Goal: Task Accomplishment & Management: Manage account settings

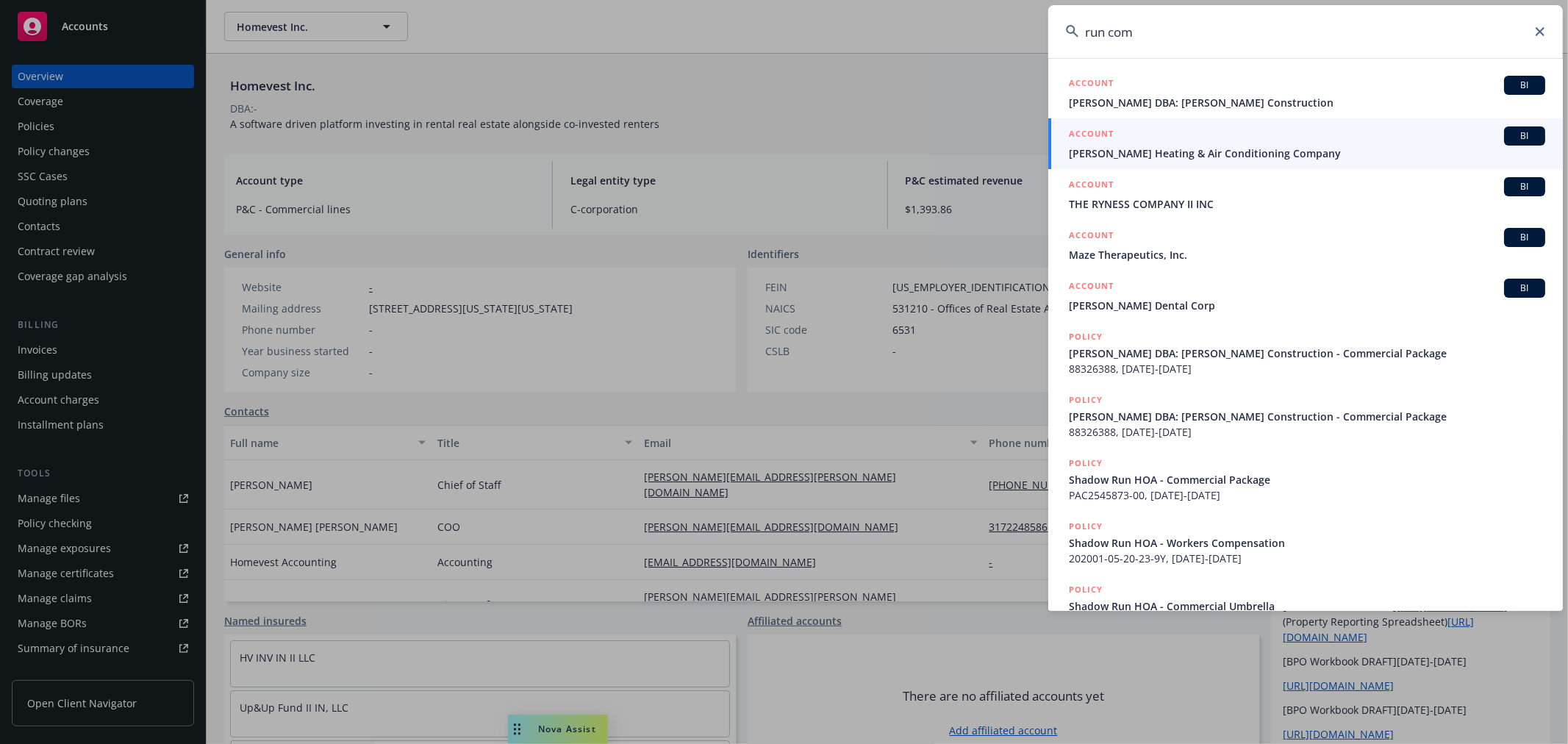
drag, startPoint x: 1129, startPoint y: 38, endPoint x: 1033, endPoint y: 31, distance: 96.3
click at [1033, 31] on div "run com ACCOUNT BI [PERSON_NAME] DBA: [PERSON_NAME] Construction ACCOUNT BI [PE…" at bounding box center [784, 372] width 1568 height 744
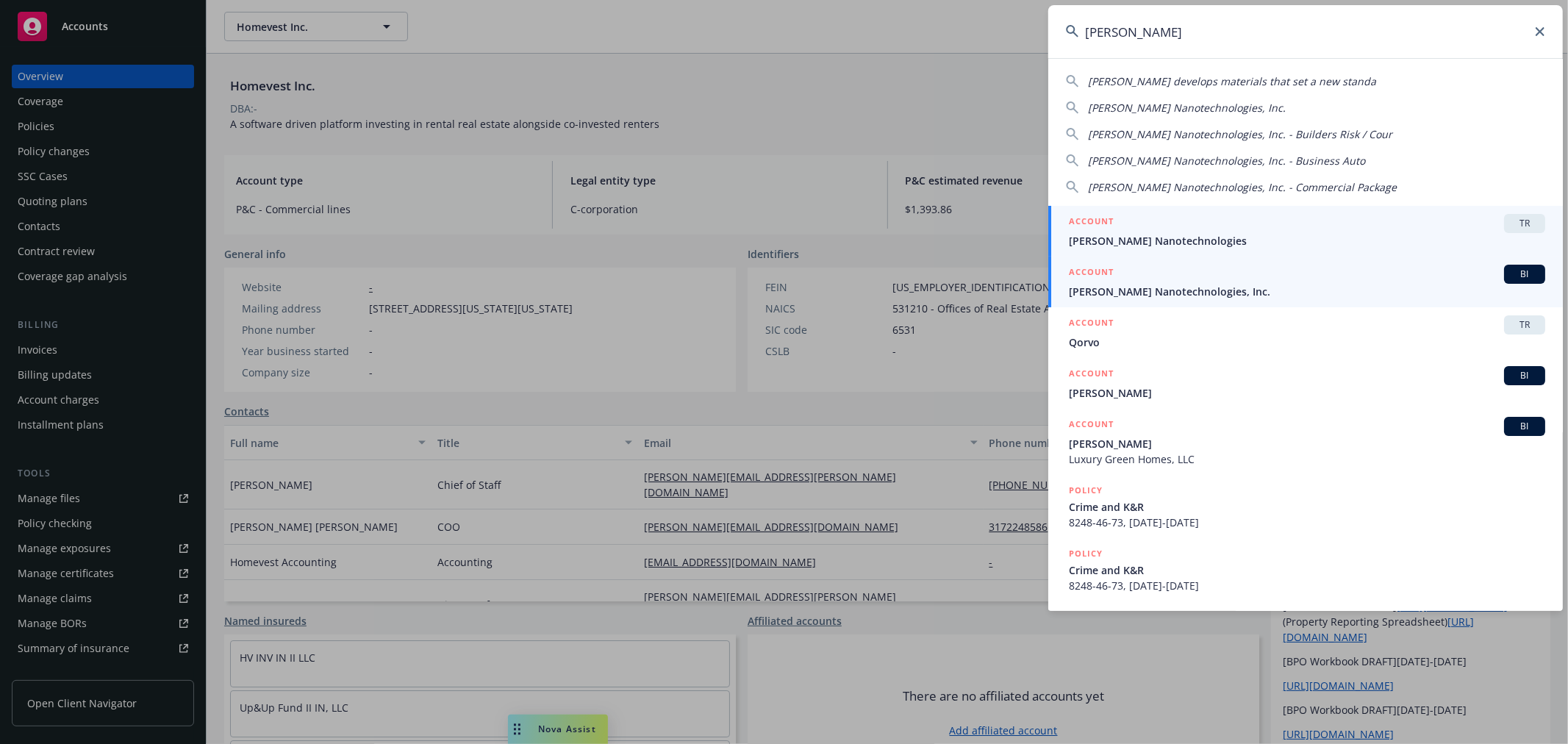
type input "[PERSON_NAME]"
click at [1130, 292] on span "[PERSON_NAME] Nanotechnologies, Inc." at bounding box center [1307, 291] width 476 height 16
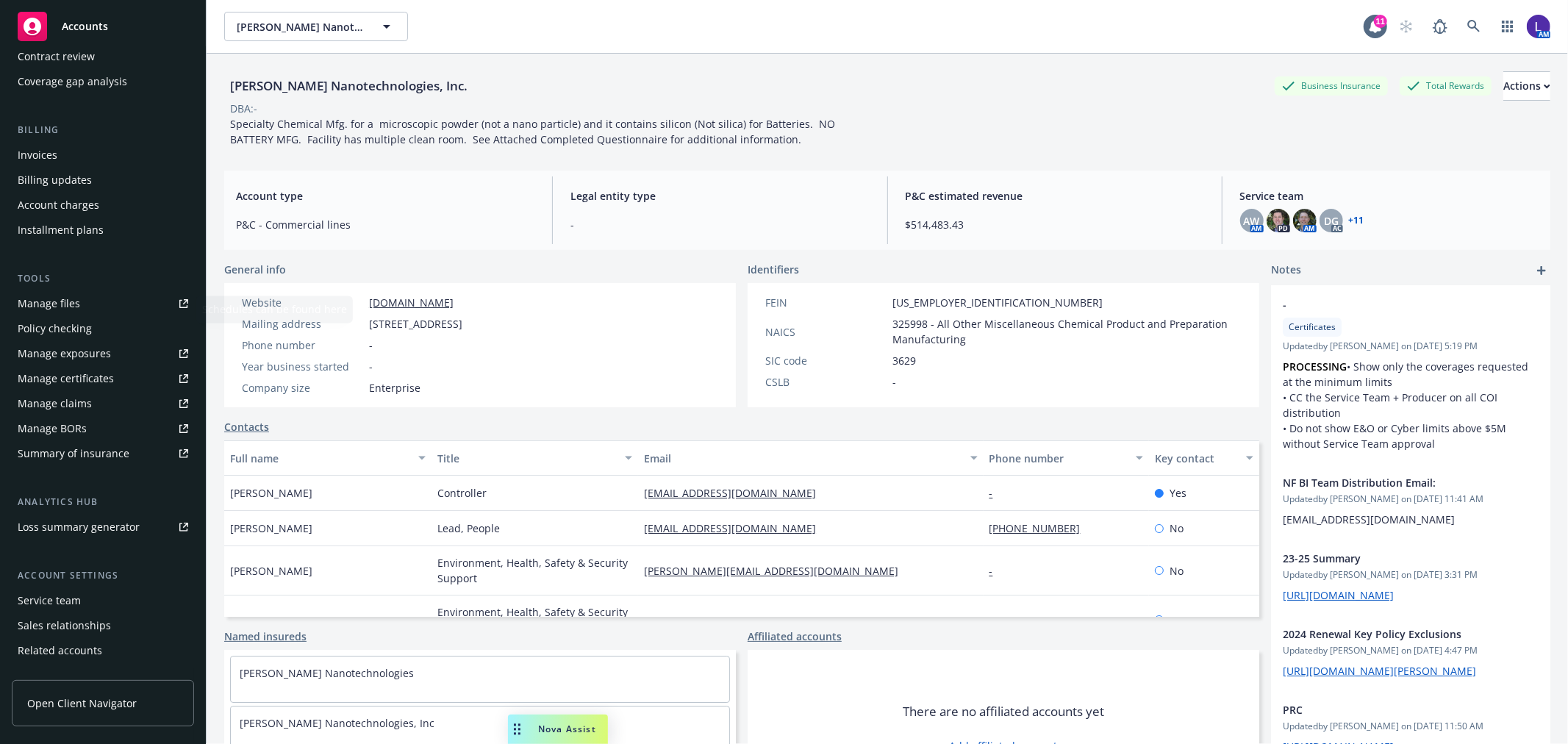
scroll to position [238, 0]
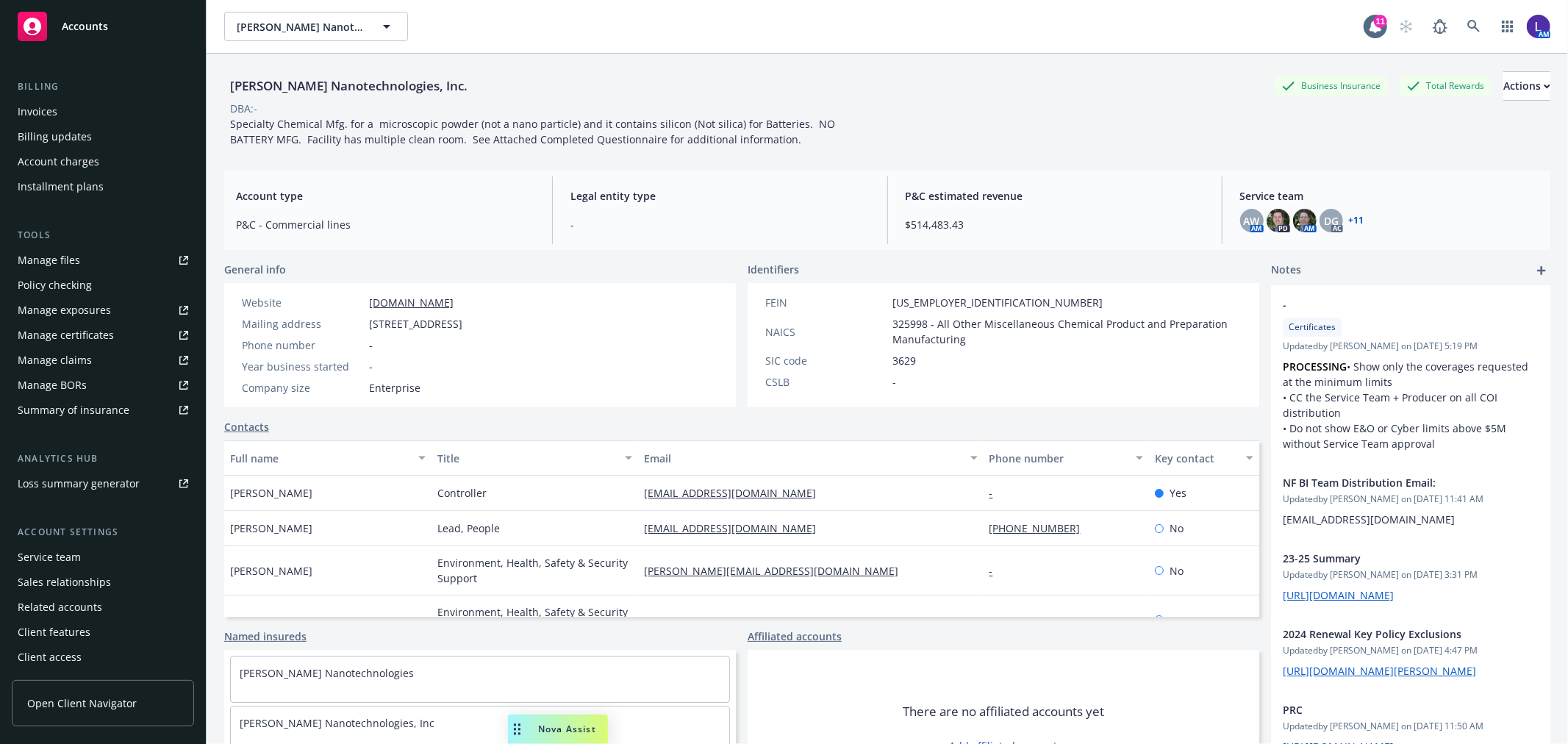
click at [60, 555] on div "Service team" at bounding box center [49, 557] width 63 height 24
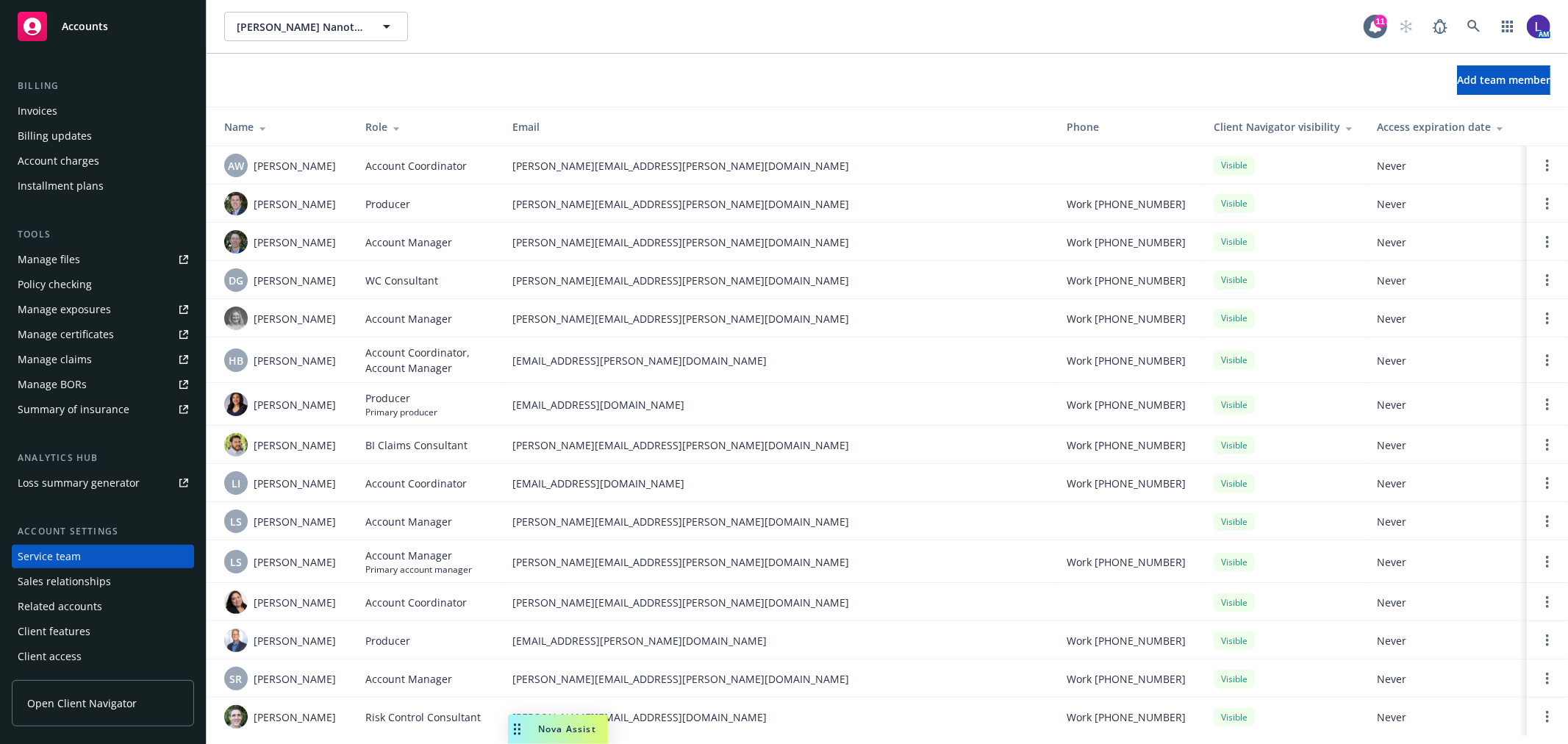
scroll to position [10, 0]
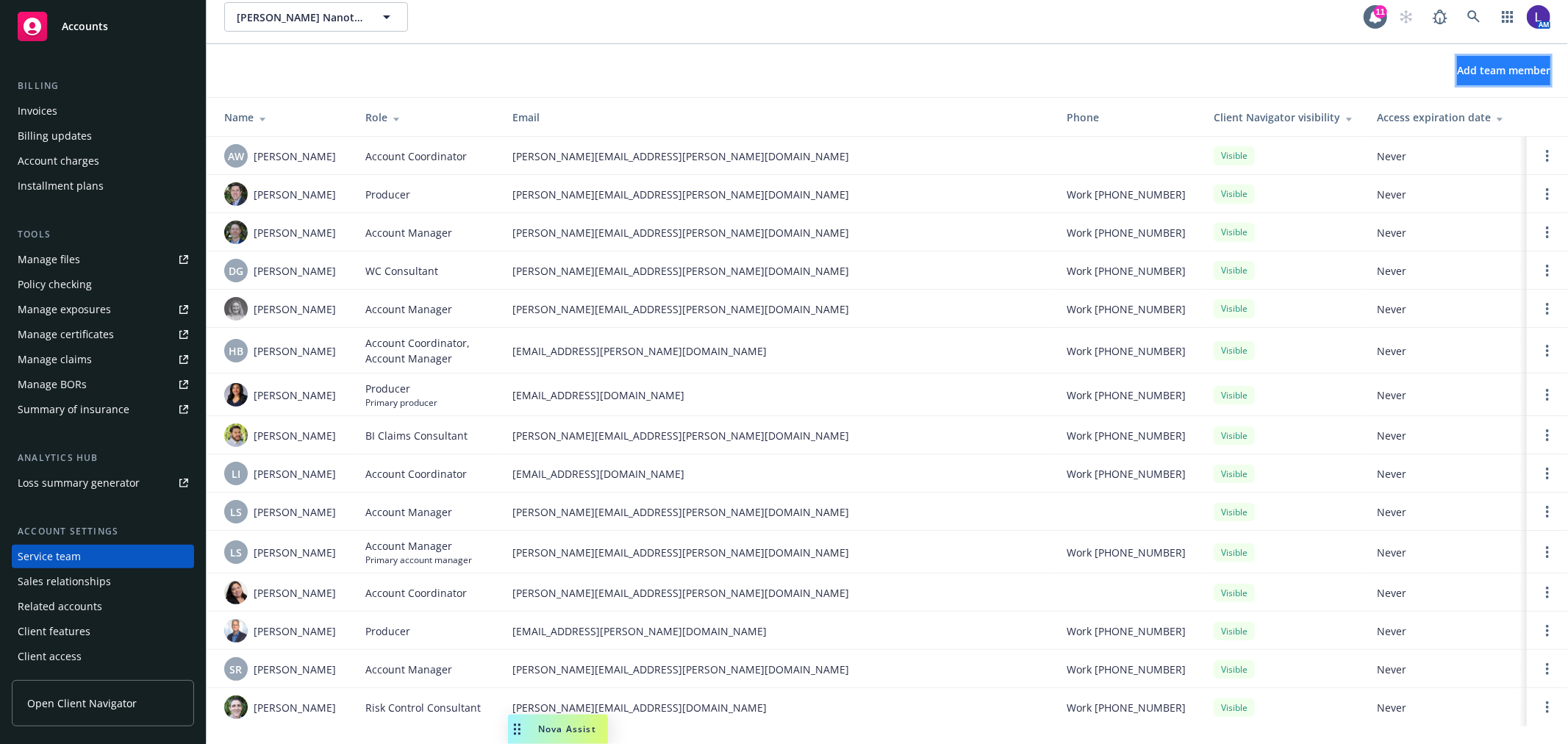
click at [1457, 78] on button "Add team member" at bounding box center [1503, 70] width 93 height 29
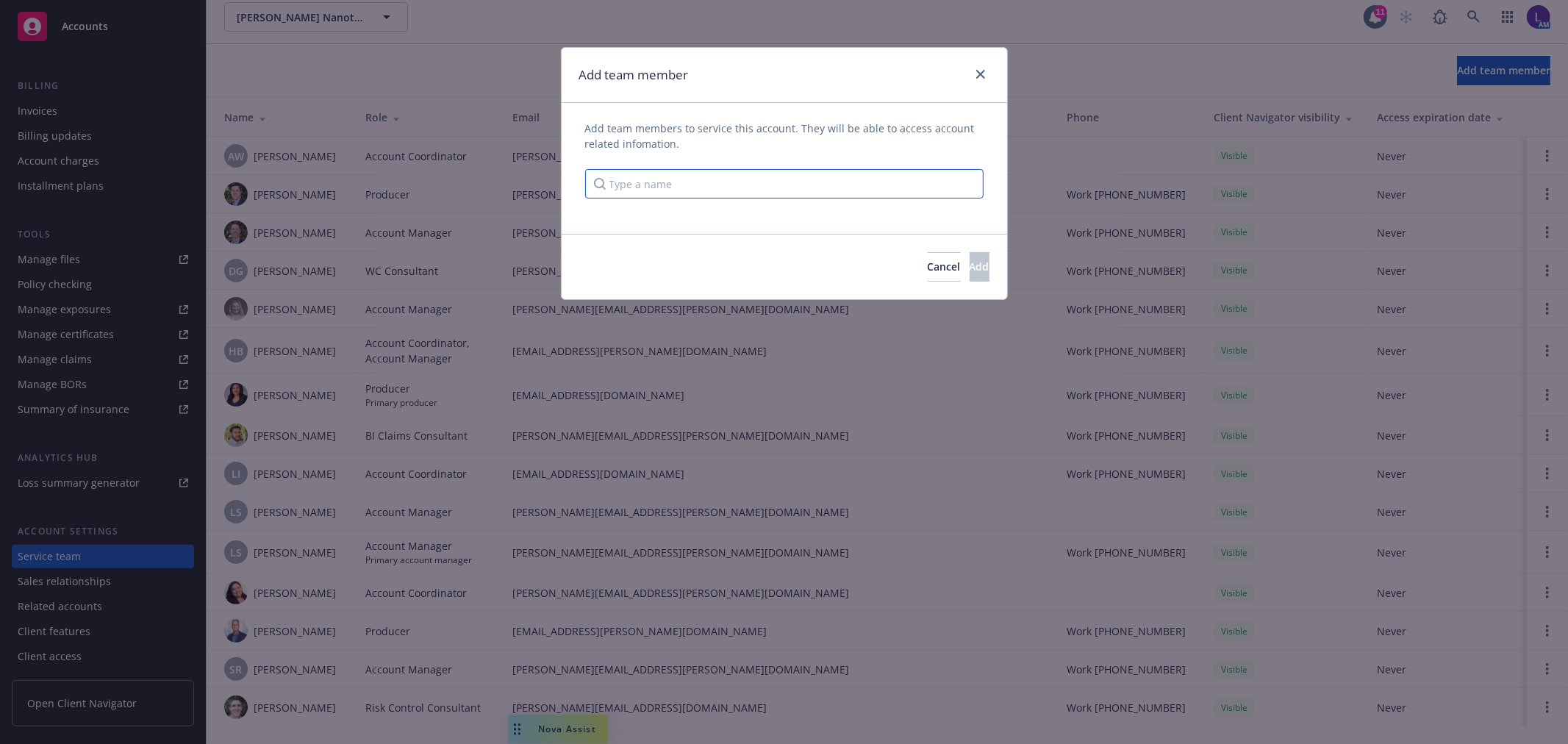
click at [650, 192] on input "Type a name" at bounding box center [785, 184] width 399 height 29
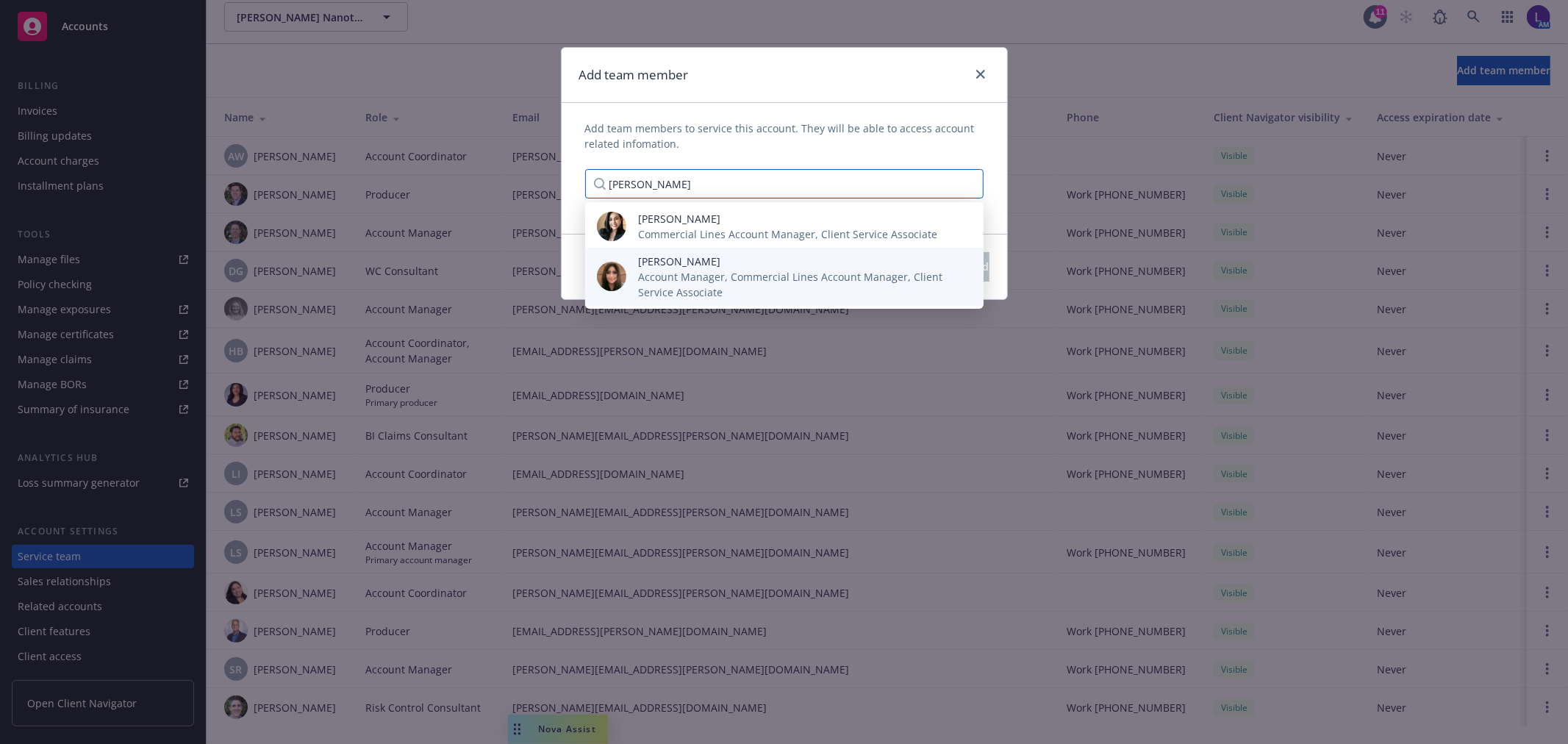
type input "[PERSON_NAME]"
click at [746, 280] on span "Account Manager, Commercial Lines Account Manager, Client Service Associate" at bounding box center [799, 284] width 322 height 31
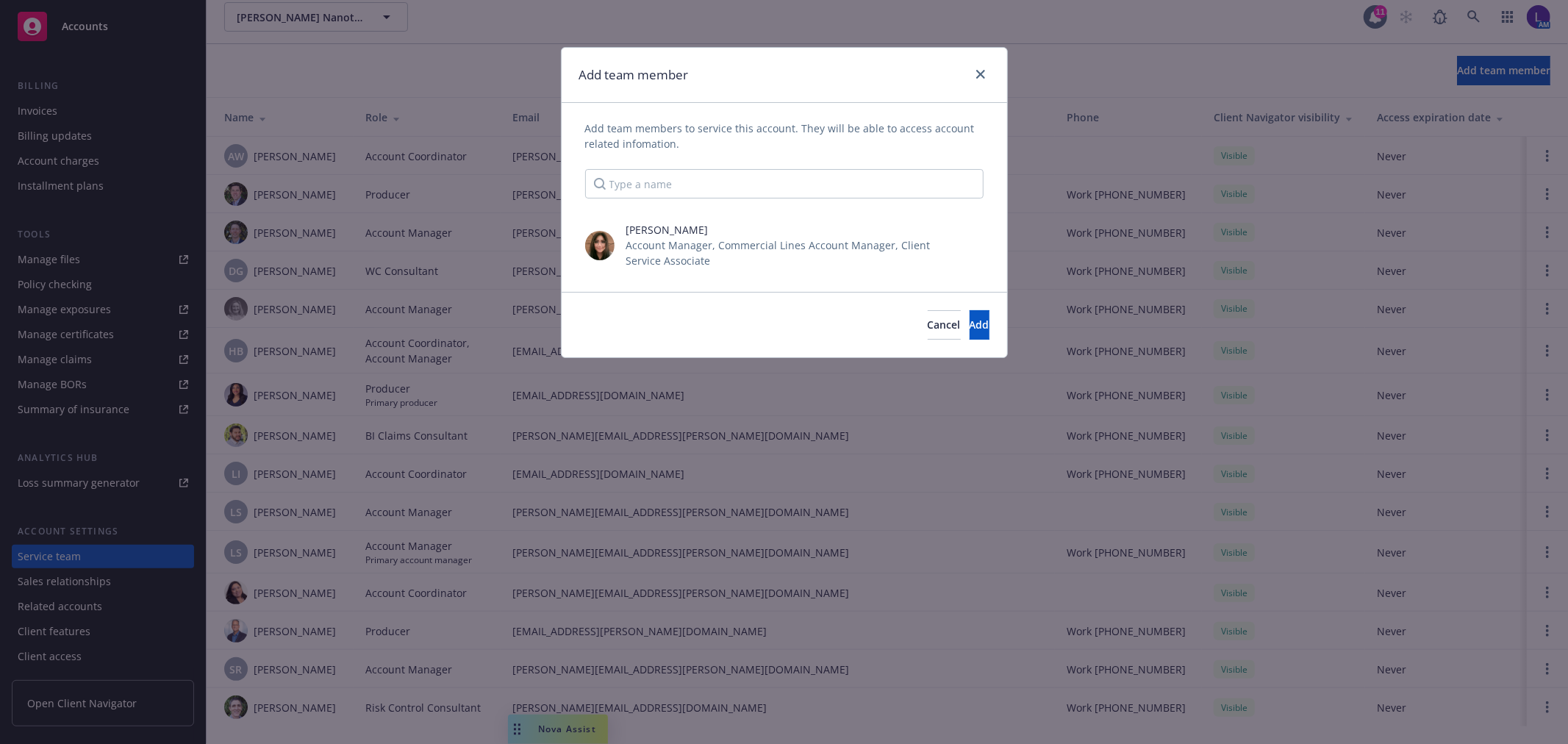
click at [954, 309] on div "Cancel Add" at bounding box center [784, 324] width 445 height 65
click at [969, 324] on span "Add" at bounding box center [979, 324] width 20 height 14
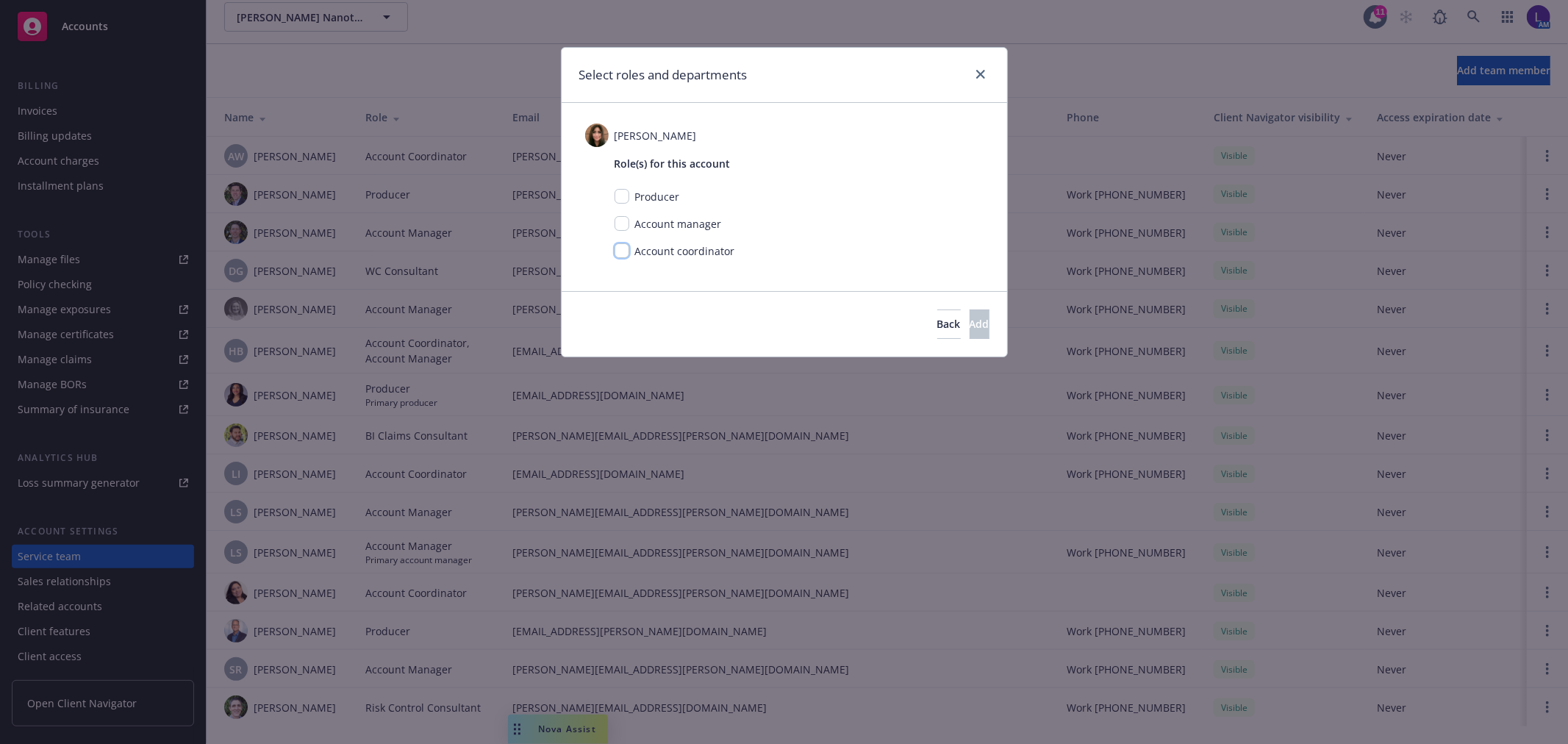
click at [618, 247] on input "checkbox" at bounding box center [622, 251] width 15 height 15
checkbox input "true"
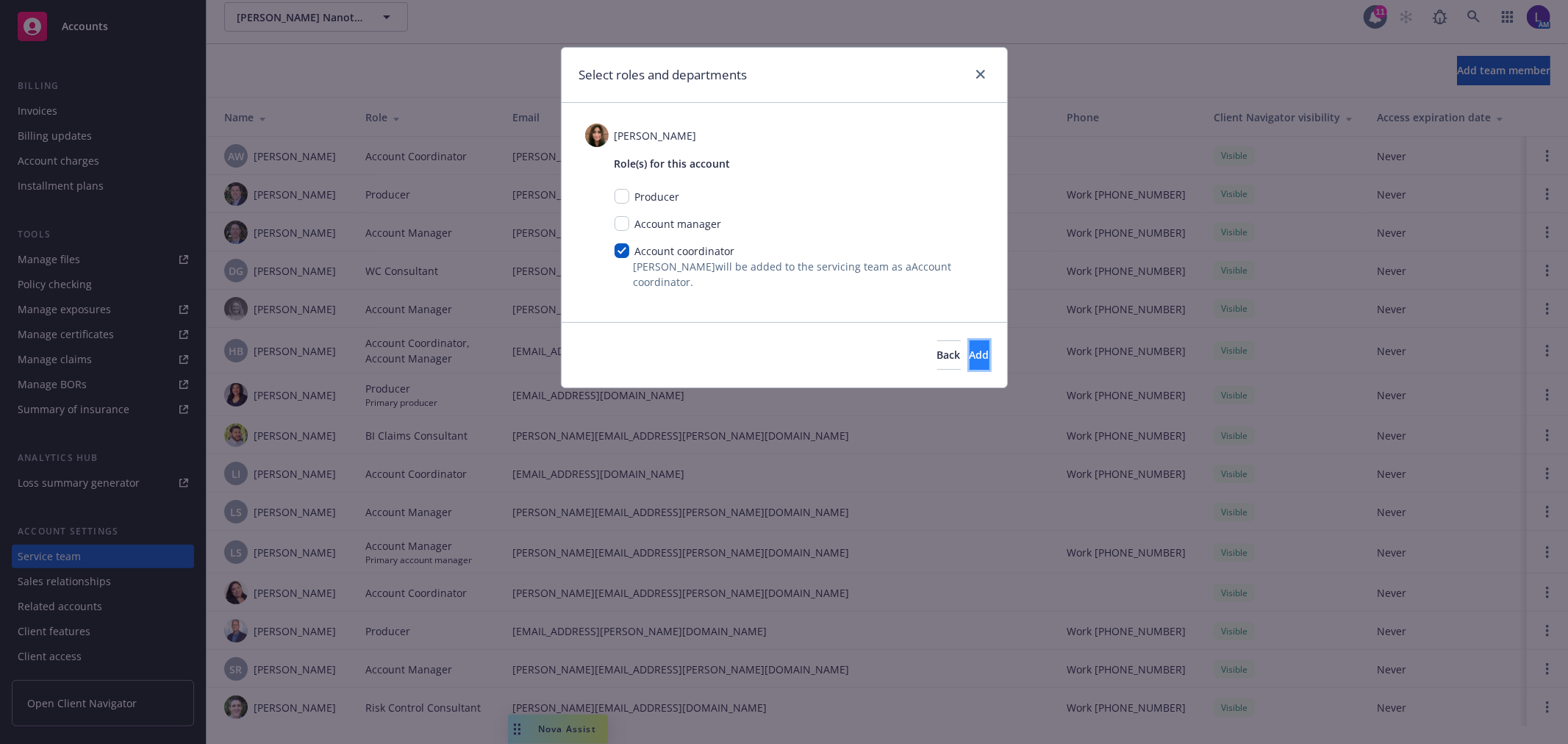
click at [969, 353] on span "Add" at bounding box center [979, 354] width 20 height 14
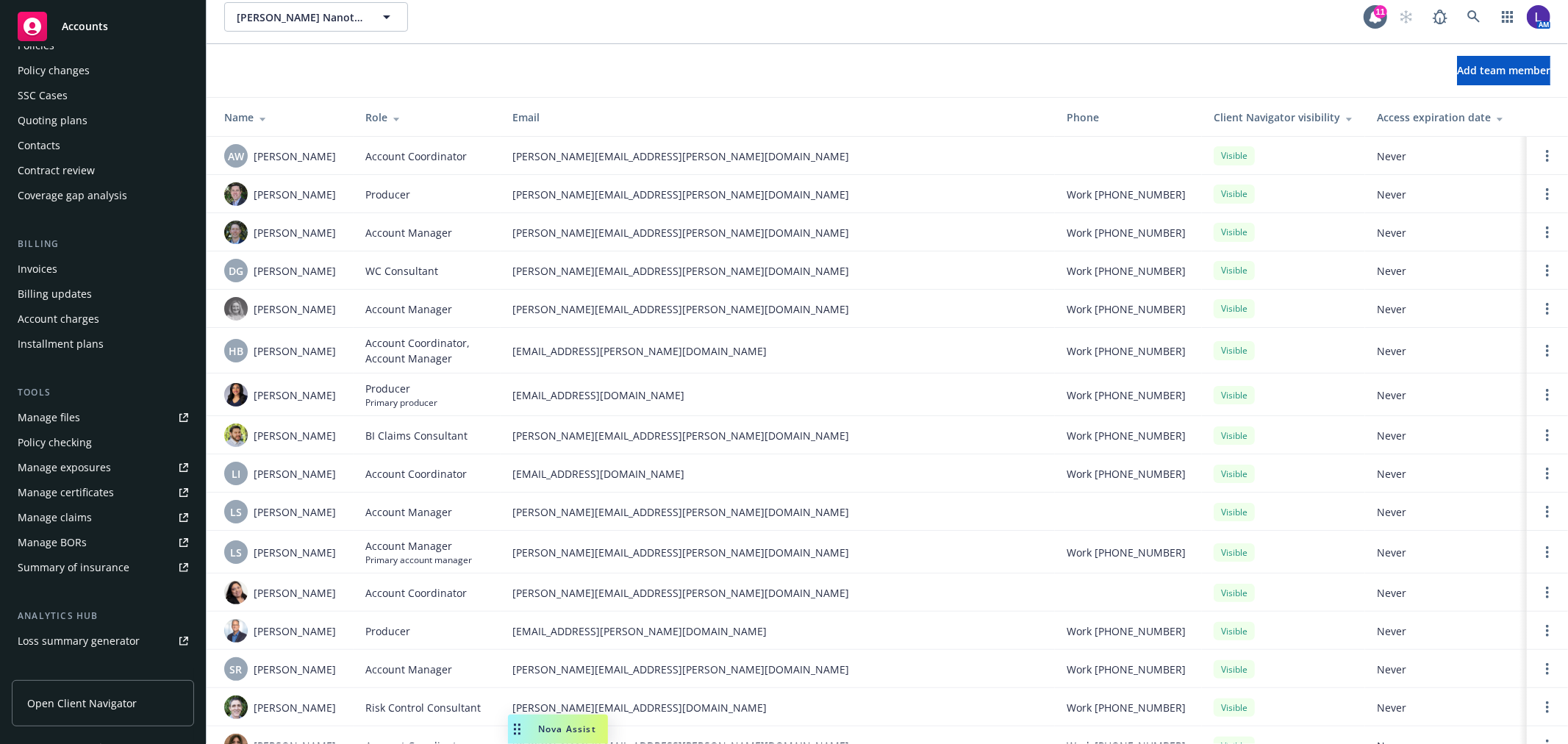
scroll to position [0, 0]
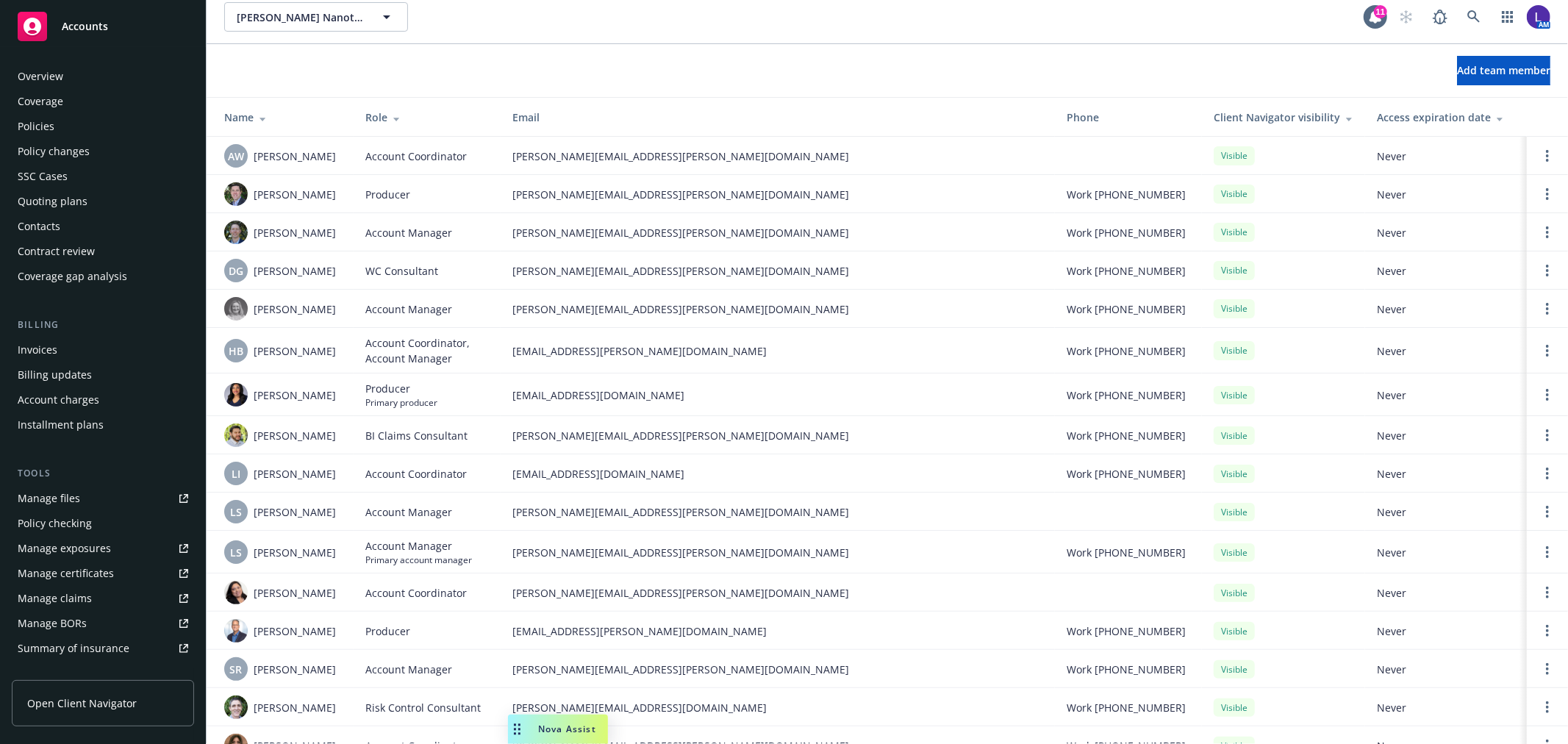
click at [56, 127] on div "Policies" at bounding box center [103, 126] width 171 height 24
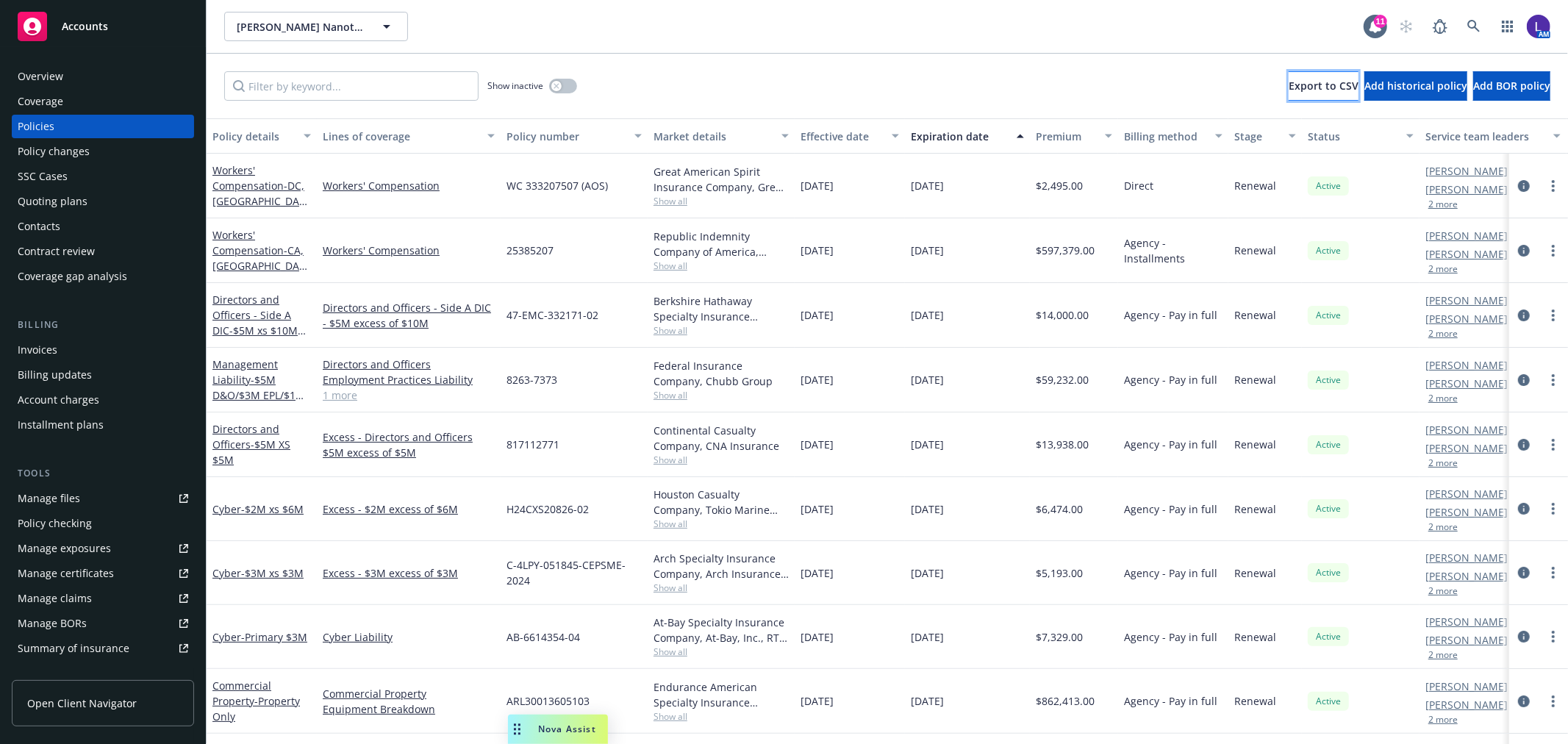
click at [1289, 81] on span "Export to CSV" at bounding box center [1324, 85] width 70 height 14
click at [1518, 180] on icon "circleInformation" at bounding box center [1524, 186] width 11 height 11
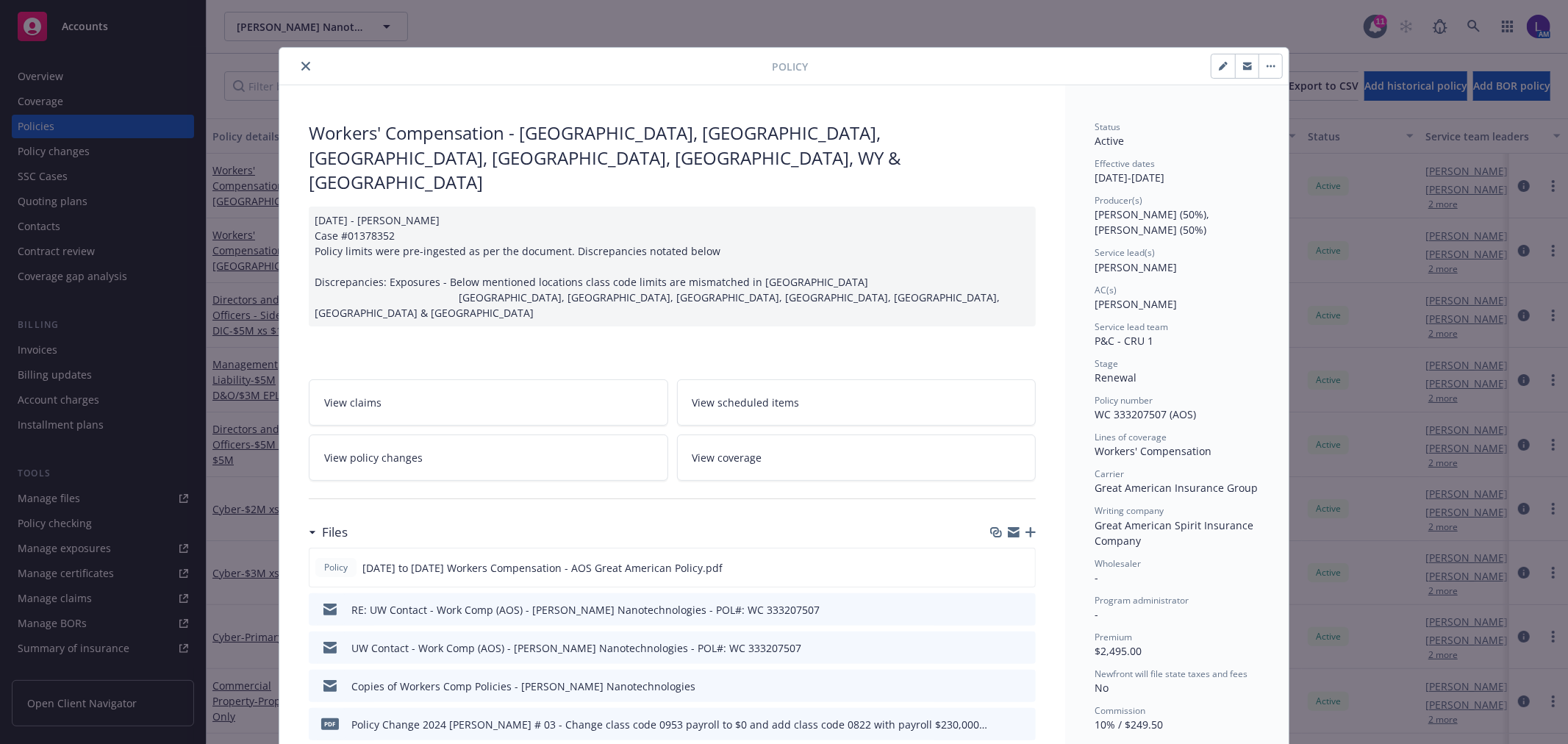
click at [1218, 70] on icon "button" at bounding box center [1223, 66] width 9 height 9
select select "RENEWAL"
select select "12"
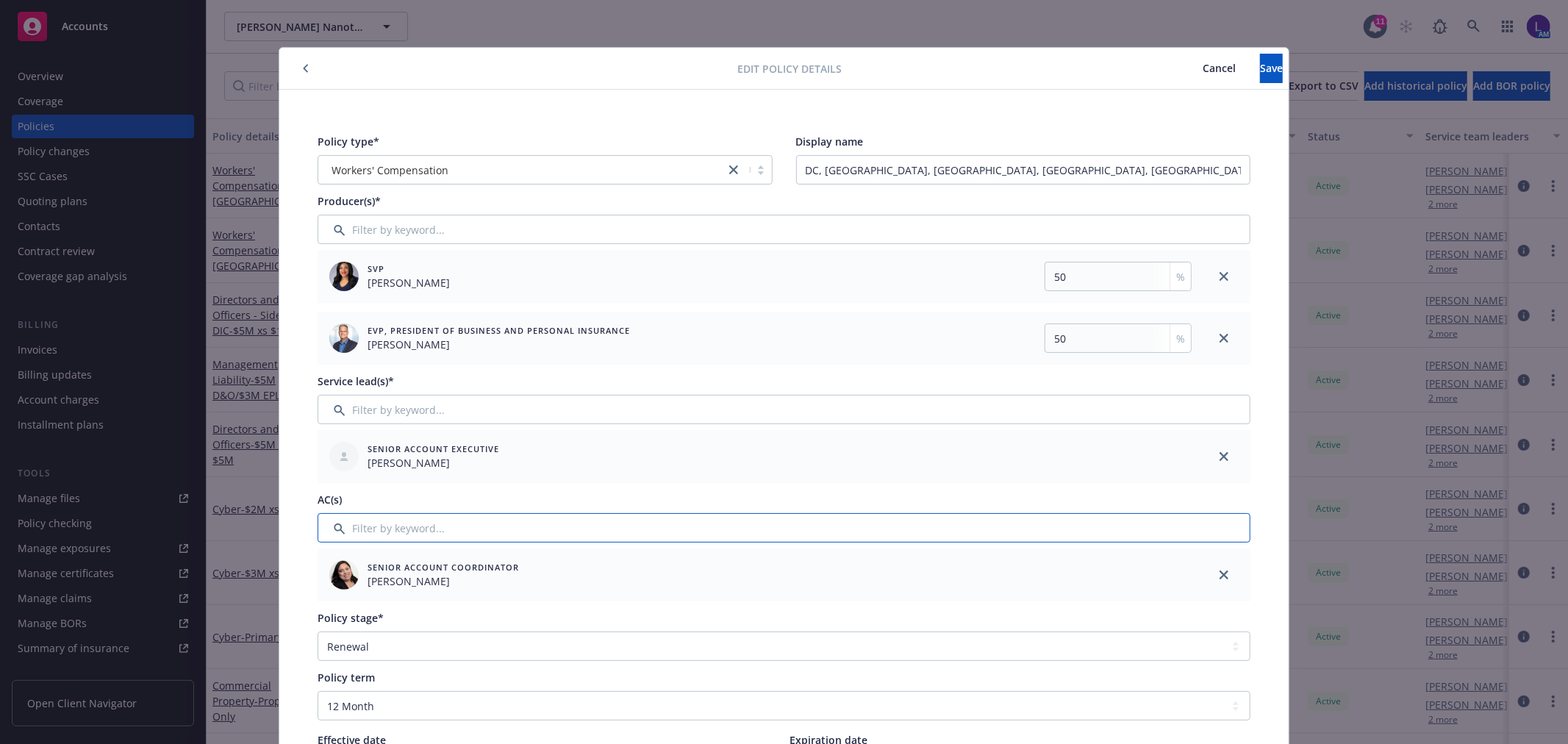
click at [370, 526] on input "Filter by keyword..." at bounding box center [784, 528] width 933 height 29
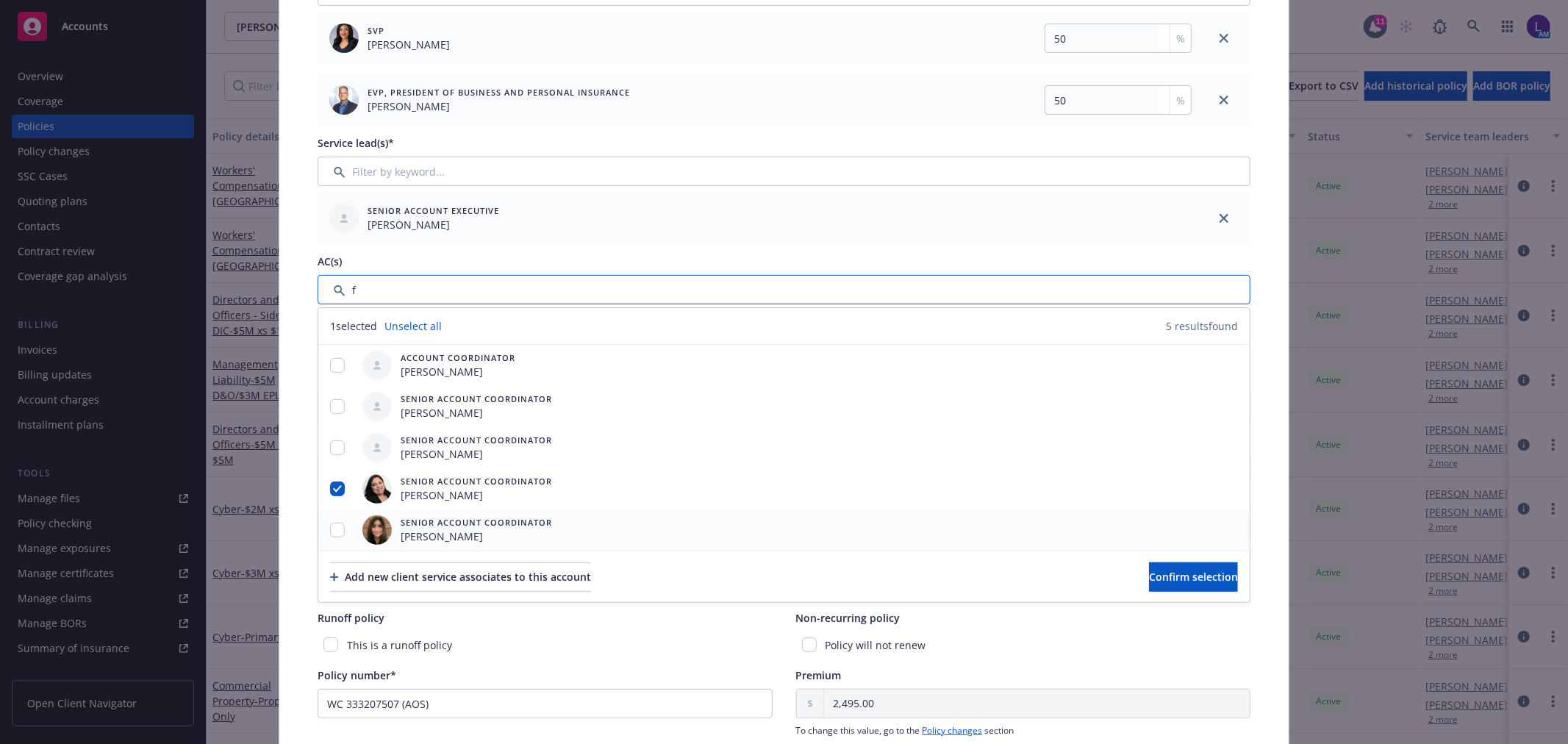
scroll to position [245, 0]
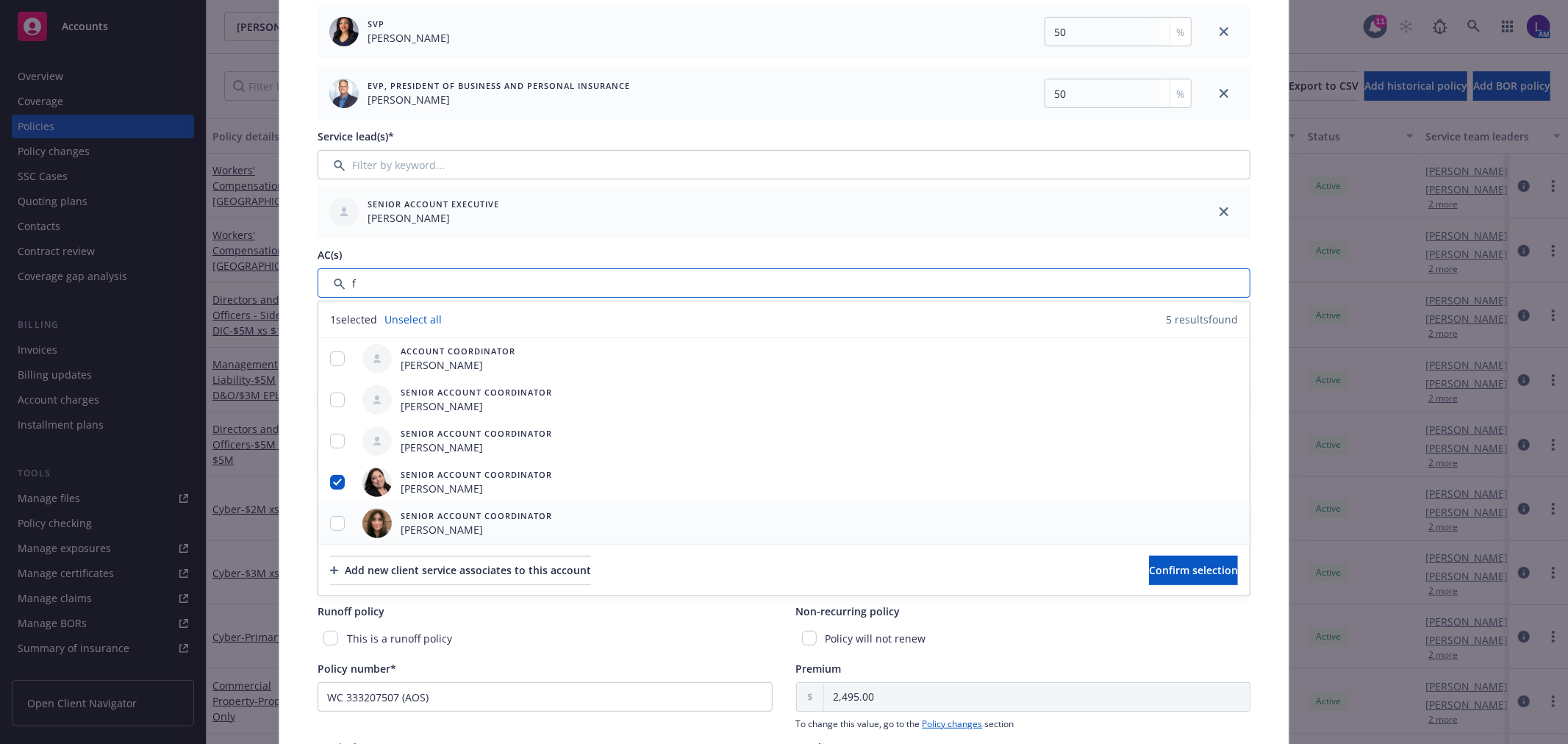
type input "f"
click at [332, 519] on input "checkbox" at bounding box center [337, 523] width 15 height 15
checkbox input "true"
click at [330, 483] on input "checkbox" at bounding box center [337, 482] width 15 height 15
checkbox input "false"
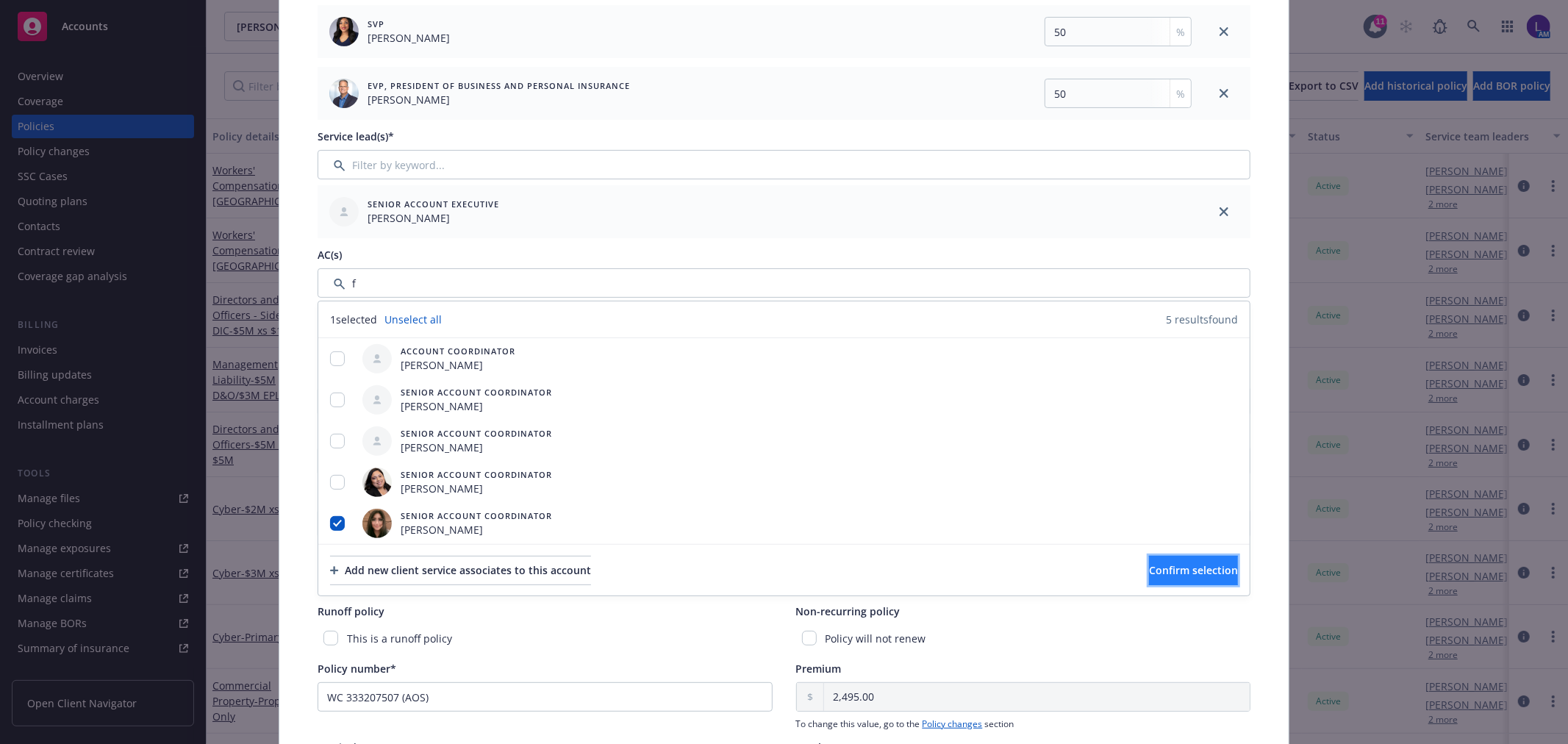
click at [1149, 567] on span "Confirm selection" at bounding box center [1193, 569] width 89 height 14
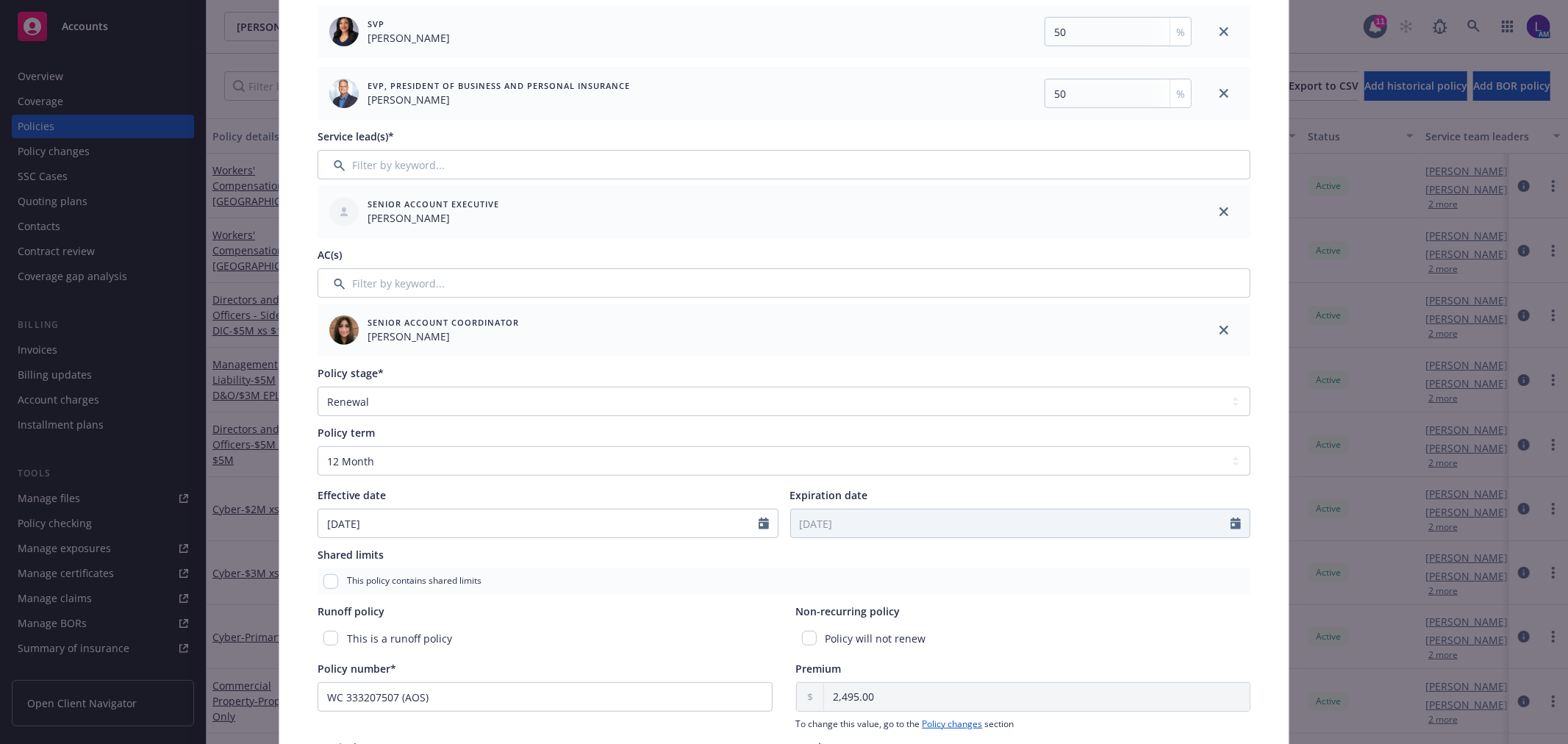
scroll to position [0, 0]
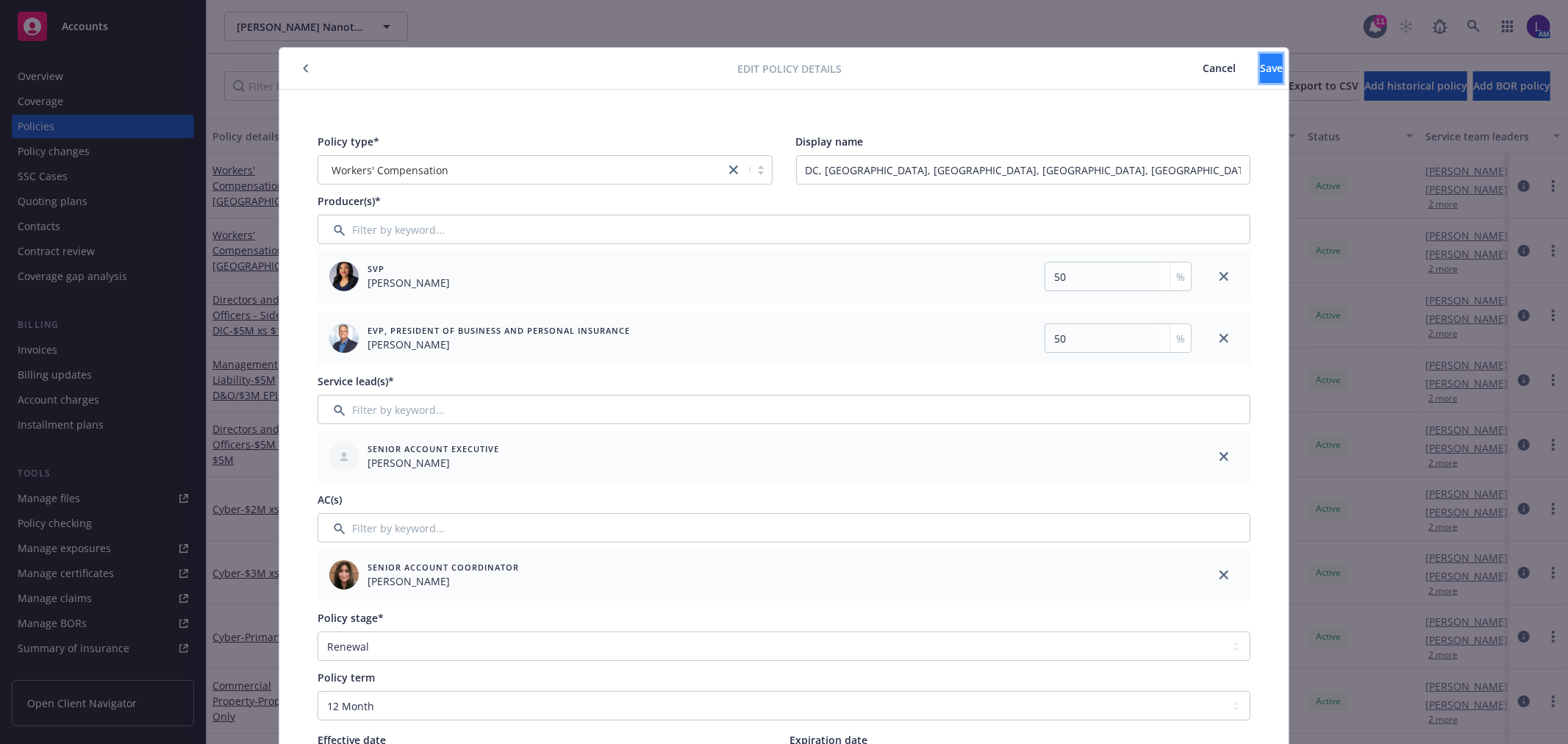
click at [1260, 68] on button "Save" at bounding box center [1272, 69] width 23 height 29
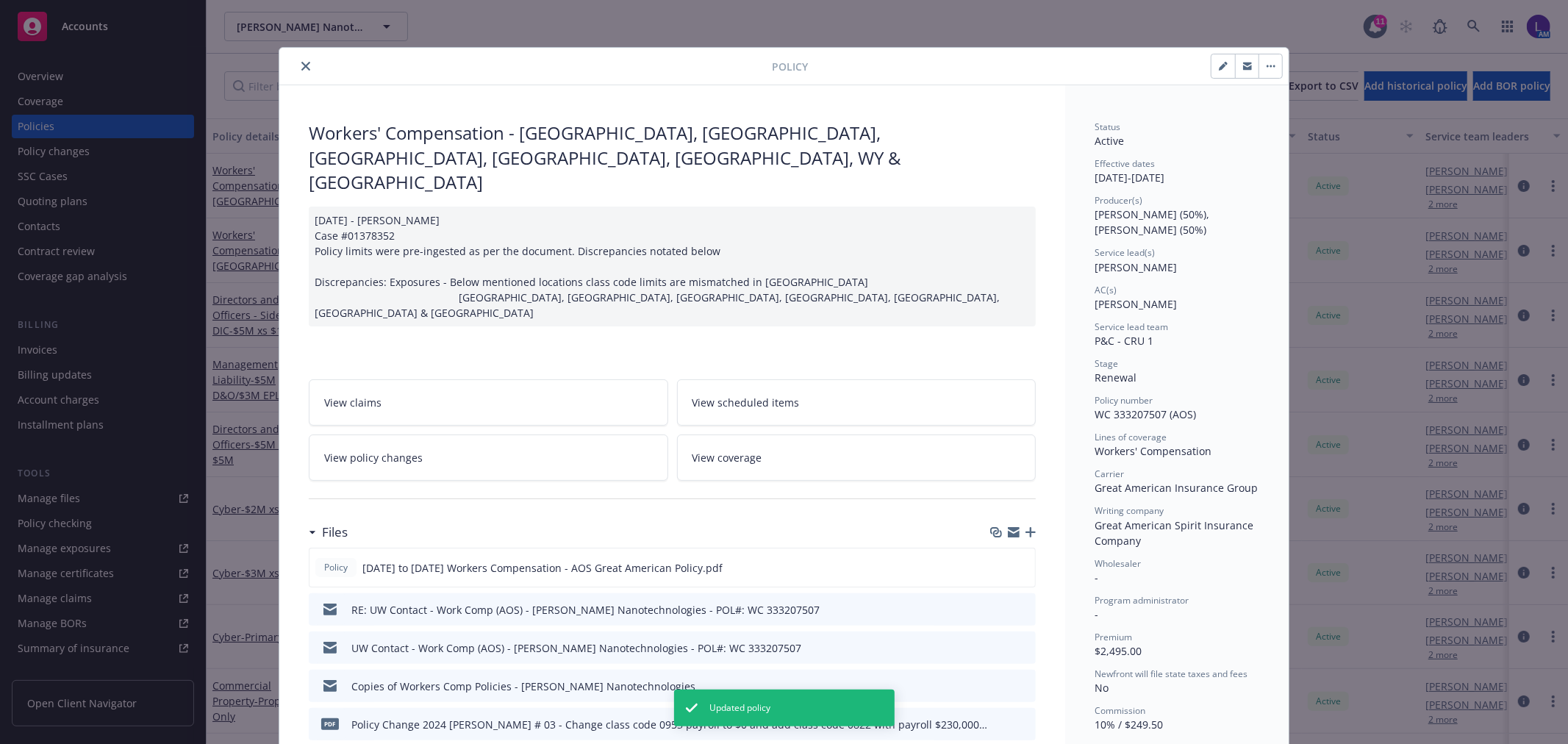
click at [301, 65] on icon "close" at bounding box center [305, 66] width 9 height 9
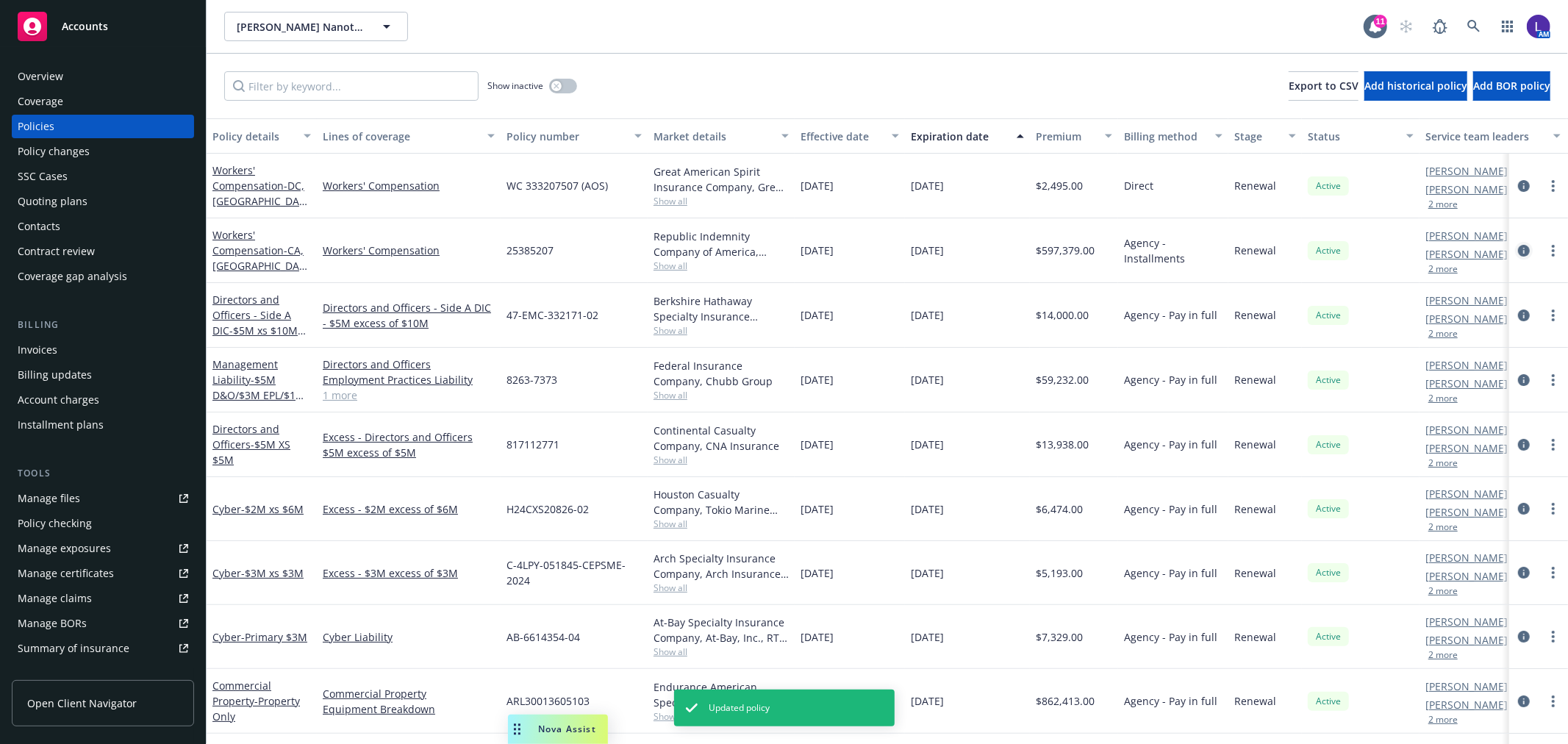
click at [1518, 253] on icon "circleInformation" at bounding box center [1524, 251] width 11 height 11
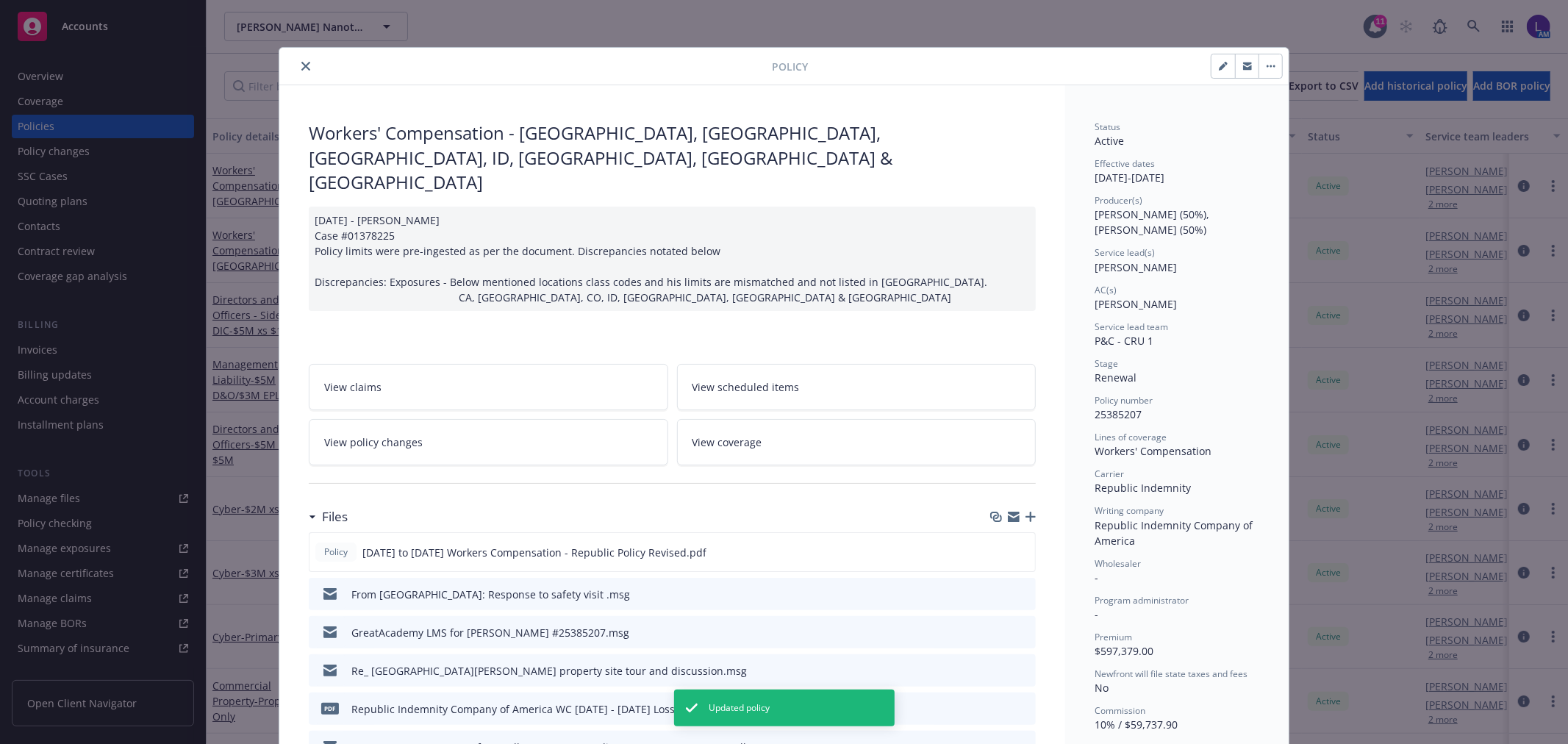
click at [1213, 70] on button "button" at bounding box center [1223, 66] width 24 height 24
select select "RENEWAL"
select select "12"
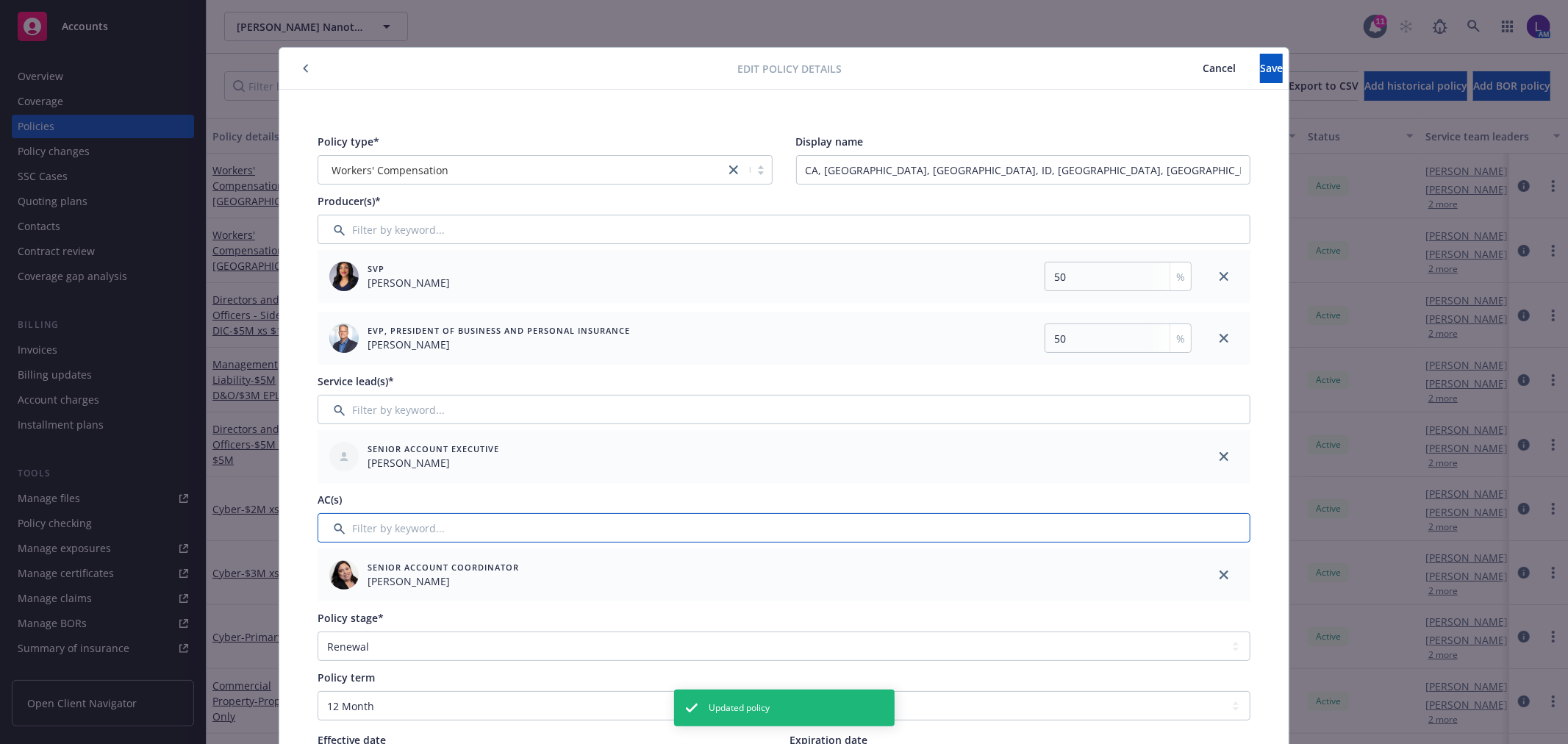
click at [394, 528] on input "Filter by keyword..." at bounding box center [784, 528] width 933 height 29
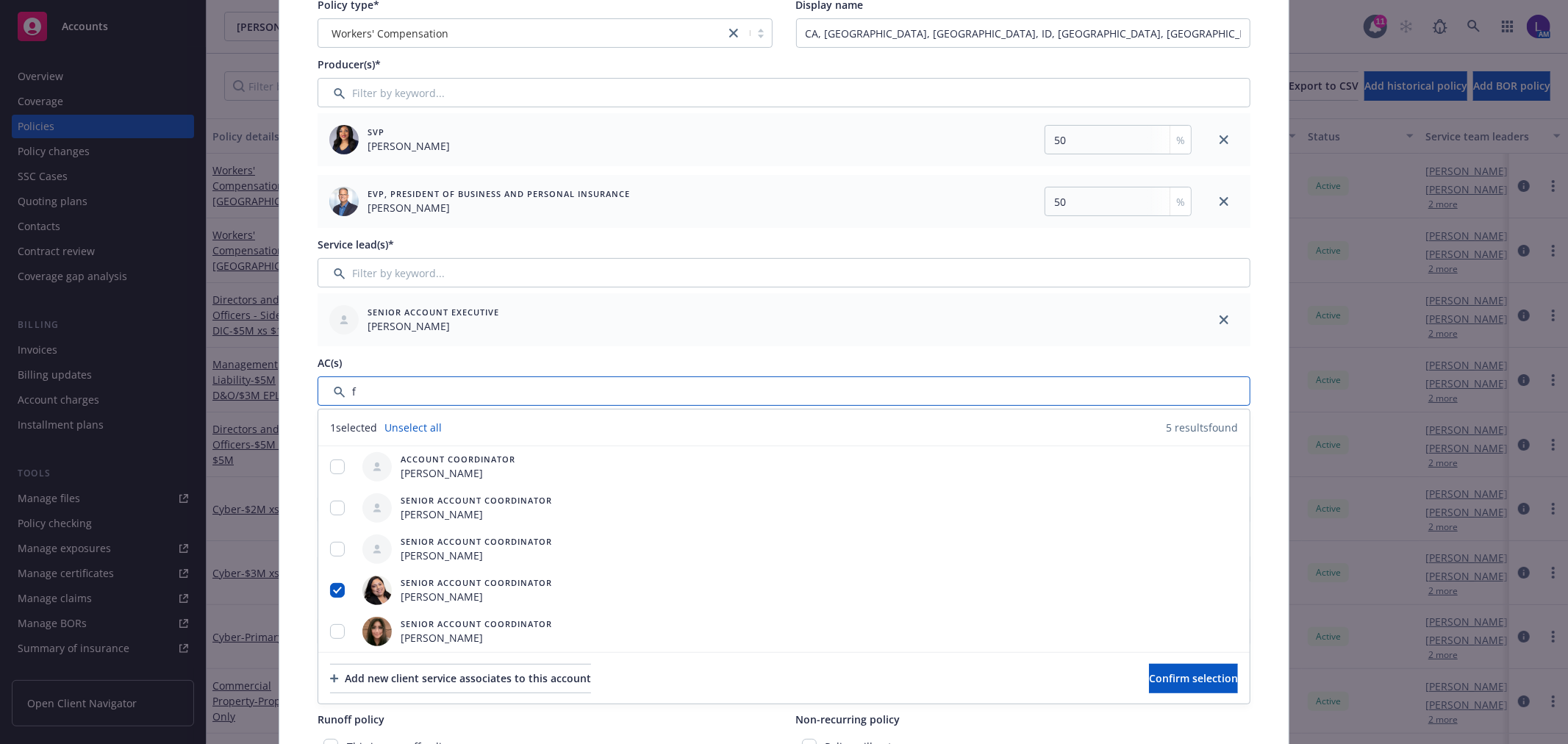
scroll to position [327, 0]
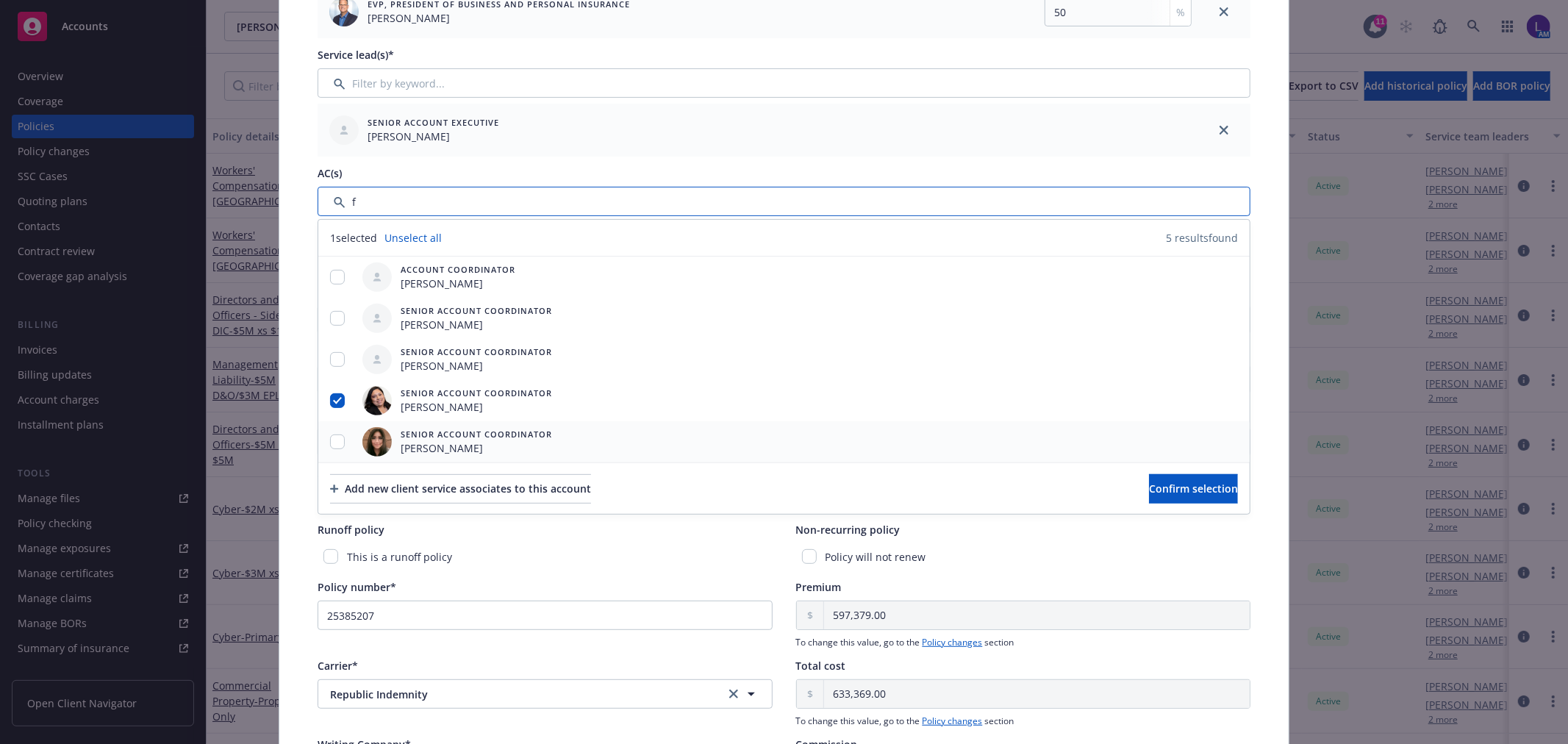
type input "f"
click at [332, 438] on input "checkbox" at bounding box center [337, 442] width 15 height 15
checkbox input "true"
click at [334, 399] on input "checkbox" at bounding box center [337, 401] width 15 height 15
checkbox input "false"
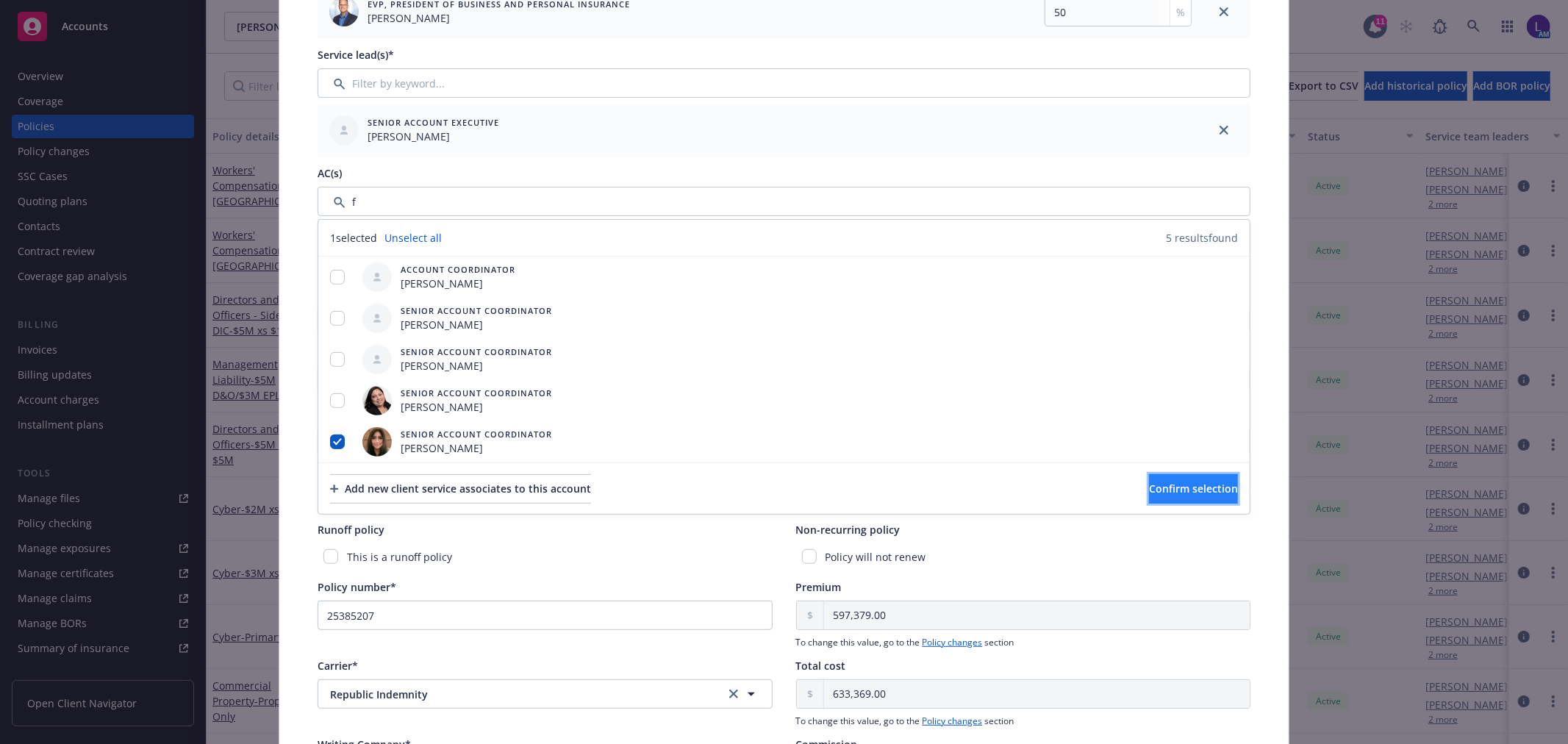
click at [1152, 485] on span "Confirm selection" at bounding box center [1193, 488] width 89 height 14
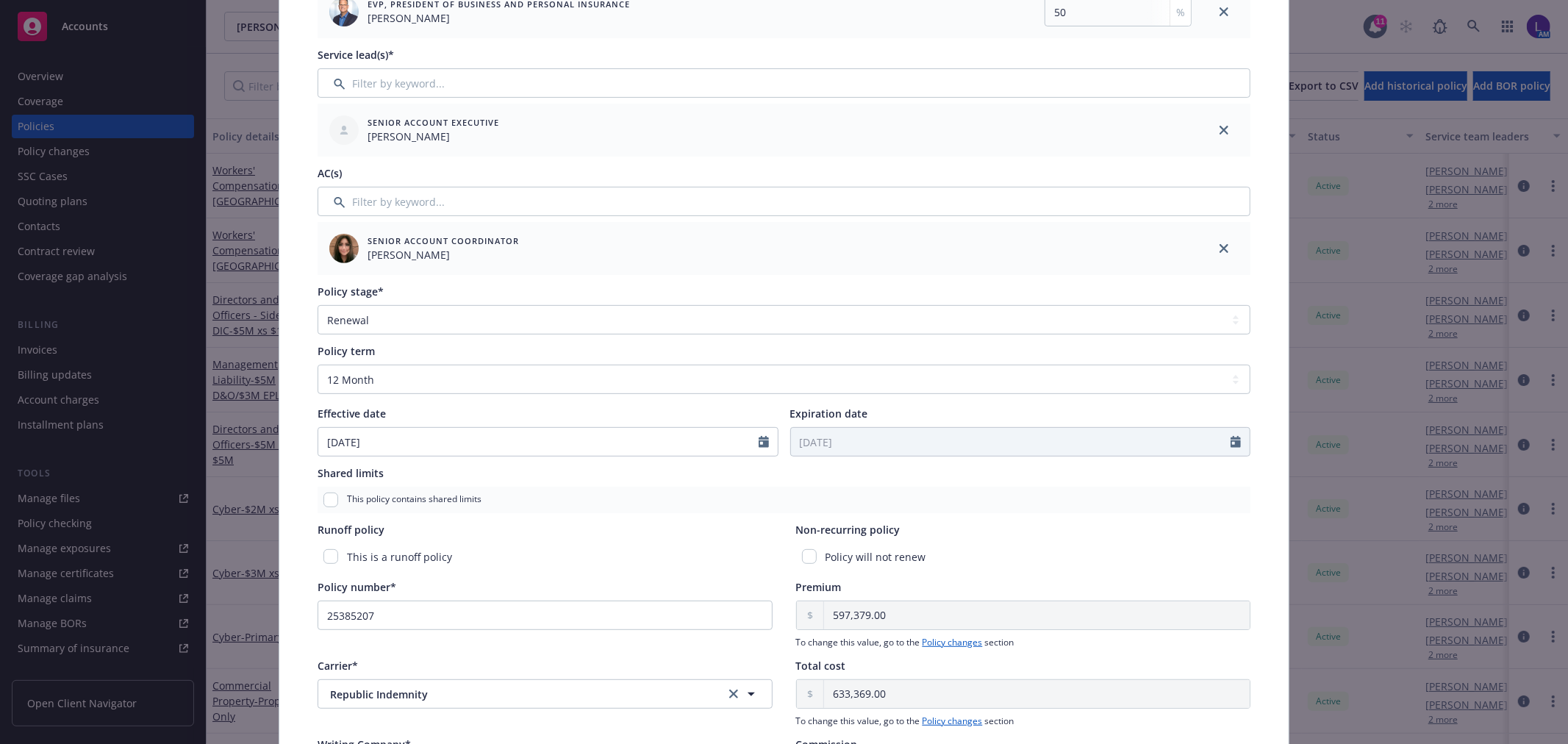
scroll to position [0, 0]
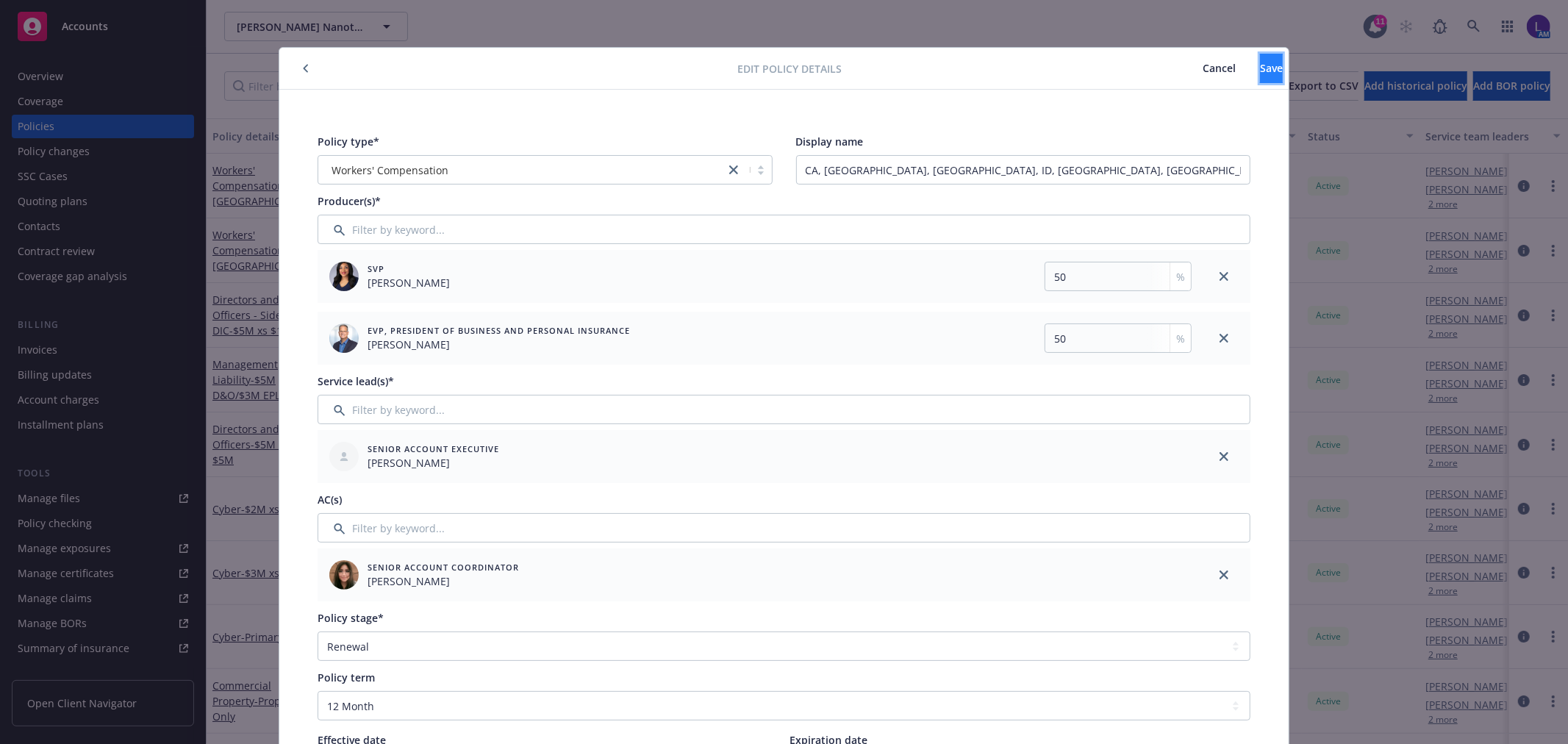
click at [1260, 68] on span "Save" at bounding box center [1272, 68] width 23 height 14
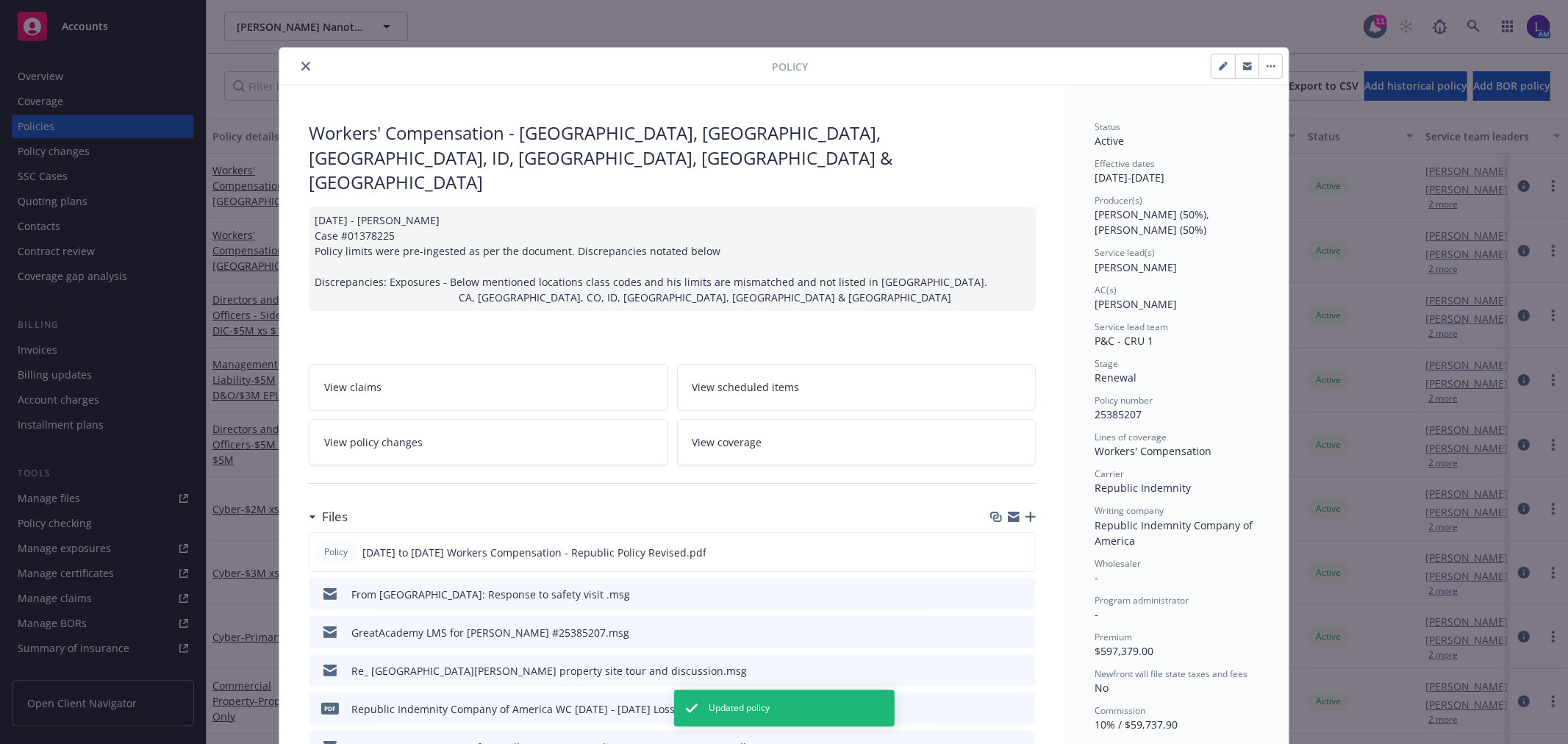
click at [301, 68] on icon "close" at bounding box center [305, 66] width 9 height 9
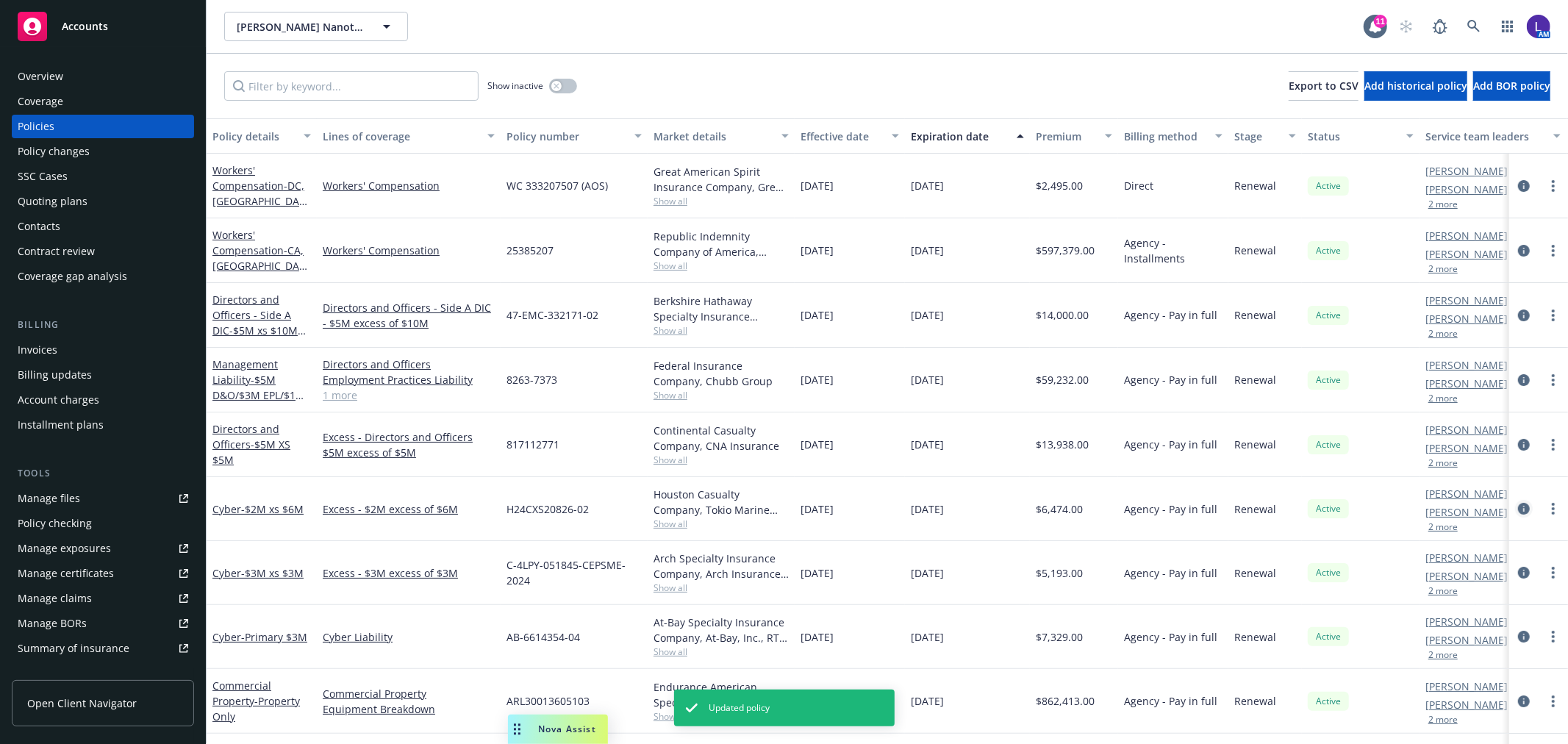
click at [1518, 511] on icon "circleInformation" at bounding box center [1524, 509] width 11 height 11
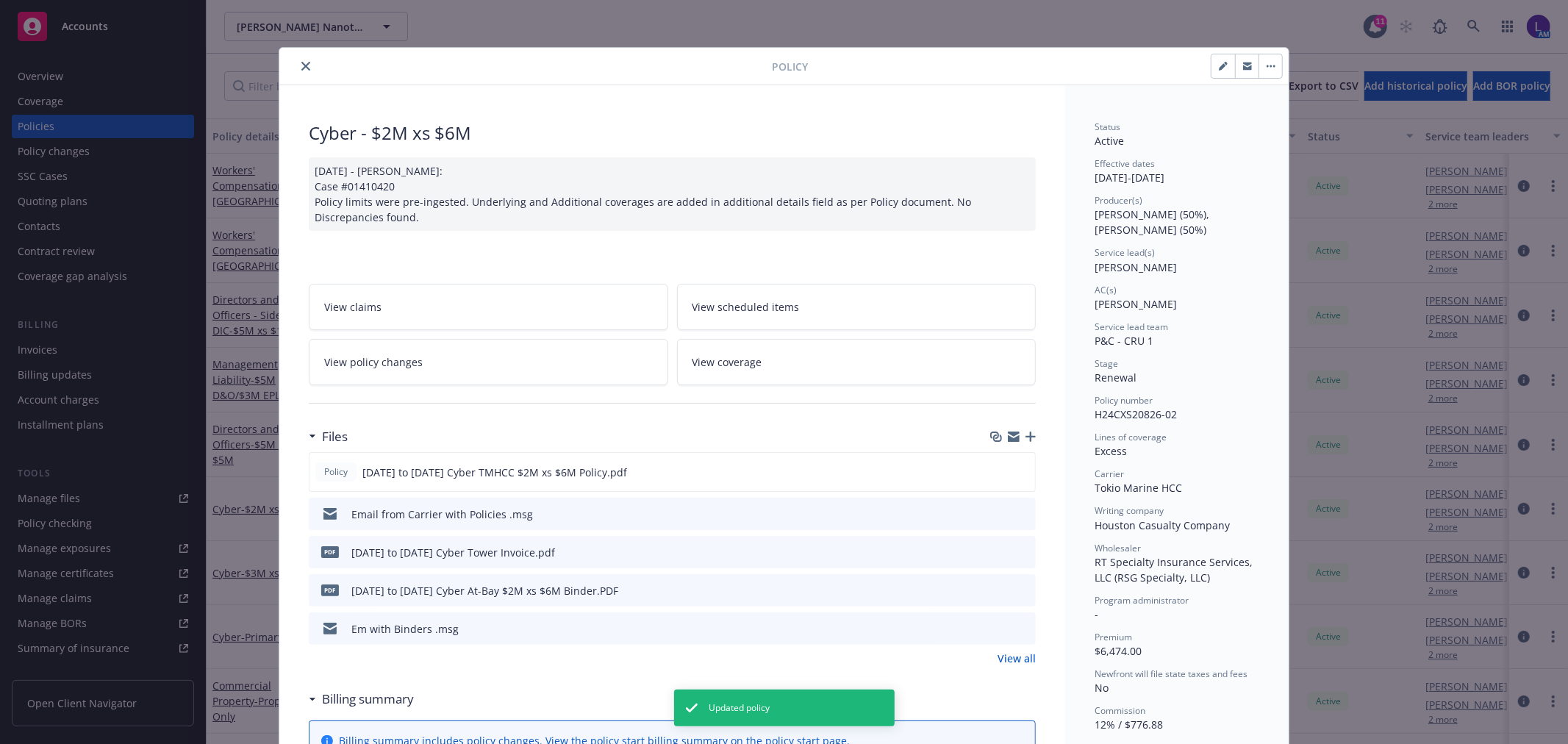
click at [1211, 69] on button "button" at bounding box center [1223, 66] width 24 height 24
select select "RENEWAL"
select select "other"
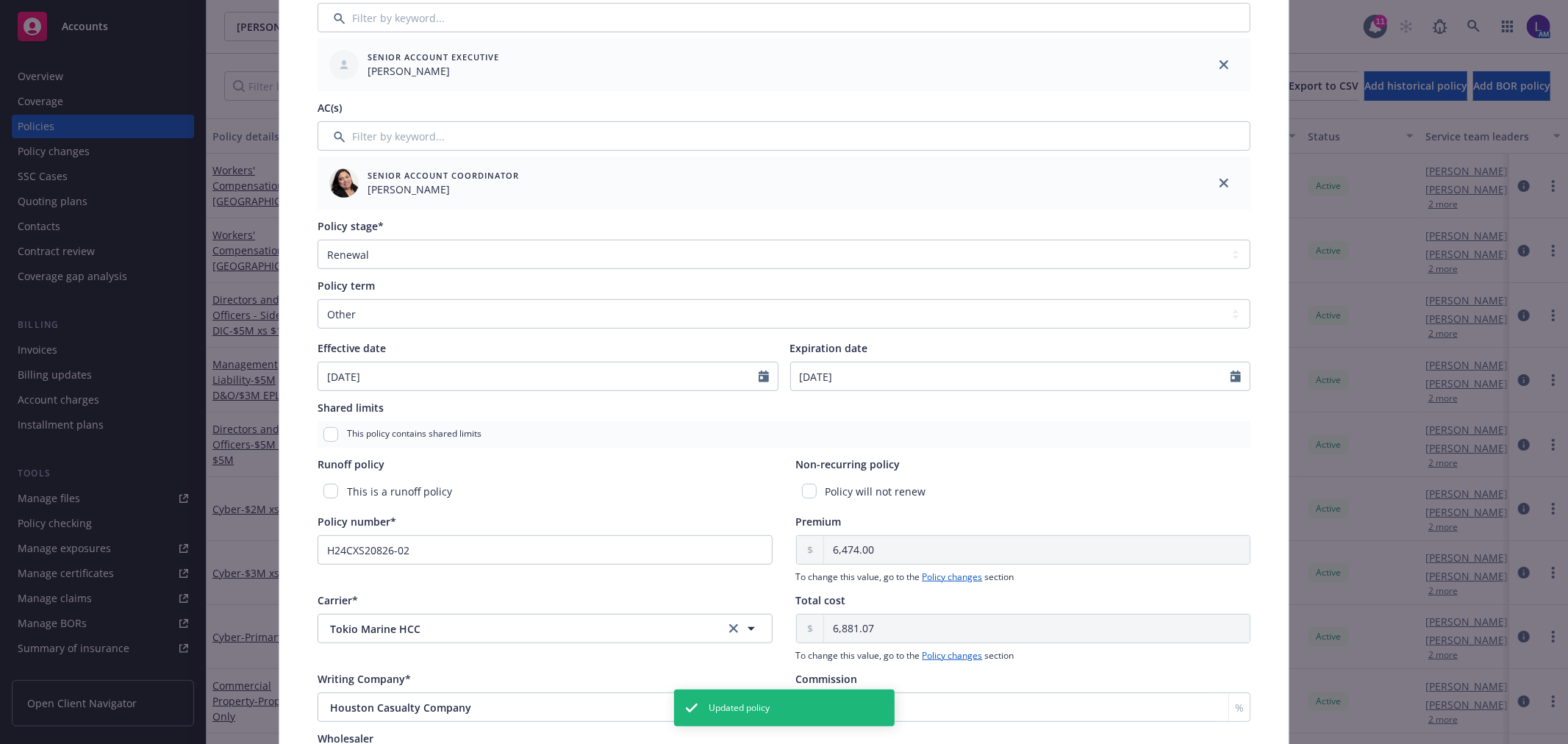
scroll to position [408, 0]
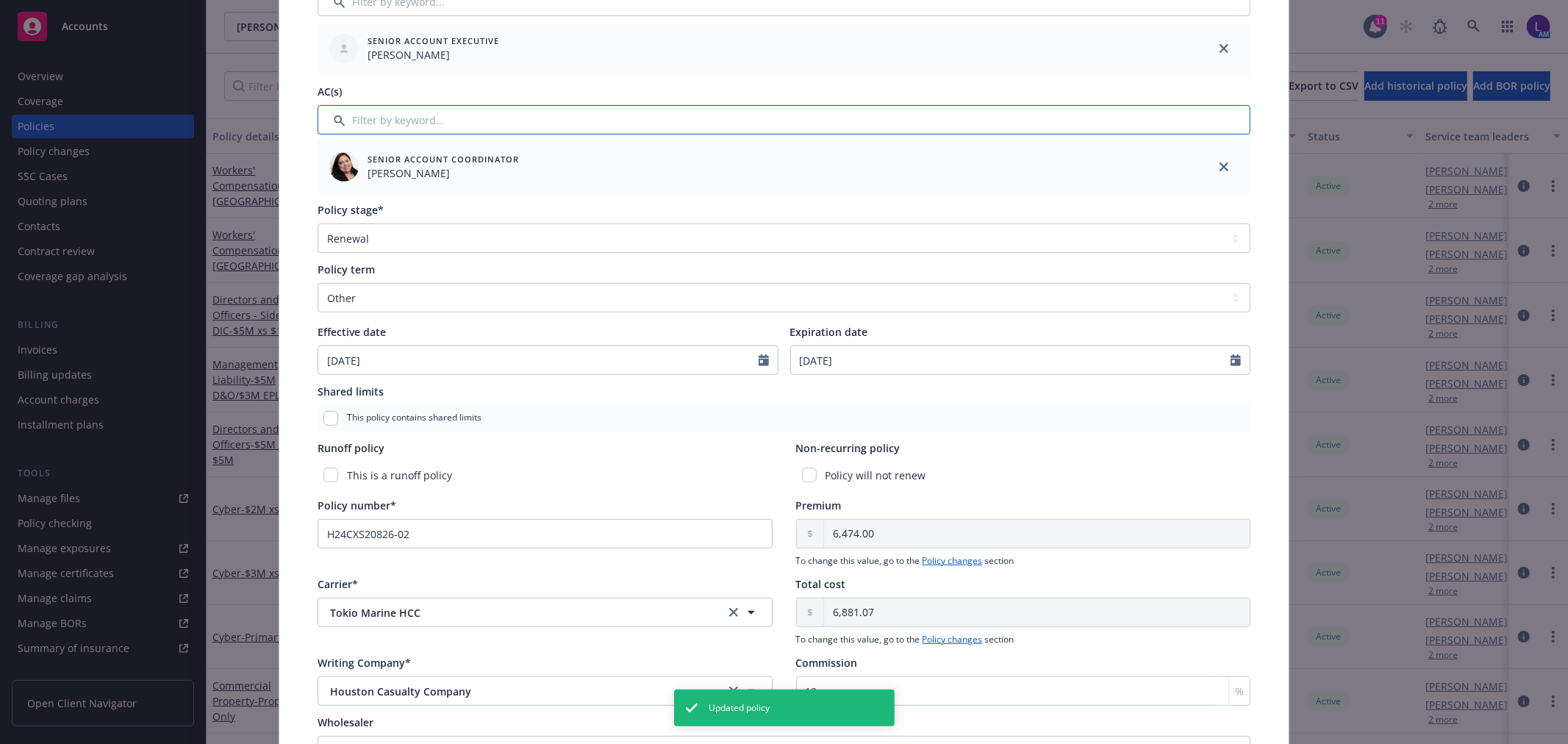
click at [495, 105] on input "Filter by keyword..." at bounding box center [784, 120] width 933 height 29
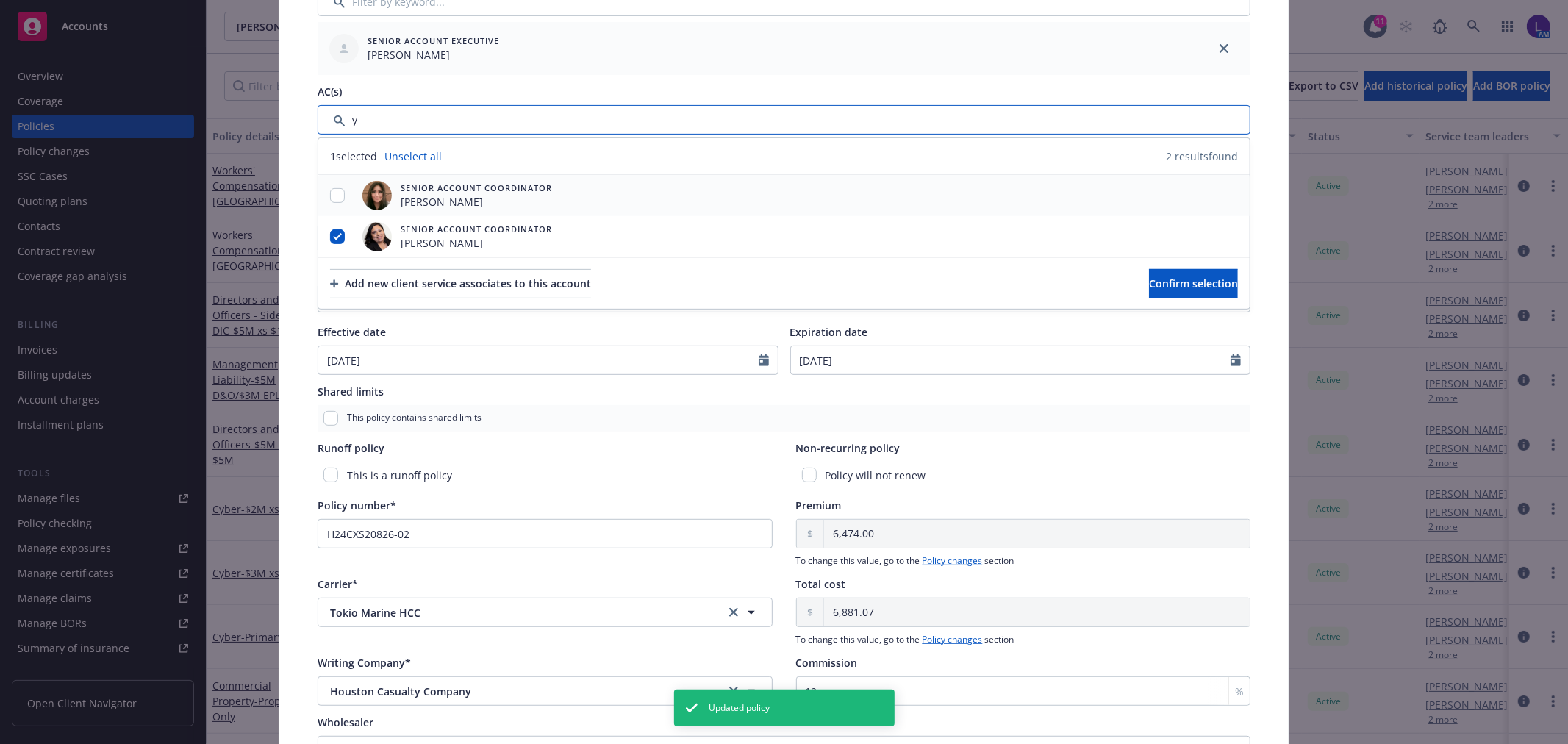
type input "y"
click at [330, 193] on input "checkbox" at bounding box center [337, 195] width 15 height 15
checkbox input "true"
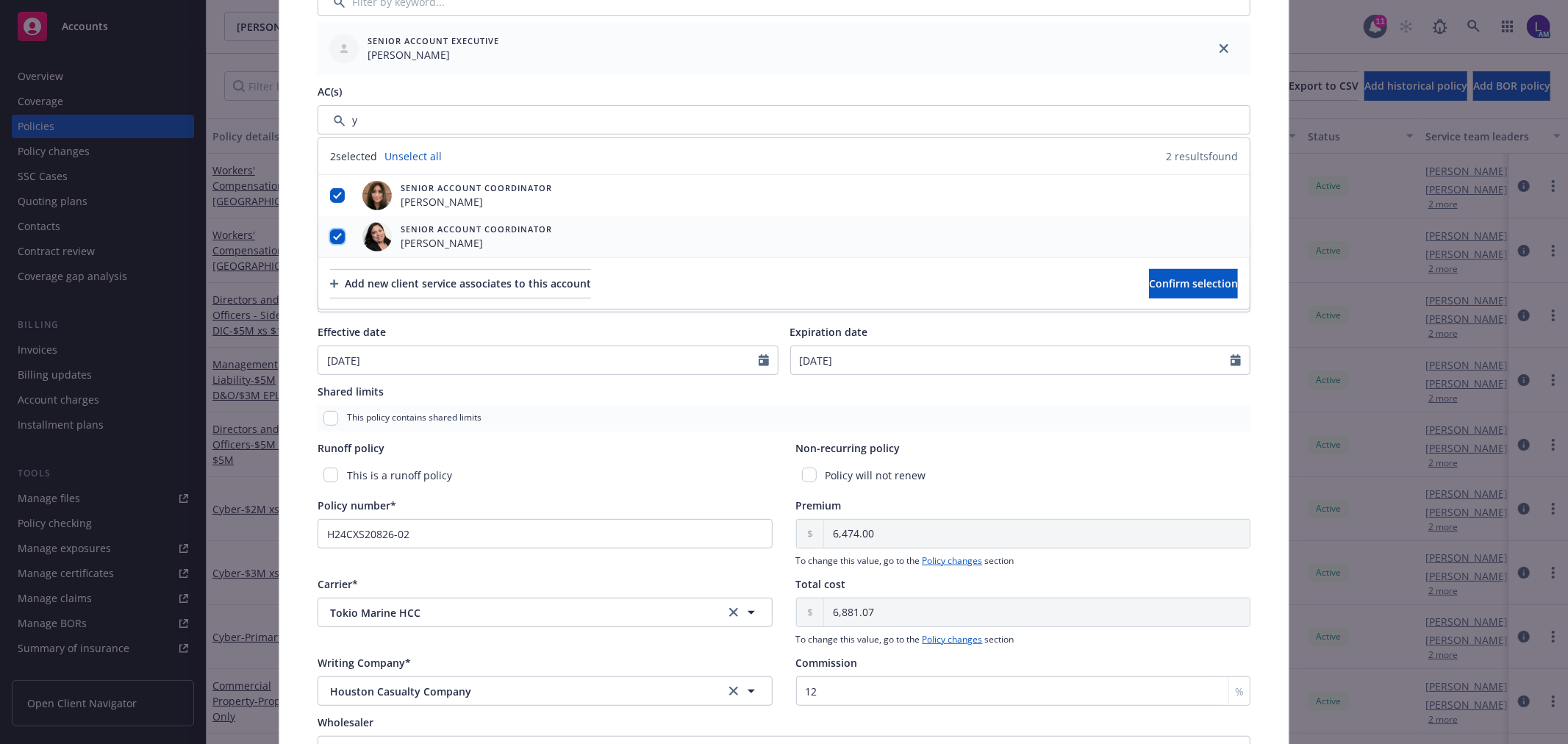
click at [332, 230] on input "checkbox" at bounding box center [337, 237] width 15 height 15
checkbox input "false"
click at [1161, 281] on span "Confirm selection" at bounding box center [1193, 283] width 89 height 14
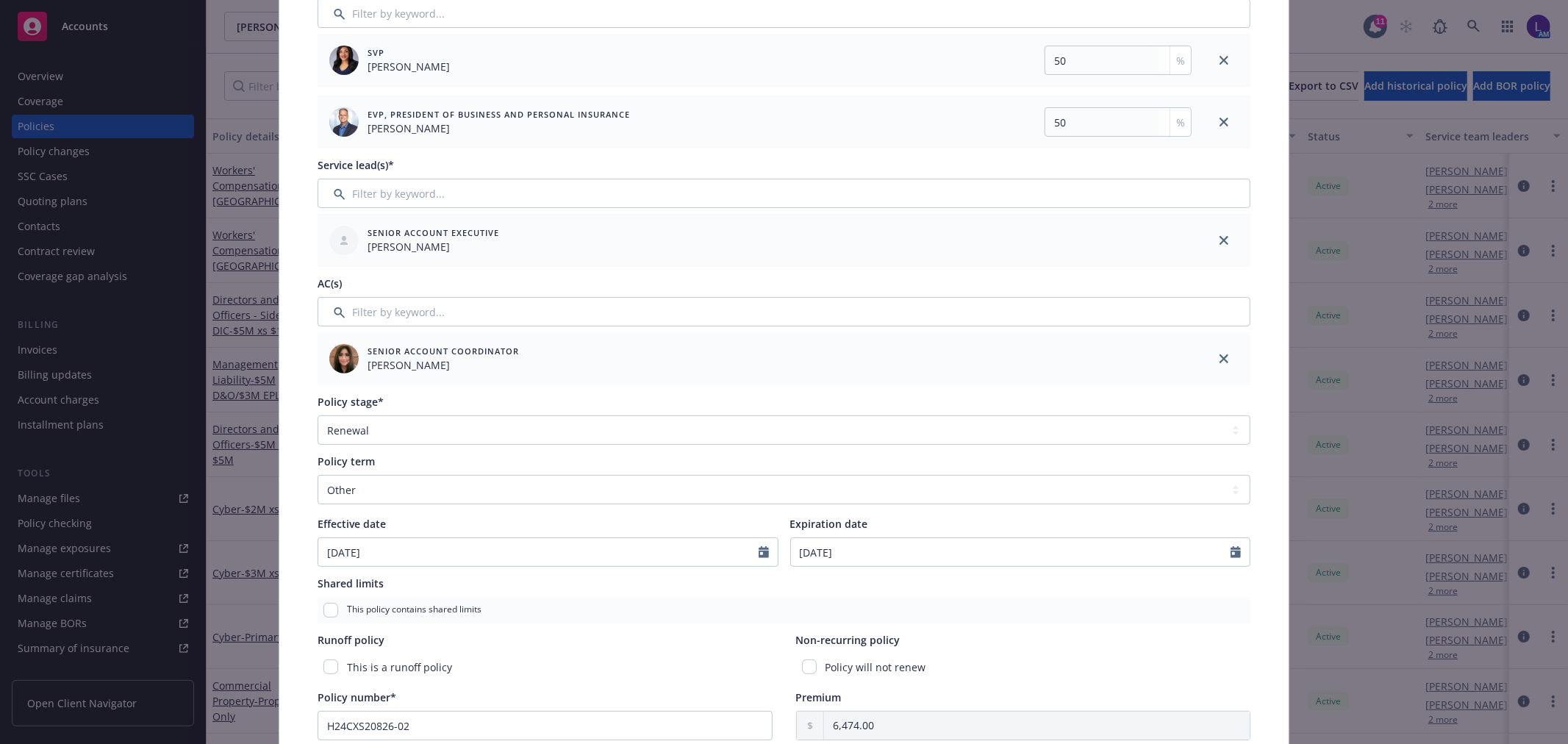
scroll to position [0, 0]
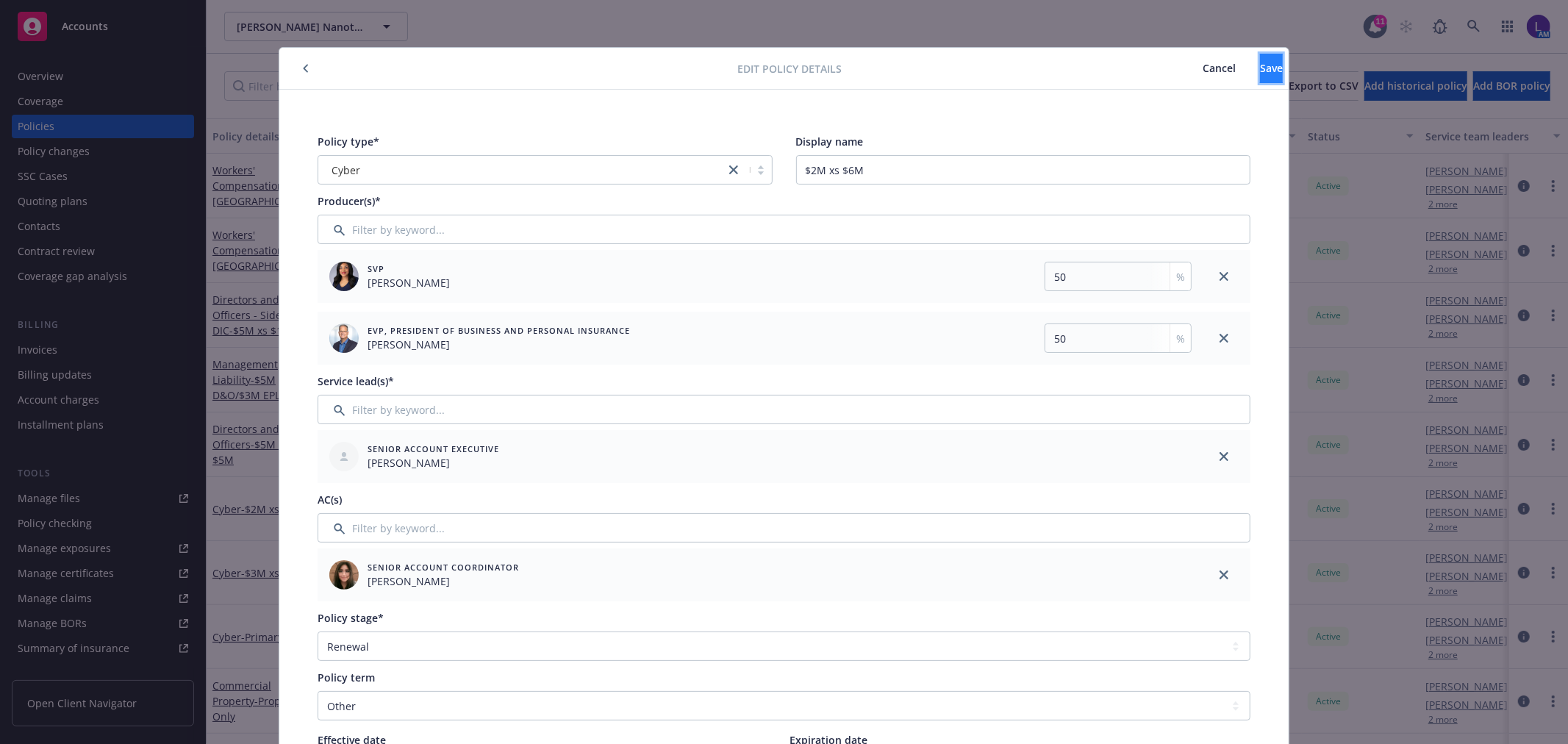
click at [1260, 59] on button "Save" at bounding box center [1272, 69] width 23 height 29
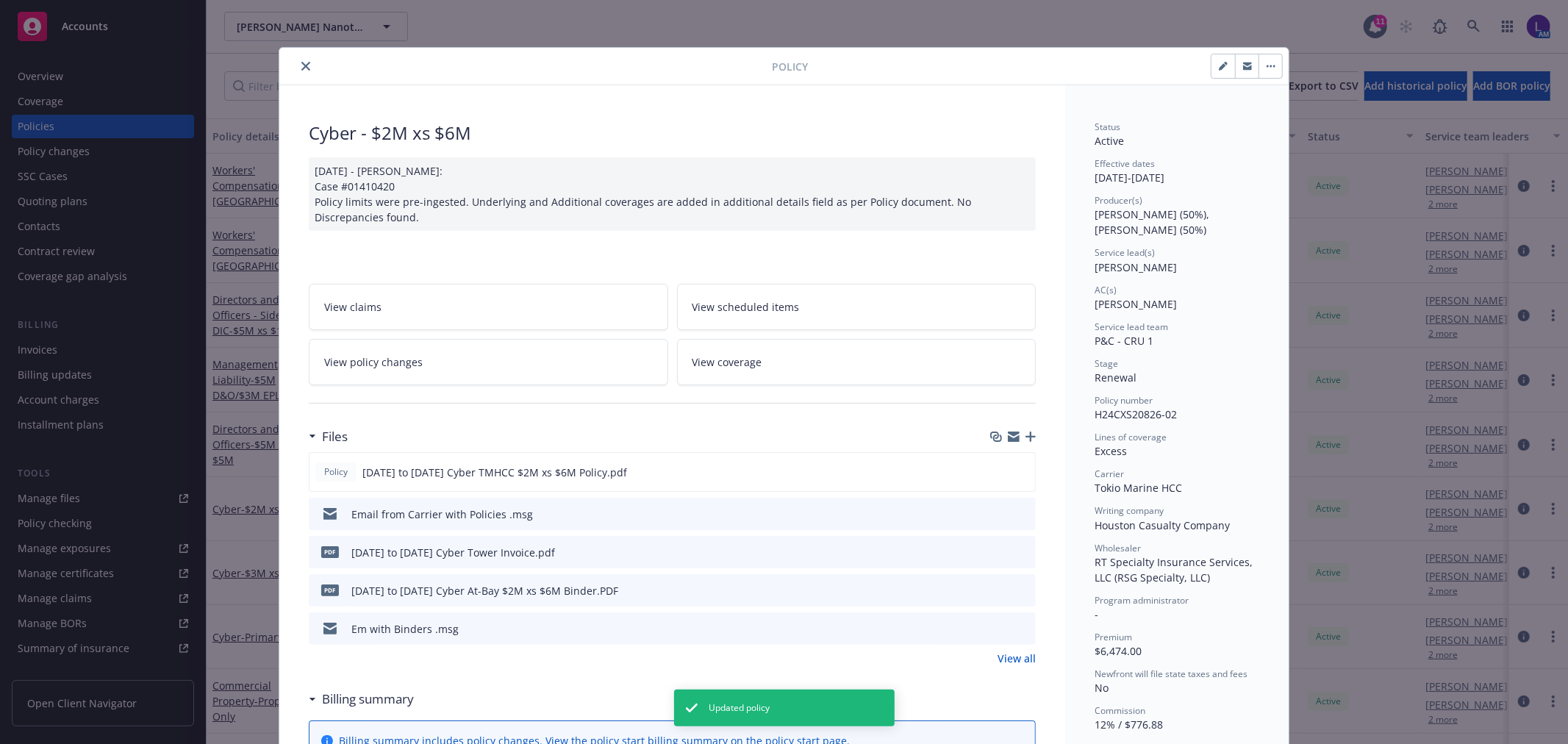
click at [301, 67] on icon "close" at bounding box center [305, 66] width 9 height 9
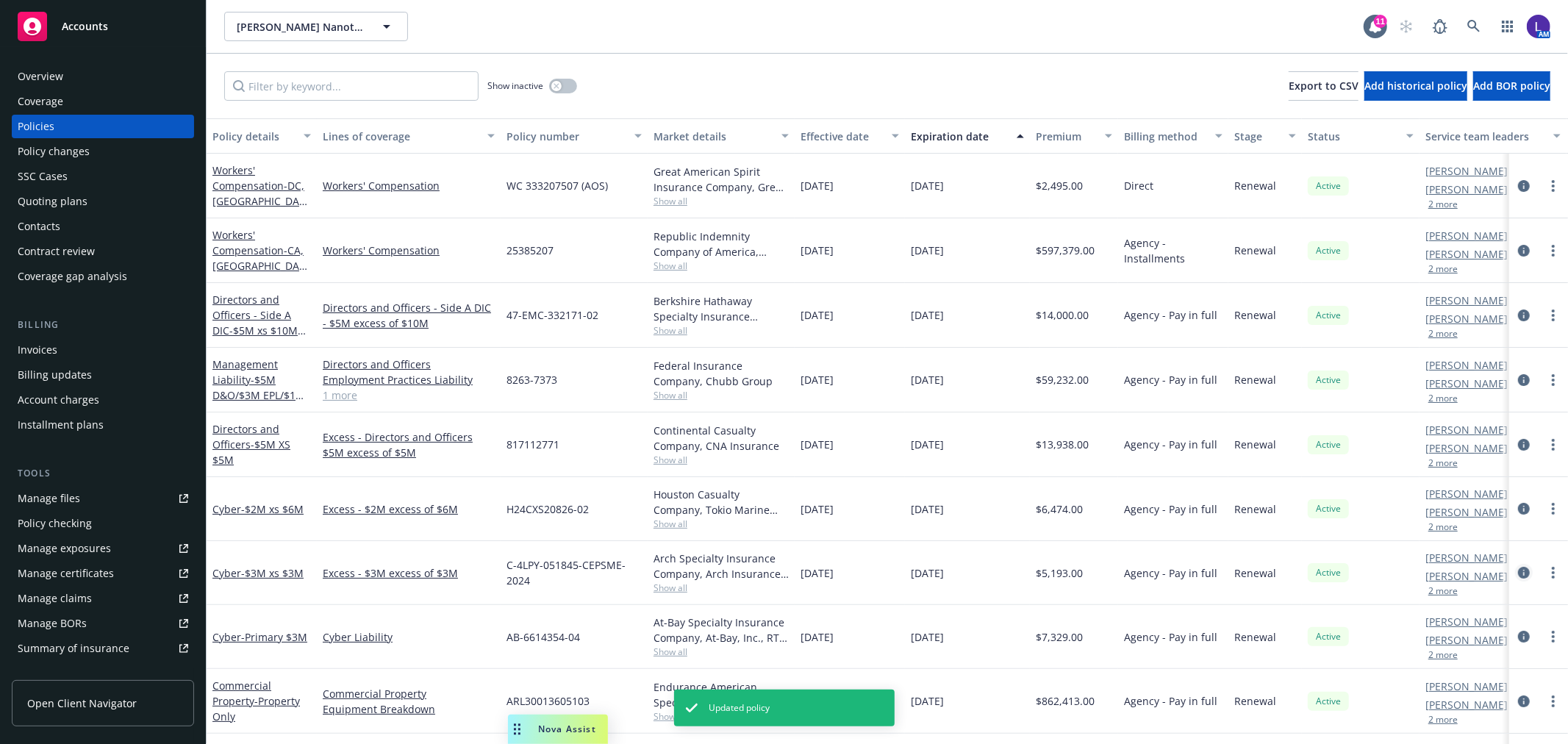
click at [1518, 570] on icon "circleInformation" at bounding box center [1524, 572] width 11 height 11
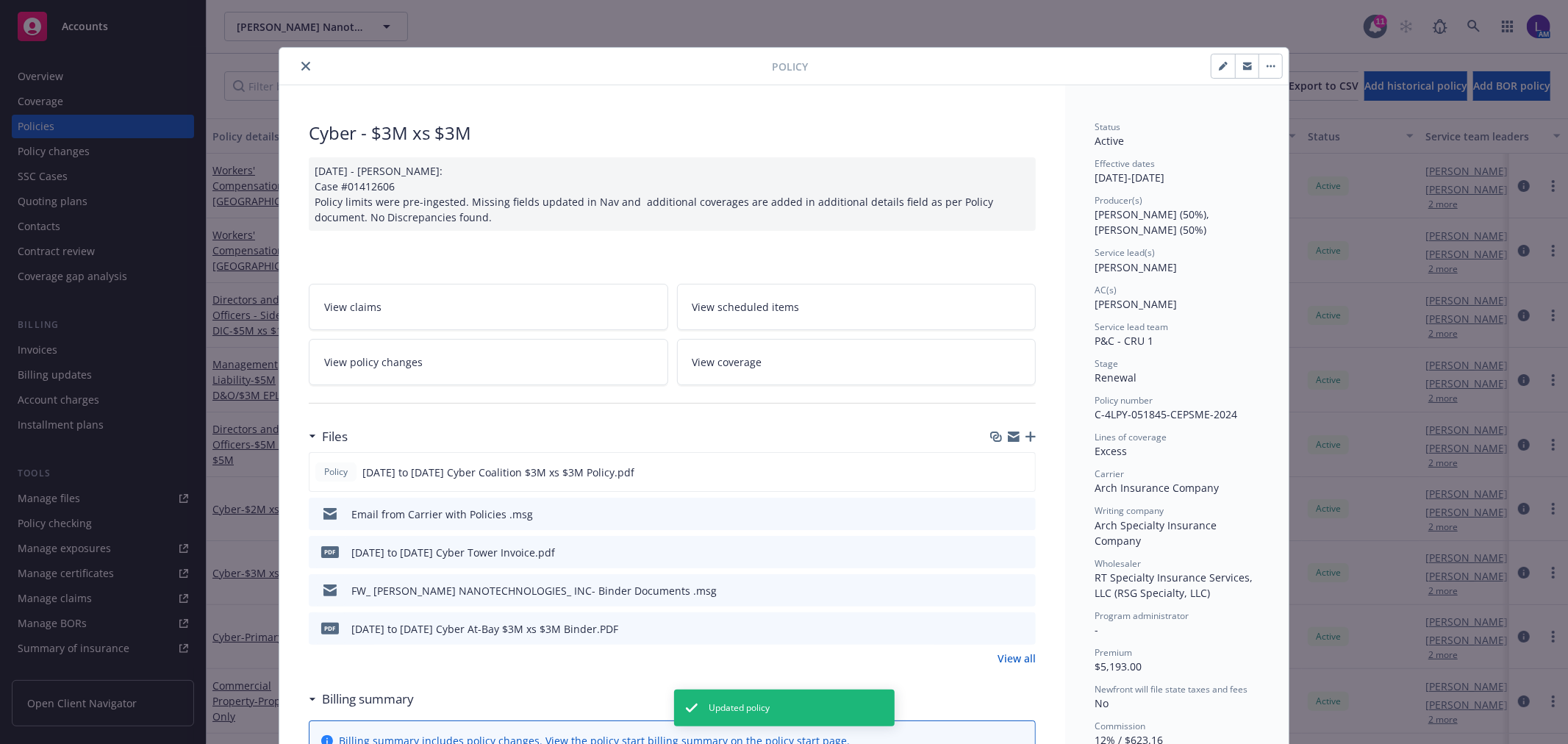
click at [1216, 71] on button "button" at bounding box center [1223, 66] width 24 height 24
select select "RENEWAL"
select select "12"
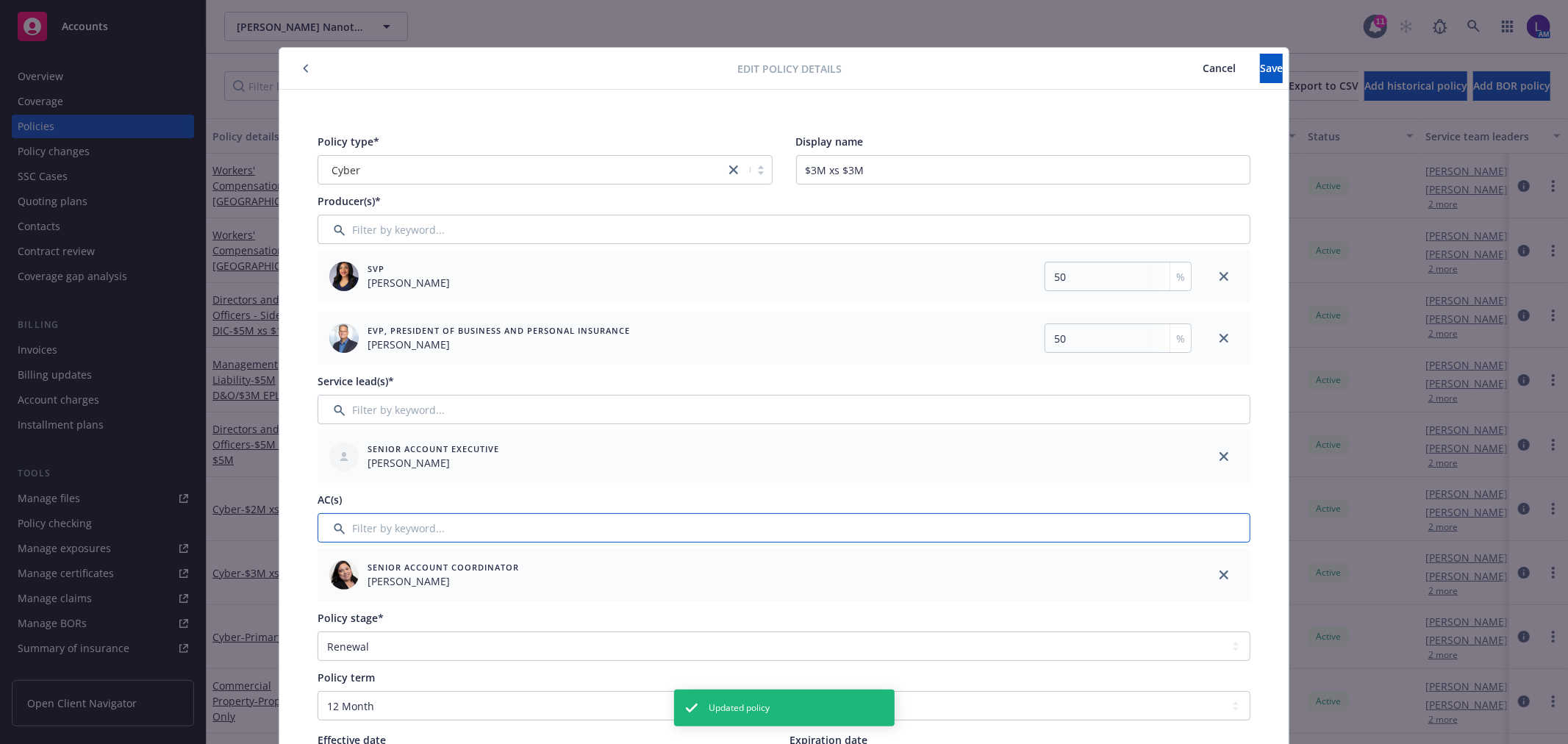
click at [410, 532] on input "Filter by keyword..." at bounding box center [784, 528] width 933 height 29
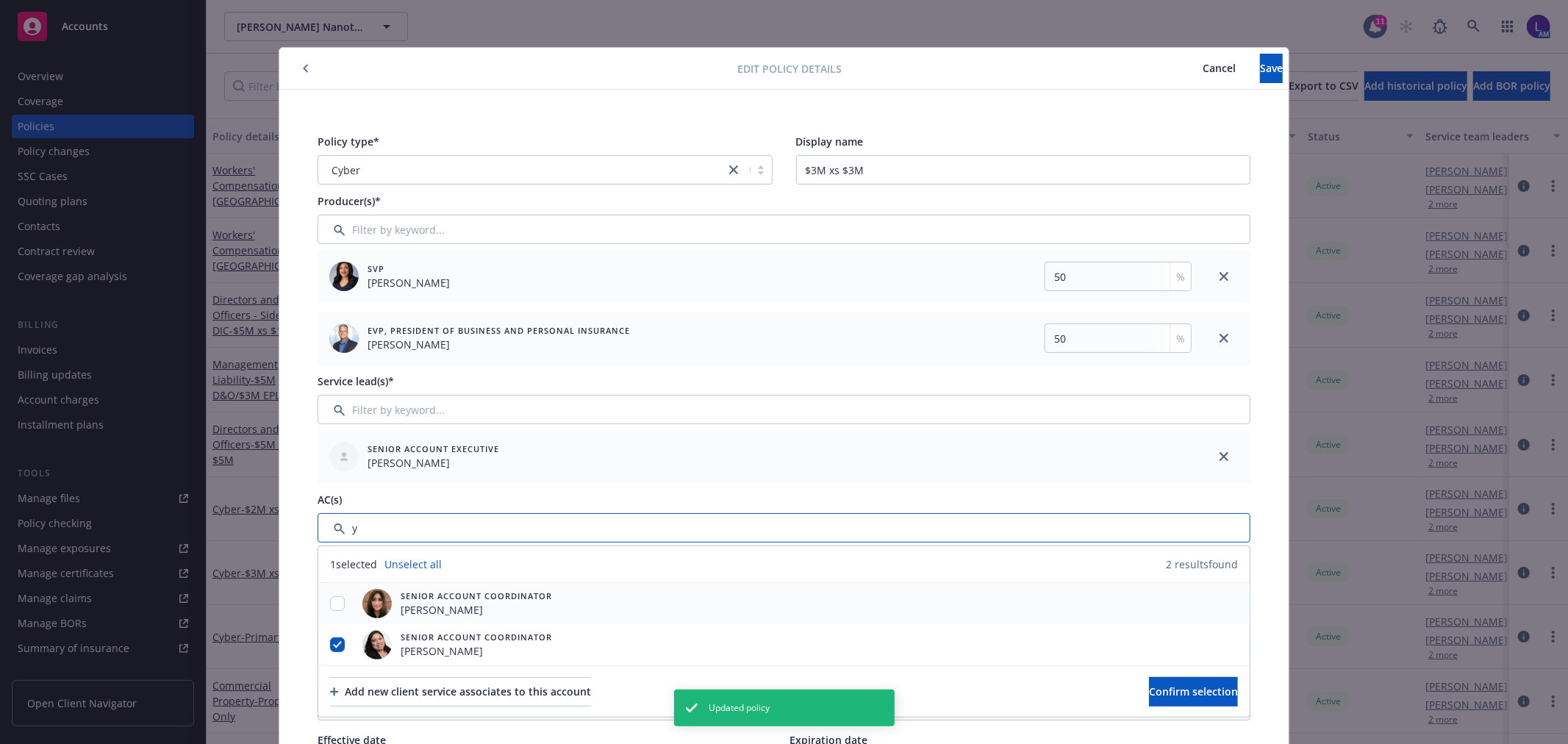
type input "y"
click at [334, 606] on input "checkbox" at bounding box center [337, 604] width 15 height 15
checkbox input "true"
click at [332, 648] on input "checkbox" at bounding box center [337, 644] width 15 height 15
checkbox input "false"
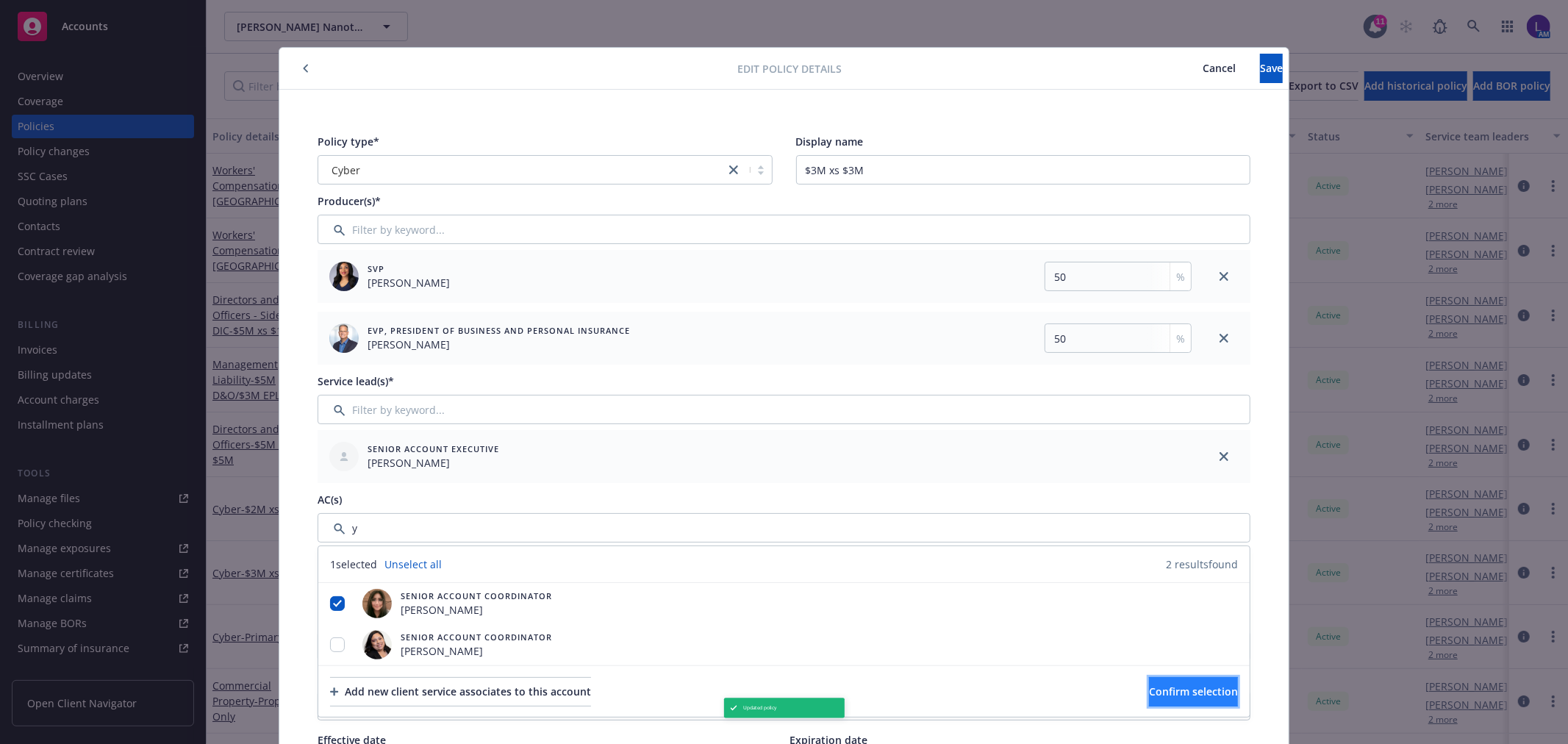
click at [1187, 684] on span "Confirm selection" at bounding box center [1193, 691] width 89 height 14
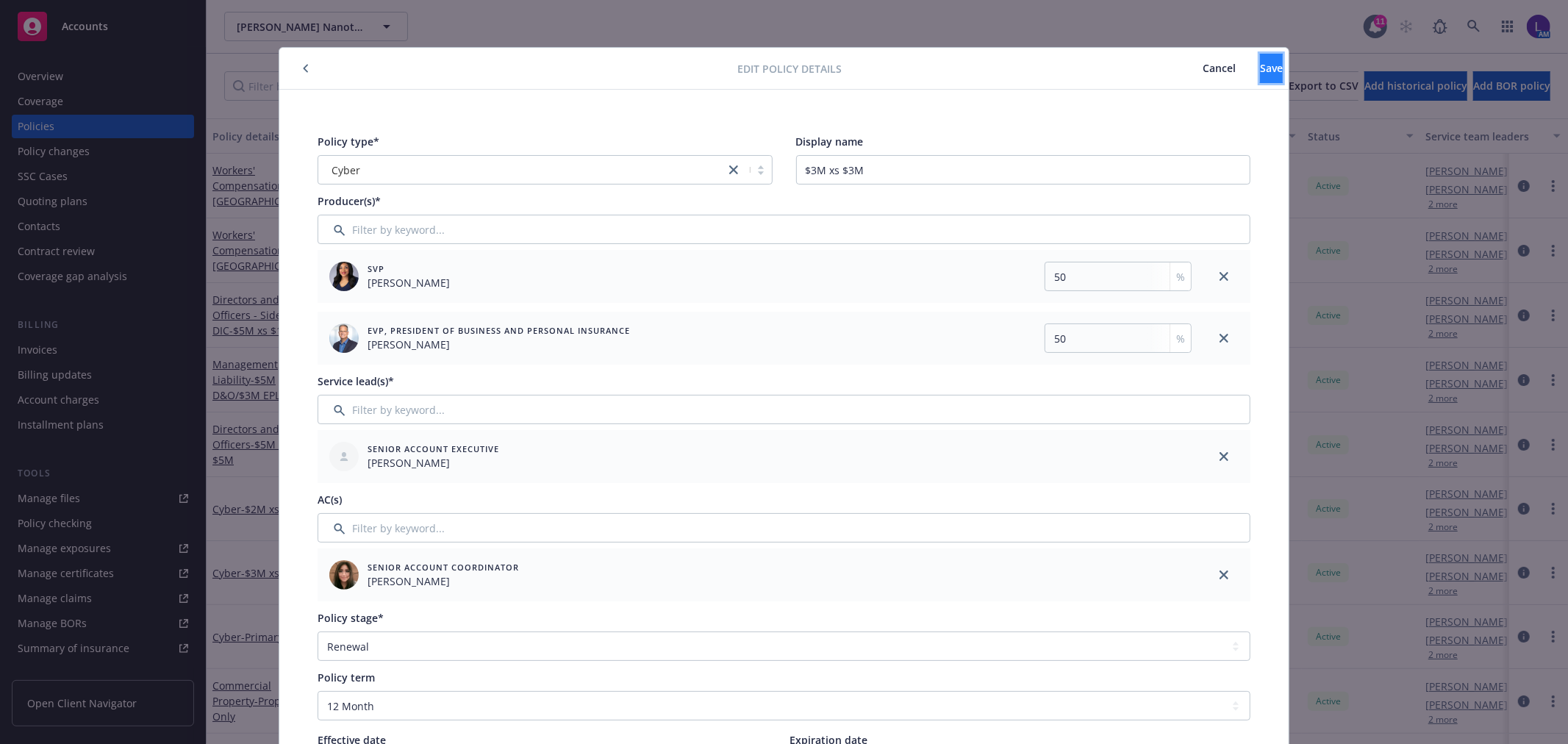
click at [1260, 64] on span "Save" at bounding box center [1272, 68] width 23 height 14
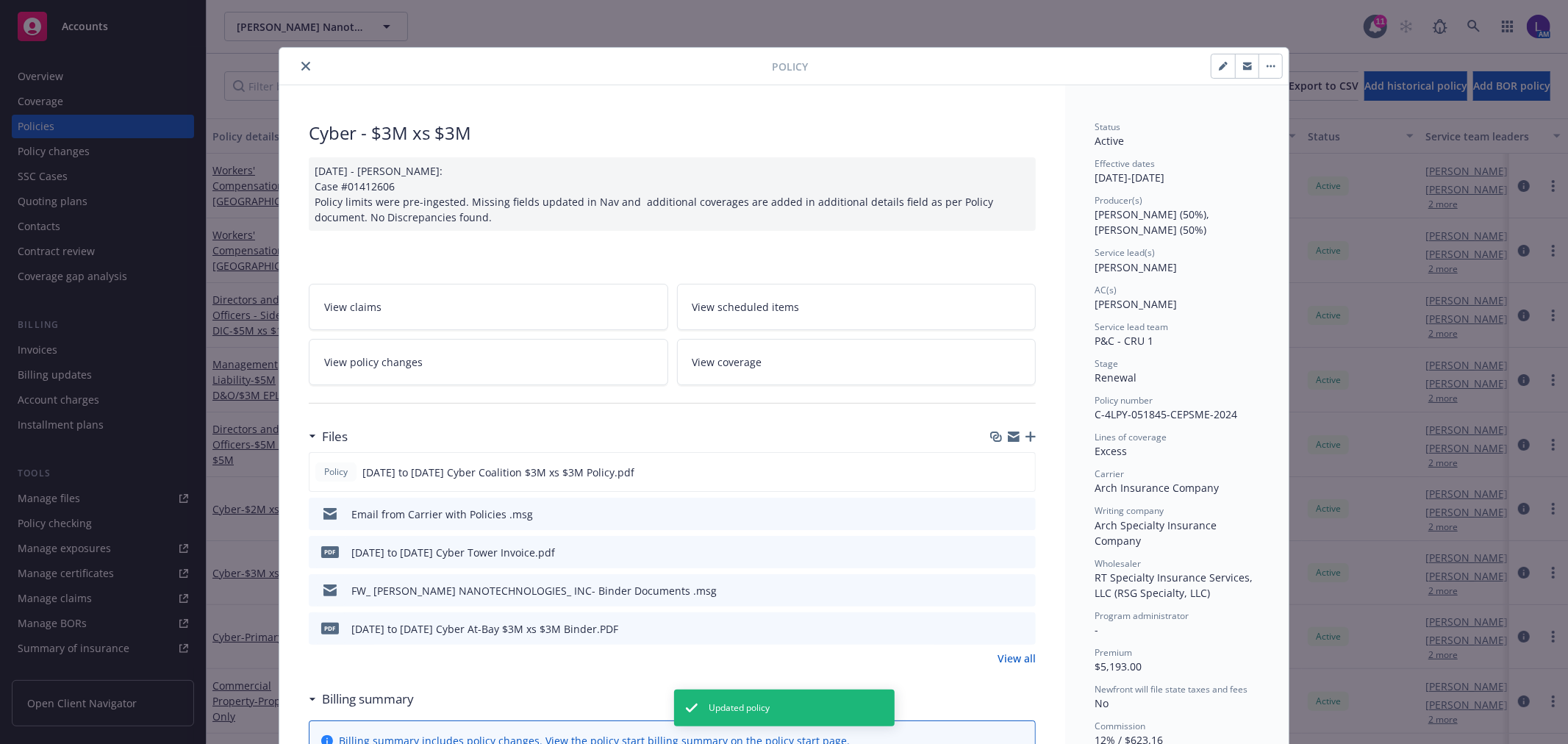
click at [297, 66] on button "close" at bounding box center [306, 66] width 18 height 18
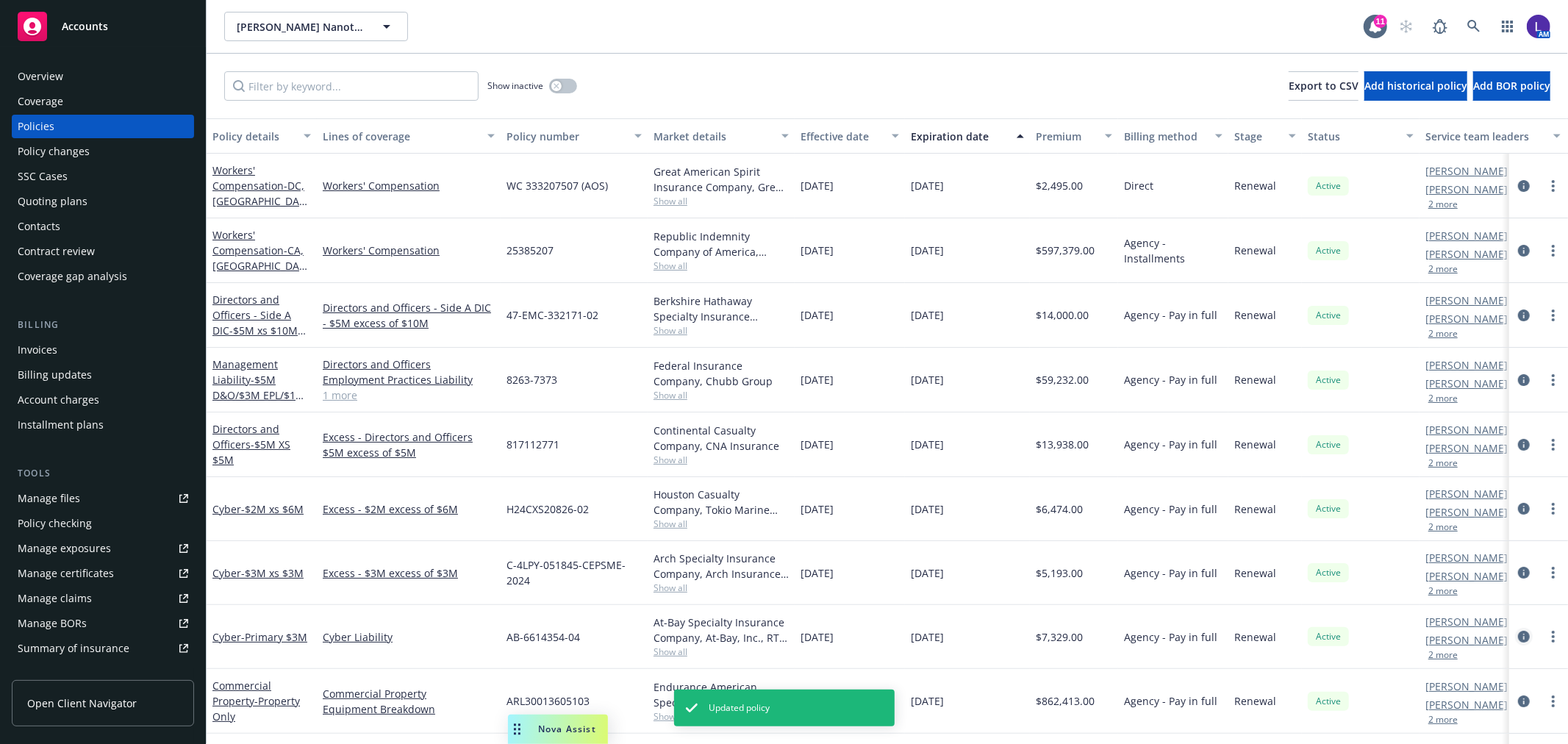
click at [1518, 639] on icon "circleInformation" at bounding box center [1524, 636] width 11 height 11
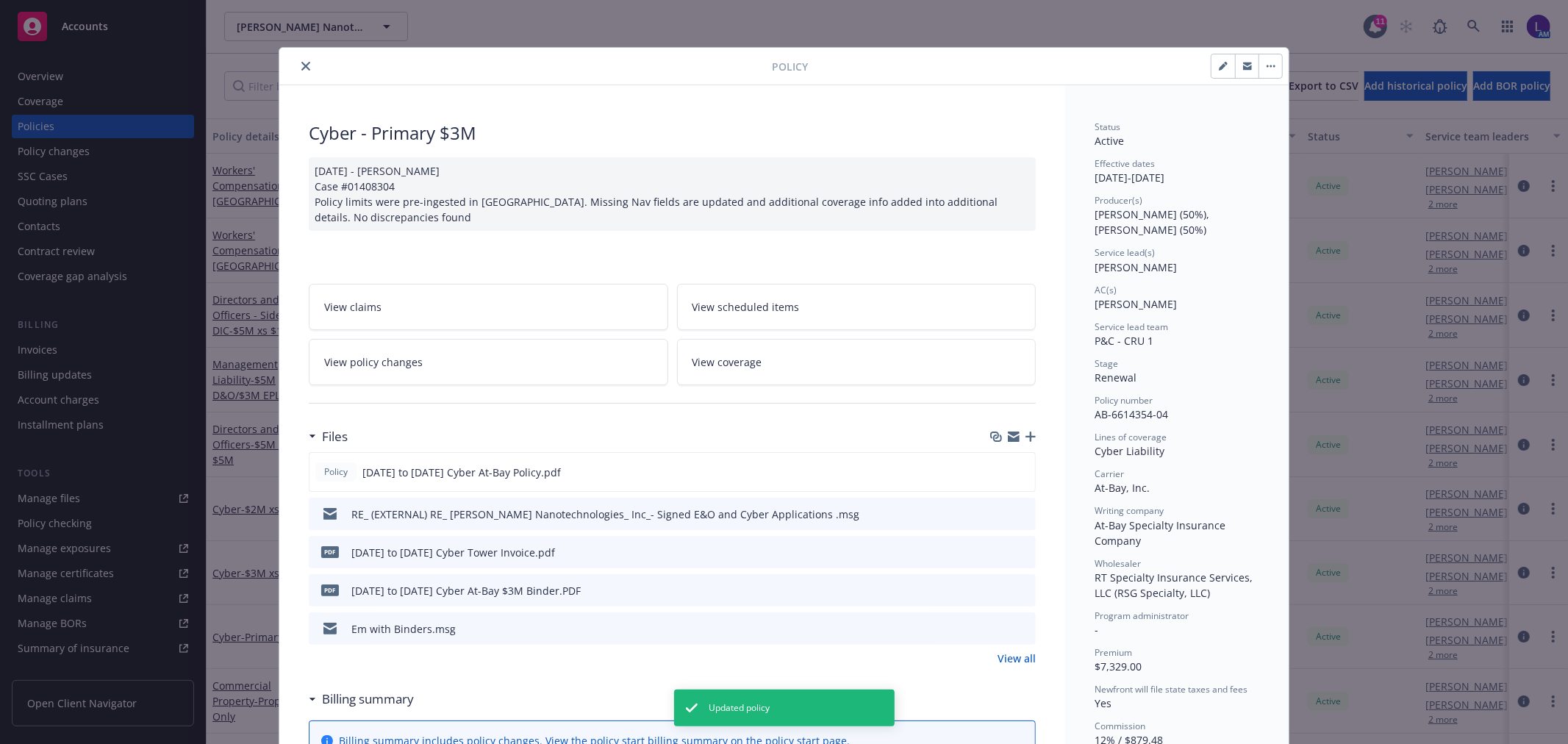
click at [1218, 65] on icon "button" at bounding box center [1222, 66] width 7 height 7
select select "RENEWAL"
select select "12"
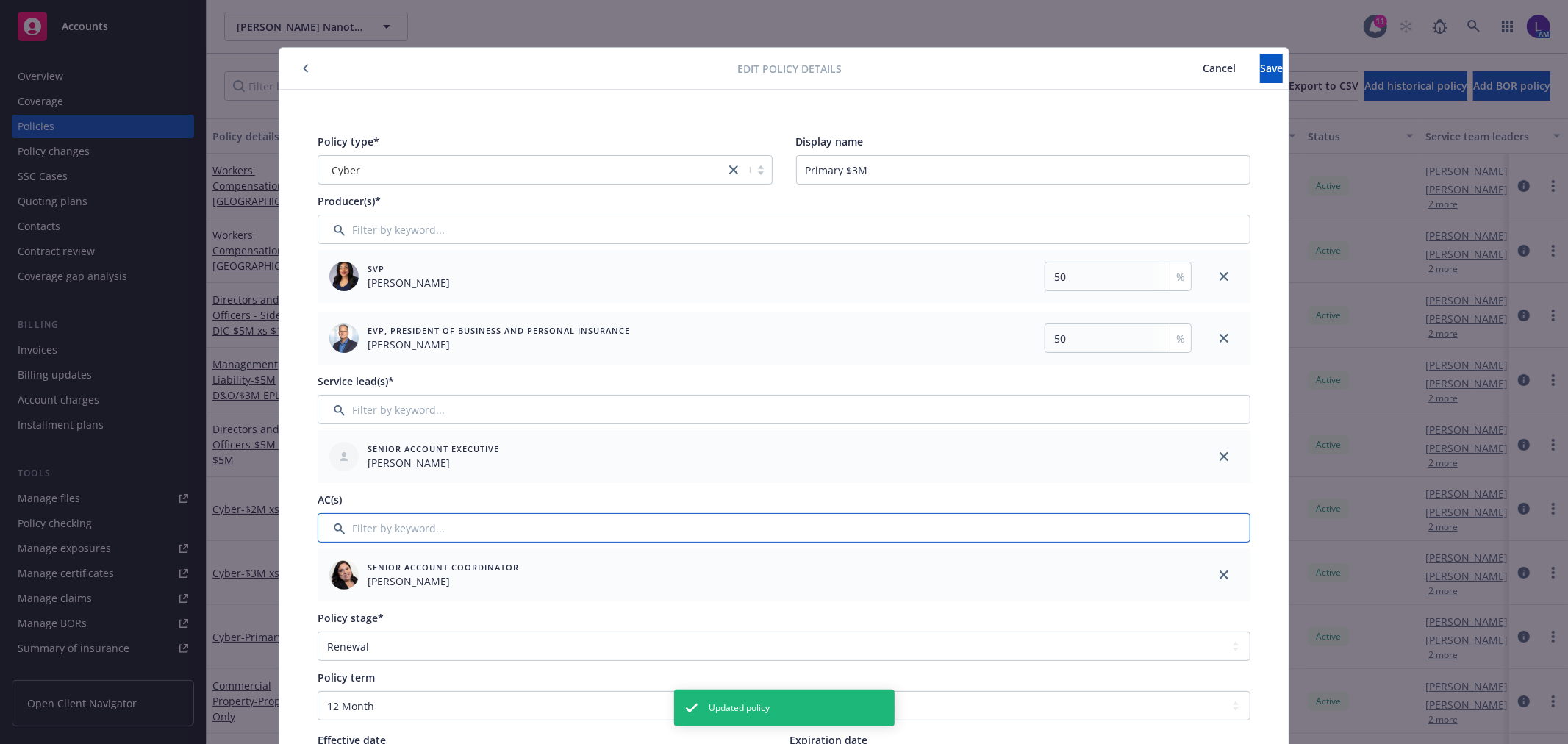
click at [350, 522] on input "Filter by keyword..." at bounding box center [784, 528] width 933 height 29
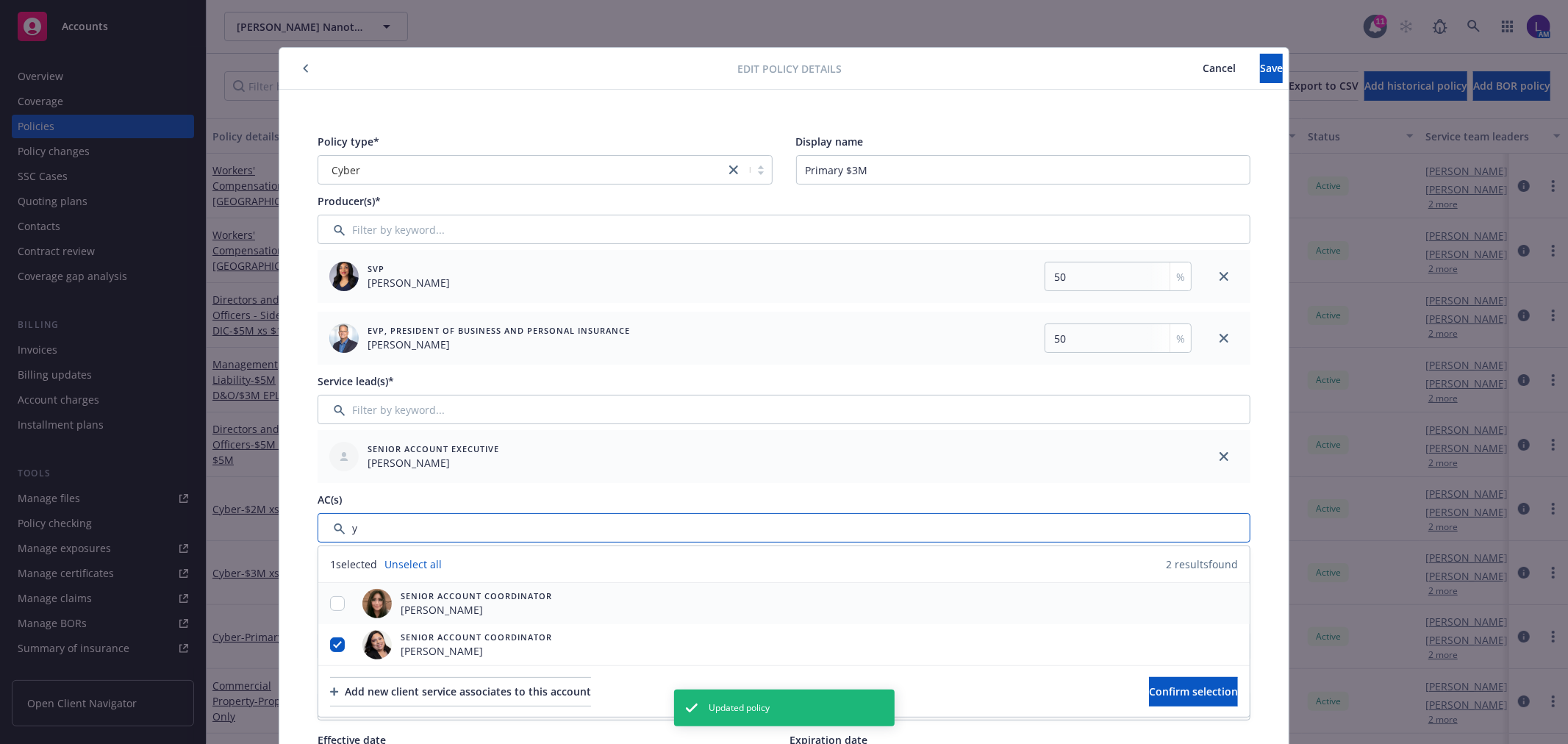
type input "y"
drag, startPoint x: 326, startPoint y: 603, endPoint x: 327, endPoint y: 621, distance: 18.0
click at [330, 603] on input "checkbox" at bounding box center [337, 604] width 15 height 15
checkbox input "true"
click at [330, 644] on input "checkbox" at bounding box center [337, 644] width 15 height 15
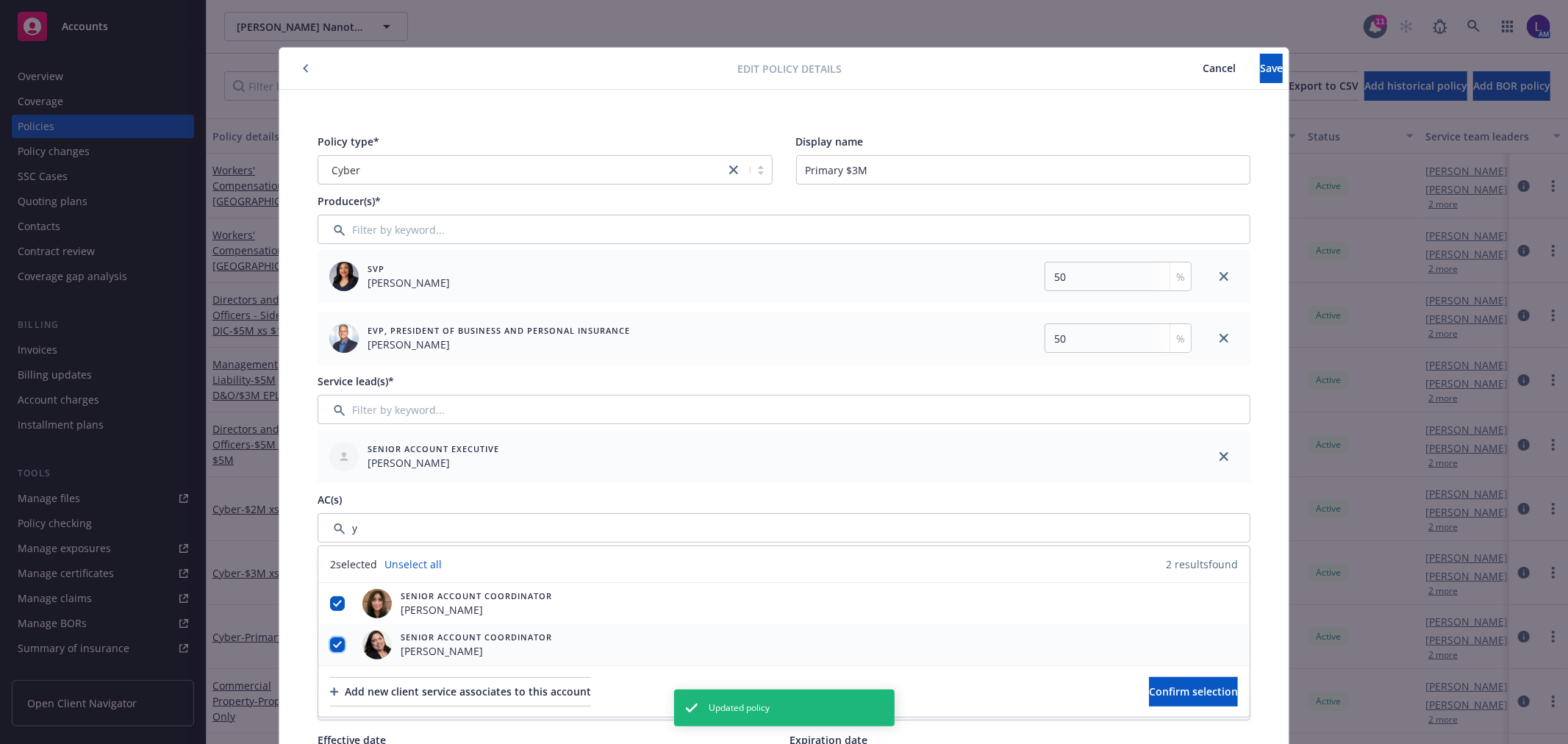
checkbox input "false"
click at [1161, 694] on span "Confirm selection" at bounding box center [1193, 691] width 89 height 14
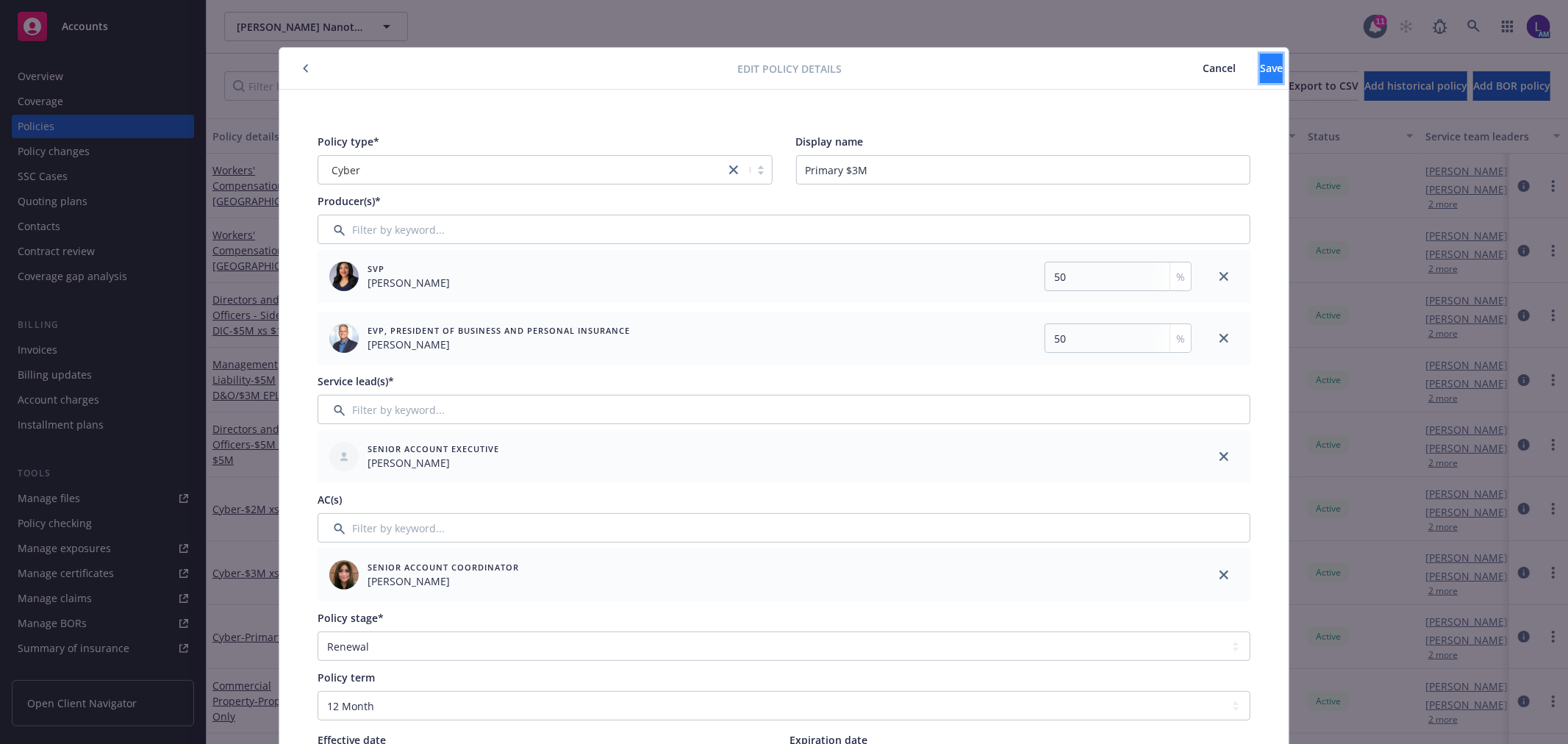
click at [1260, 62] on span "Save" at bounding box center [1272, 68] width 23 height 14
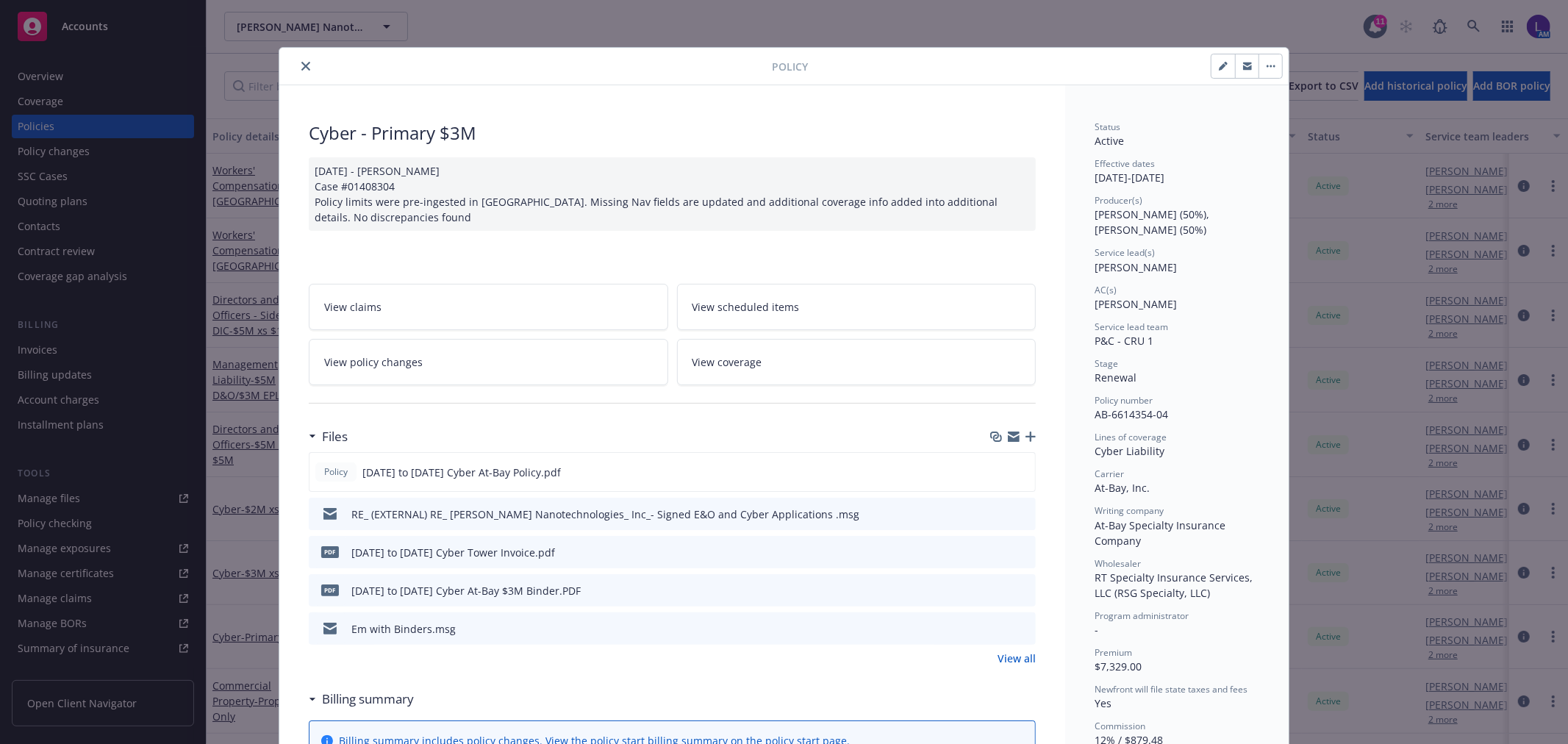
click at [301, 69] on icon "close" at bounding box center [305, 66] width 9 height 9
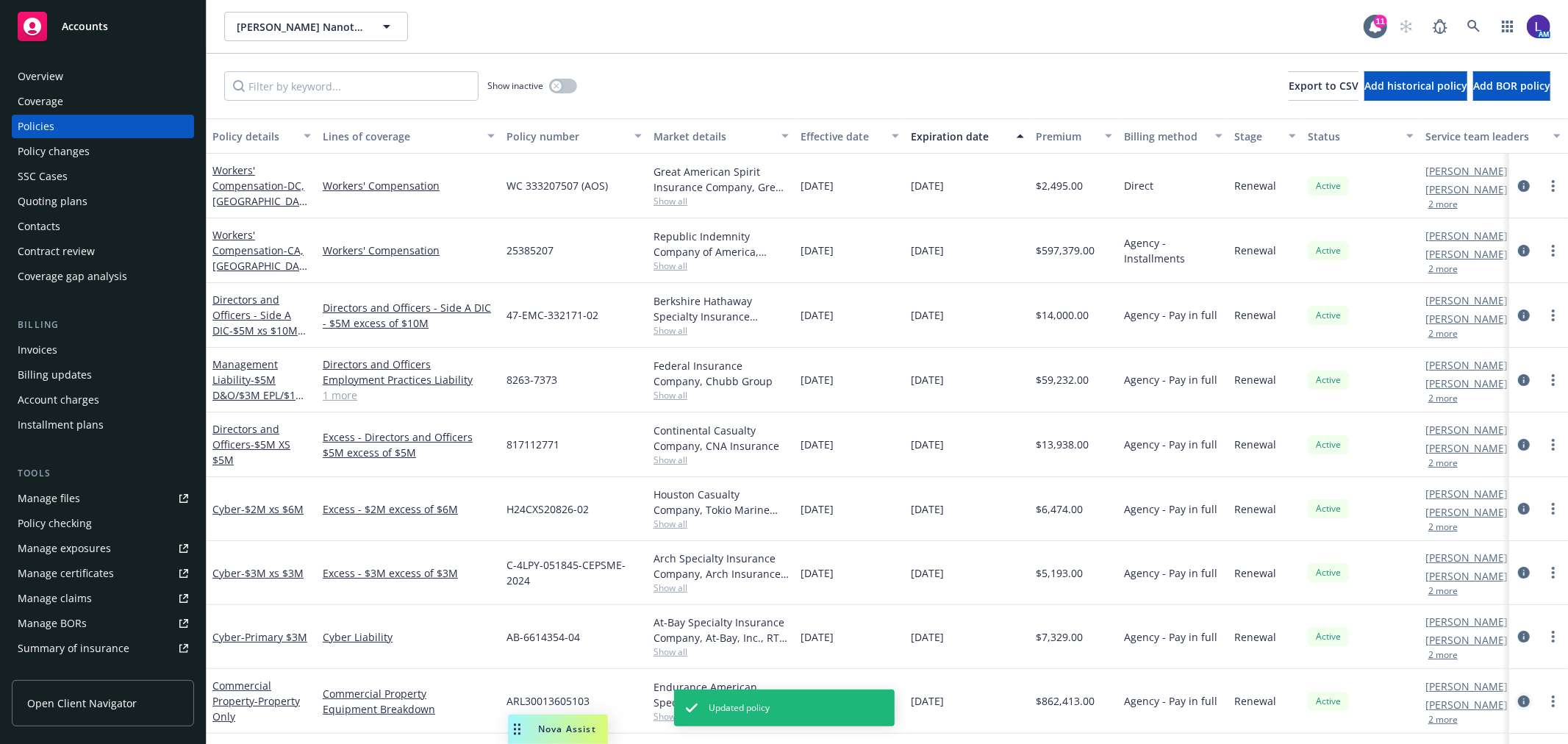
click at [1518, 700] on icon "circleInformation" at bounding box center [1524, 702] width 11 height 11
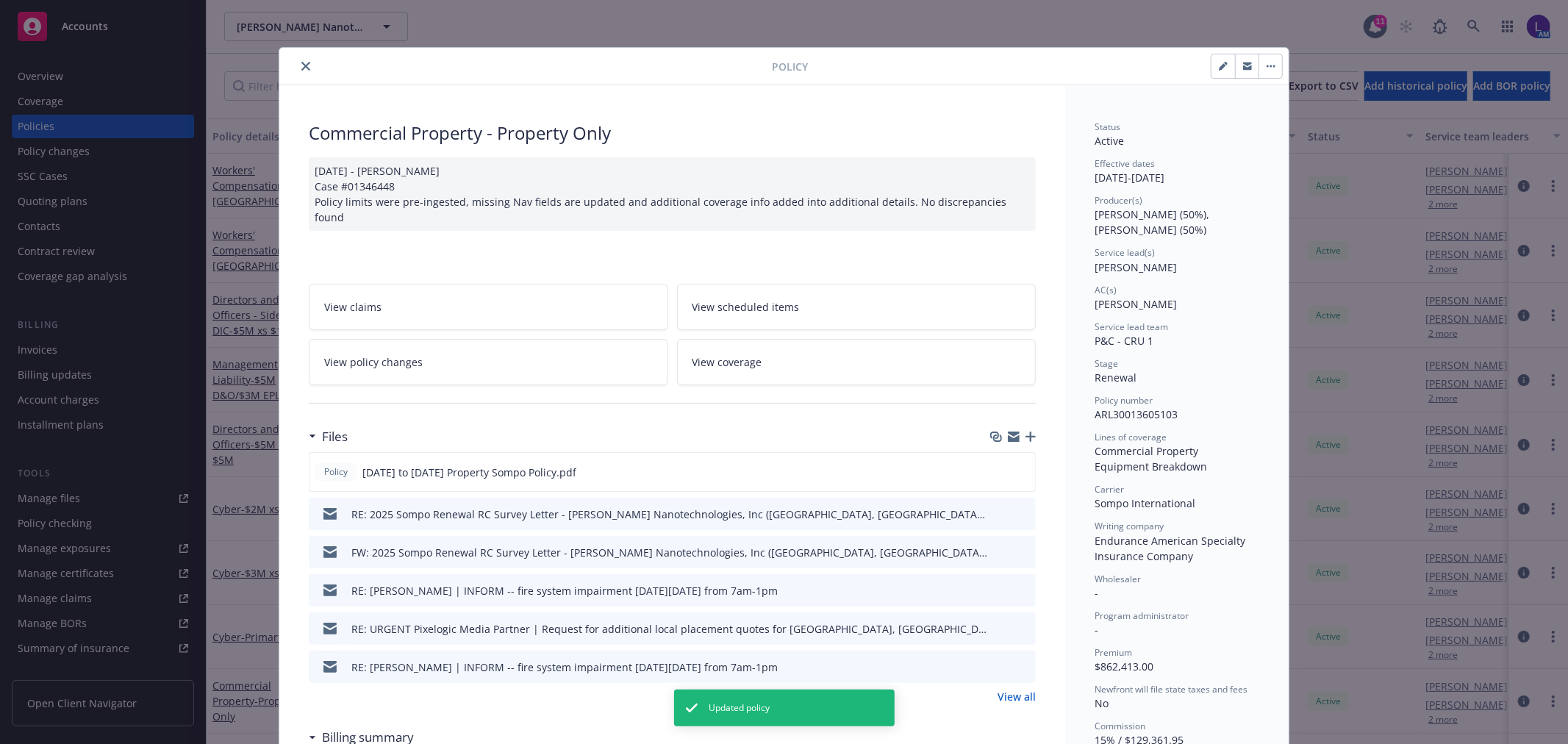
click at [1218, 66] on icon "button" at bounding box center [1223, 66] width 9 height 9
select select "RENEWAL"
select select "12"
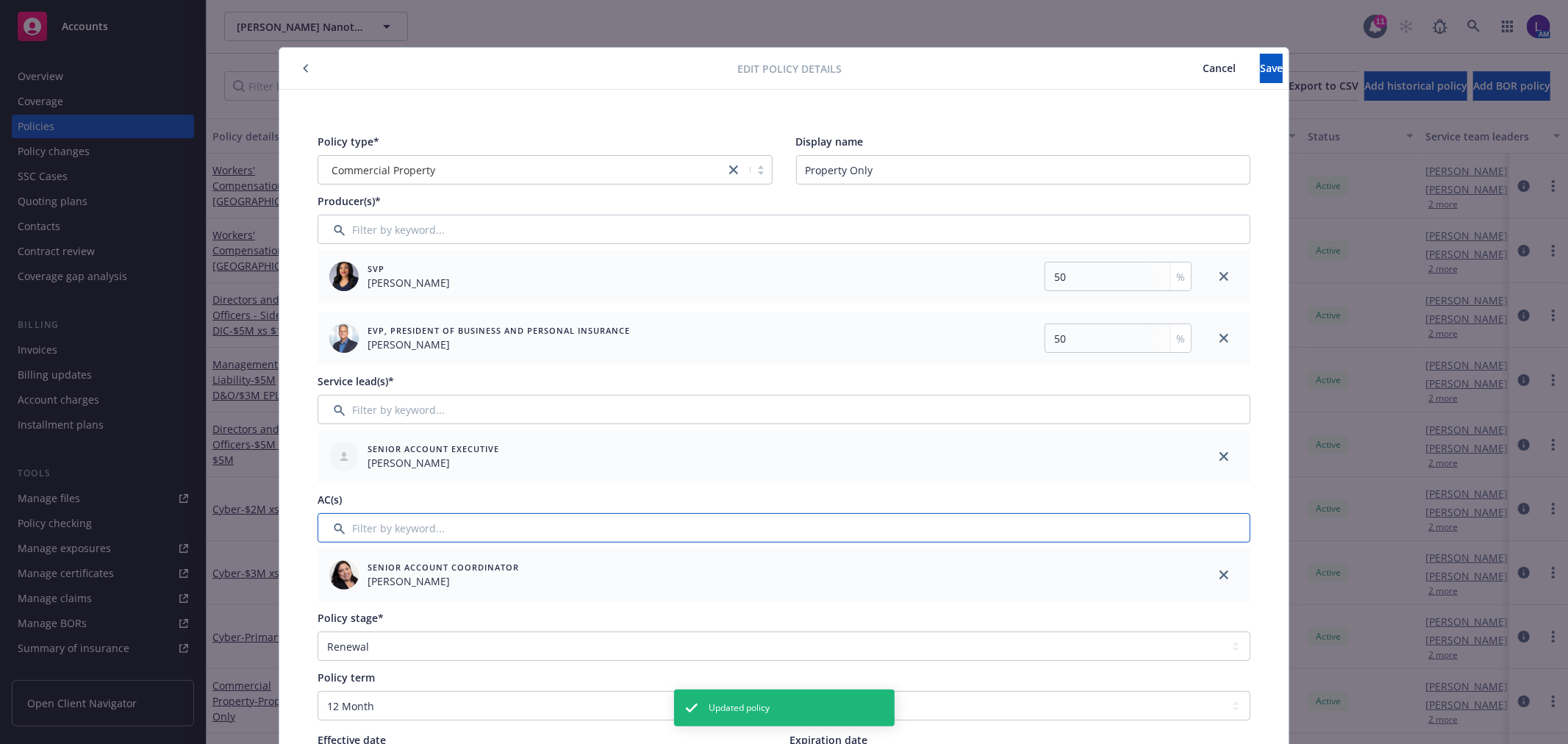
click at [362, 529] on input "Filter by keyword..." at bounding box center [784, 528] width 933 height 29
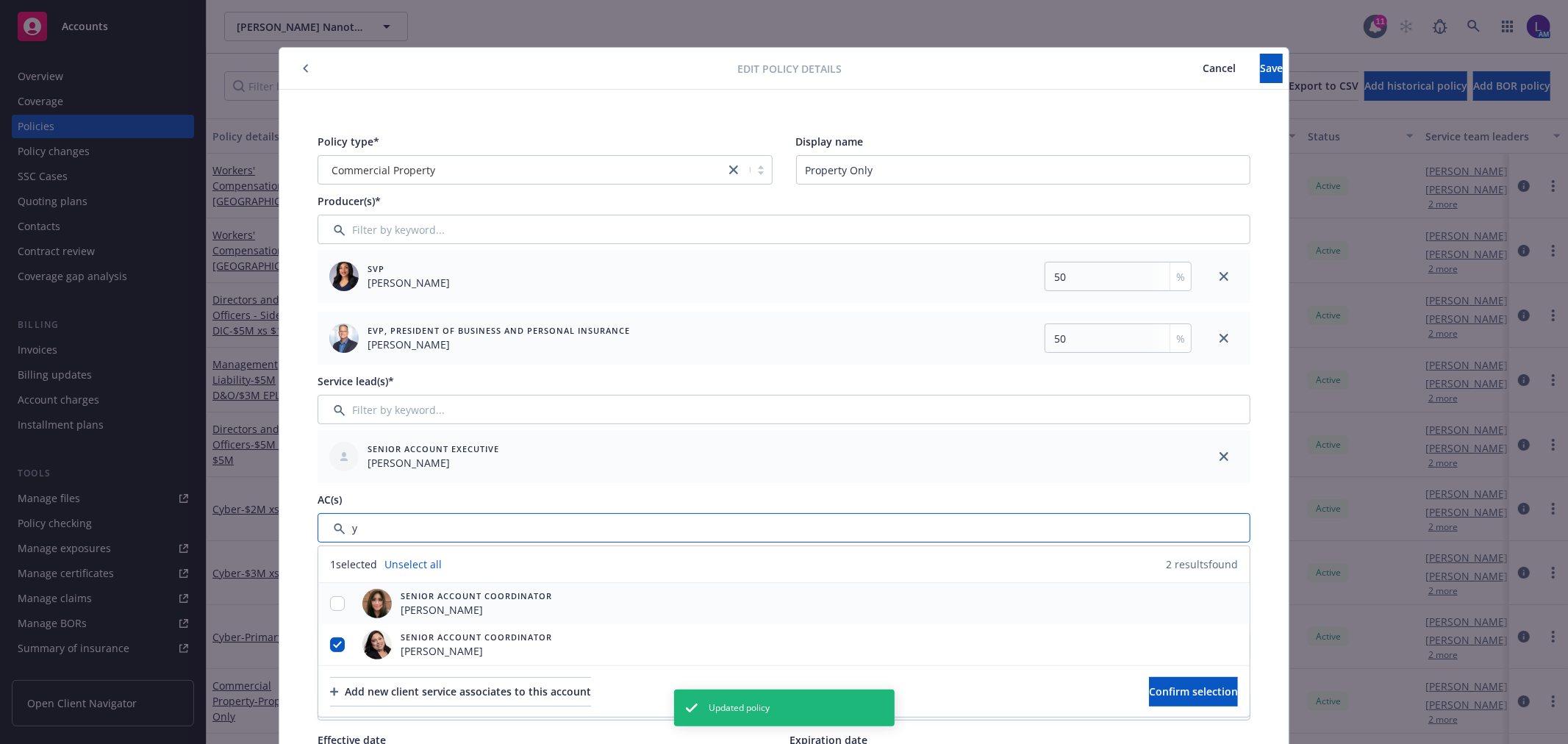
type input "y"
click at [330, 608] on input "checkbox" at bounding box center [337, 604] width 15 height 15
checkbox input "true"
click at [330, 645] on input "checkbox" at bounding box center [337, 644] width 15 height 15
checkbox input "false"
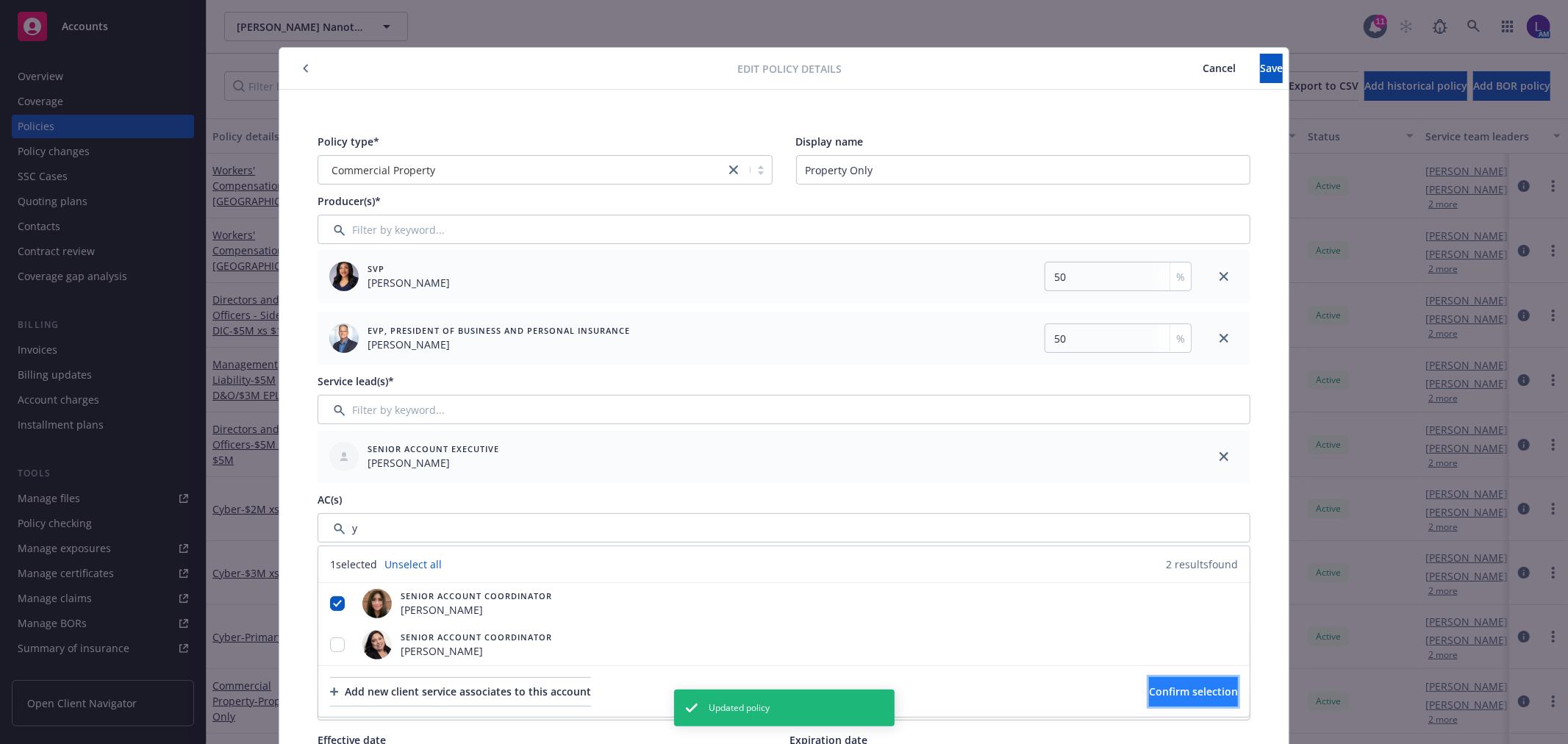
click at [1169, 696] on span "Confirm selection" at bounding box center [1193, 691] width 89 height 14
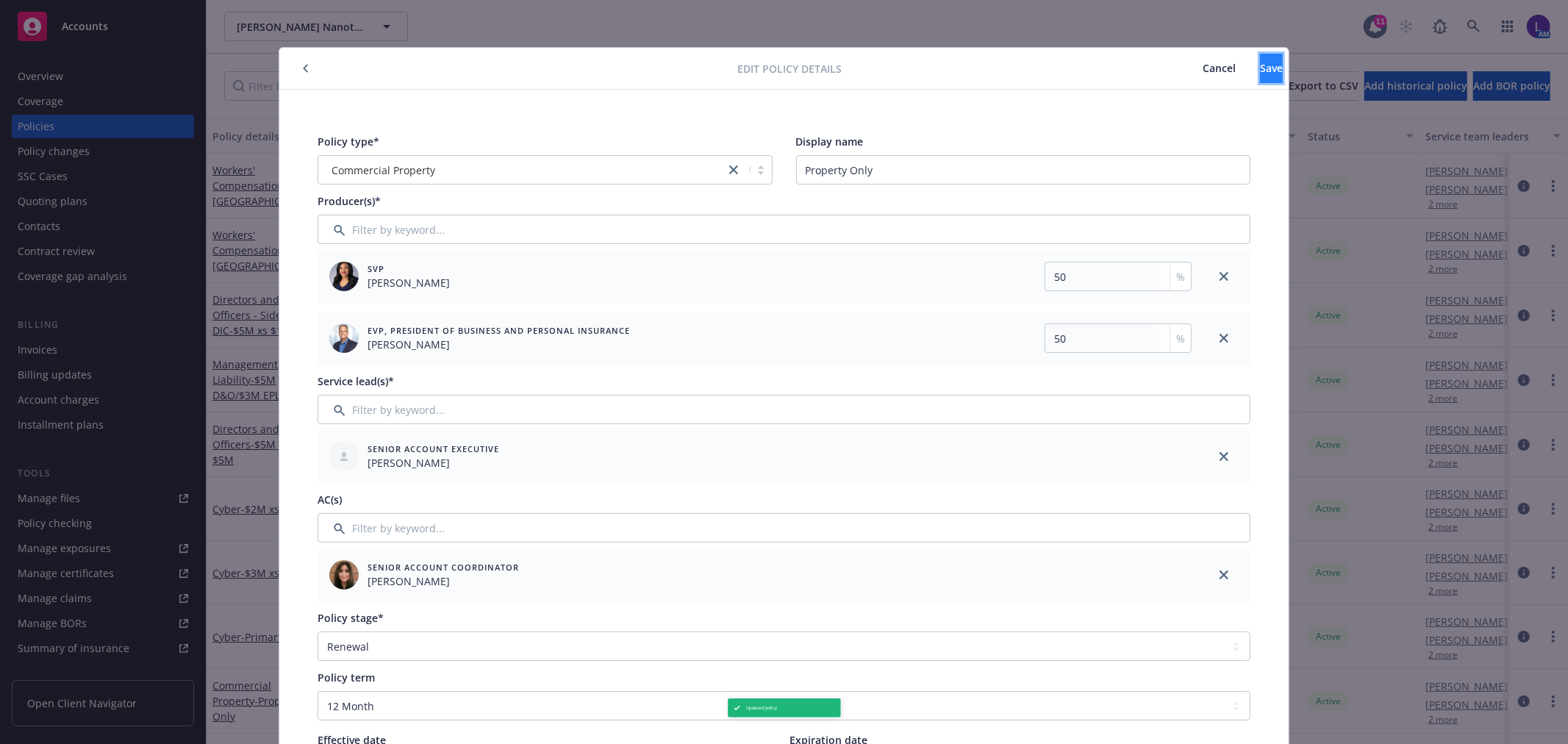
click at [1260, 57] on button "Save" at bounding box center [1272, 69] width 23 height 29
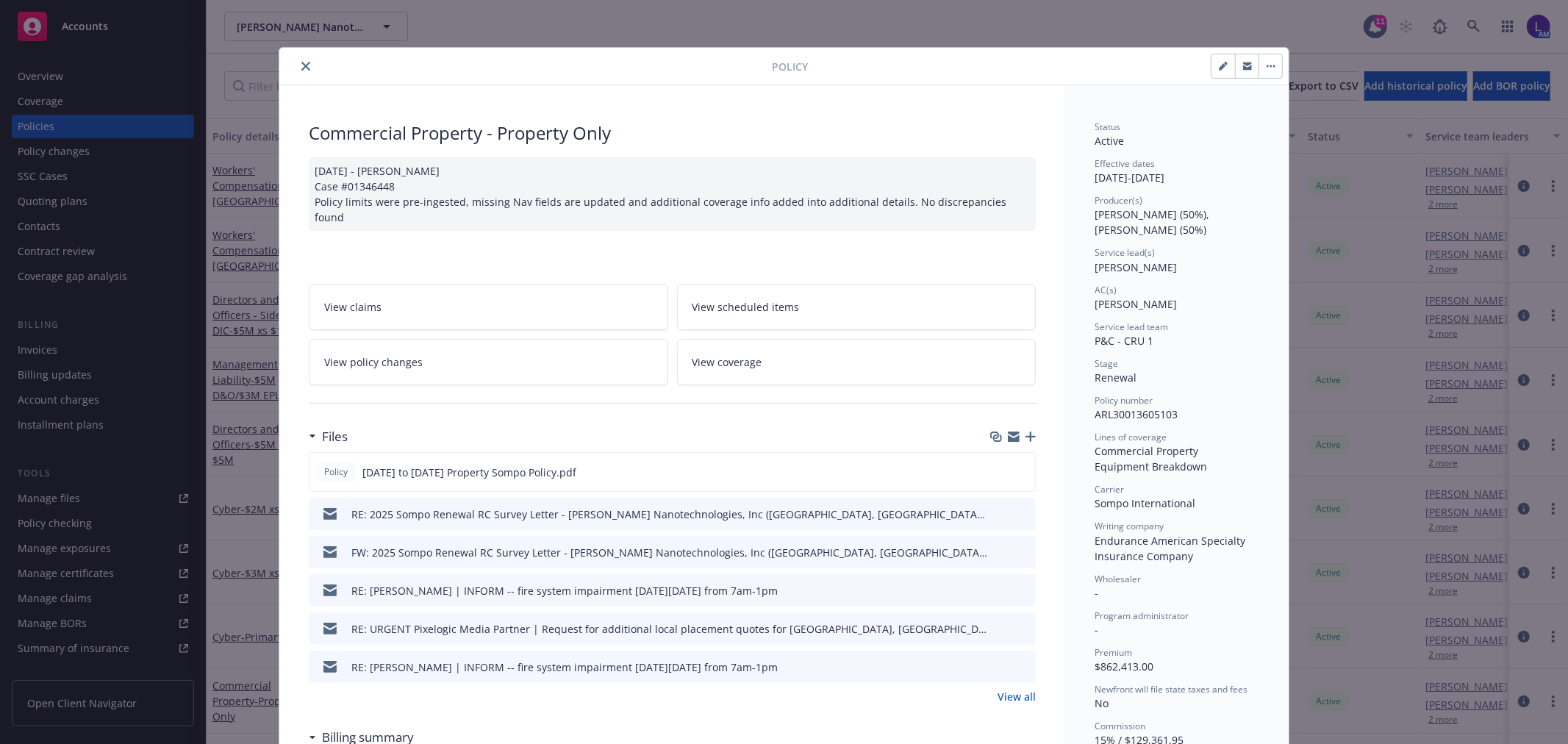
click at [301, 68] on icon "close" at bounding box center [305, 66] width 9 height 9
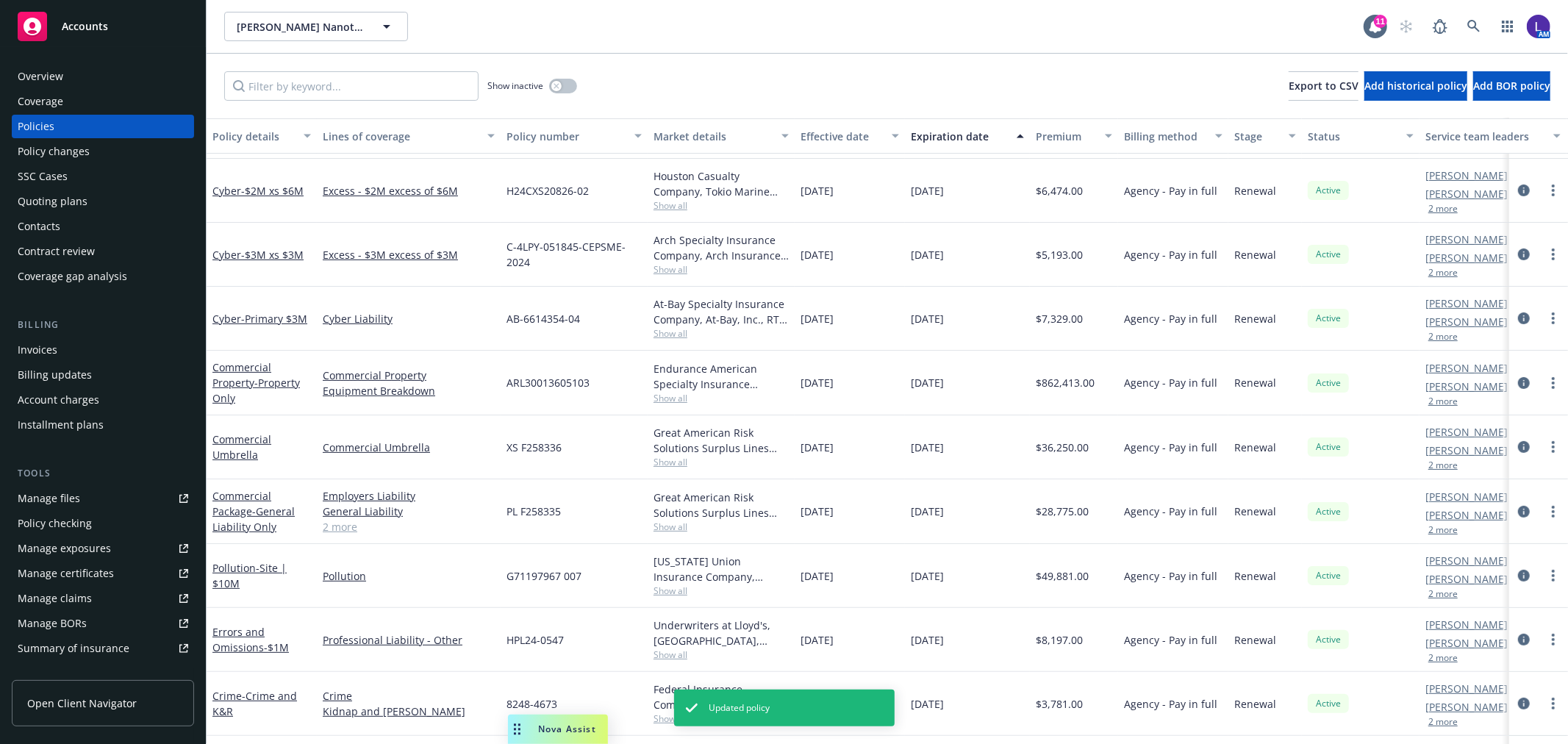
scroll to position [327, 0]
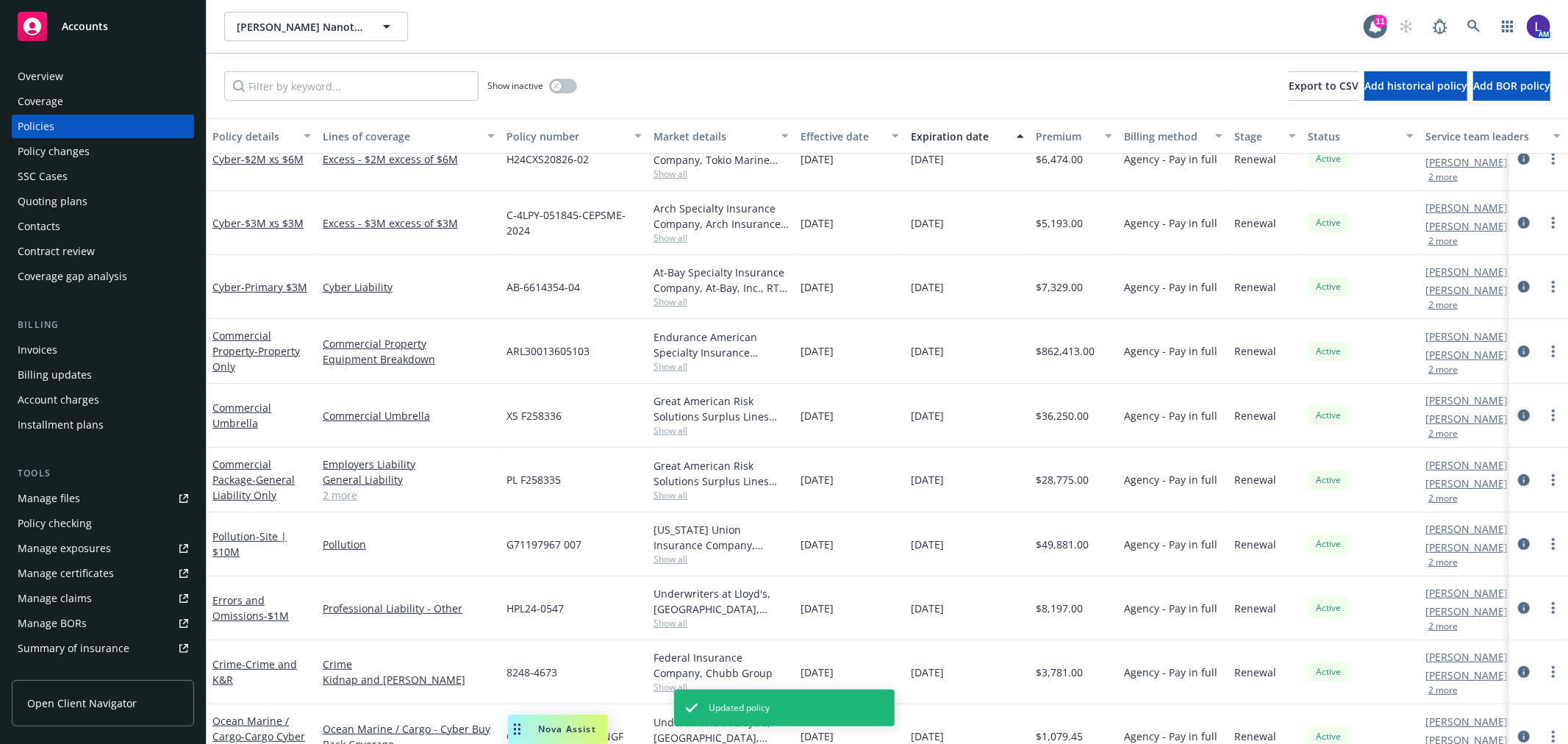
click at [1518, 414] on icon "circleInformation" at bounding box center [1524, 415] width 11 height 11
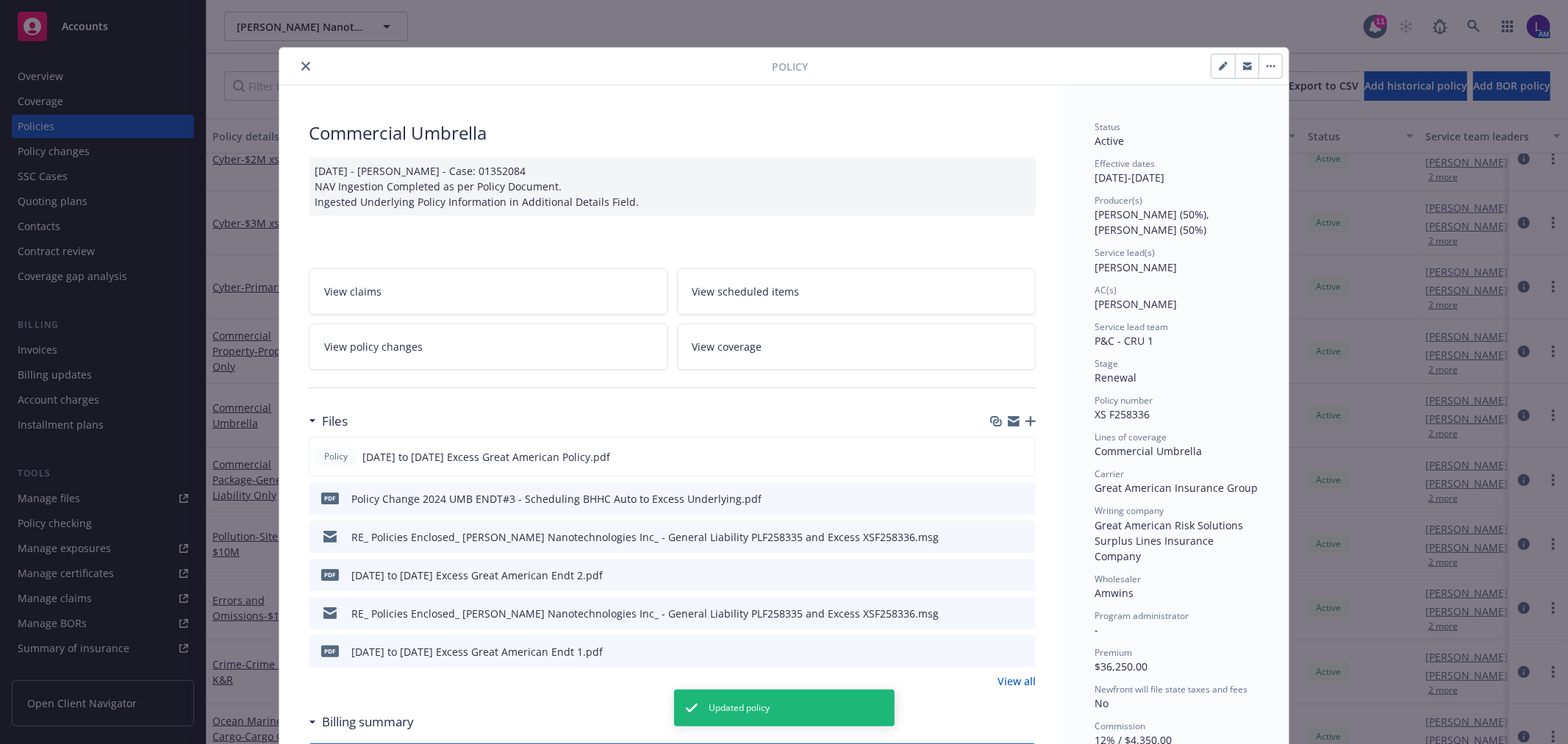
click at [1218, 63] on icon "button" at bounding box center [1223, 66] width 9 height 9
select select "RENEWAL"
select select "other"
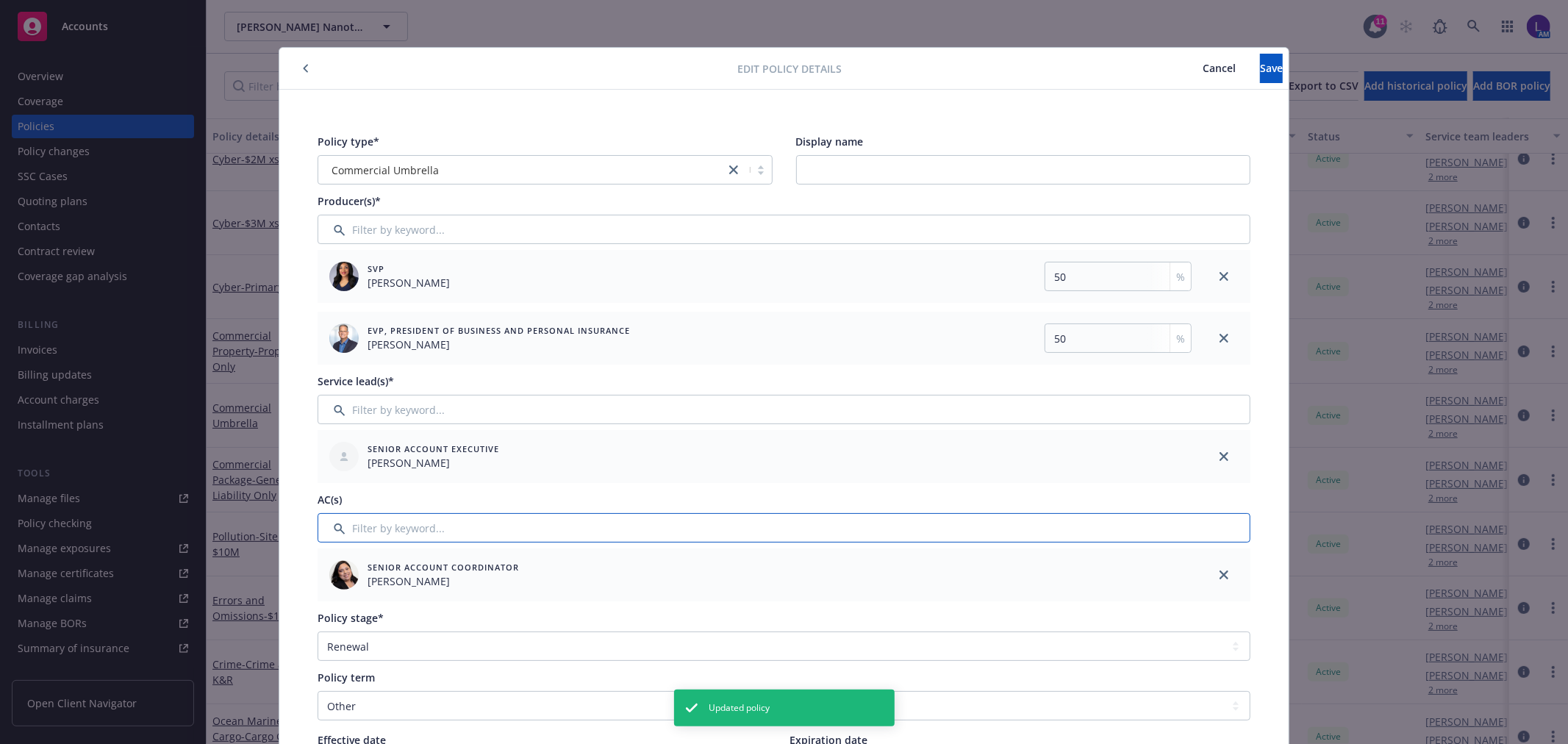
click at [350, 531] on input "Filter by keyword..." at bounding box center [784, 528] width 933 height 29
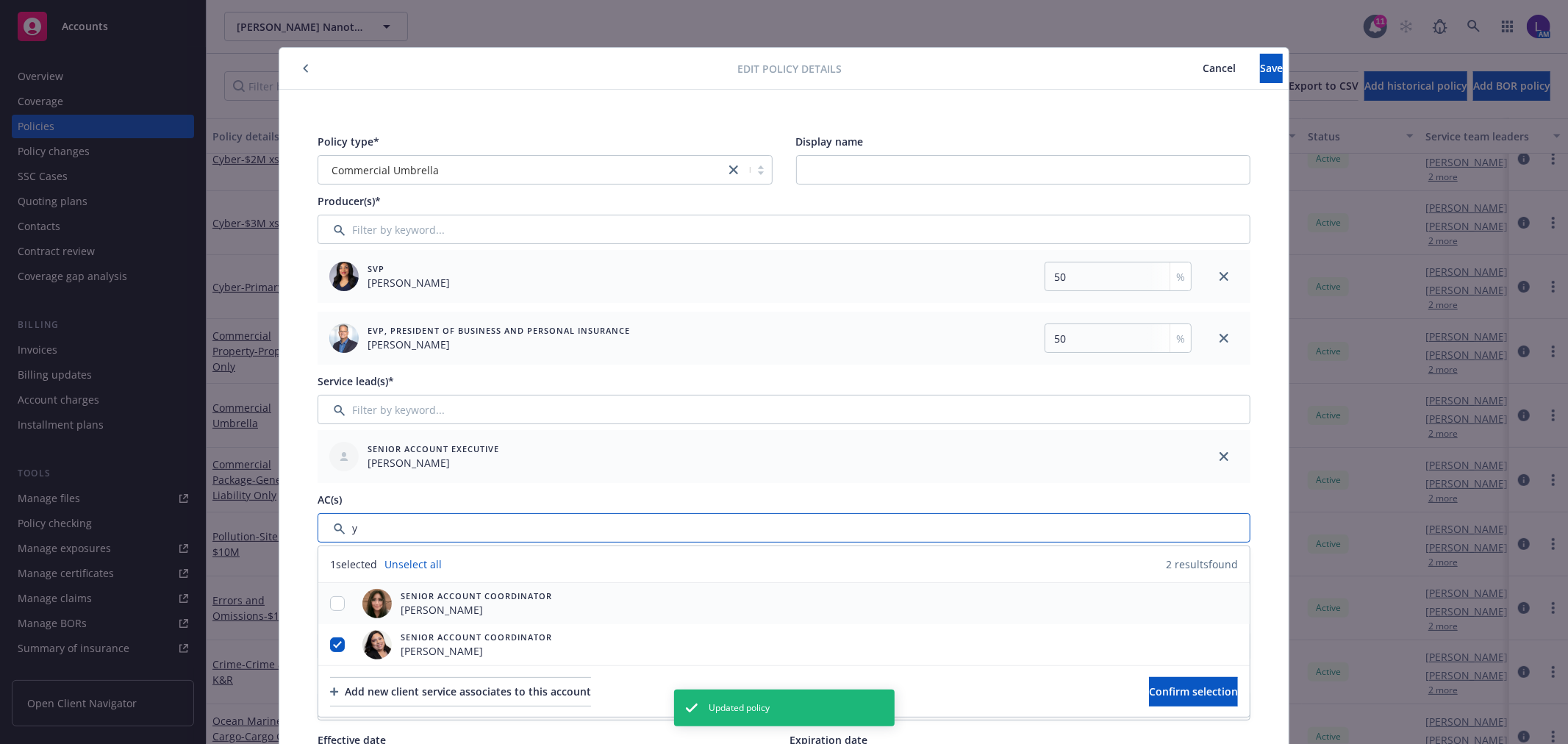
type input "y"
click at [333, 604] on input "checkbox" at bounding box center [337, 604] width 15 height 15
checkbox input "true"
click at [330, 647] on input "checkbox" at bounding box center [337, 644] width 15 height 15
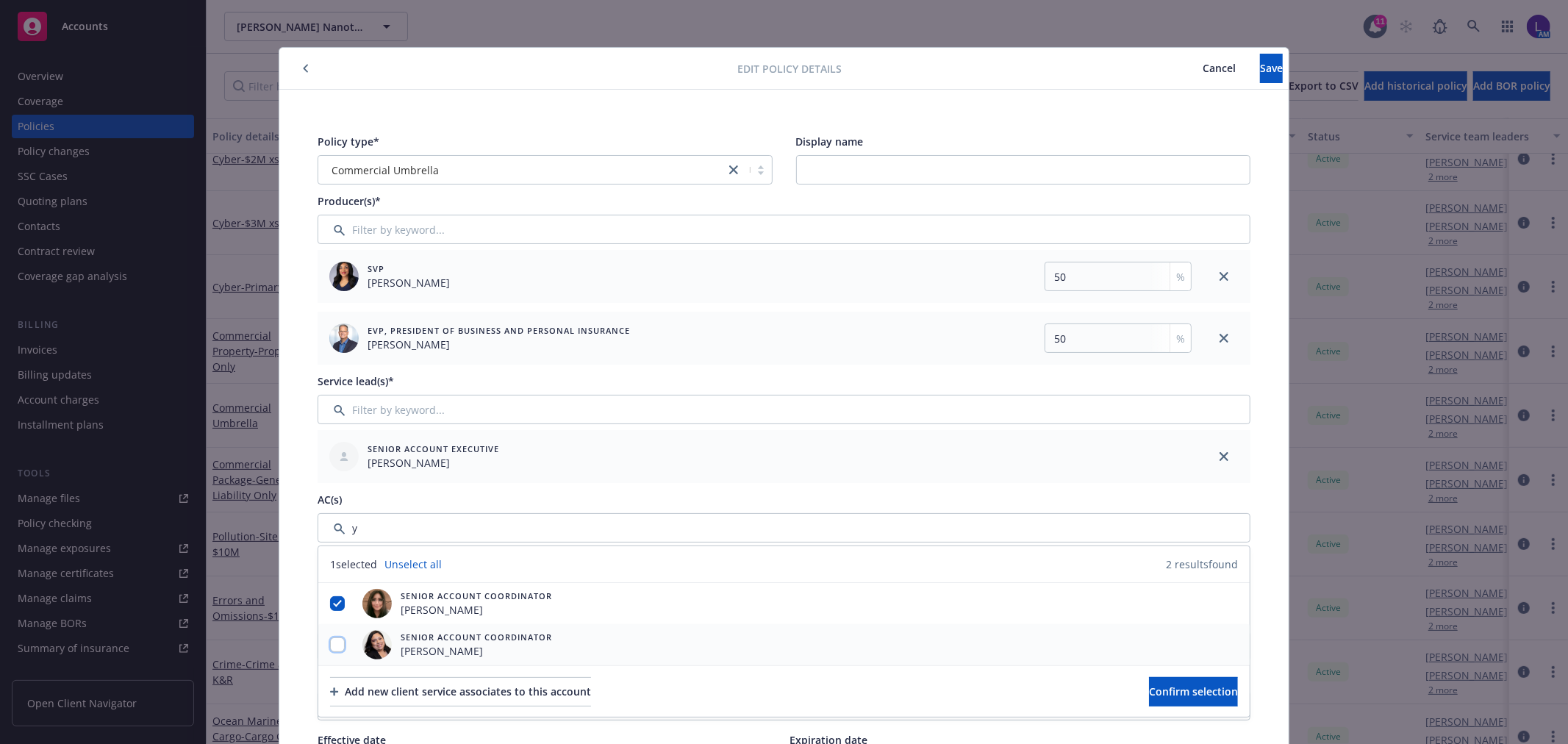
click at [330, 647] on input "checkbox" at bounding box center [337, 644] width 15 height 15
click at [331, 645] on input "checkbox" at bounding box center [337, 644] width 15 height 15
checkbox input "false"
click at [1136, 707] on div "Add new client service associates to this account Confirm selection" at bounding box center [784, 691] width 931 height 51
drag, startPoint x: 1141, startPoint y: 682, endPoint x: 1144, endPoint y: 657, distance: 25.2
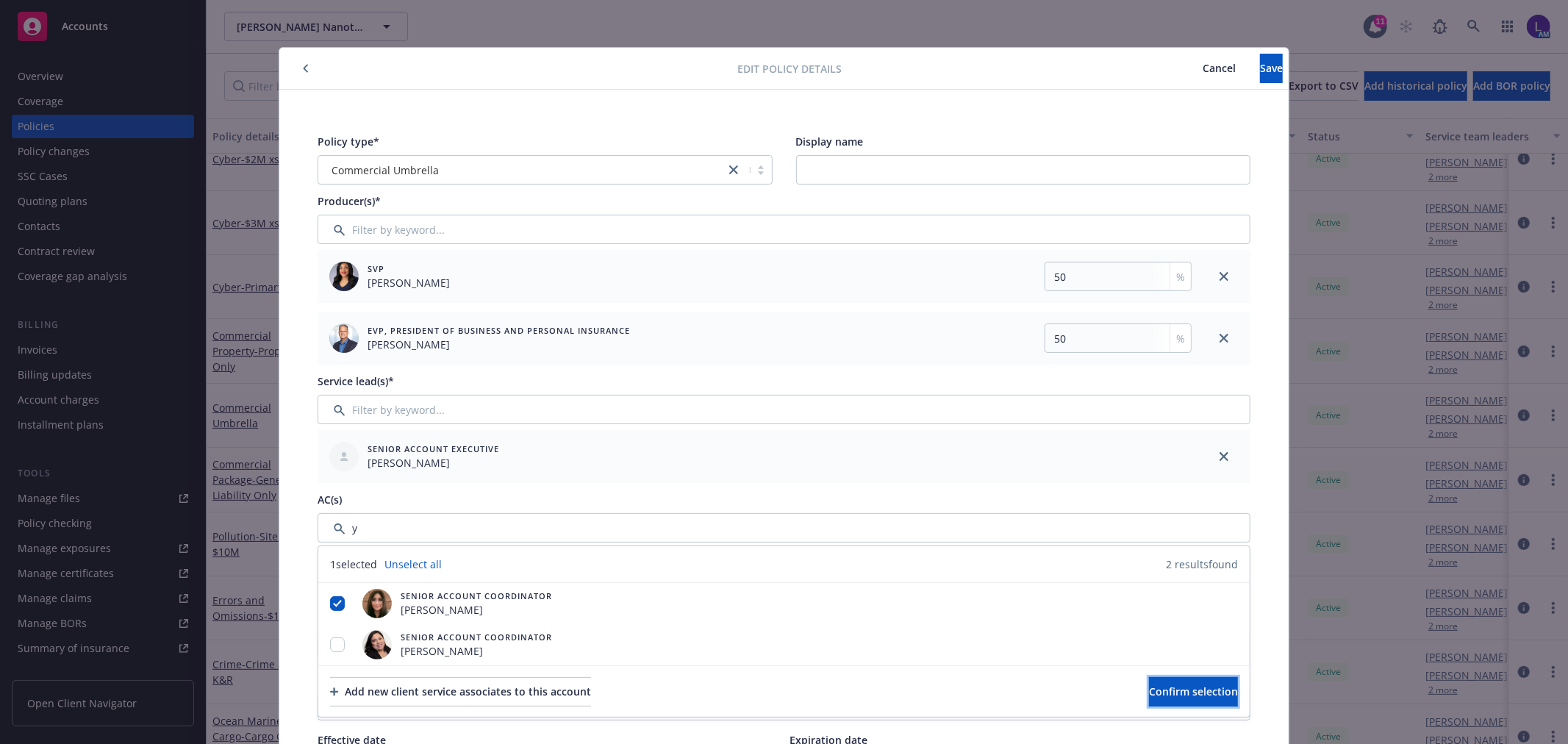
click at [1149, 681] on button "Confirm selection" at bounding box center [1193, 692] width 89 height 29
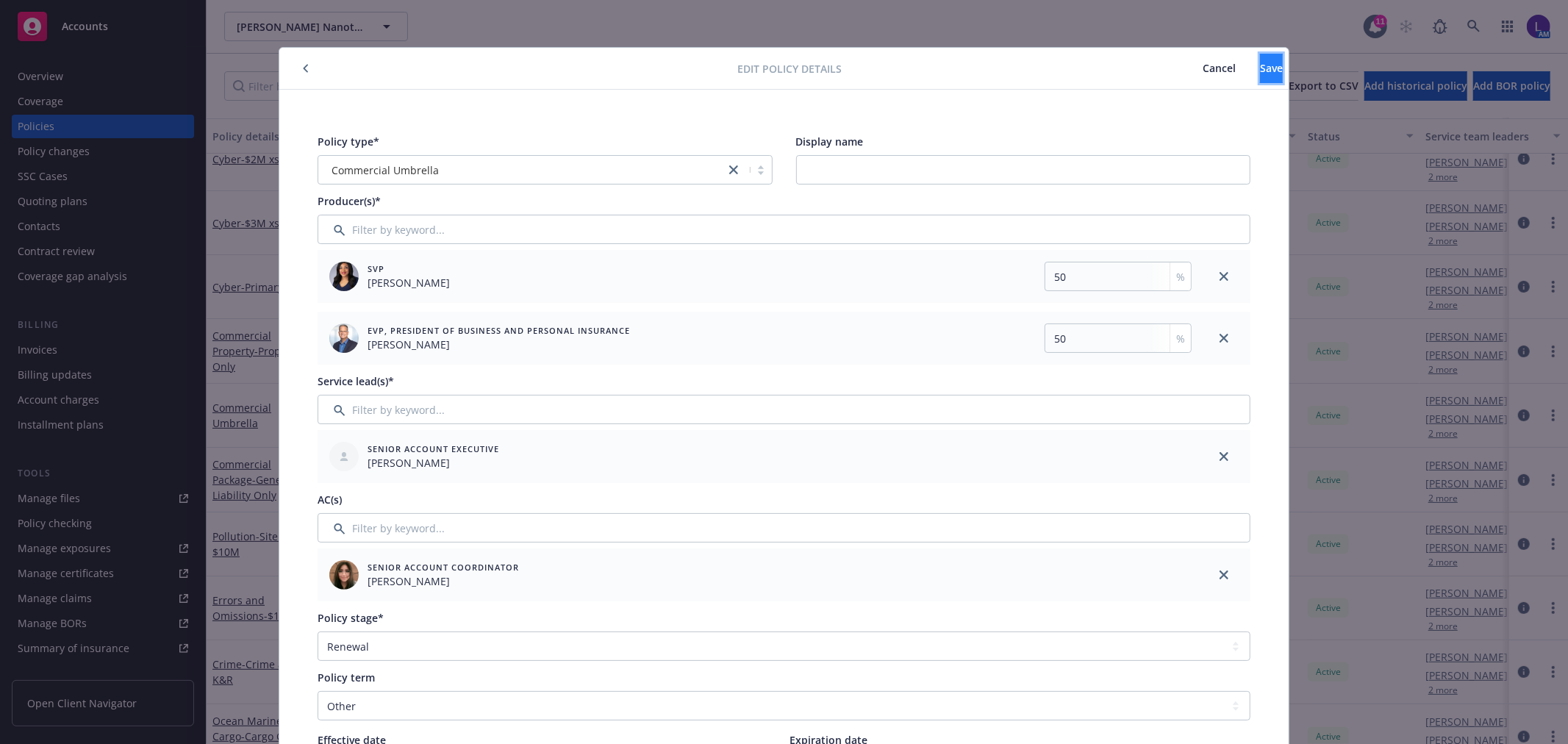
click at [1260, 62] on span "Save" at bounding box center [1272, 68] width 23 height 14
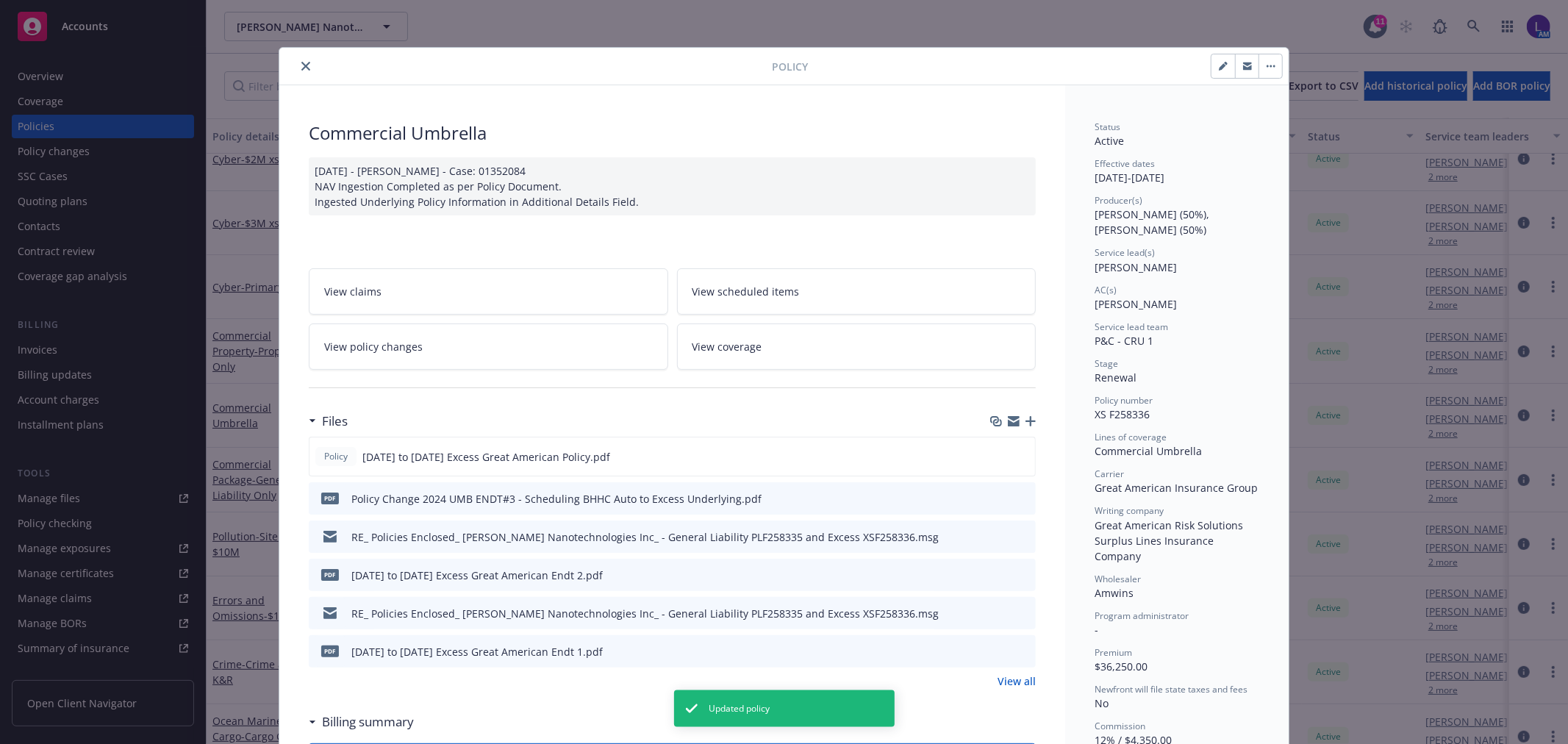
click at [301, 66] on icon "close" at bounding box center [305, 66] width 9 height 9
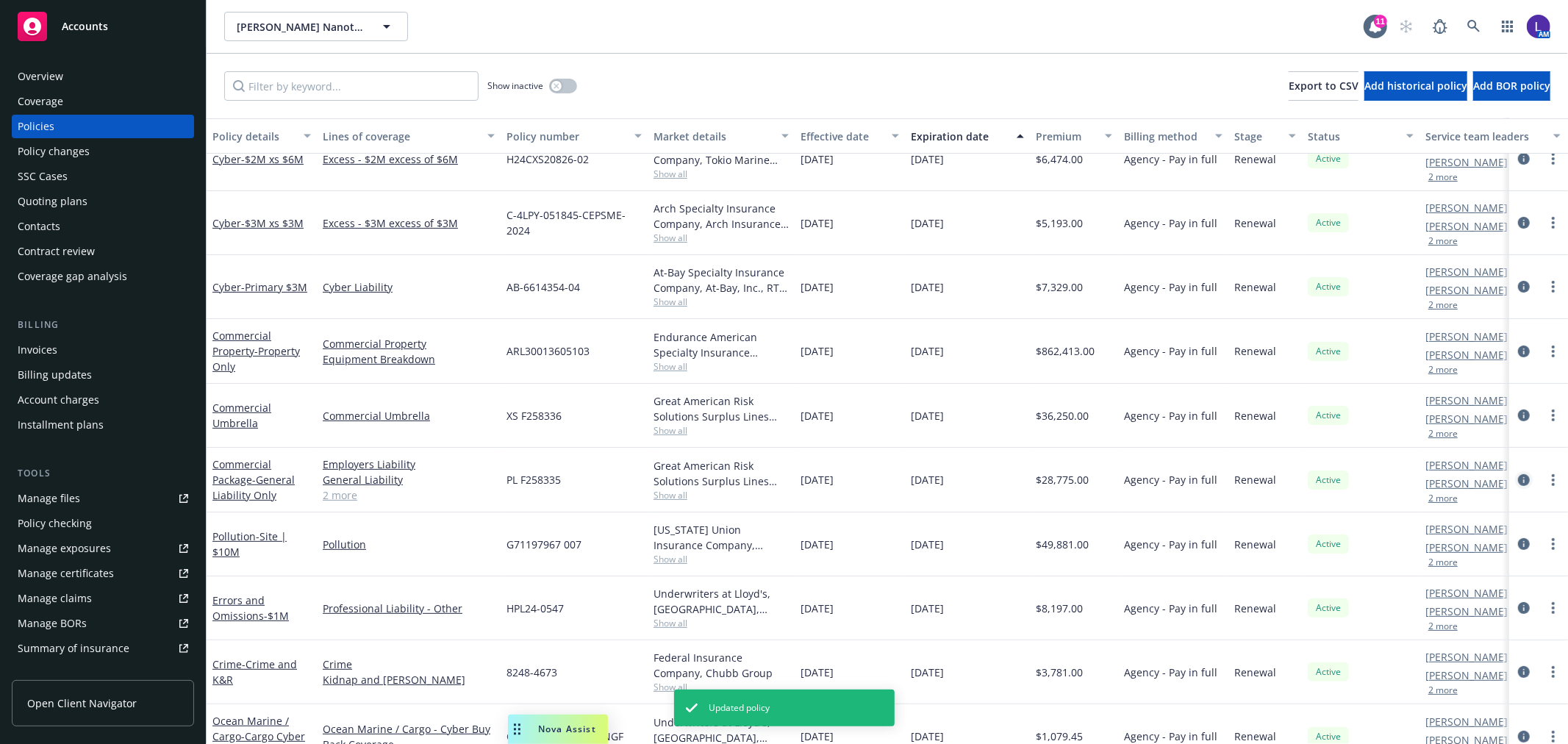
click at [1518, 475] on icon "circleInformation" at bounding box center [1524, 480] width 11 height 11
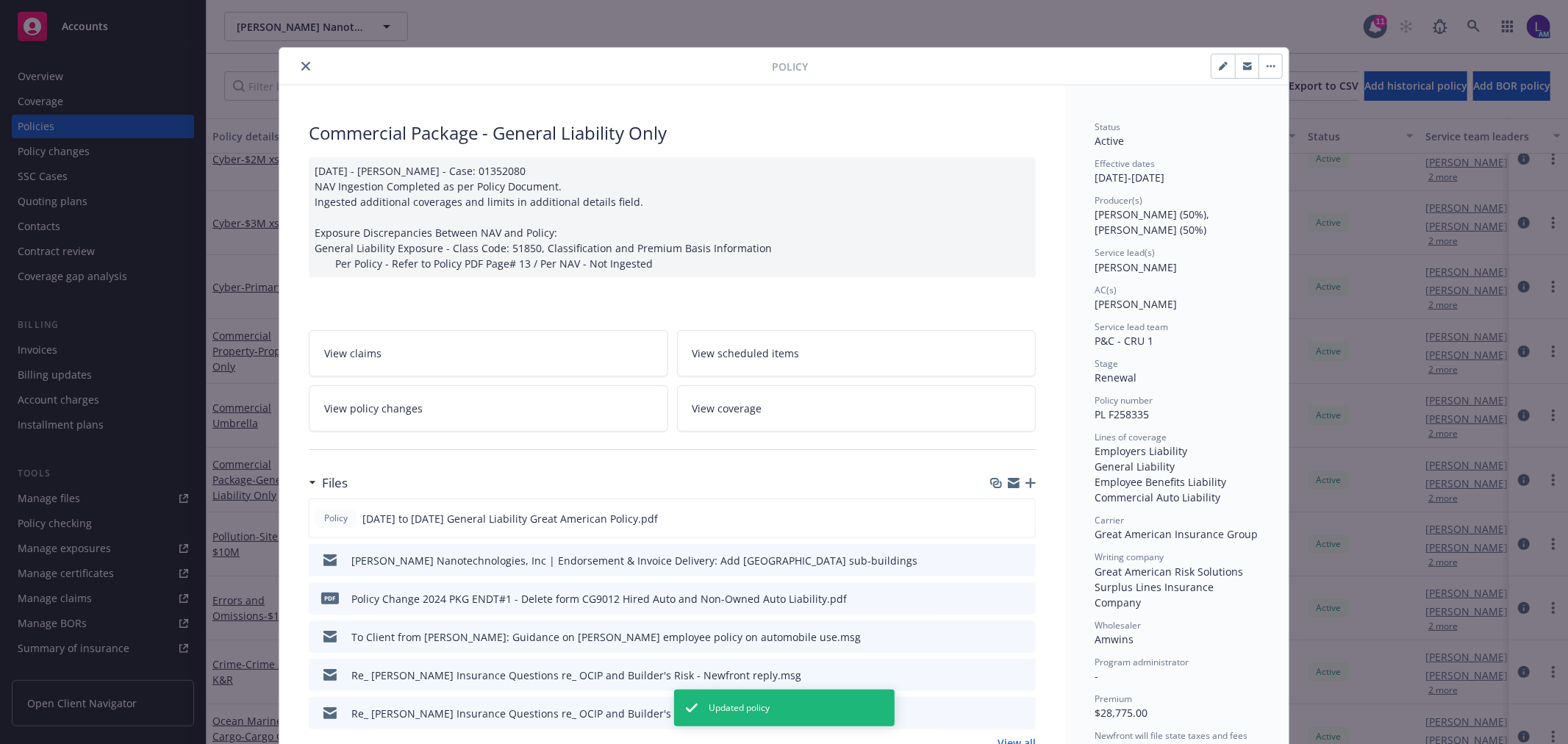
click at [1218, 63] on icon "button" at bounding box center [1223, 66] width 9 height 9
select select "RENEWAL"
select select "other"
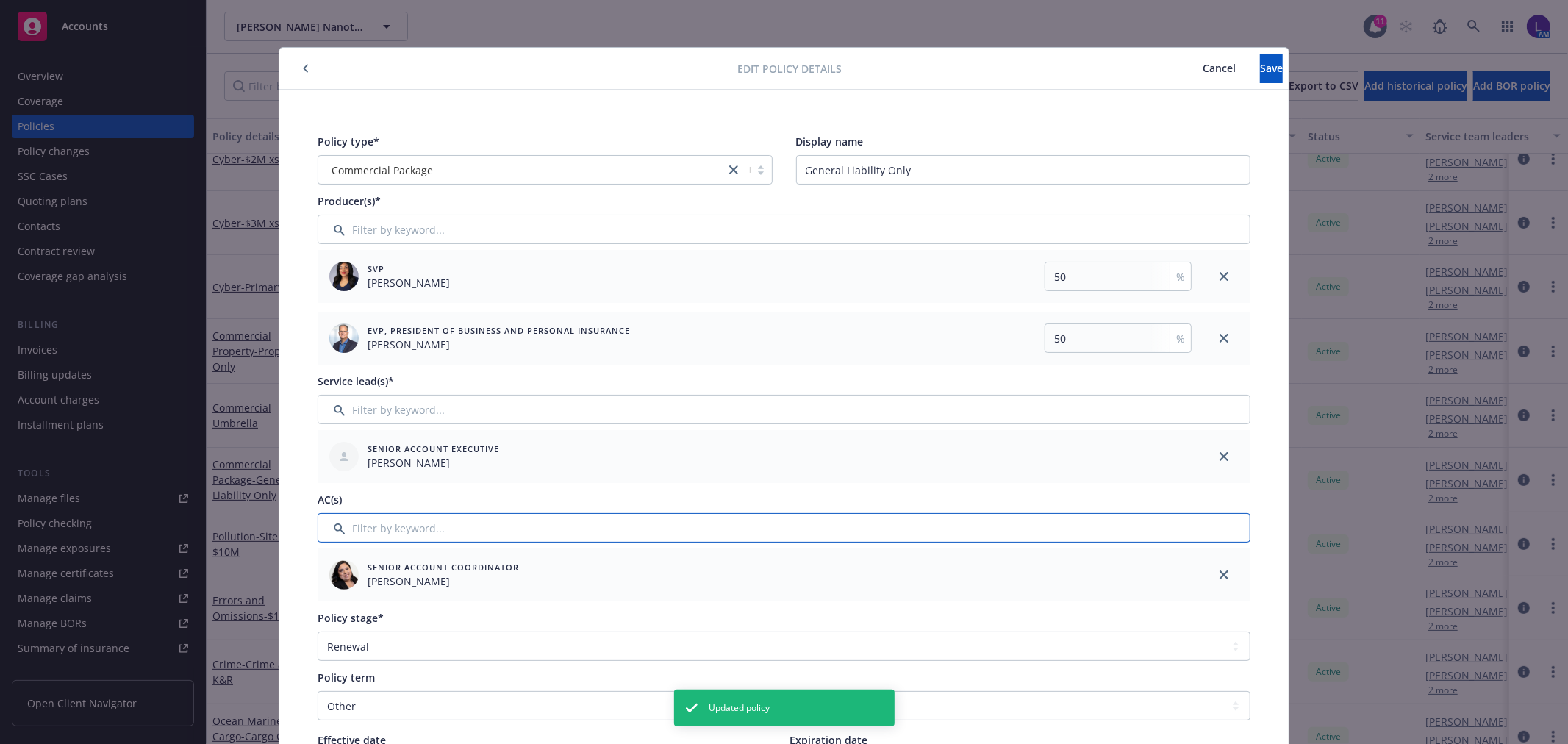
click at [364, 532] on input "Filter by keyword..." at bounding box center [784, 528] width 933 height 29
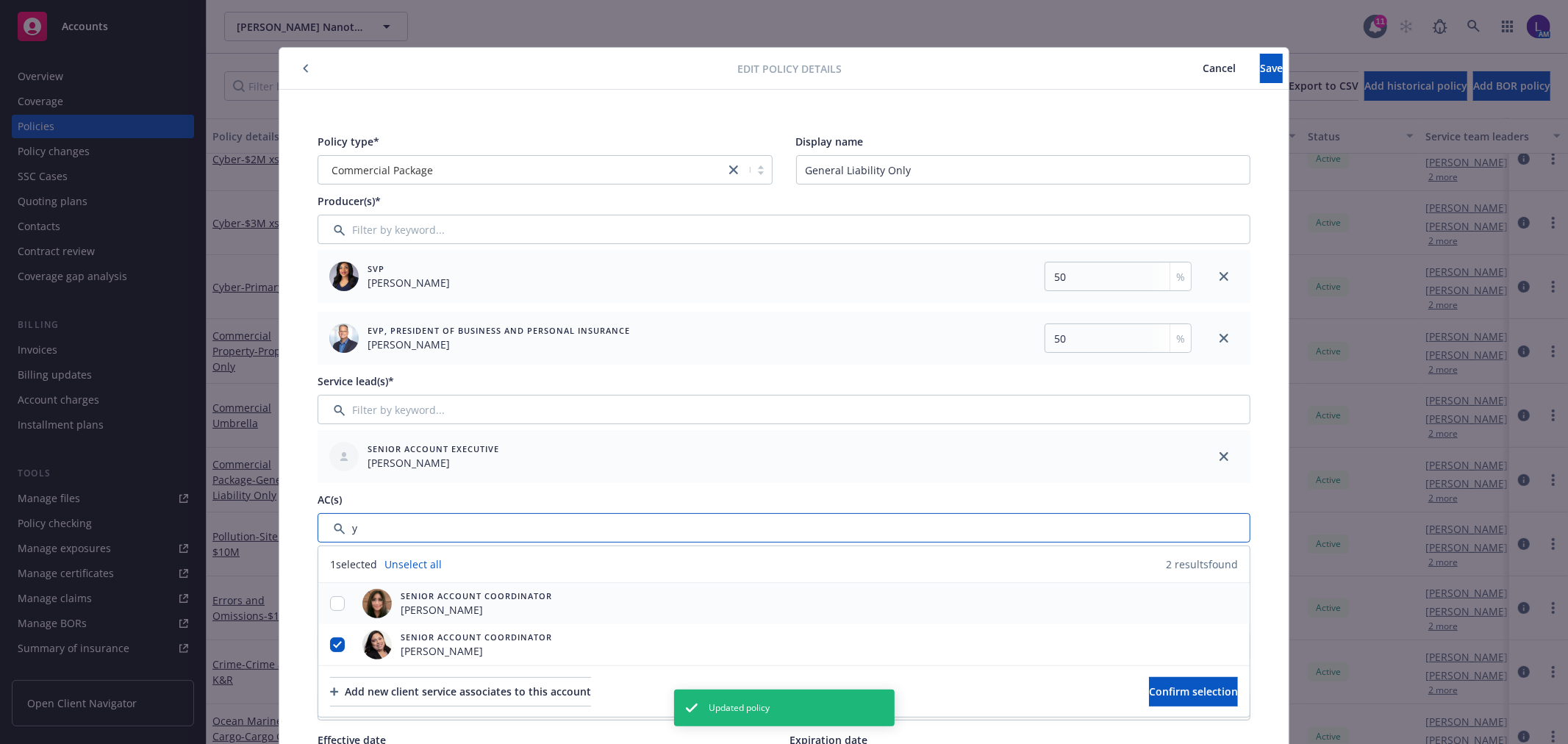
type input "y"
drag, startPoint x: 335, startPoint y: 601, endPoint x: 332, endPoint y: 621, distance: 20.2
click at [334, 606] on input "checkbox" at bounding box center [337, 604] width 15 height 15
checkbox input "true"
click at [330, 642] on input "checkbox" at bounding box center [337, 644] width 15 height 15
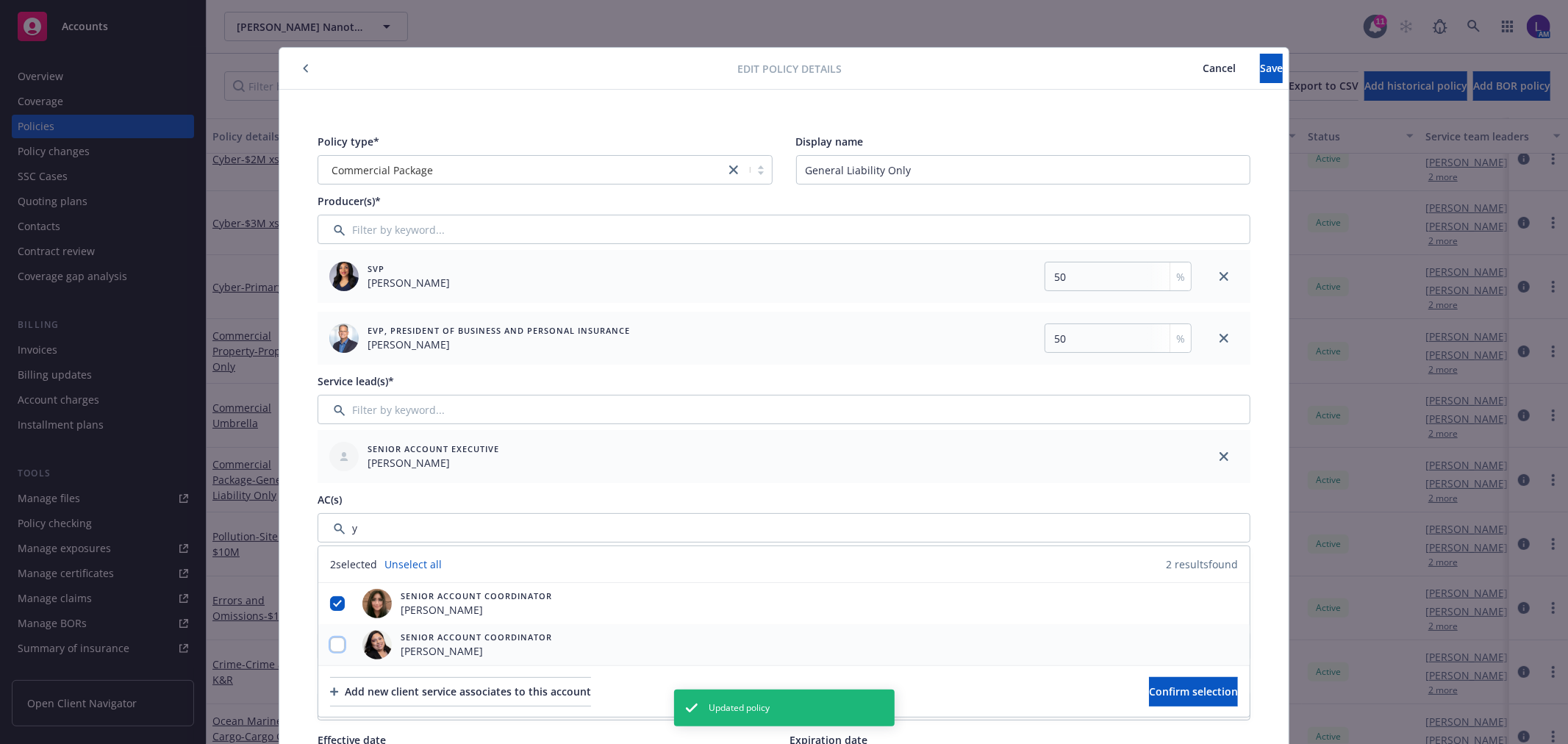
checkbox input "false"
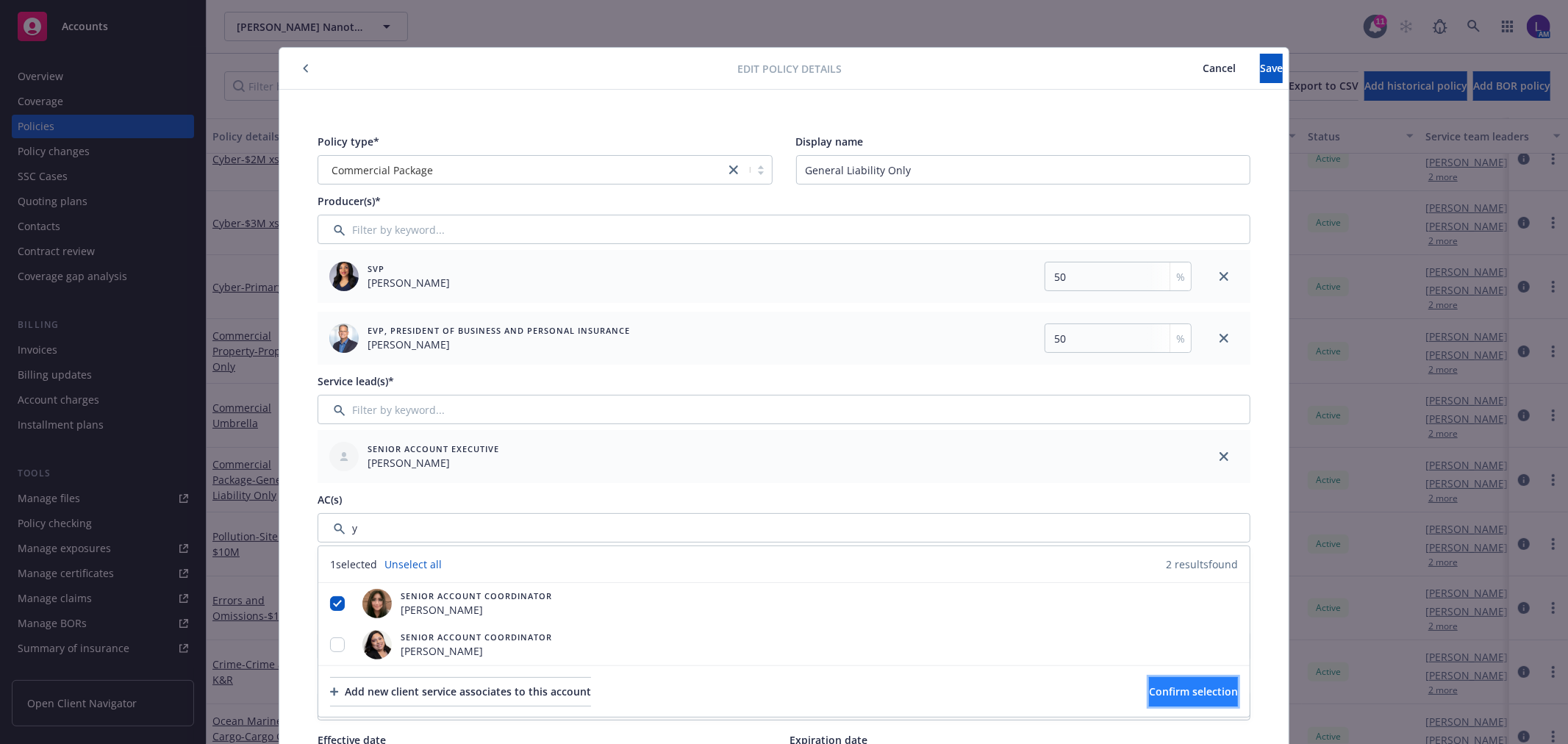
click at [1213, 695] on button "Confirm selection" at bounding box center [1193, 692] width 89 height 29
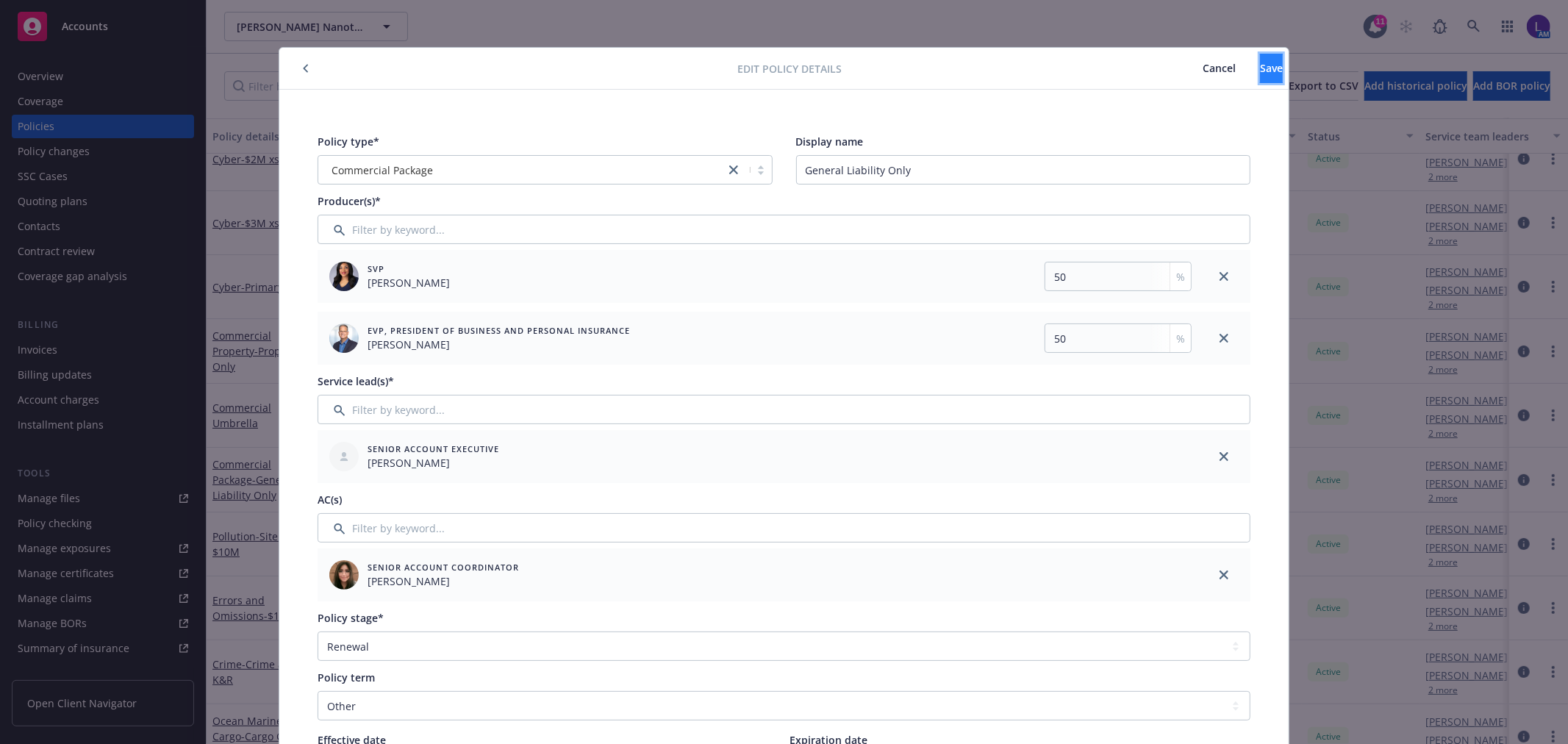
click at [1260, 69] on button "Save" at bounding box center [1272, 69] width 23 height 29
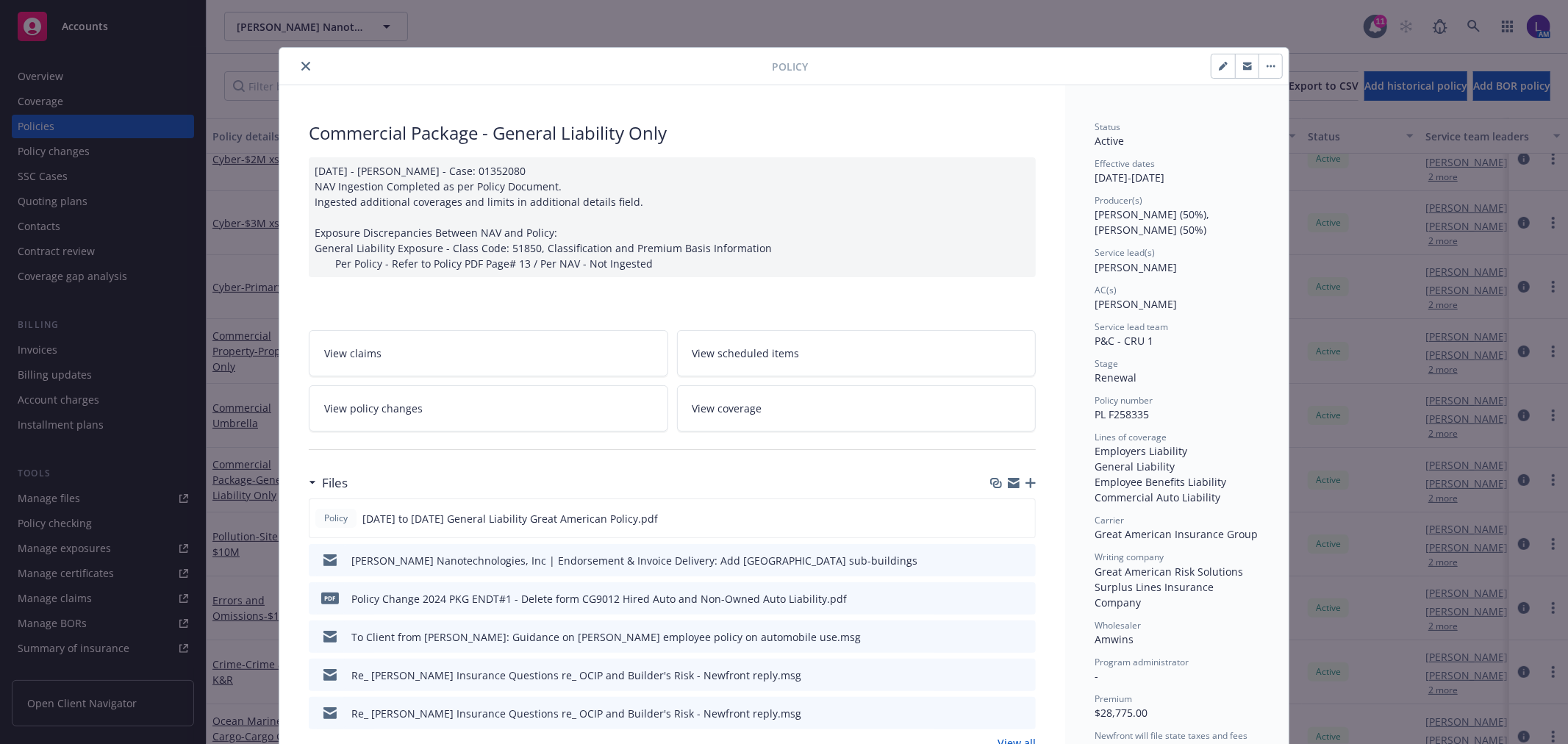
click at [301, 62] on icon "close" at bounding box center [305, 66] width 9 height 9
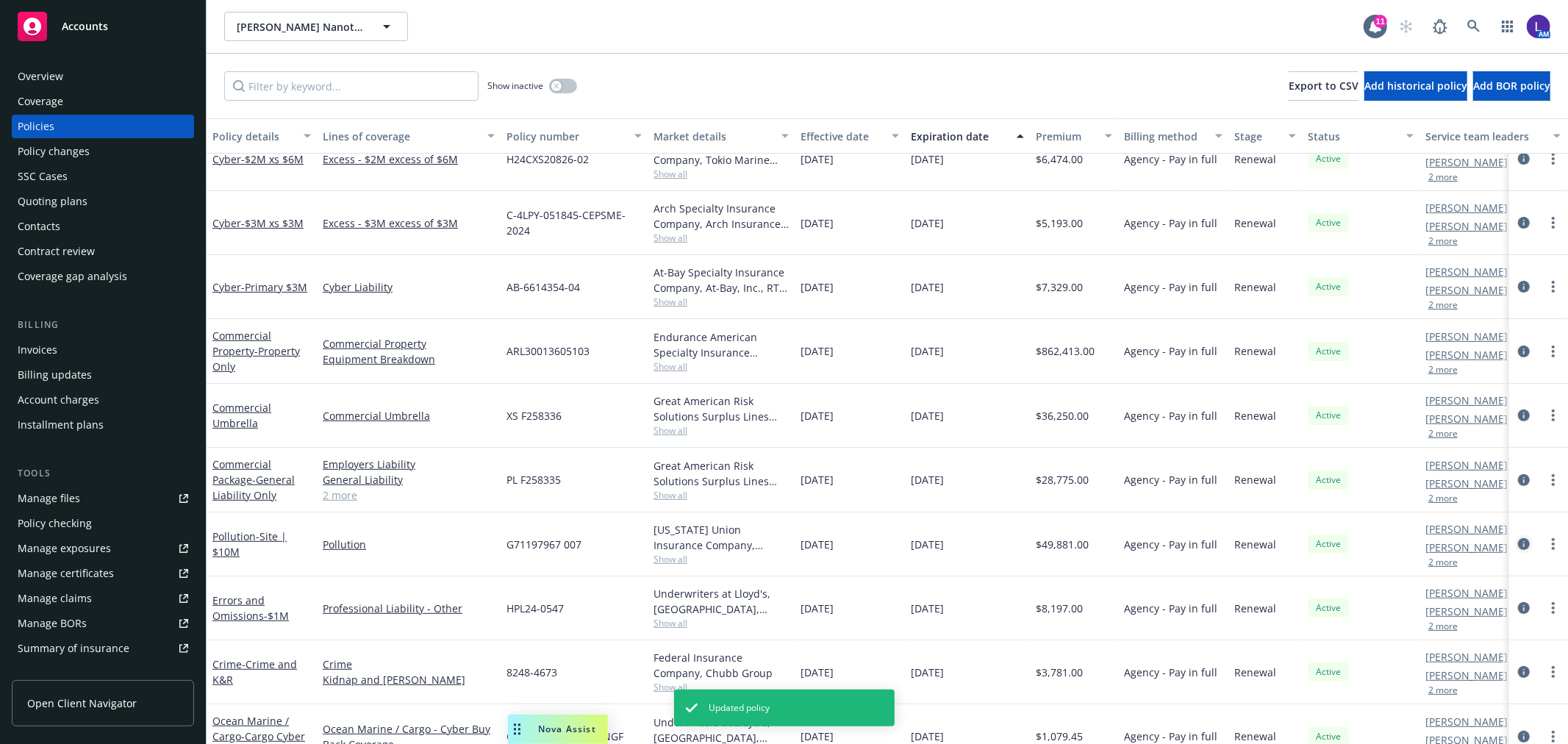
click at [1518, 541] on icon "circleInformation" at bounding box center [1524, 544] width 11 height 11
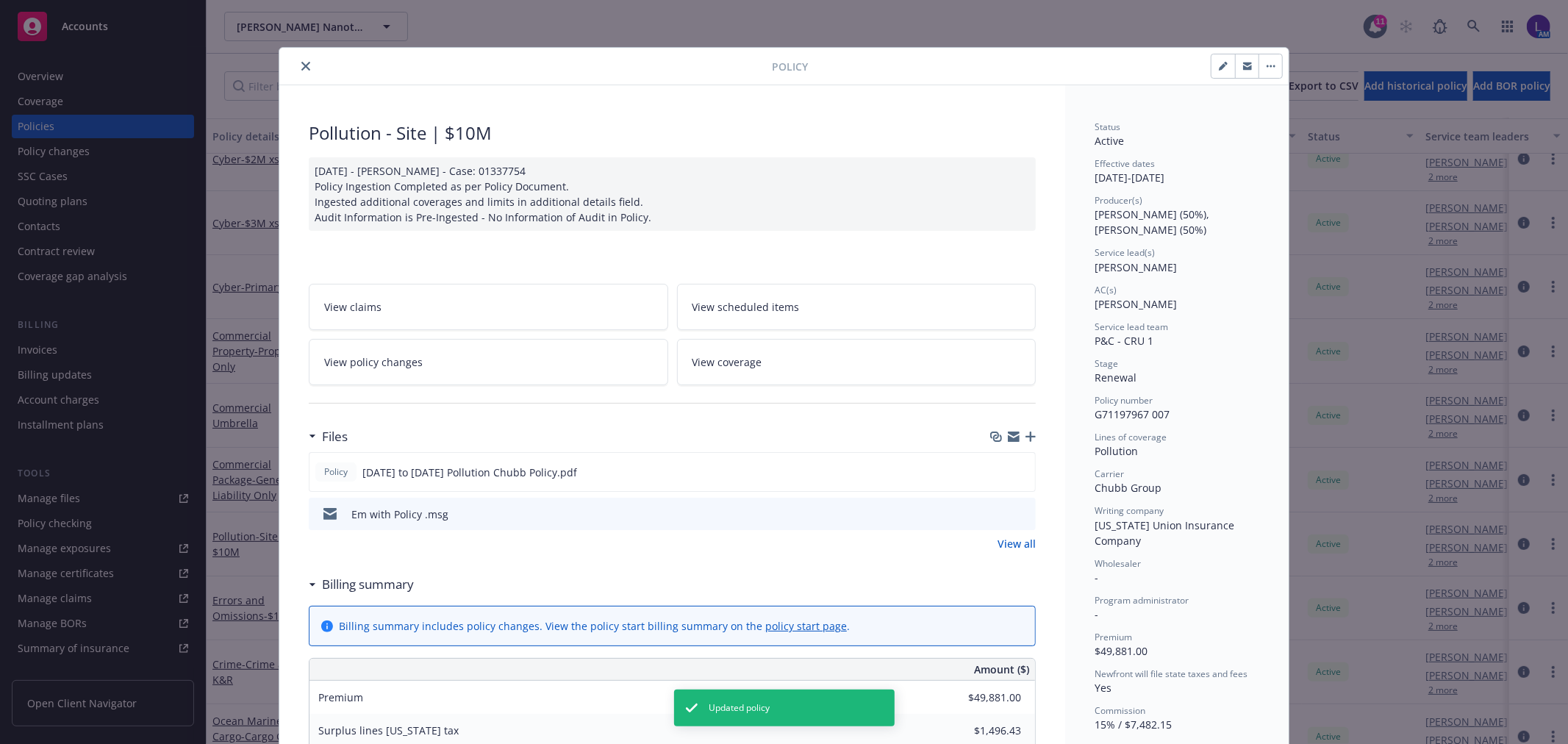
click at [1211, 59] on button "button" at bounding box center [1223, 66] width 24 height 24
select select "RENEWAL"
select select "12"
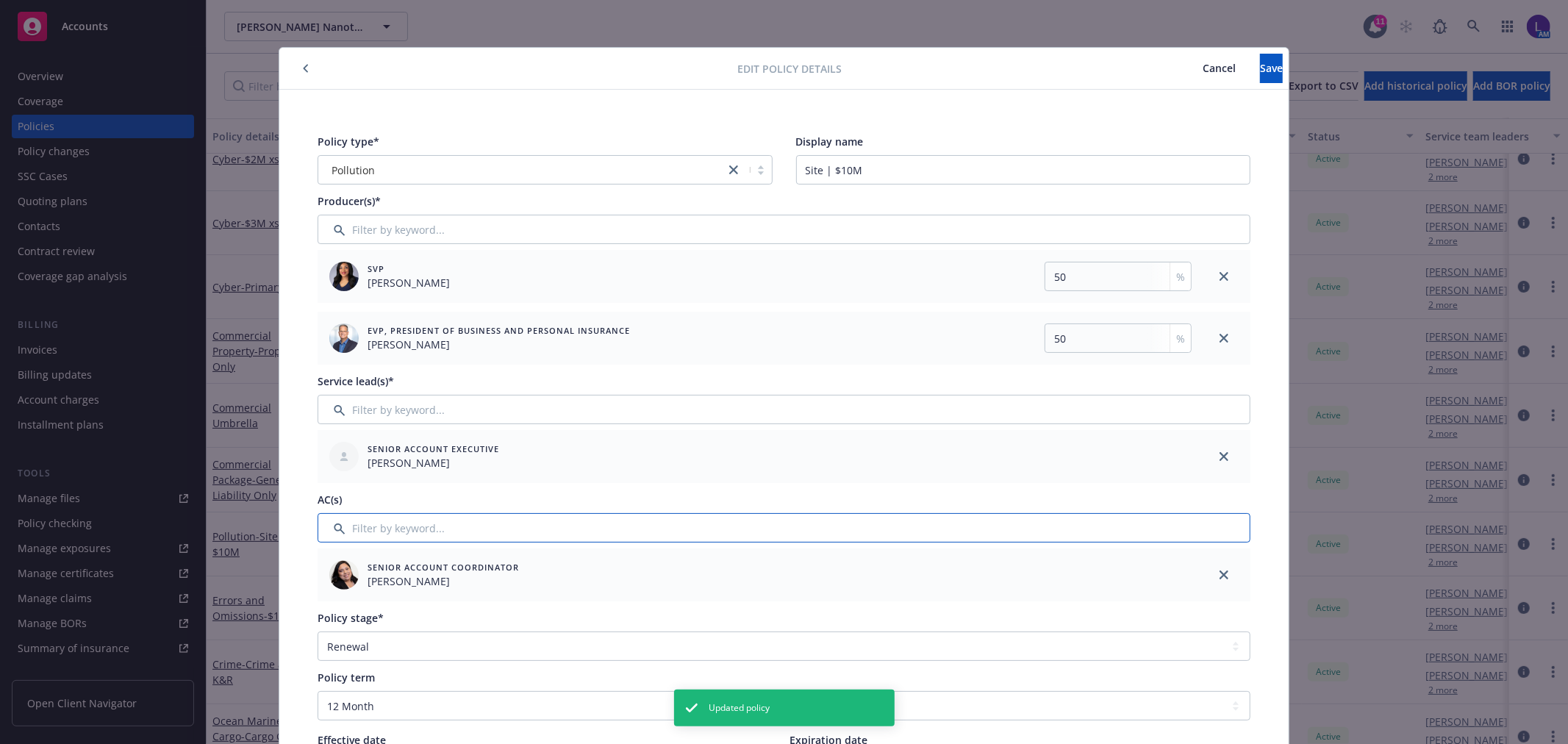
click at [385, 535] on input "Filter by keyword..." at bounding box center [784, 528] width 933 height 29
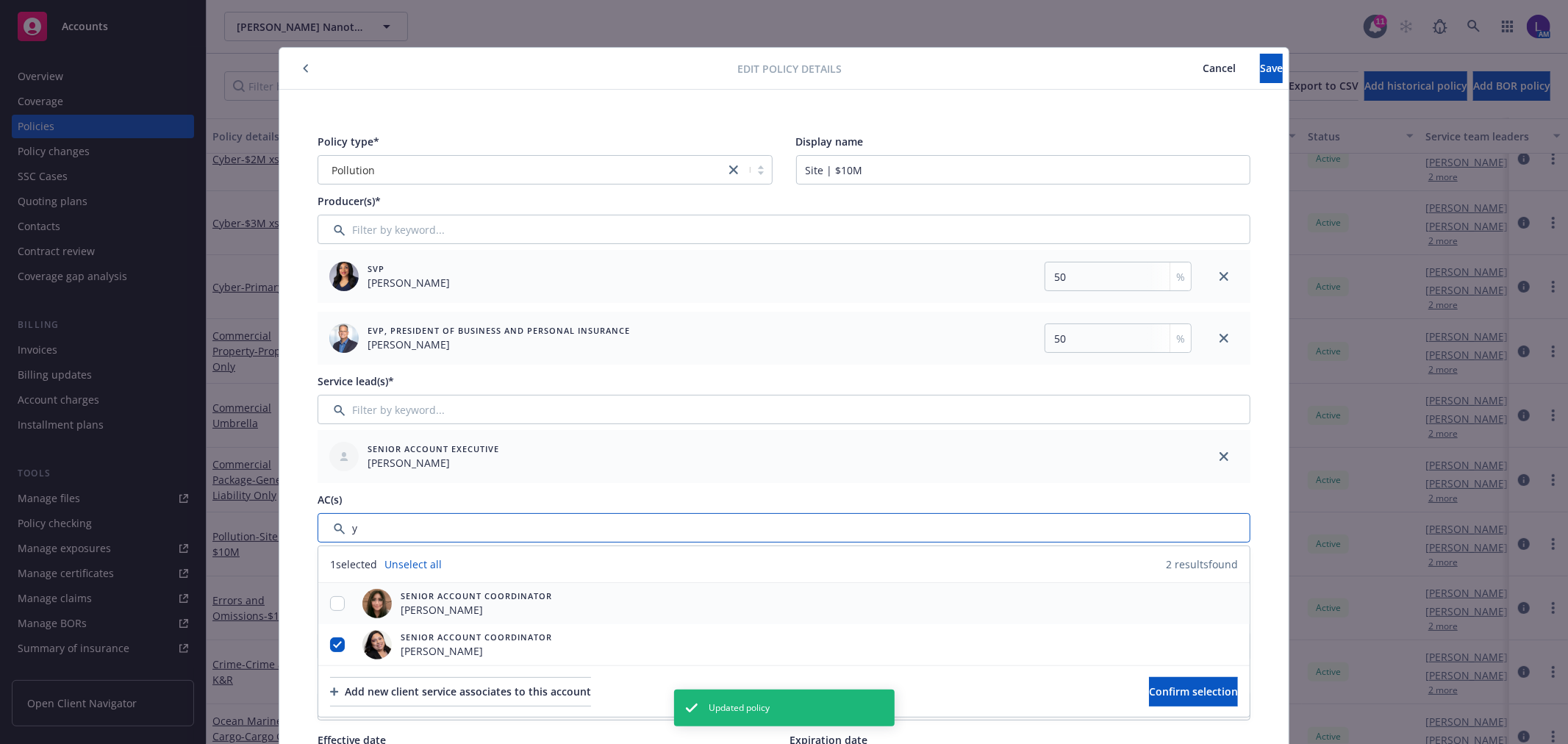
type input "y"
click at [324, 605] on div at bounding box center [337, 604] width 38 height 16
click at [335, 604] on input "checkbox" at bounding box center [337, 604] width 15 height 15
checkbox input "true"
click at [330, 642] on input "checkbox" at bounding box center [337, 644] width 15 height 15
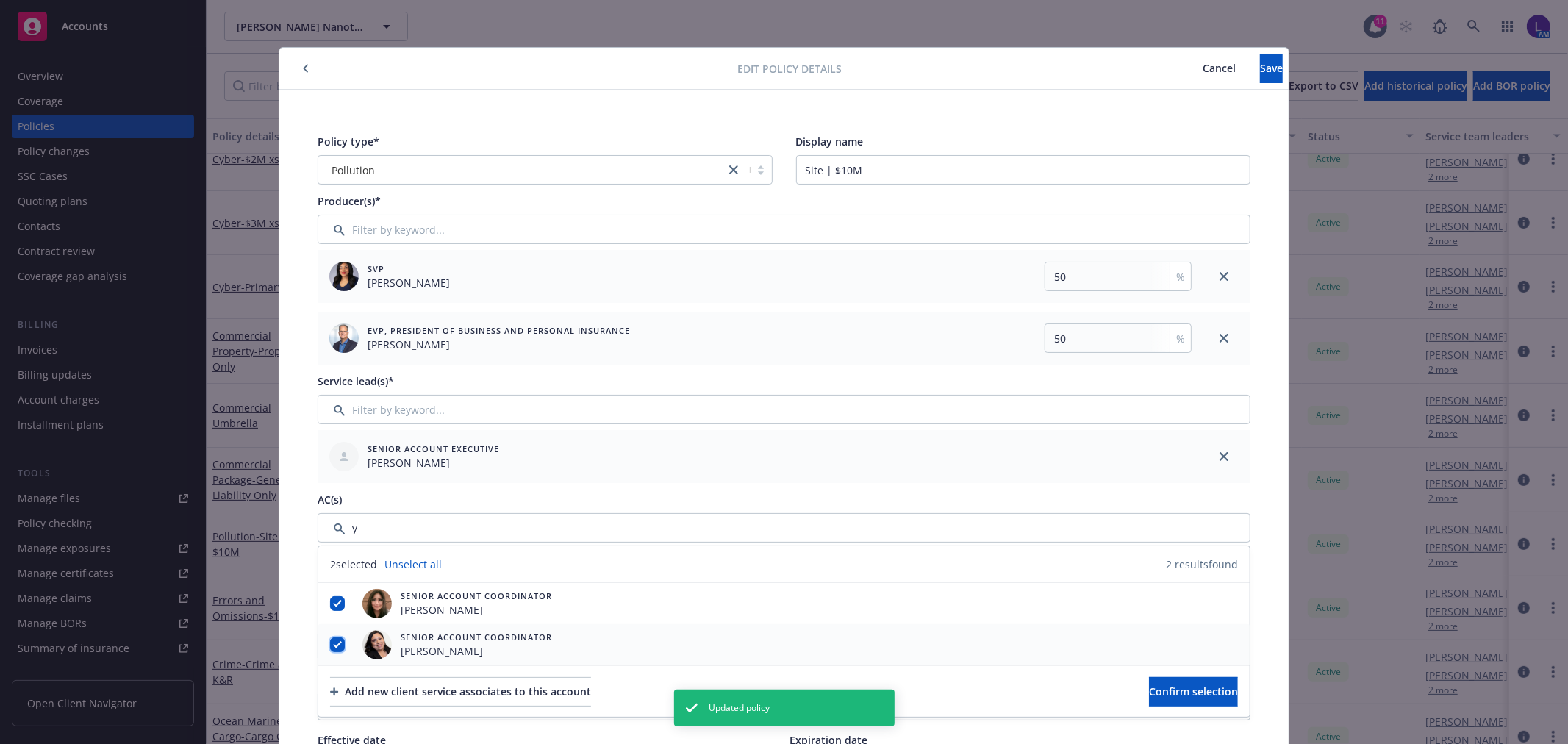
checkbox input "false"
click at [1189, 693] on span "Confirm selection" at bounding box center [1193, 691] width 89 height 14
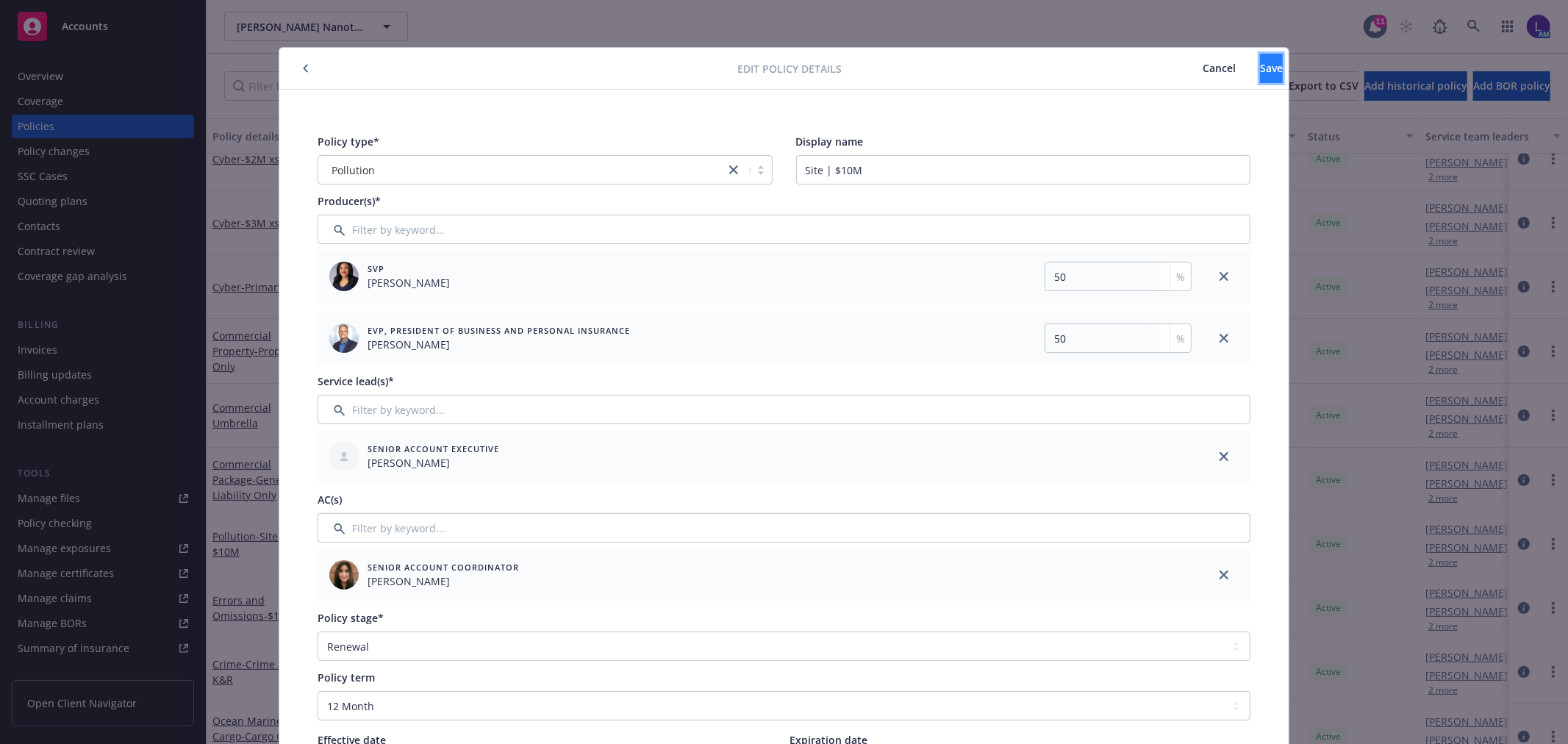
click at [1260, 66] on button "Save" at bounding box center [1272, 69] width 23 height 29
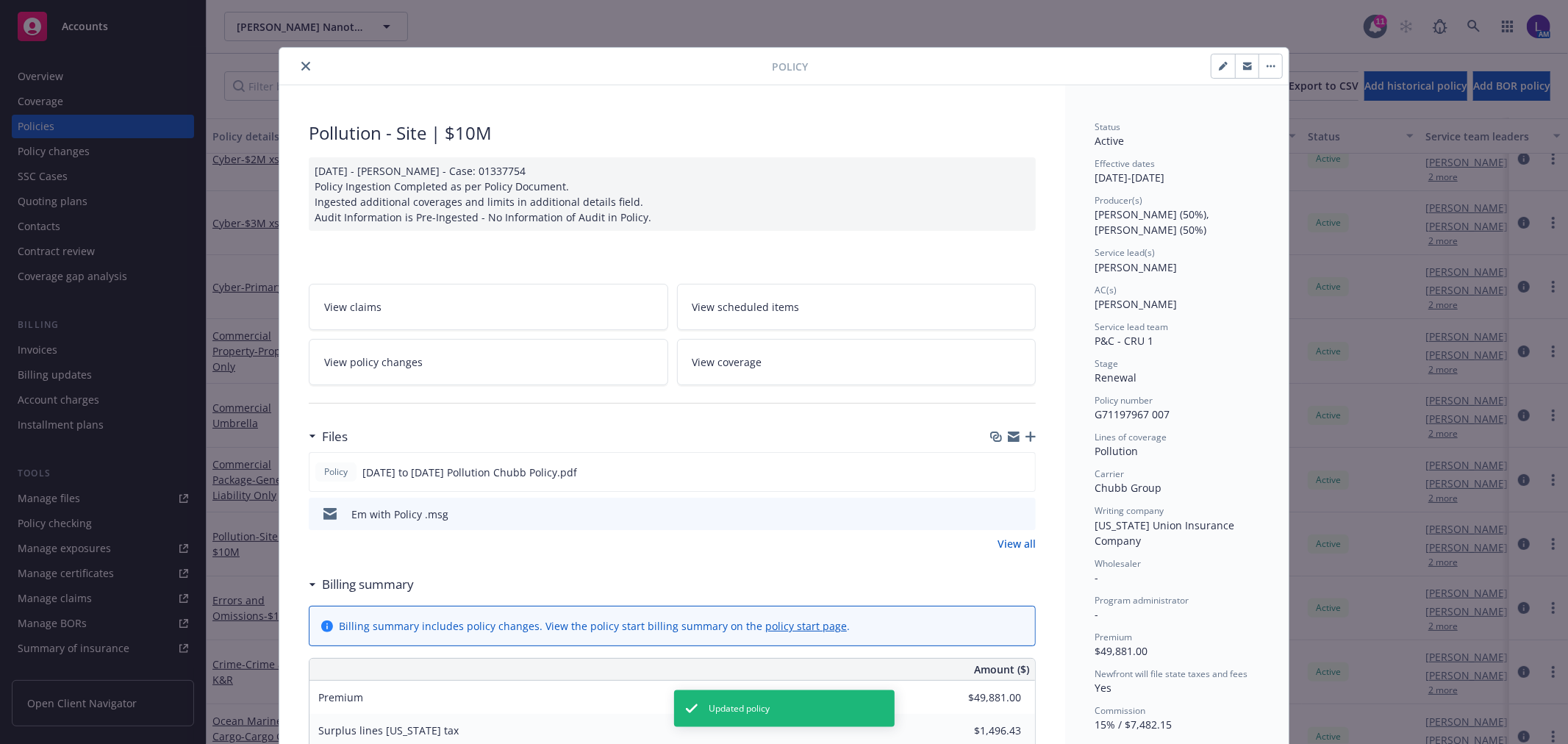
click at [301, 68] on icon "close" at bounding box center [305, 66] width 9 height 9
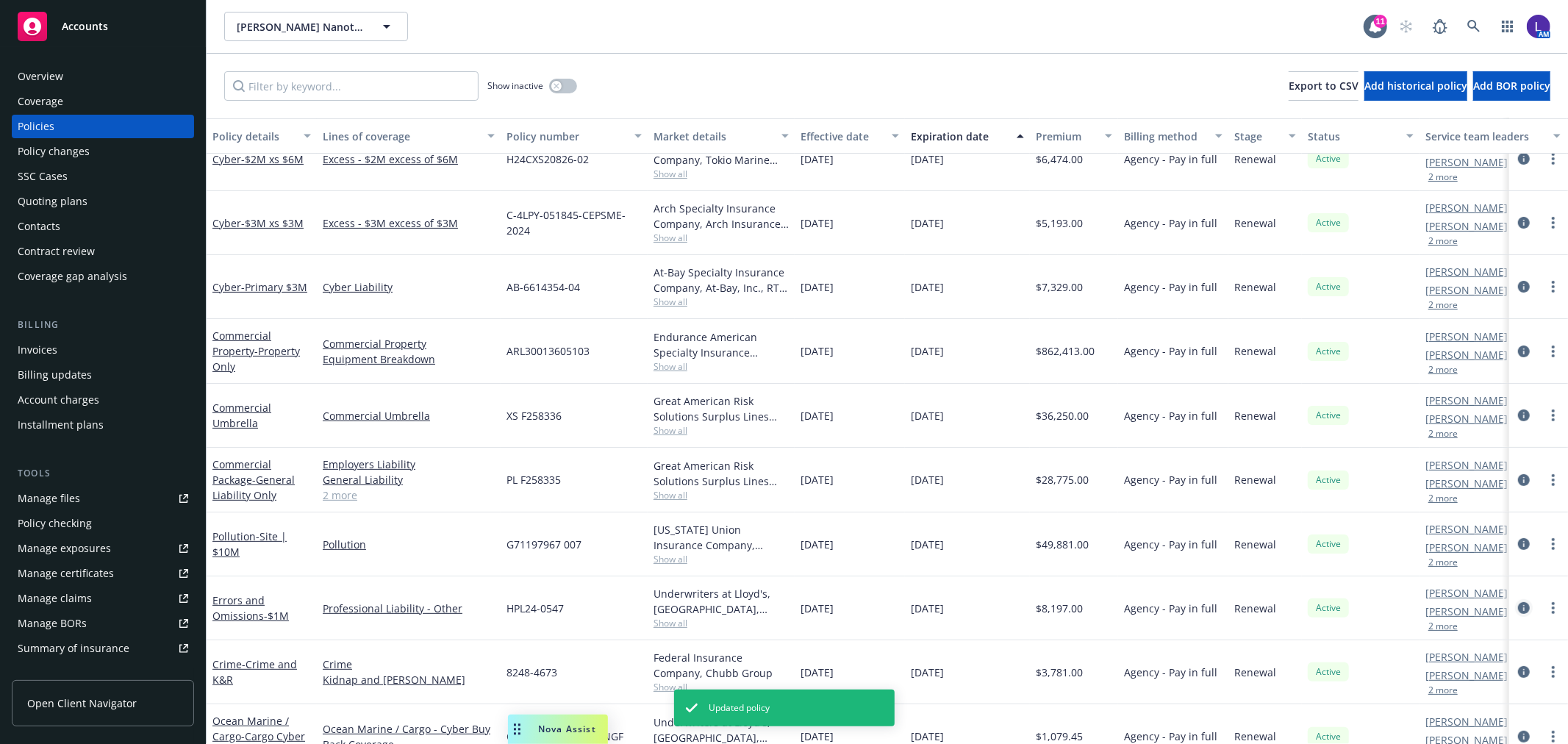
click at [1518, 608] on icon "circleInformation" at bounding box center [1524, 608] width 11 height 11
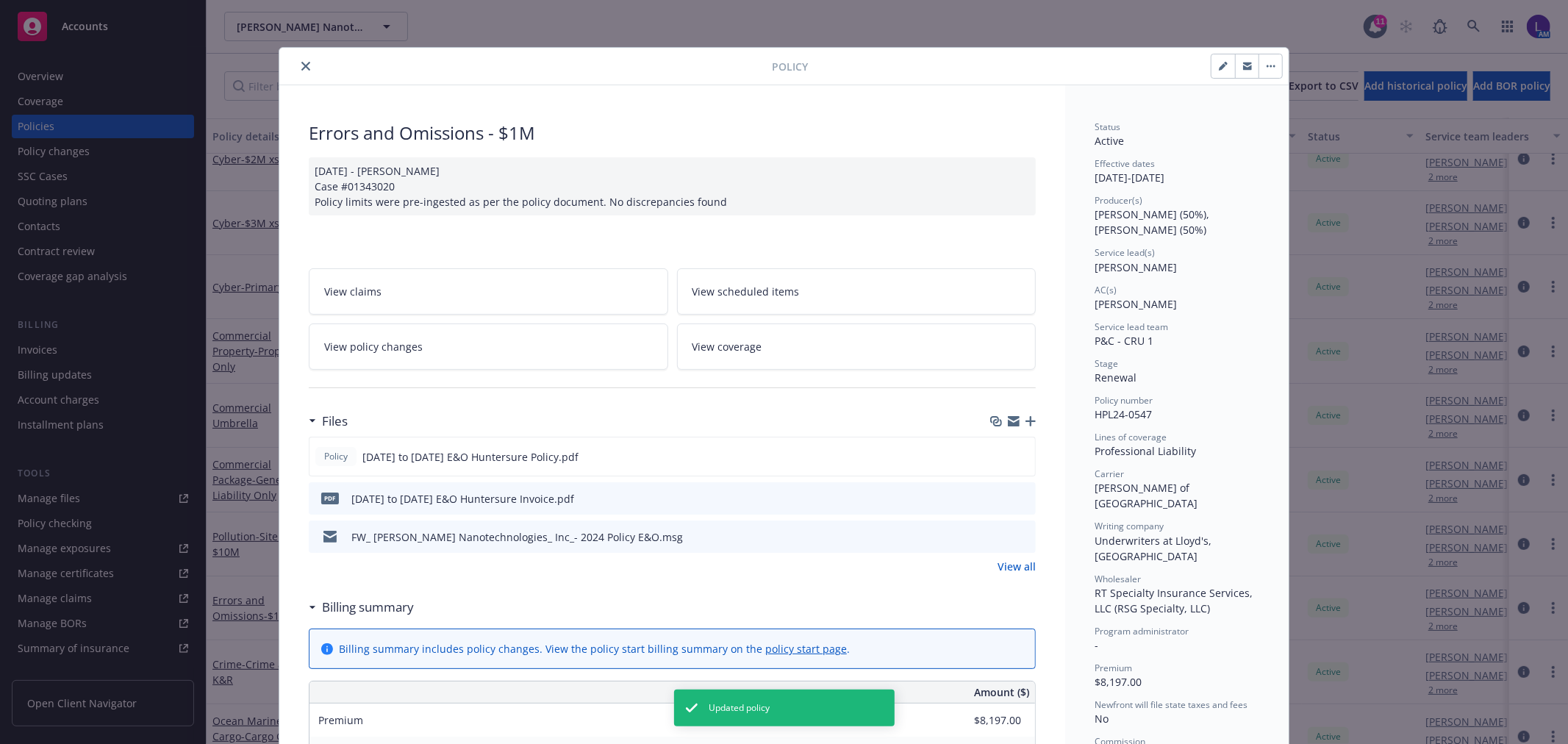
click at [1218, 65] on icon "button" at bounding box center [1223, 66] width 9 height 9
select select "RENEWAL"
select select "other"
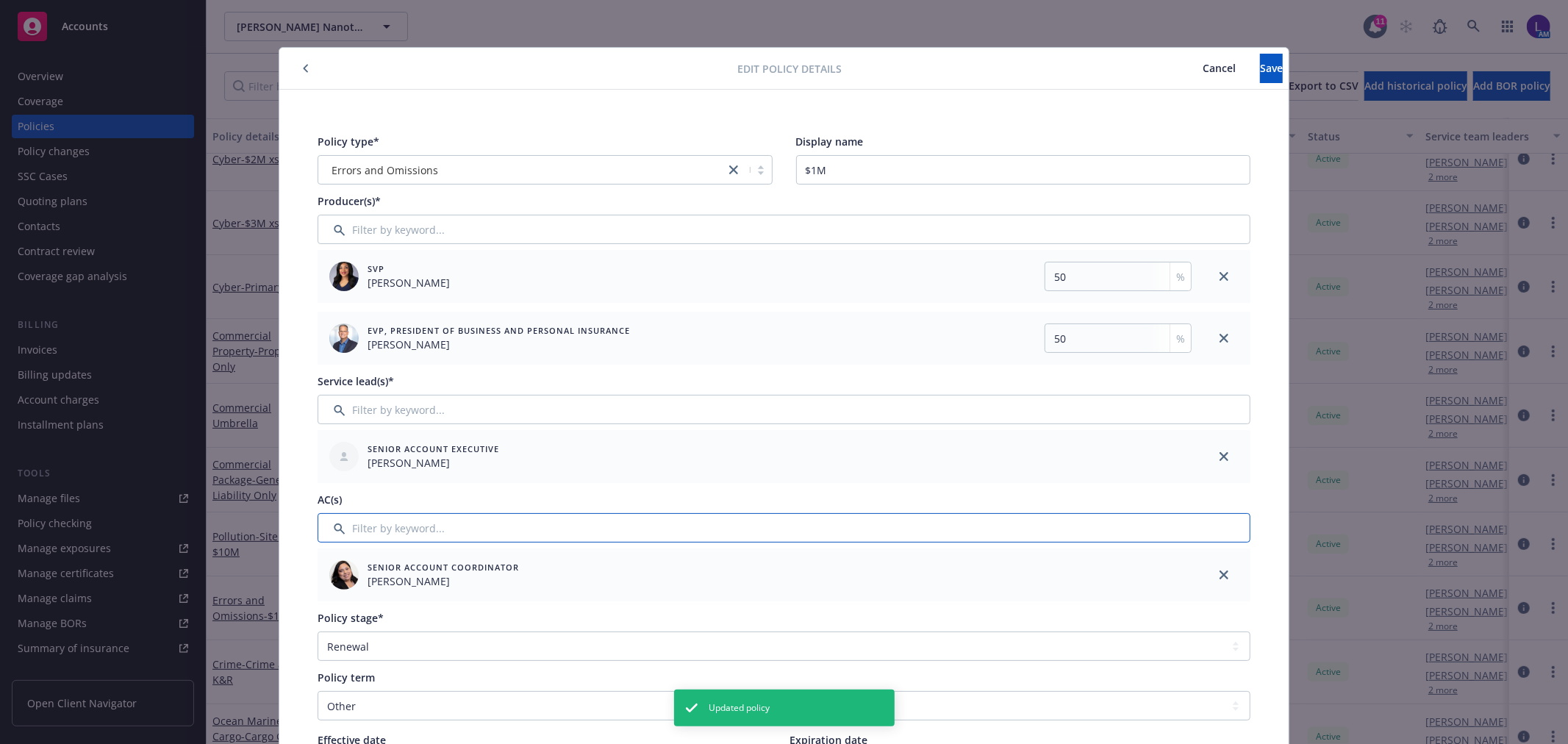
click at [403, 516] on input "Filter by keyword..." at bounding box center [784, 528] width 933 height 29
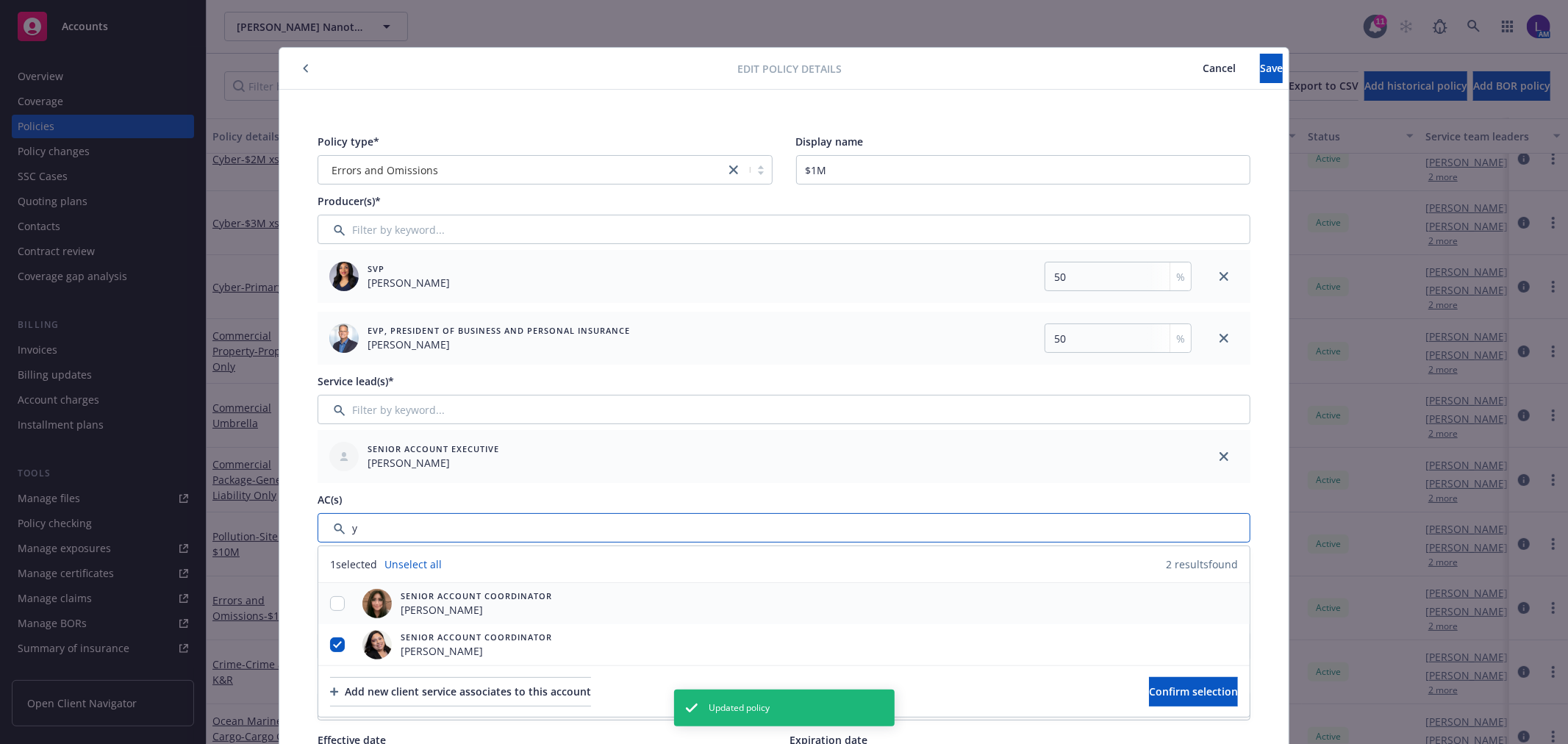
type input "y"
click at [342, 603] on div at bounding box center [337, 604] width 38 height 16
click at [335, 608] on input "checkbox" at bounding box center [337, 604] width 15 height 15
checkbox input "true"
click at [330, 647] on input "checkbox" at bounding box center [337, 644] width 15 height 15
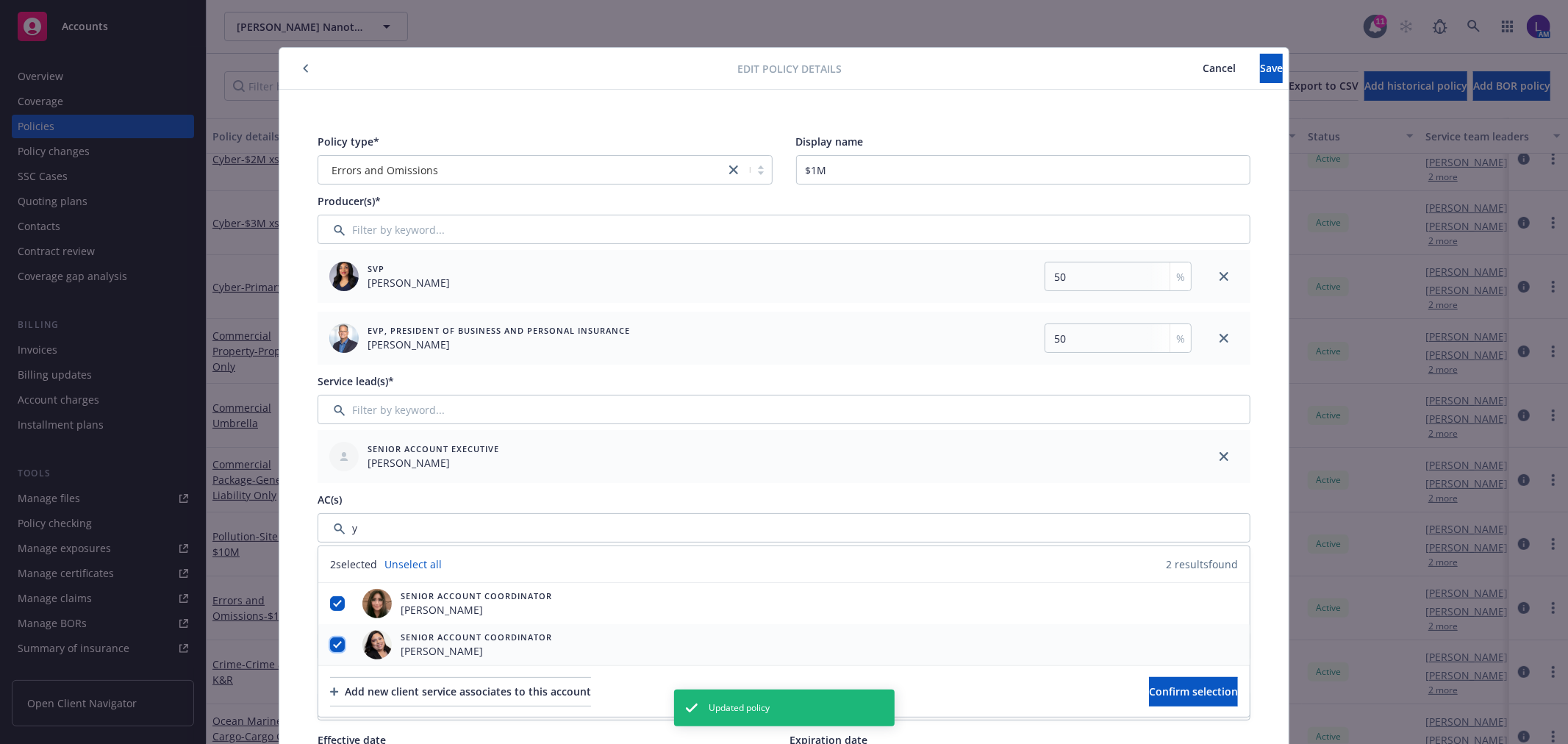
checkbox input "false"
click at [1155, 695] on span "Confirm selection" at bounding box center [1193, 691] width 89 height 14
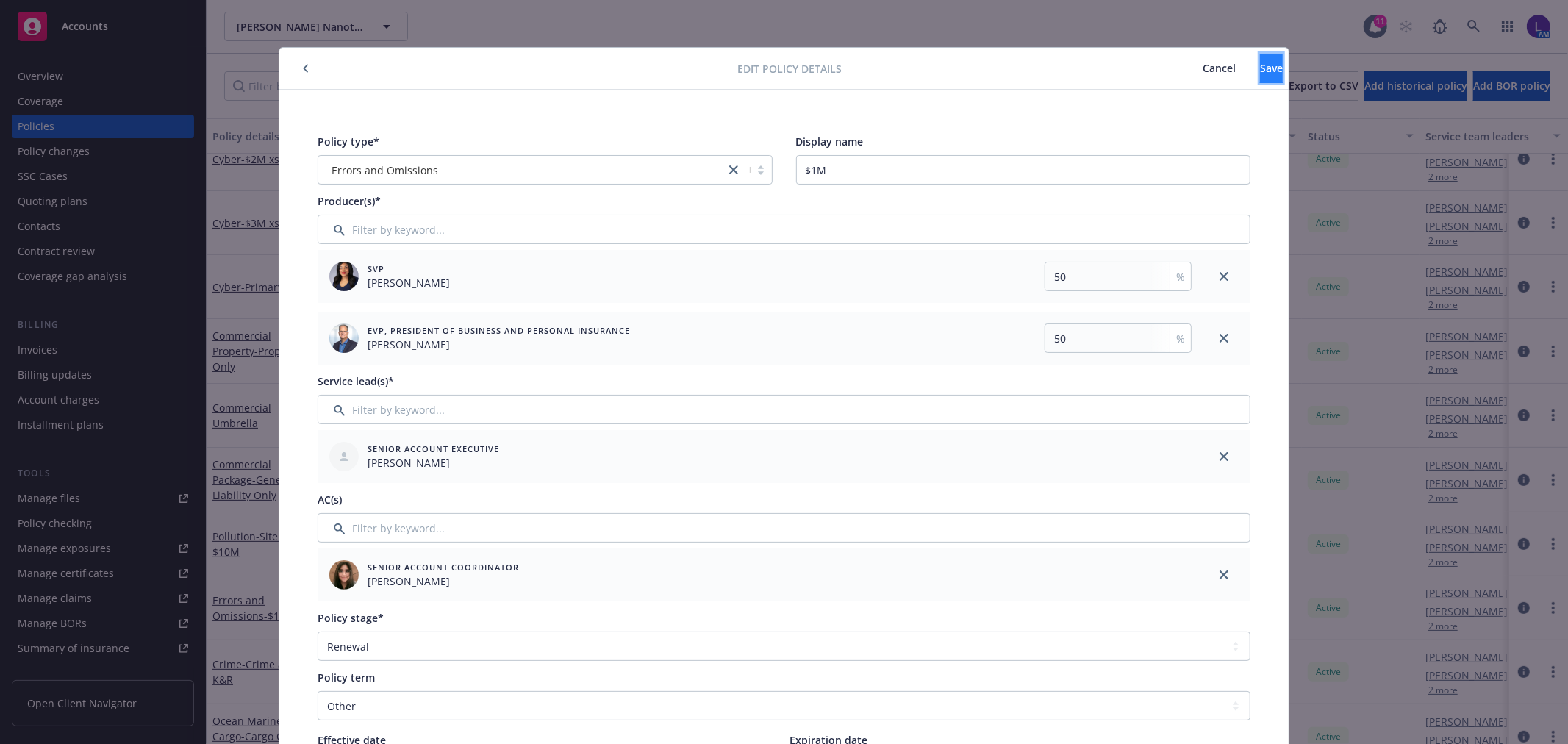
click at [1260, 69] on button "Save" at bounding box center [1272, 69] width 23 height 29
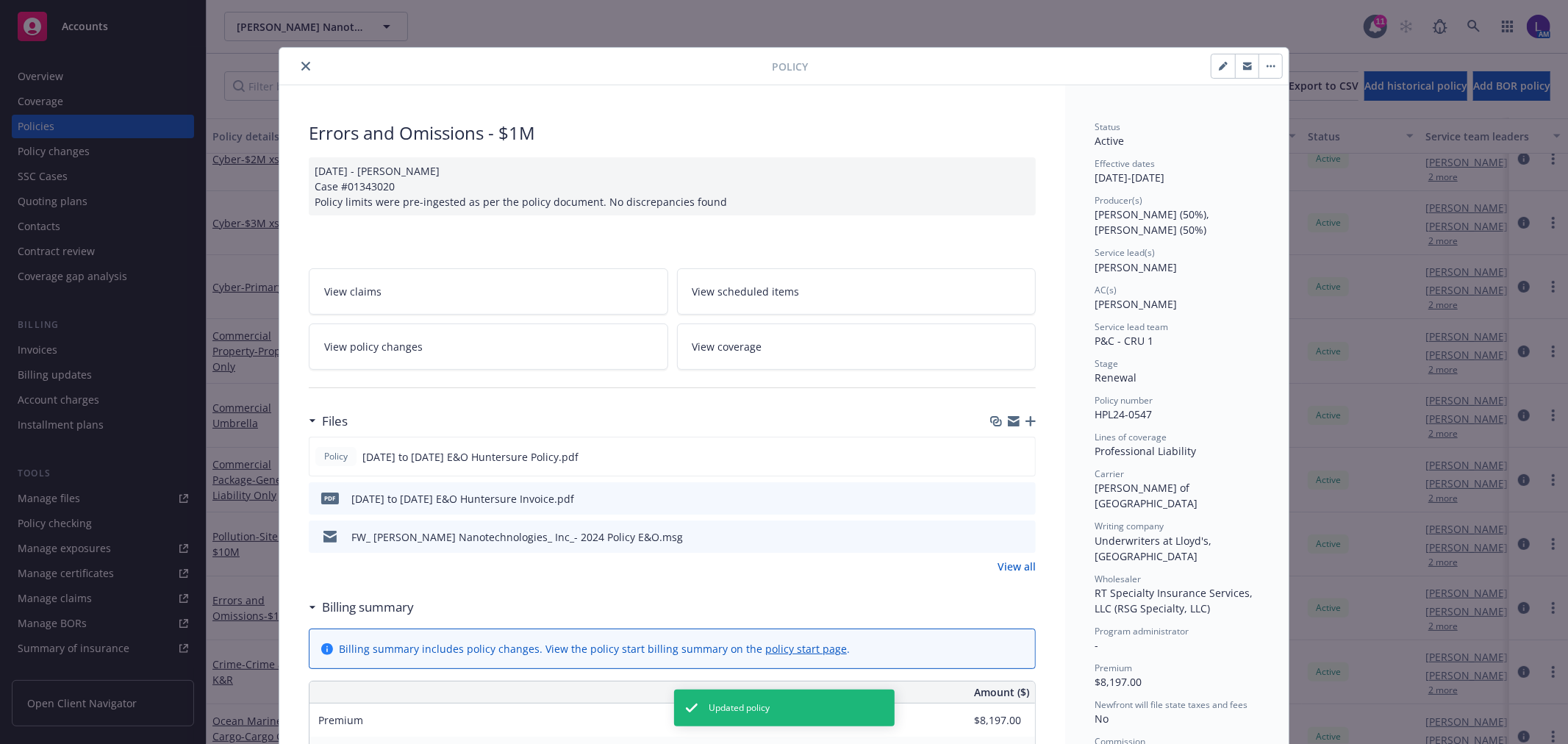
click at [301, 69] on icon "close" at bounding box center [305, 66] width 9 height 9
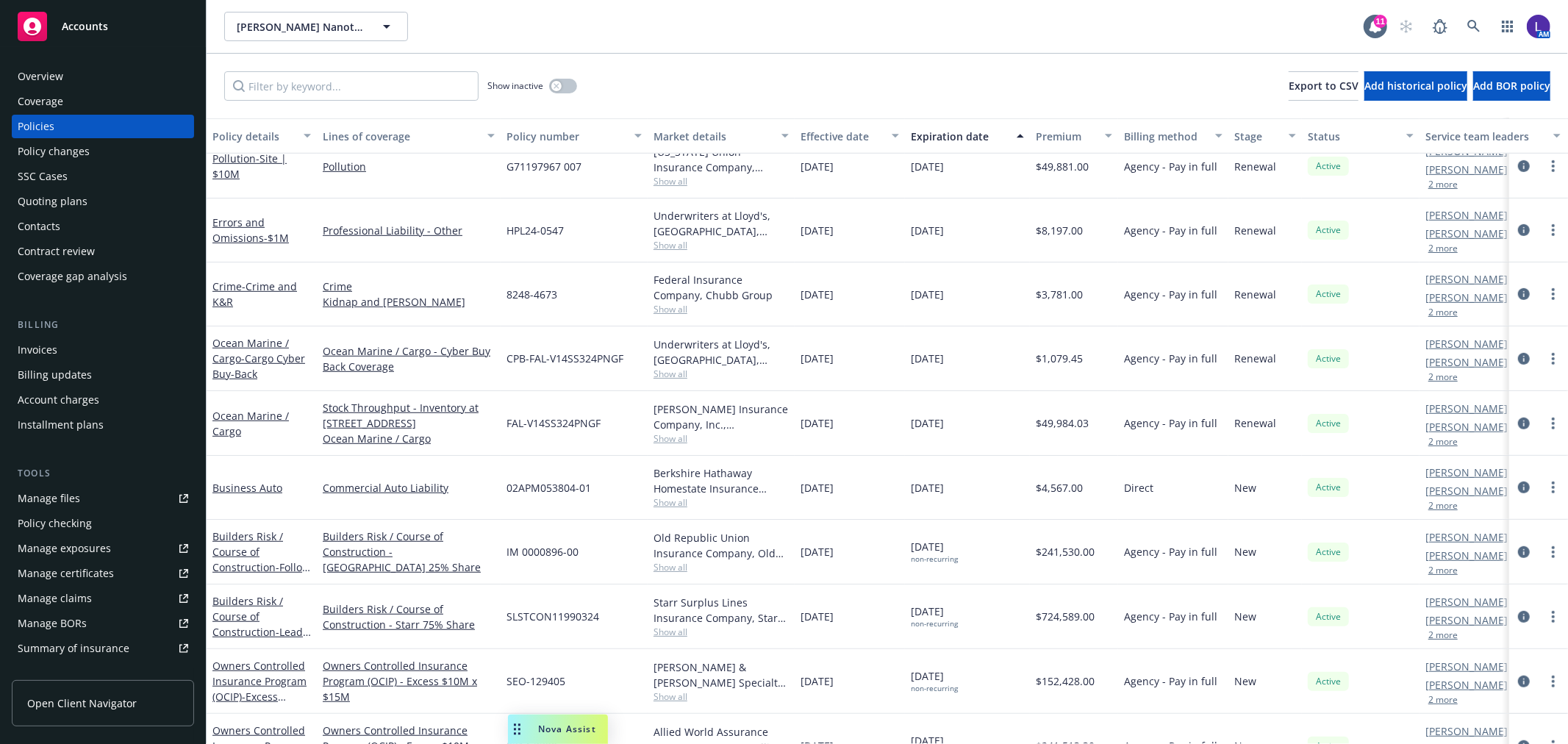
scroll to position [653, 0]
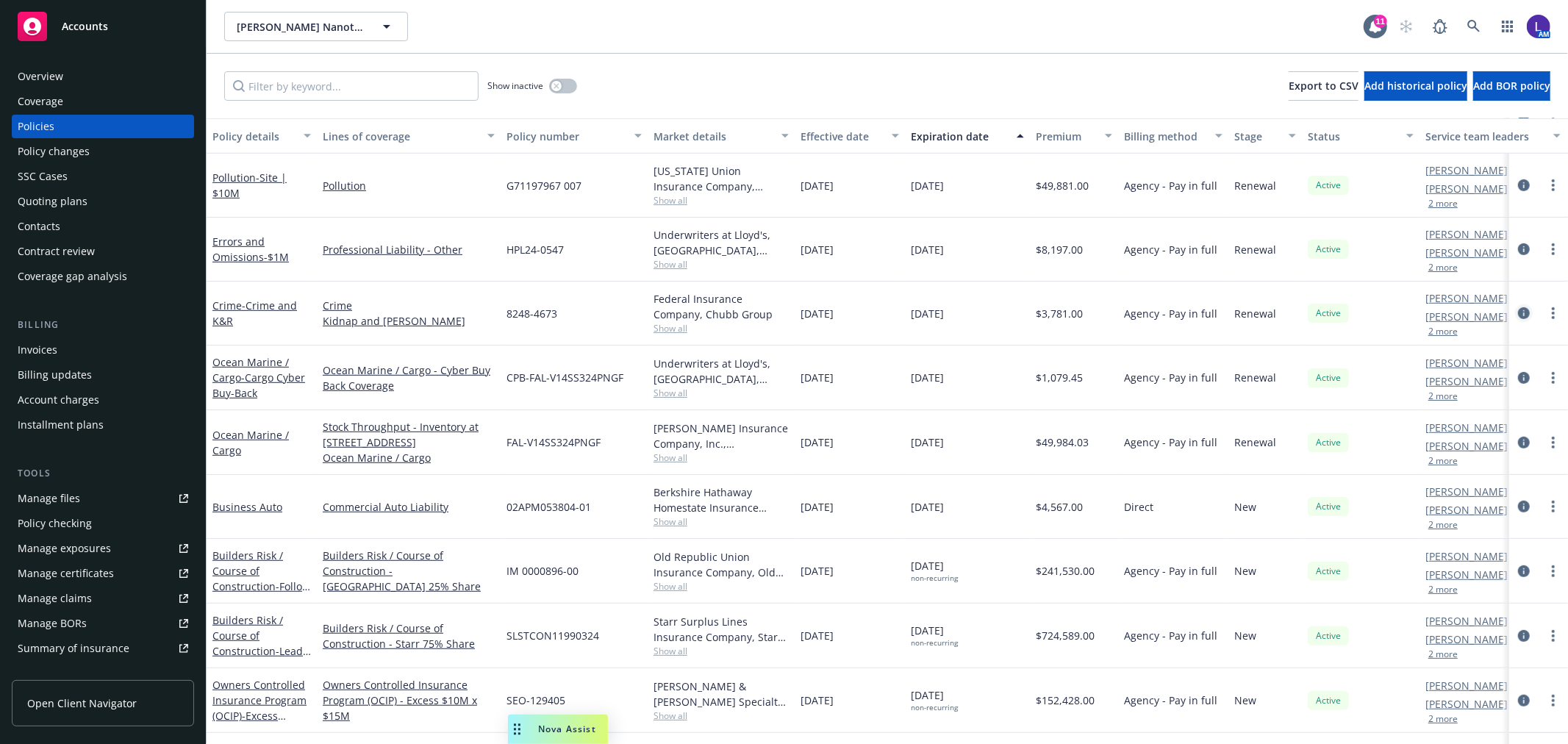
click at [1518, 314] on icon "circleInformation" at bounding box center [1524, 313] width 11 height 11
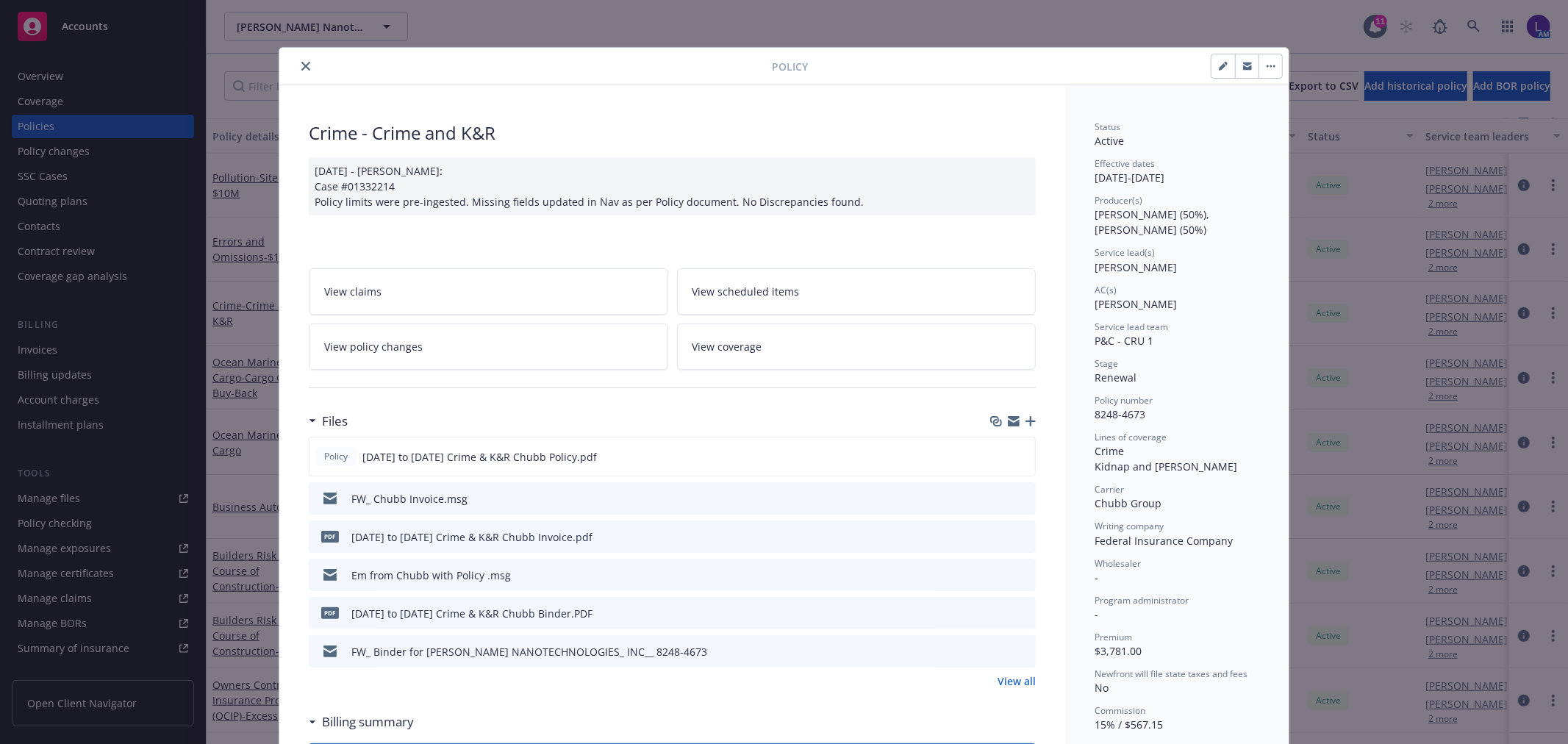
click at [1211, 60] on button "button" at bounding box center [1223, 66] width 24 height 24
select select "RENEWAL"
select select "12"
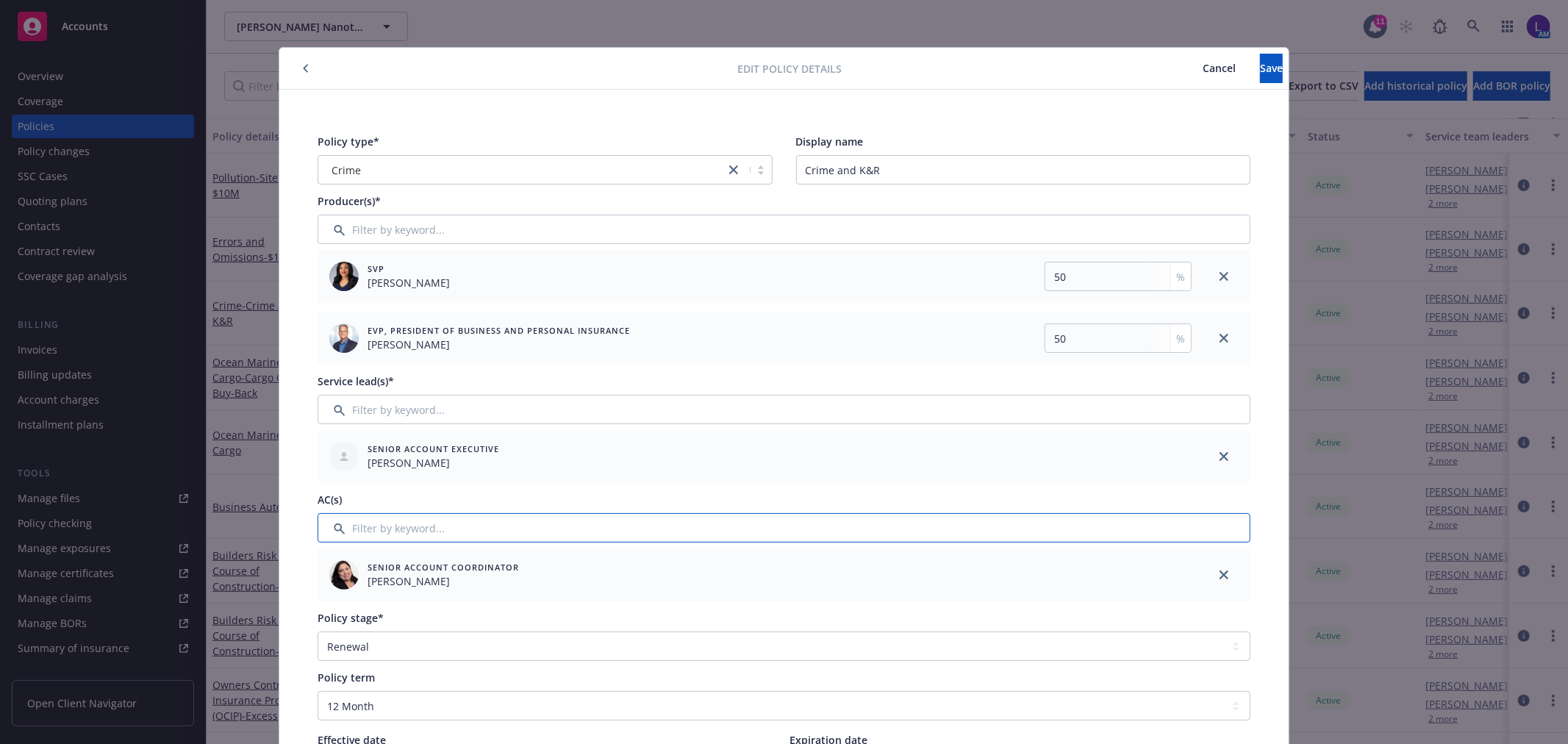
click at [399, 515] on input "Filter by keyword..." at bounding box center [784, 528] width 933 height 29
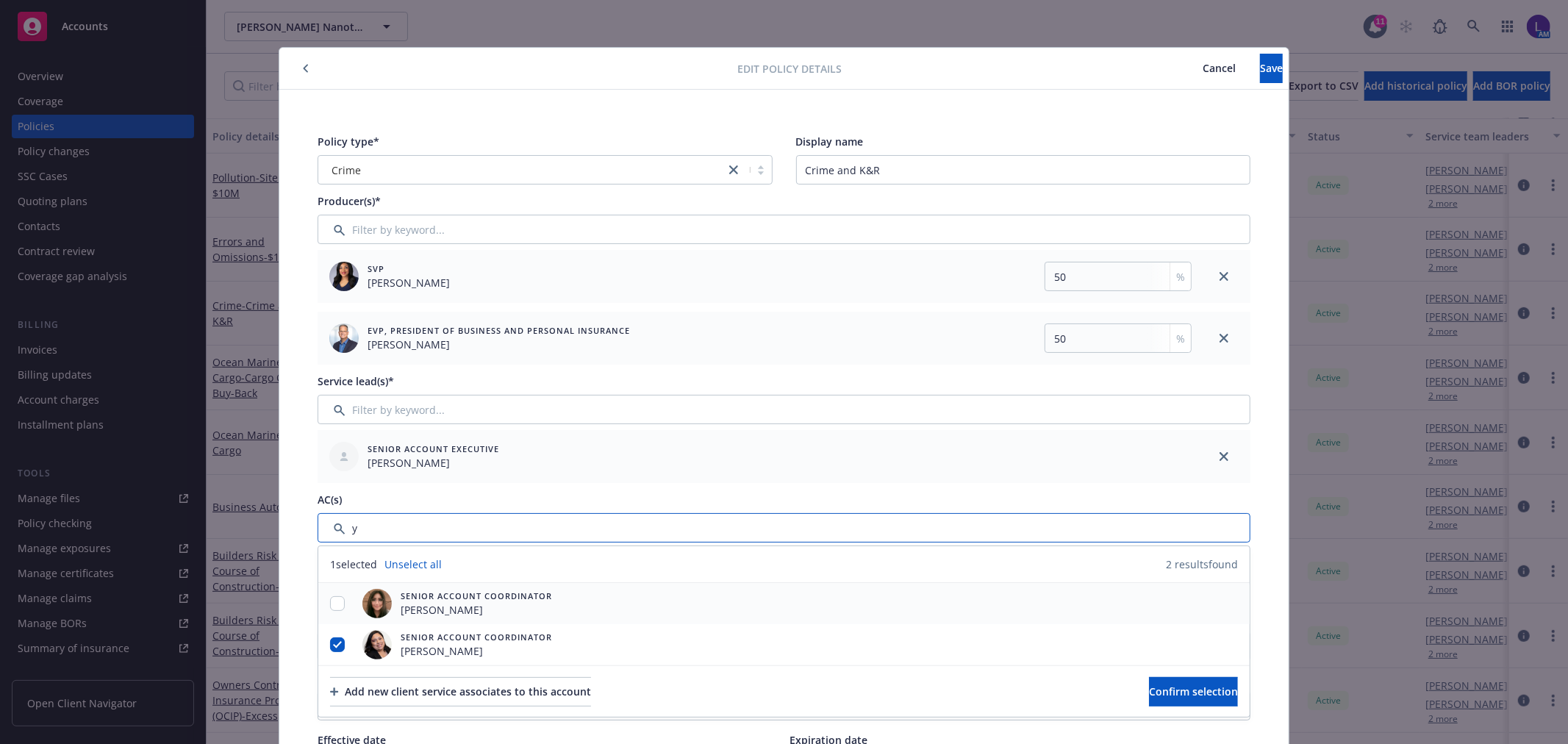
type input "y"
click at [332, 606] on input "checkbox" at bounding box center [337, 604] width 15 height 15
checkbox input "true"
click at [330, 645] on input "checkbox" at bounding box center [337, 644] width 15 height 15
checkbox input "false"
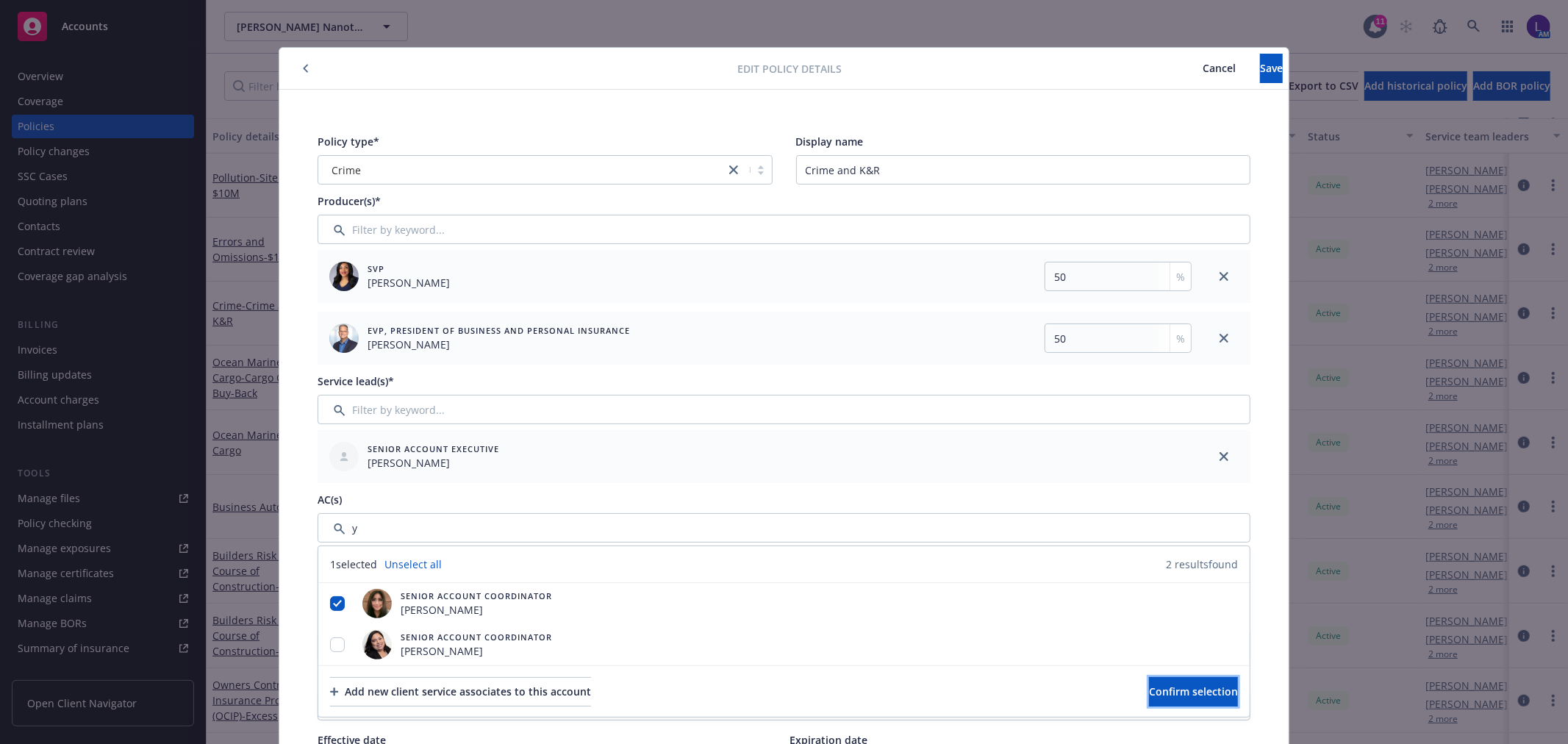
click at [1149, 688] on span "Confirm selection" at bounding box center [1193, 691] width 89 height 14
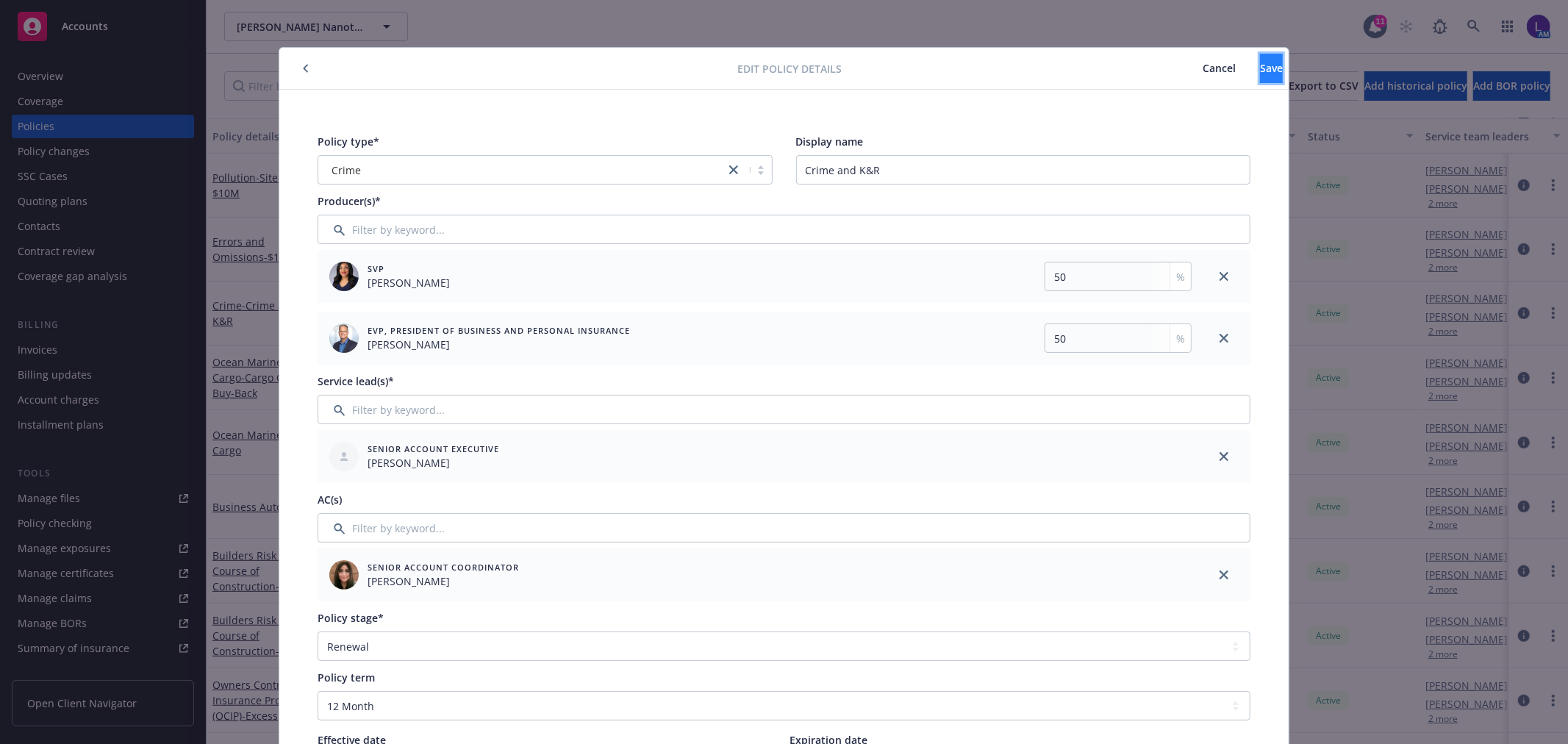
click at [1260, 68] on button "Save" at bounding box center [1272, 69] width 23 height 29
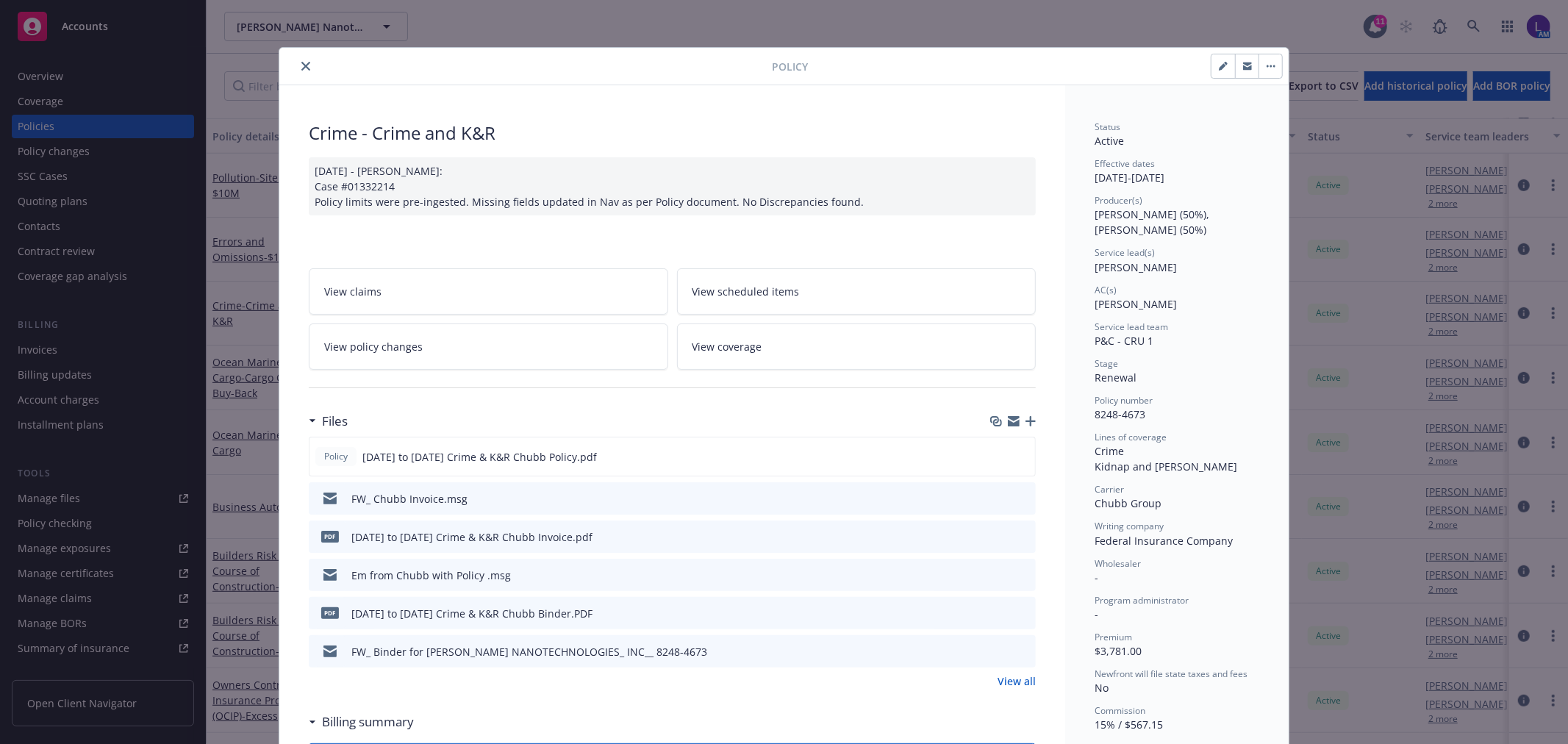
click at [301, 63] on icon "close" at bounding box center [305, 66] width 9 height 9
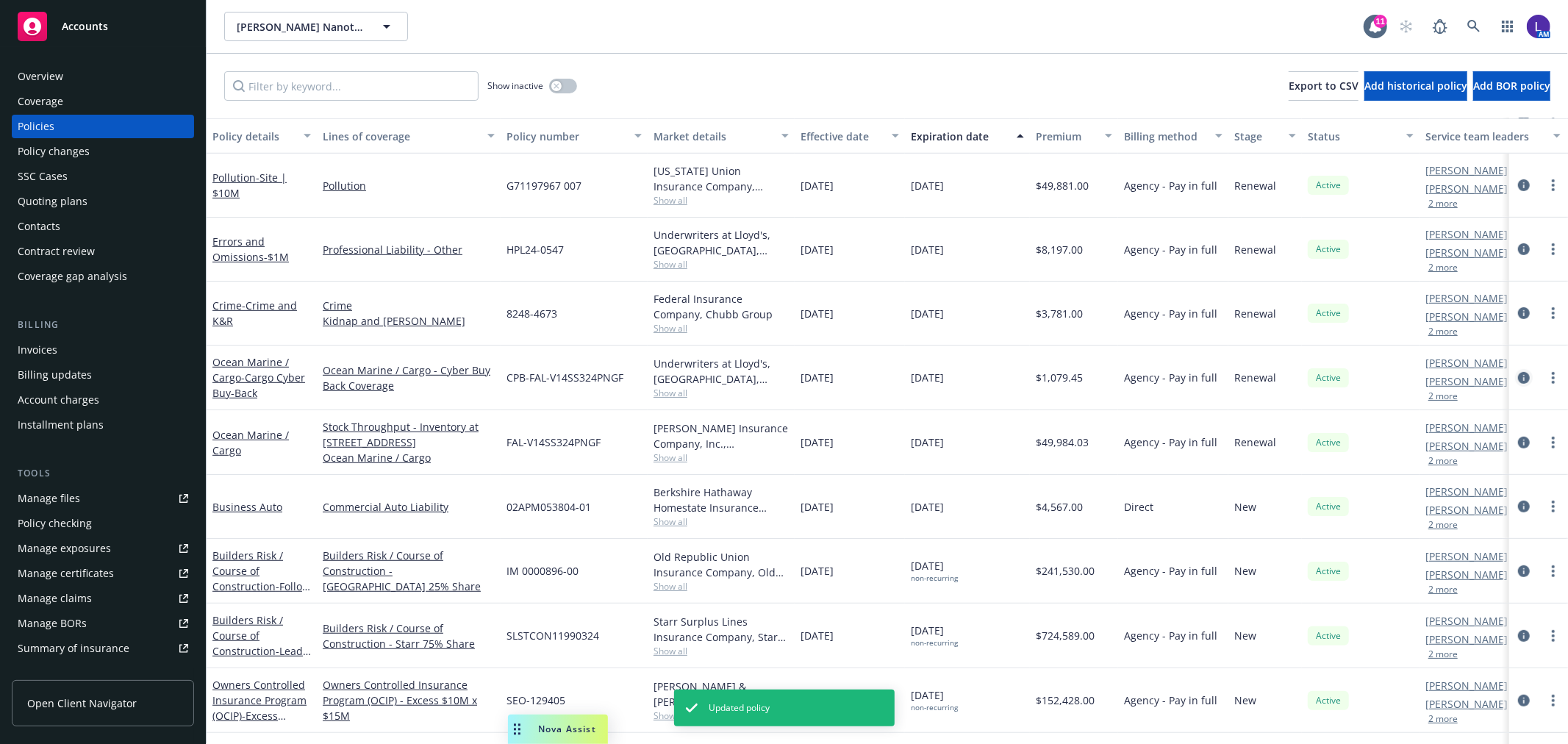
click at [1518, 372] on icon "circleInformation" at bounding box center [1524, 377] width 11 height 11
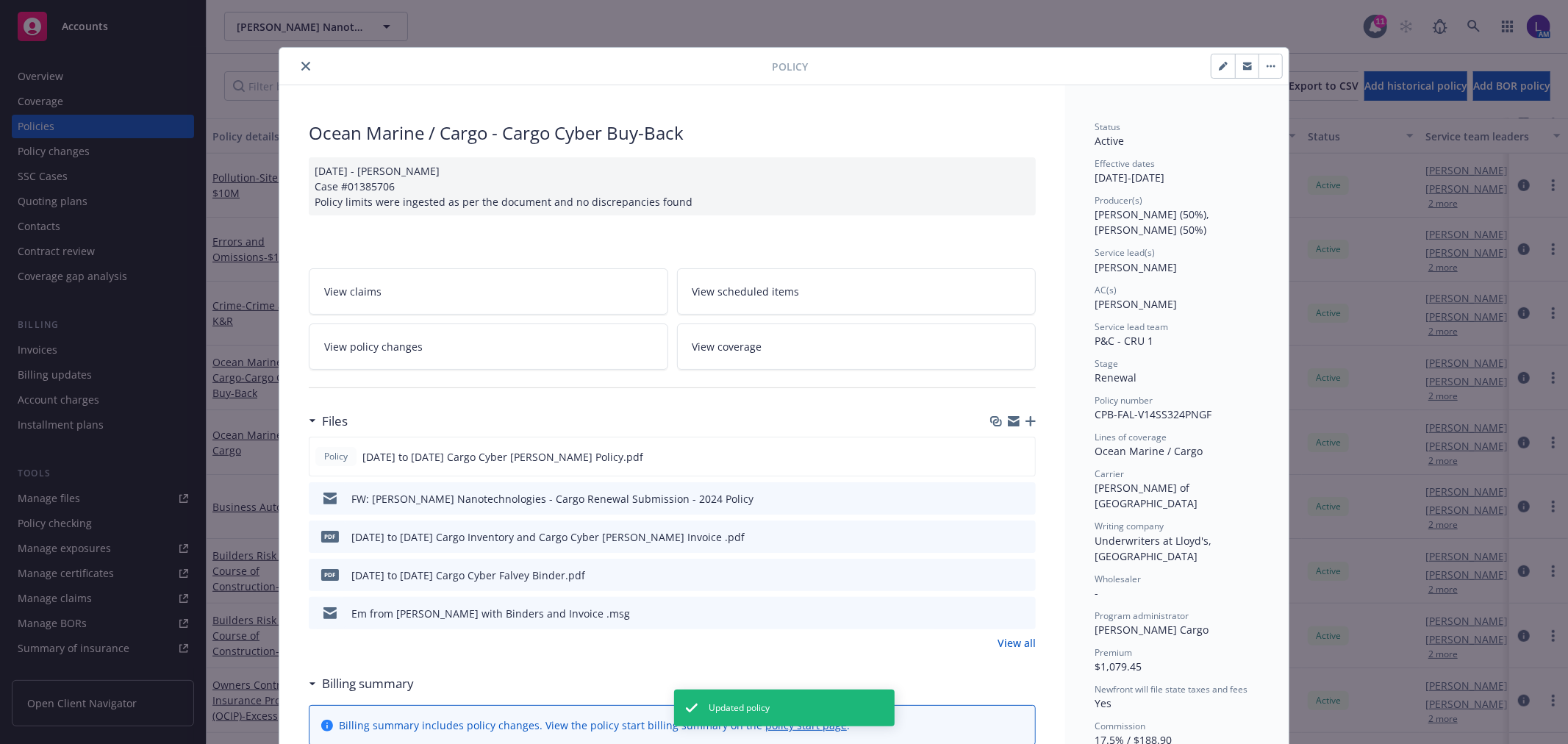
click at [1224, 62] on icon "button" at bounding box center [1226, 64] width 4 height 4
select select "RENEWAL"
select select "other"
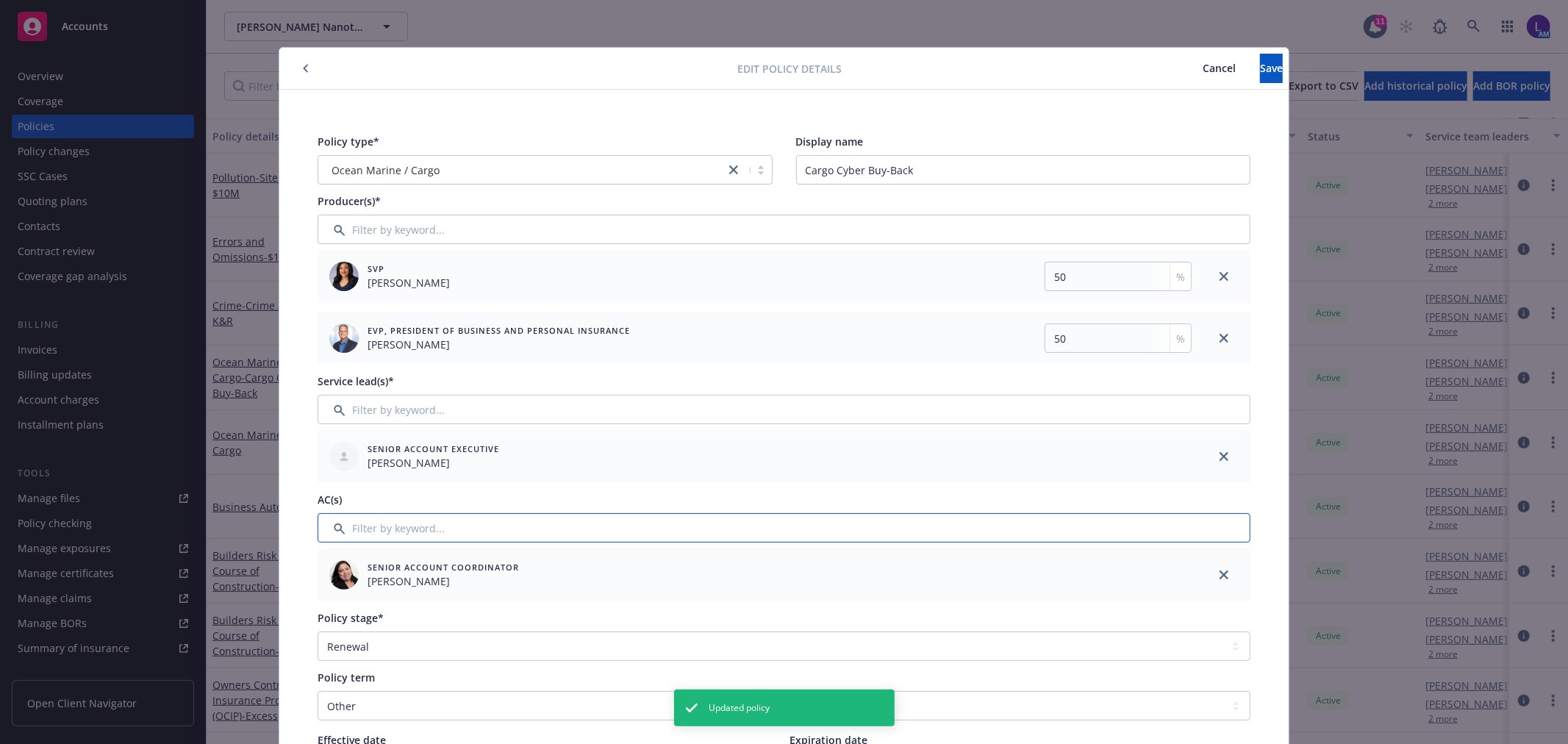
click at [394, 524] on input "Filter by keyword..." at bounding box center [784, 528] width 933 height 29
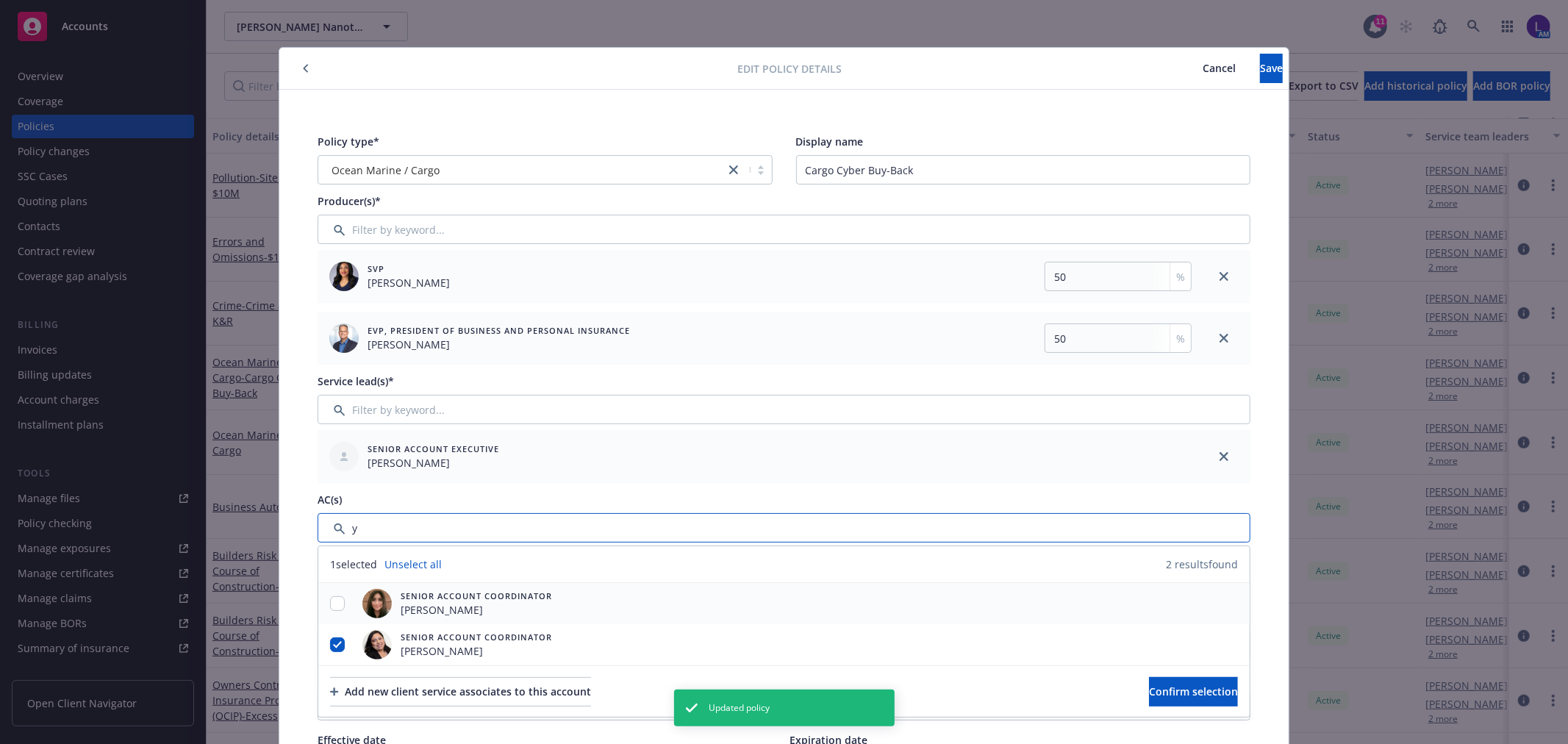
type input "y"
drag, startPoint x: 331, startPoint y: 608, endPoint x: 316, endPoint y: 659, distance: 53.2
click at [328, 612] on div at bounding box center [337, 604] width 38 height 41
click at [330, 608] on input "checkbox" at bounding box center [337, 604] width 15 height 15
checkbox input "true"
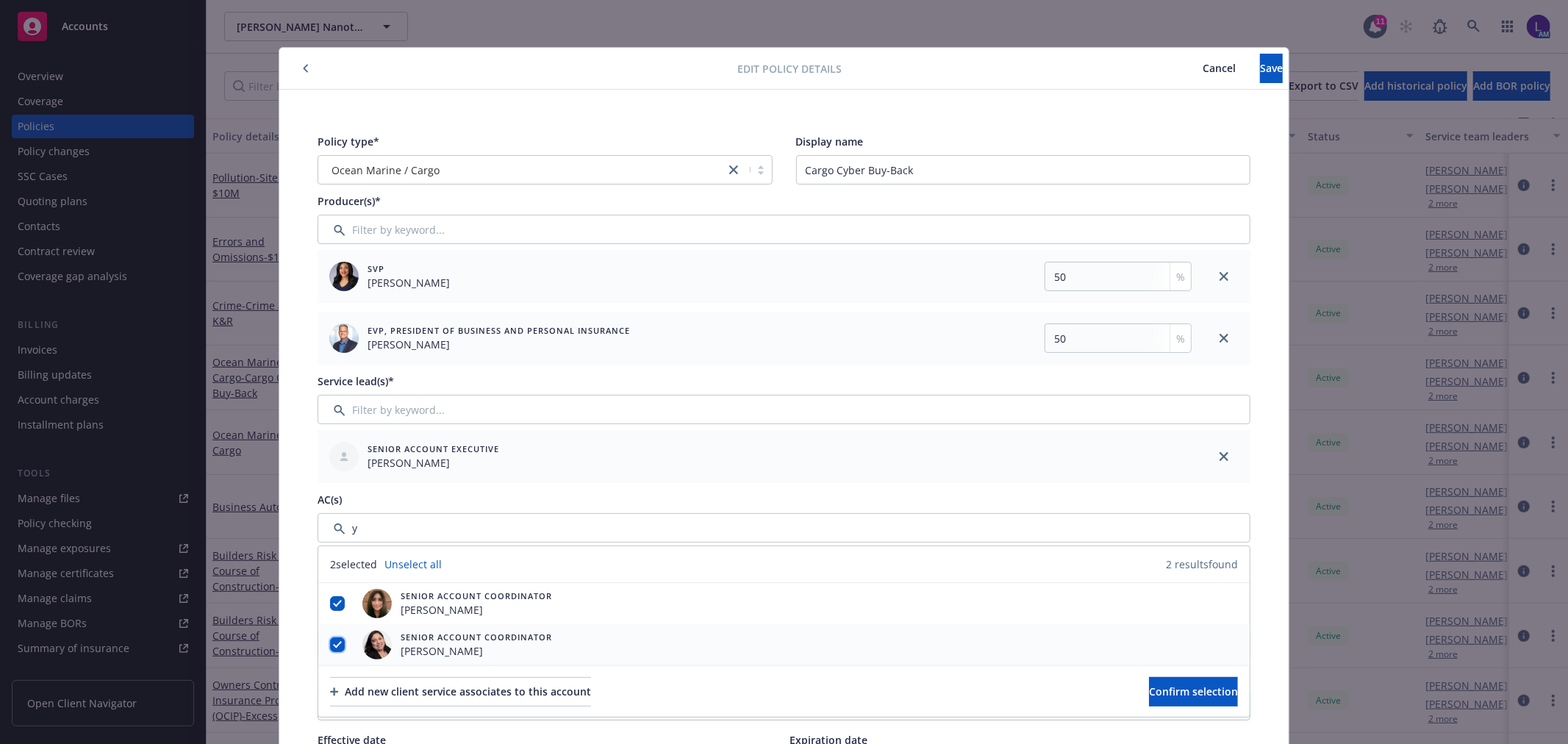
click at [332, 640] on input "checkbox" at bounding box center [337, 644] width 15 height 15
checkbox input "false"
click at [1176, 702] on button "Confirm selection" at bounding box center [1193, 692] width 89 height 29
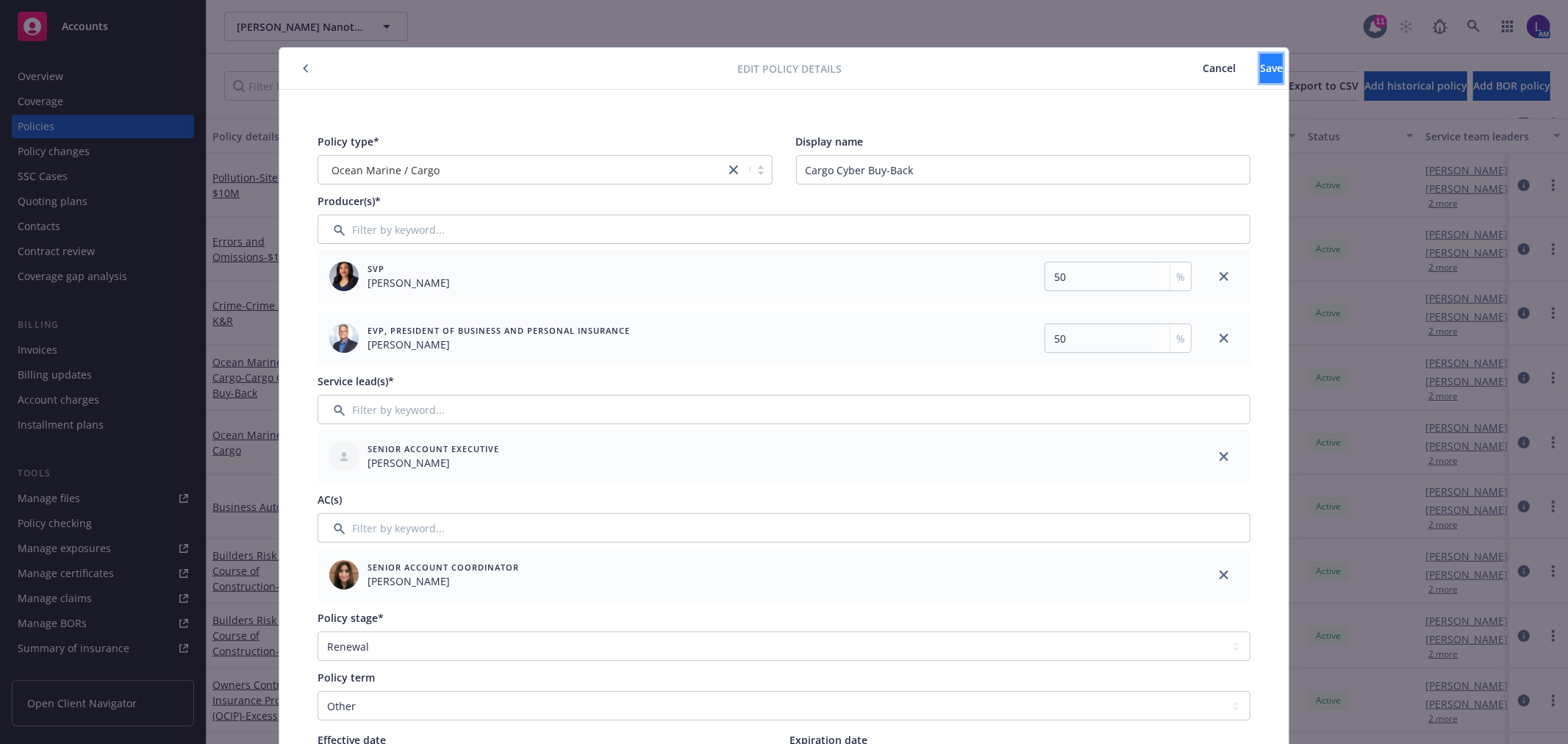
click at [1260, 74] on span "Save" at bounding box center [1272, 68] width 23 height 14
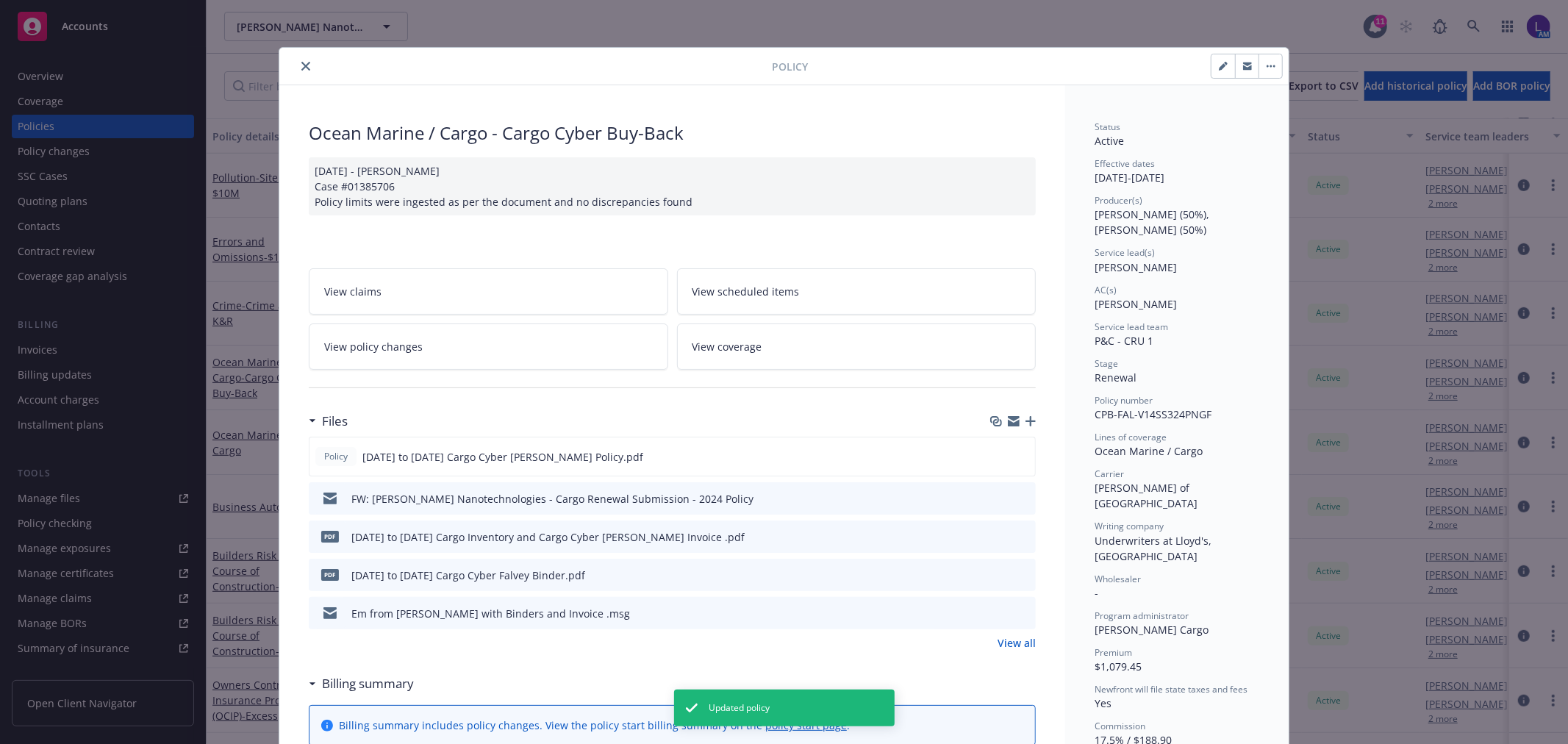
click at [305, 63] on button "close" at bounding box center [306, 66] width 18 height 18
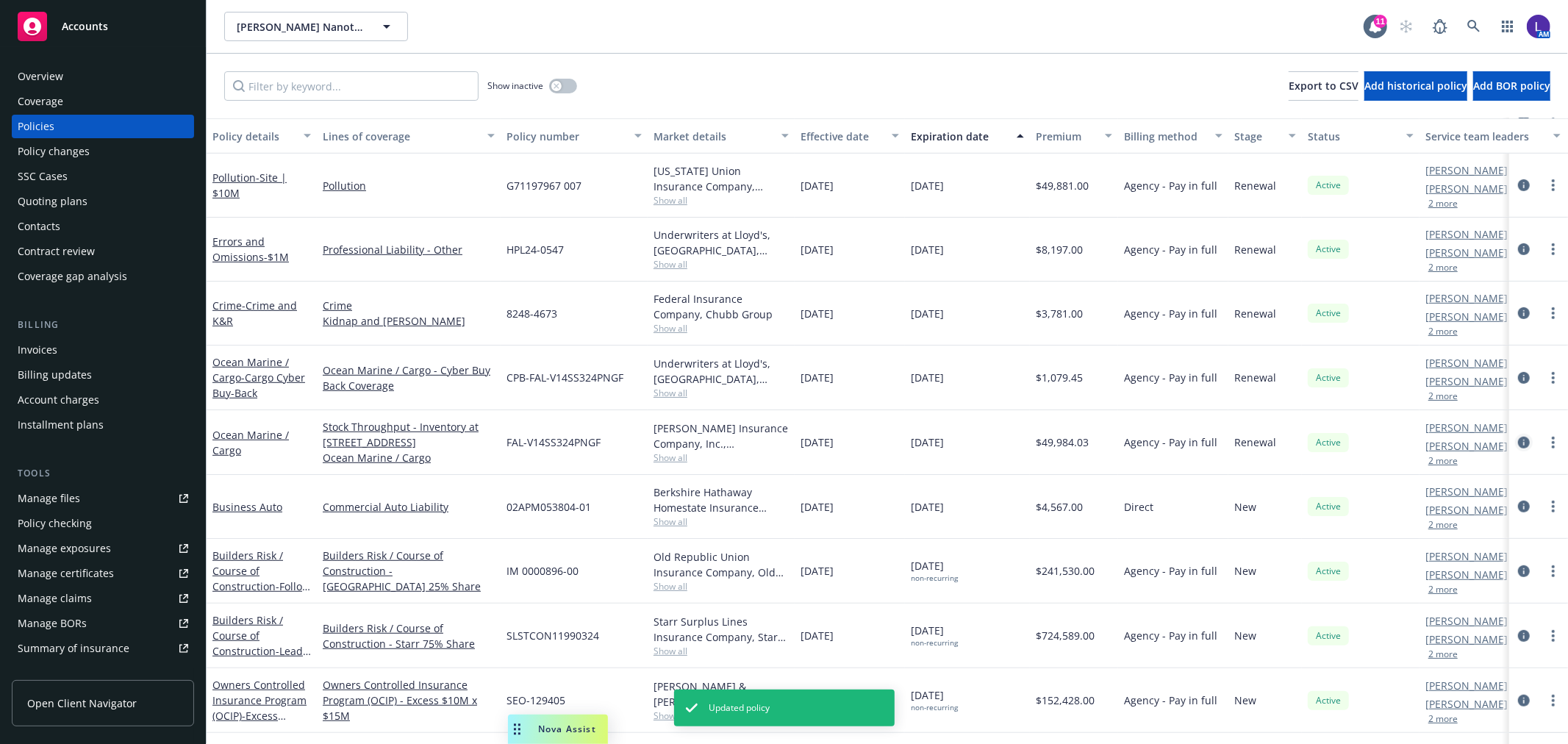
click at [1518, 448] on icon "circleInformation" at bounding box center [1524, 443] width 11 height 11
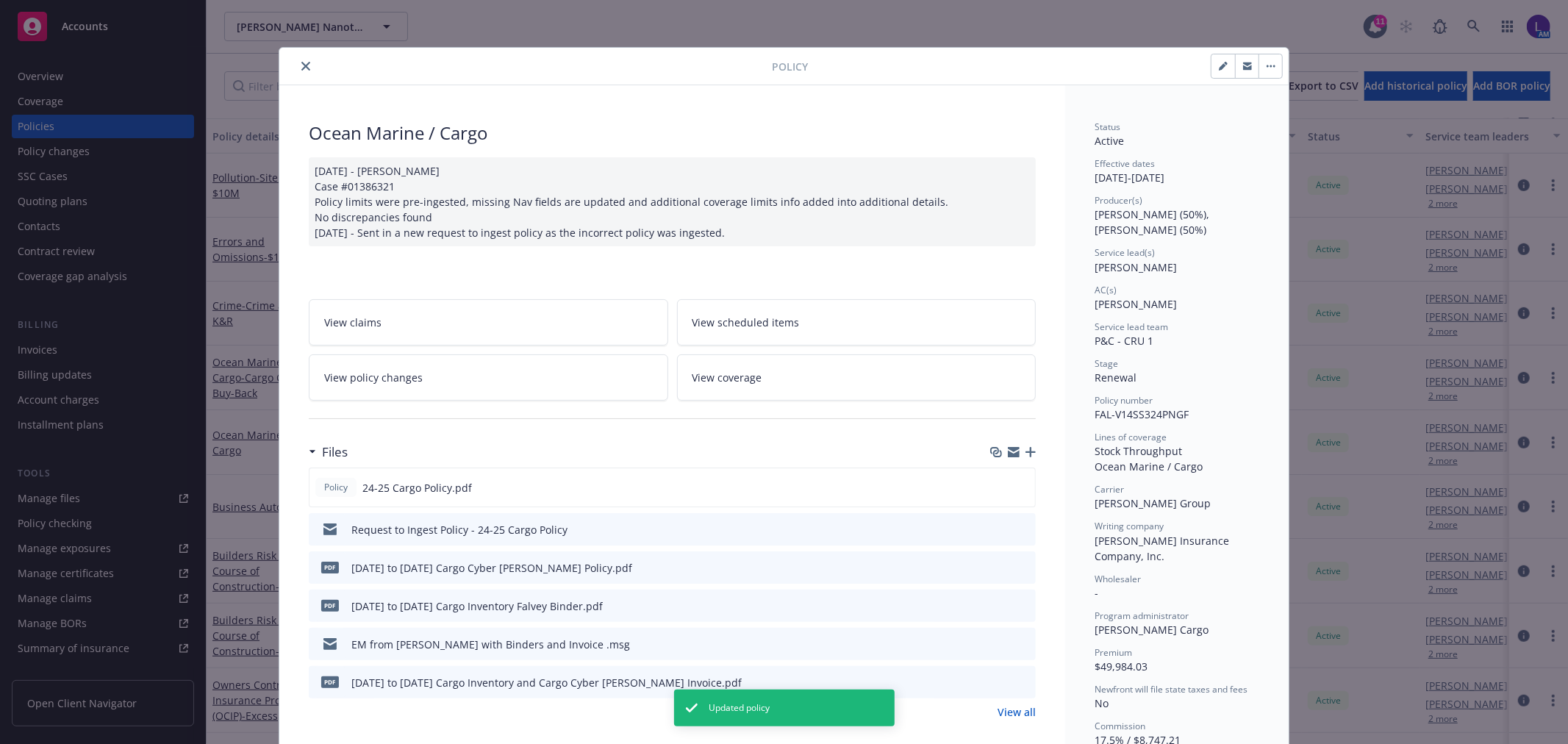
click at [1218, 68] on icon "button" at bounding box center [1223, 66] width 9 height 9
select select "RENEWAL"
select select "12"
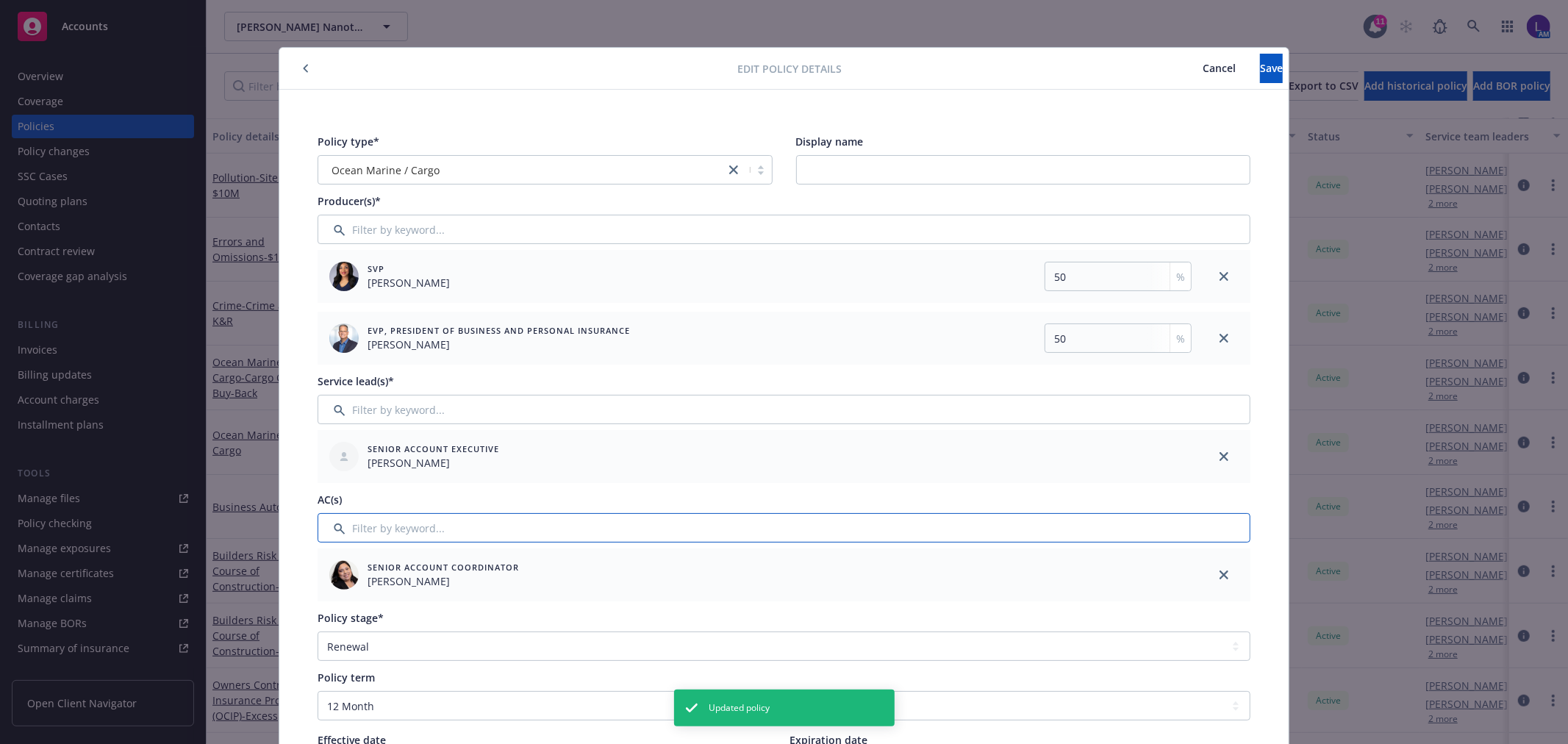
click at [368, 534] on input "Filter by keyword..." at bounding box center [784, 528] width 933 height 29
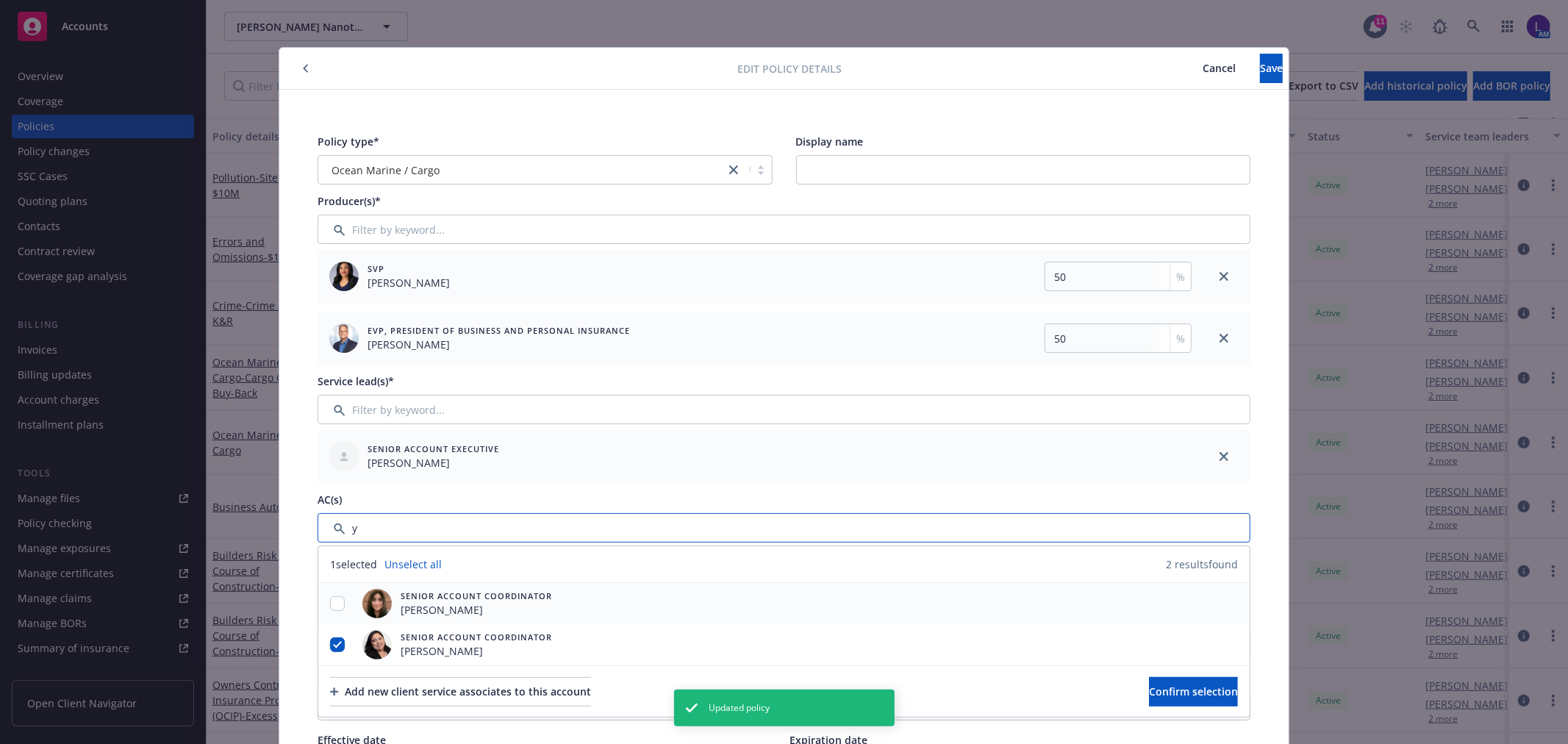
type input "y"
drag, startPoint x: 334, startPoint y: 604, endPoint x: 331, endPoint y: 613, distance: 9.5
click at [334, 604] on input "checkbox" at bounding box center [337, 604] width 15 height 15
checkbox input "true"
click at [330, 643] on input "checkbox" at bounding box center [337, 644] width 15 height 15
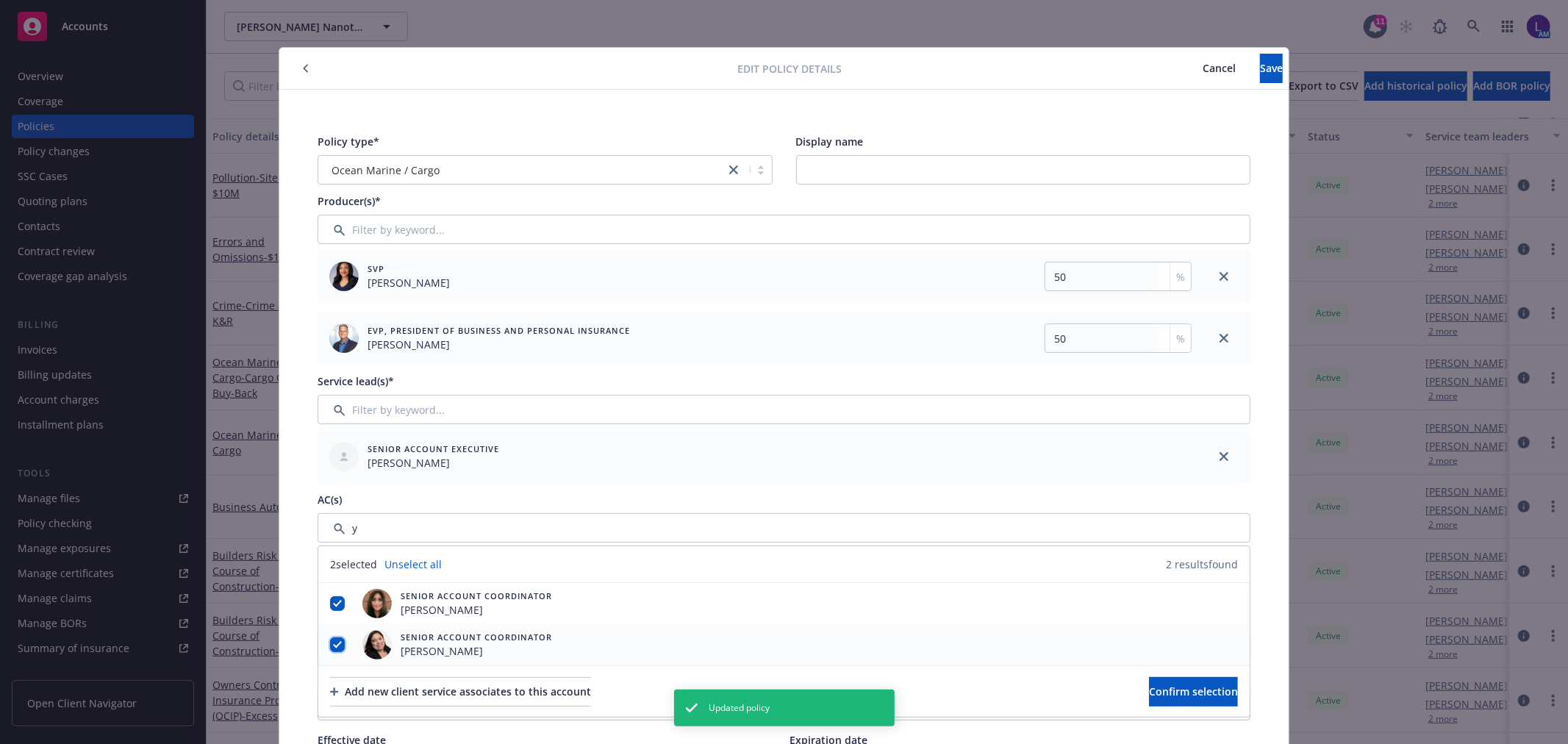
checkbox input "false"
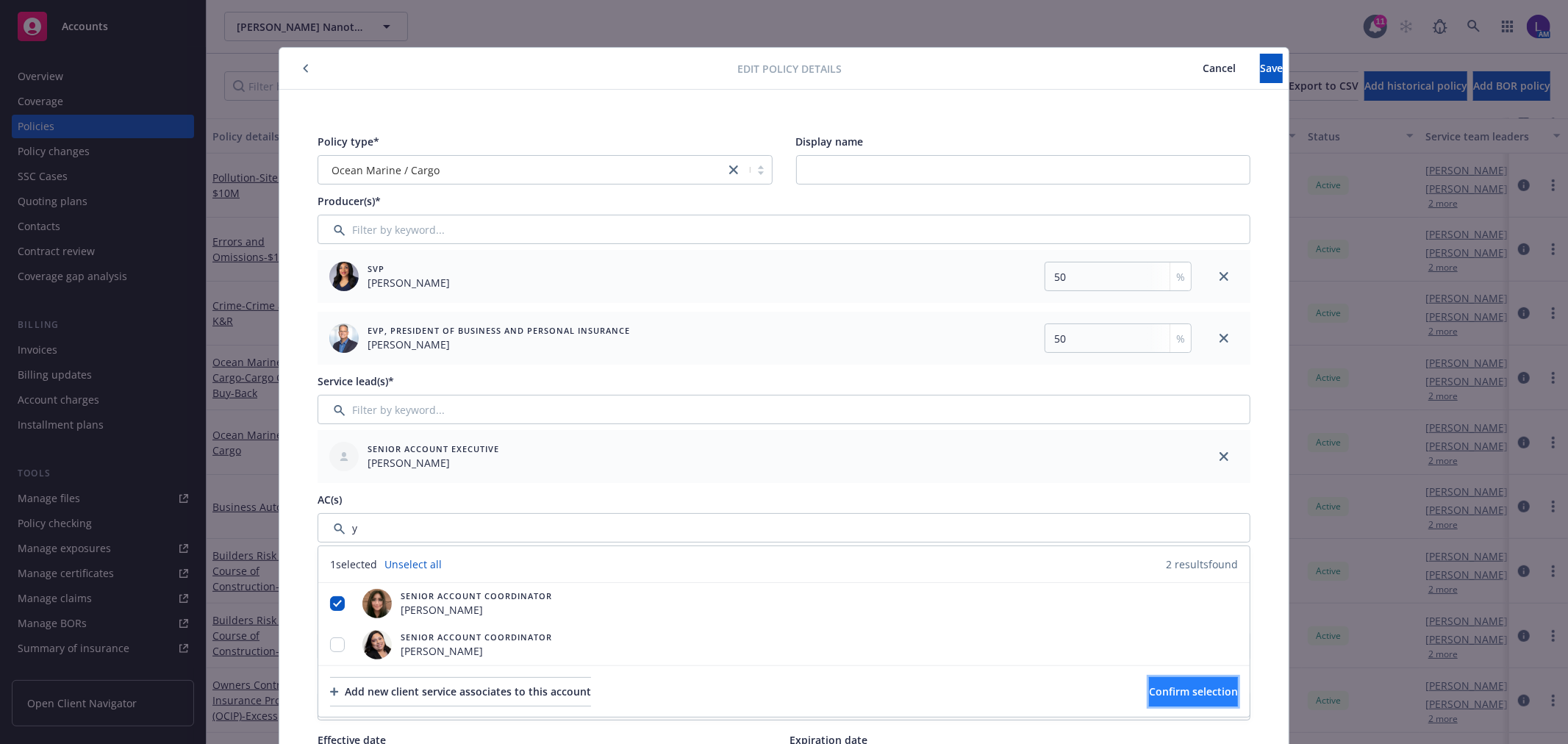
click at [1201, 693] on span "Confirm selection" at bounding box center [1193, 691] width 89 height 14
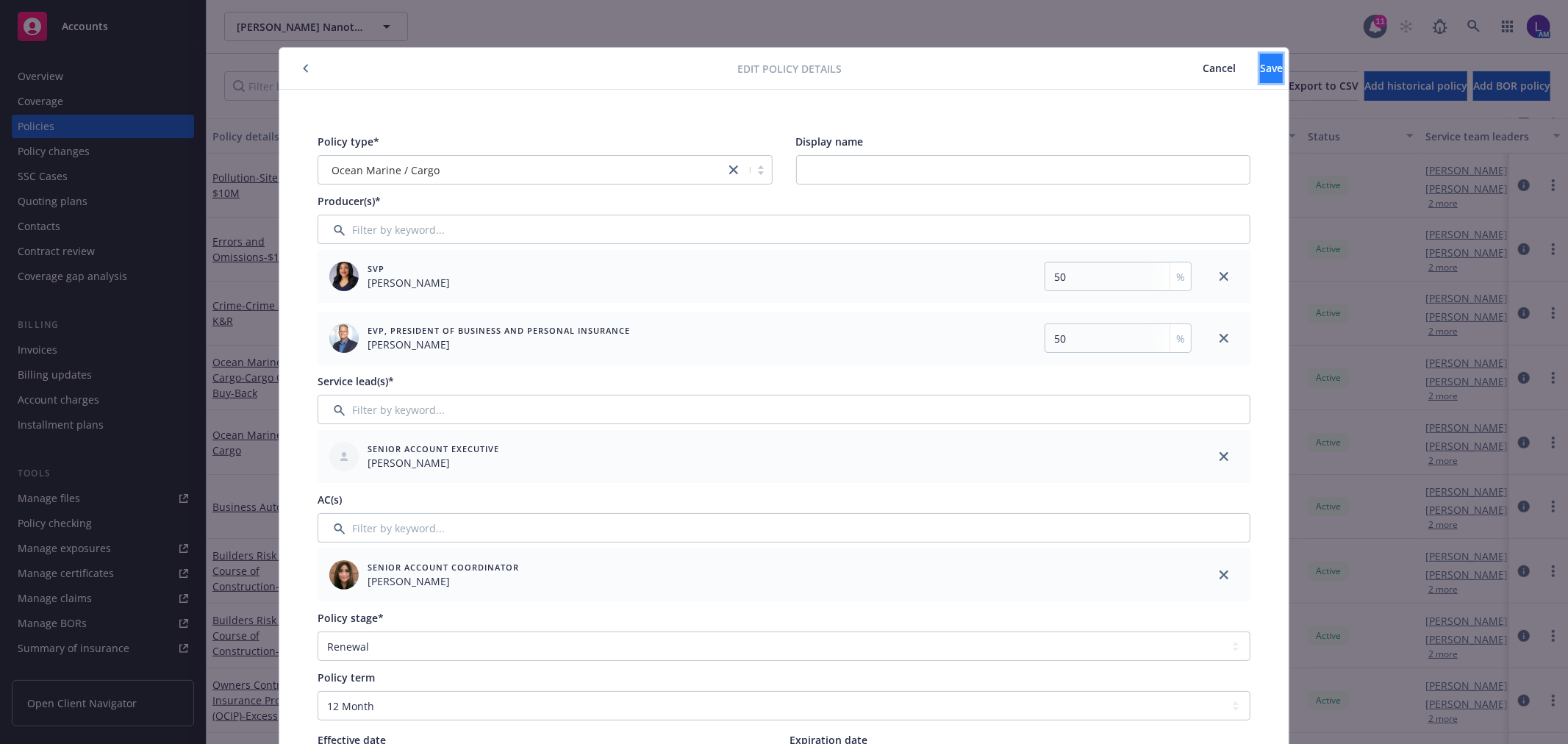
click at [1260, 75] on button "Save" at bounding box center [1272, 69] width 23 height 29
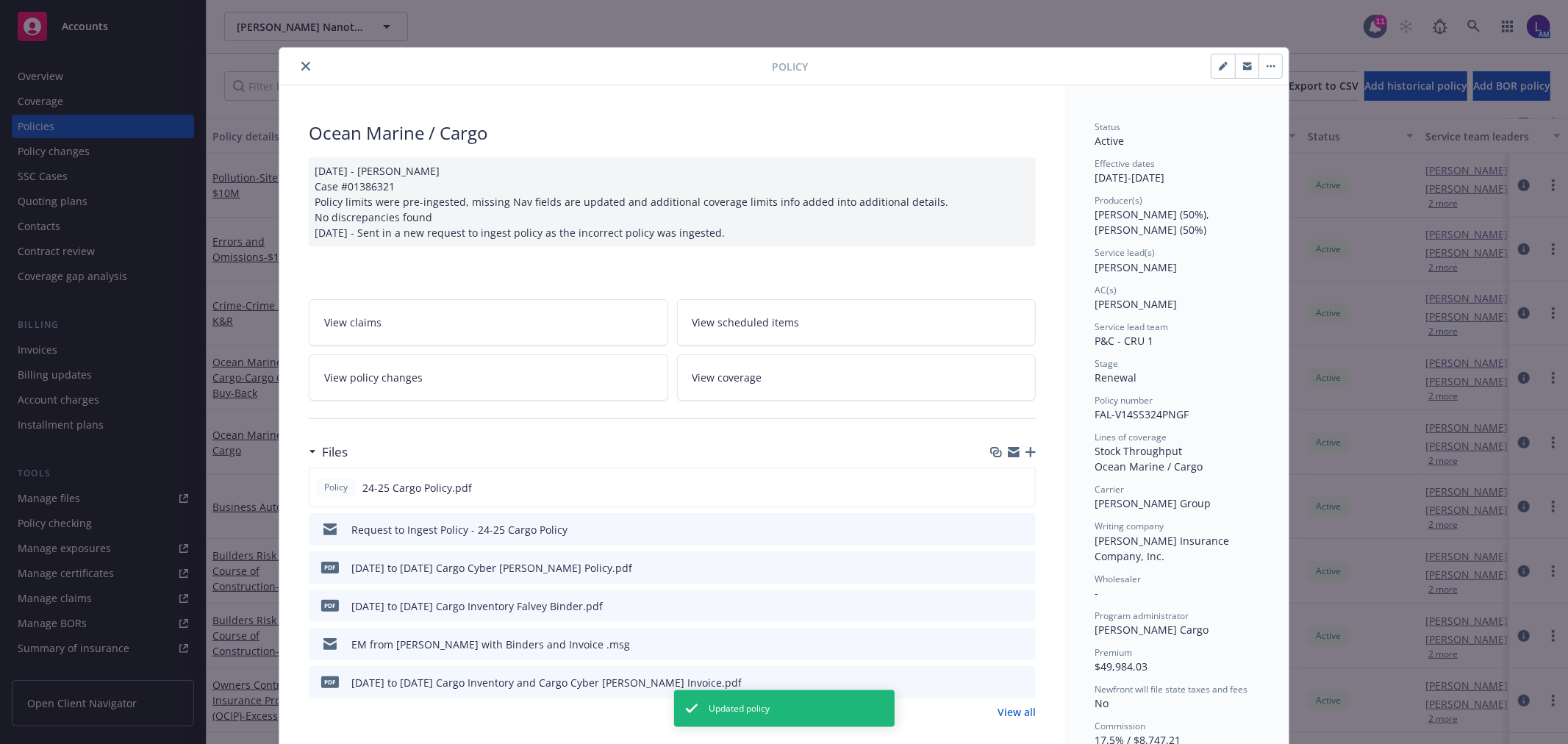
click at [301, 65] on icon "close" at bounding box center [305, 66] width 9 height 9
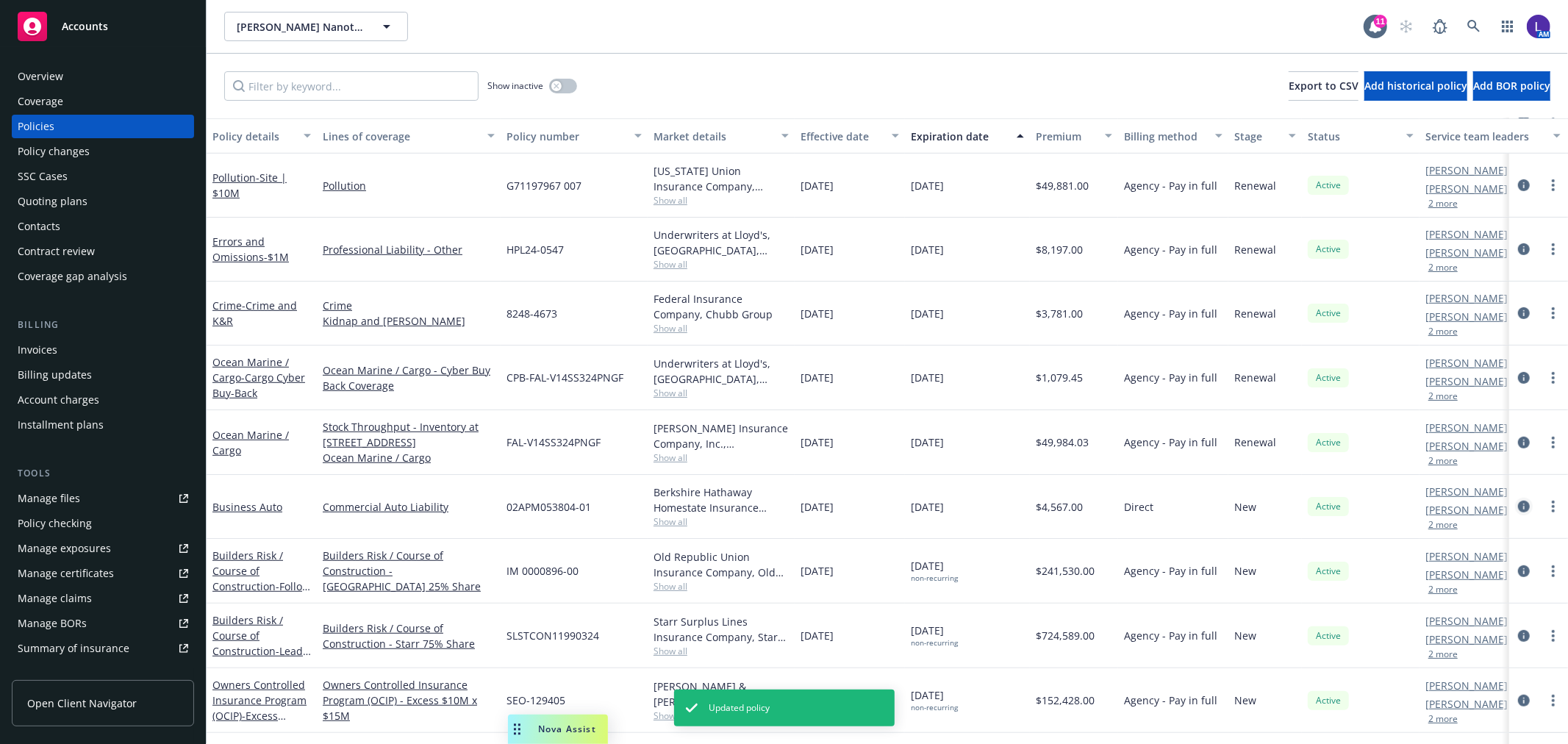
click at [1518, 512] on icon "circleInformation" at bounding box center [1524, 506] width 11 height 11
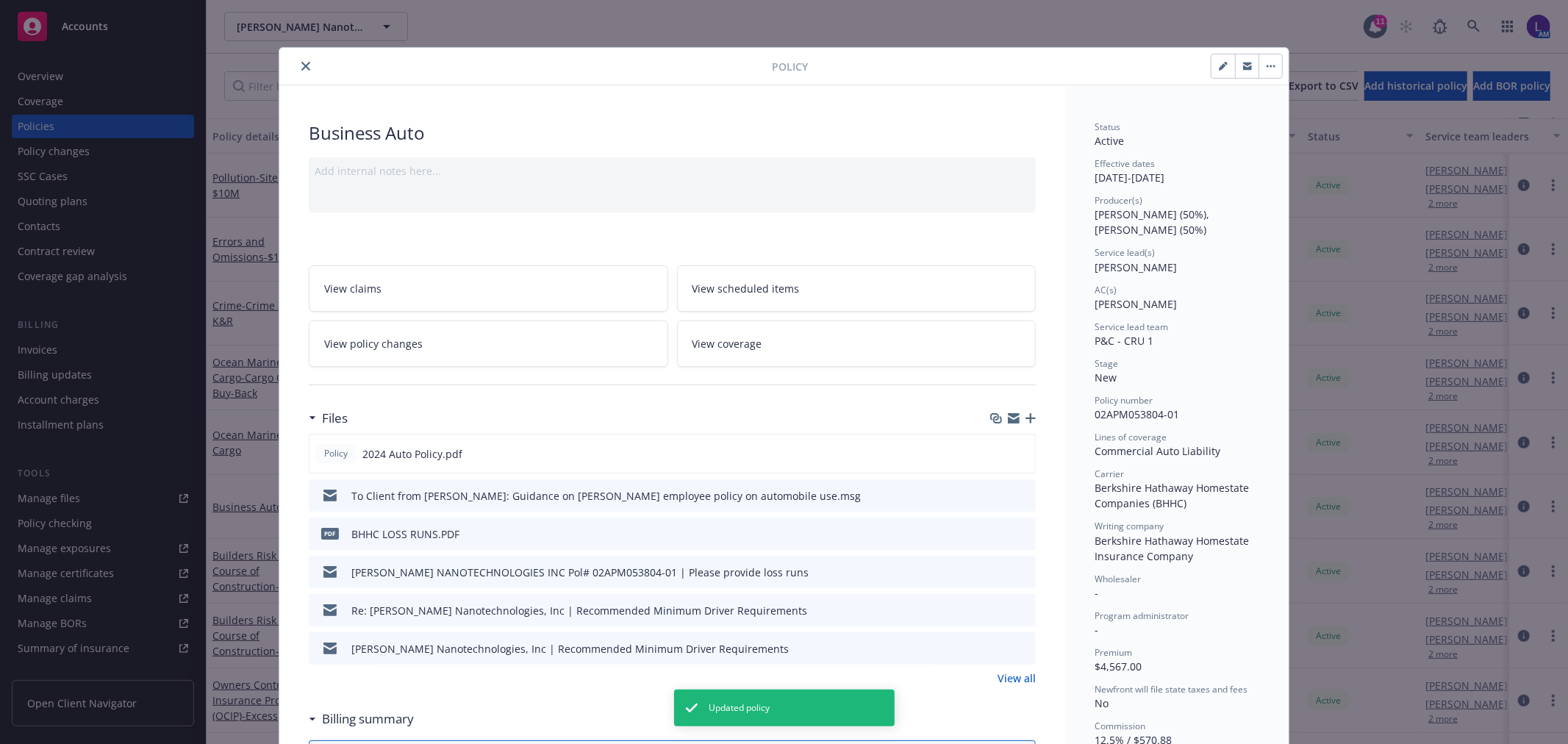
click at [1211, 60] on button "button" at bounding box center [1223, 66] width 24 height 24
select select "NEW"
select select "12"
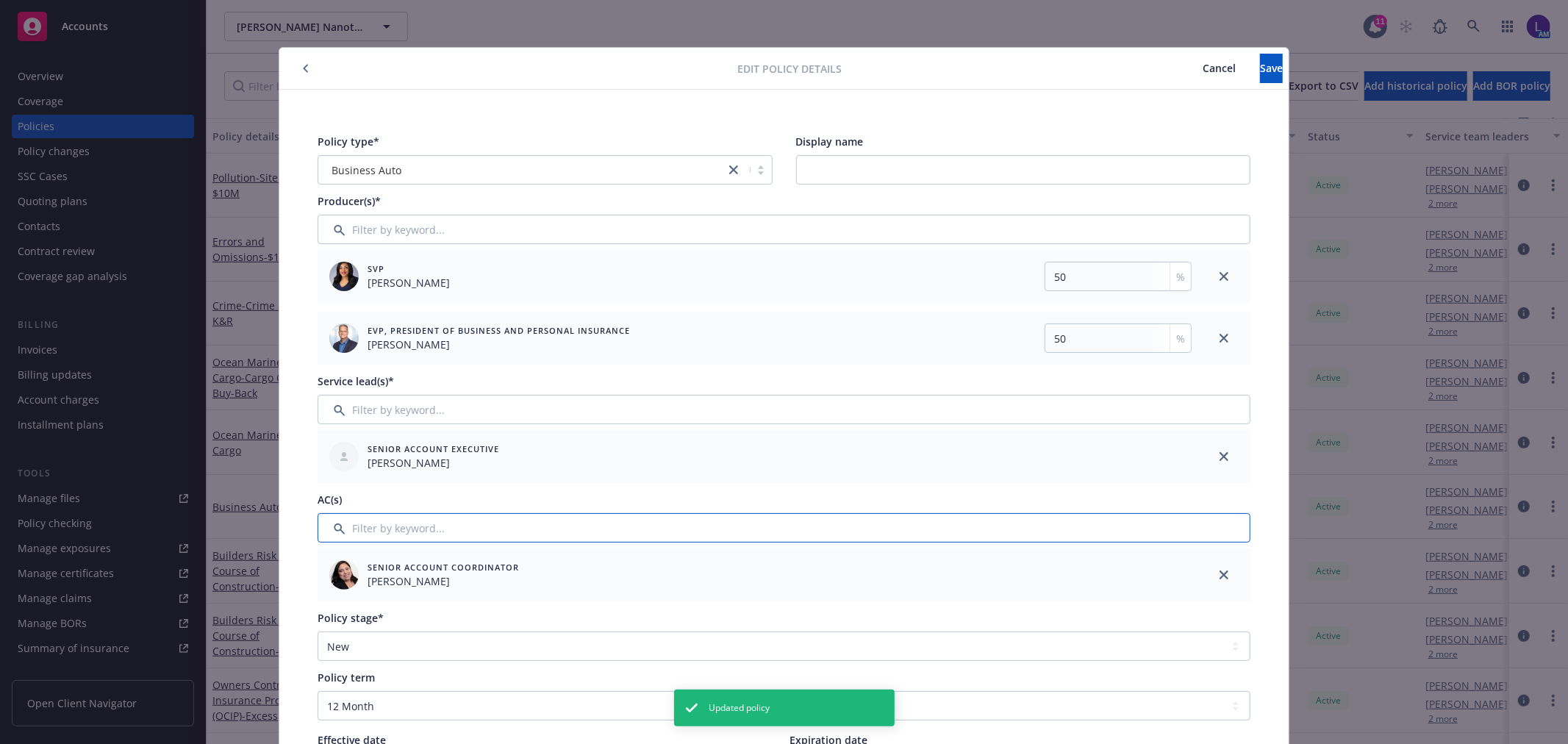
click at [355, 523] on input "Filter by keyword..." at bounding box center [784, 528] width 933 height 29
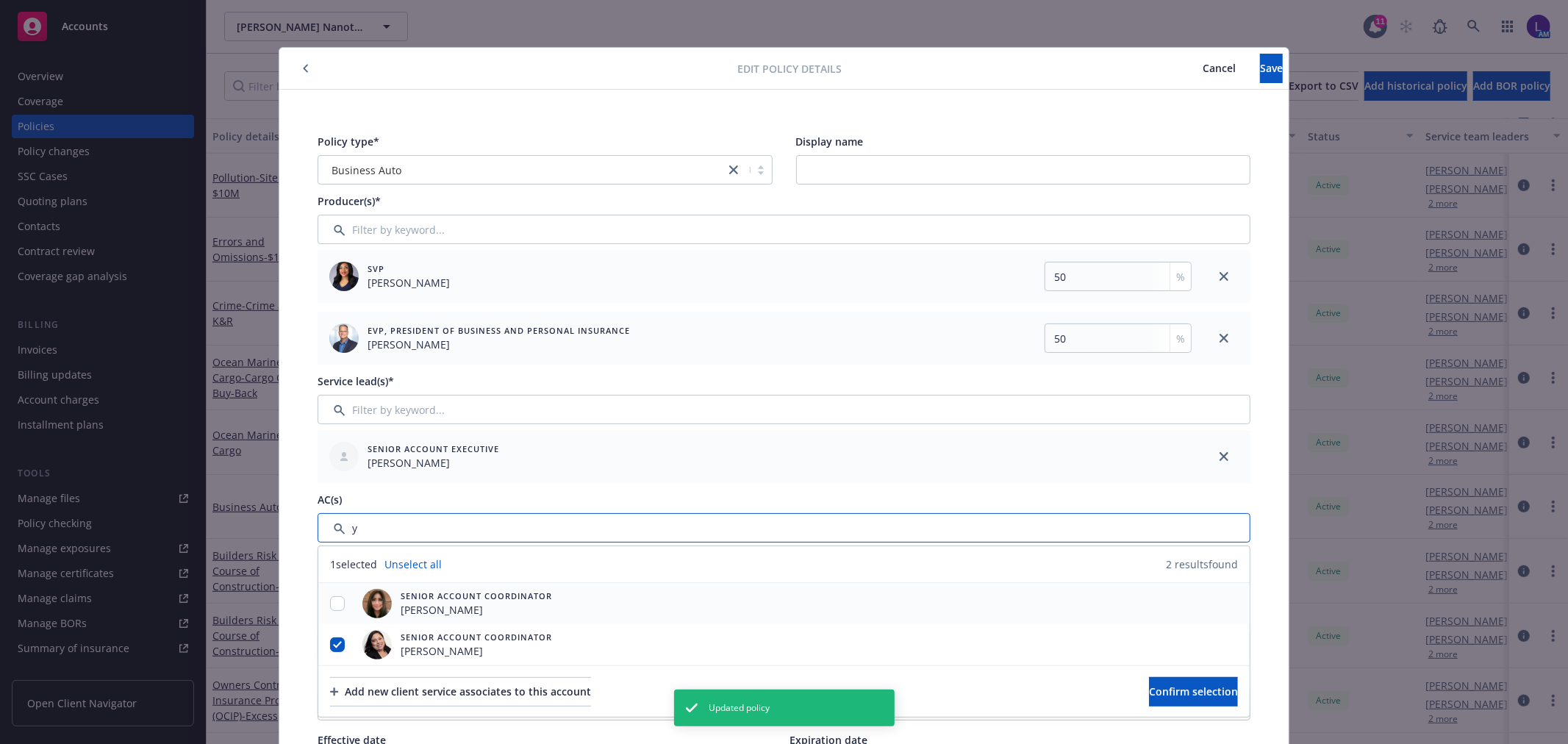
type input "y"
drag, startPoint x: 332, startPoint y: 604, endPoint x: 335, endPoint y: 632, distance: 28.2
click at [332, 605] on input "checkbox" at bounding box center [337, 604] width 15 height 15
checkbox input "true"
click at [333, 644] on input "checkbox" at bounding box center [337, 644] width 15 height 15
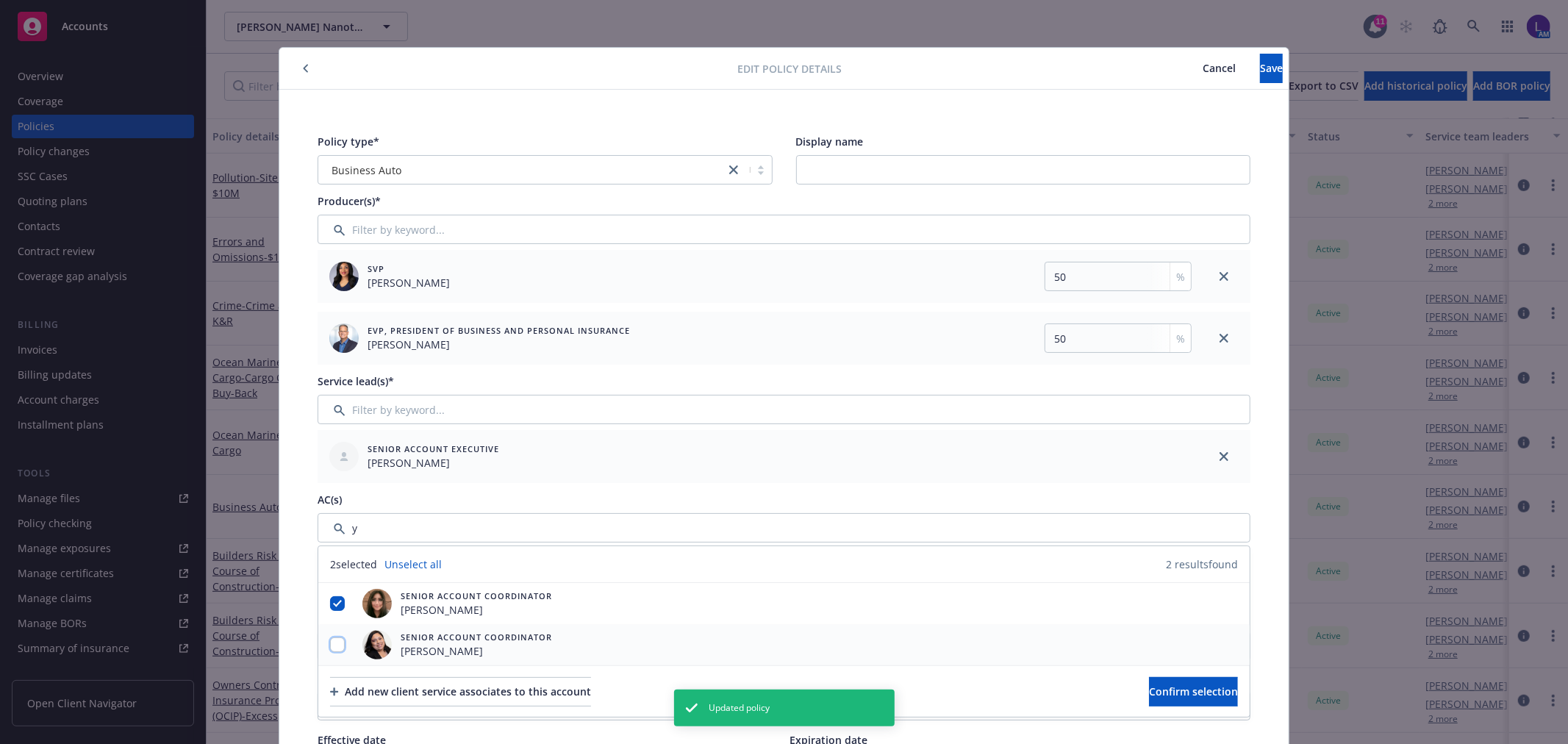
checkbox input "false"
click at [1210, 696] on button "Confirm selection" at bounding box center [1193, 692] width 89 height 29
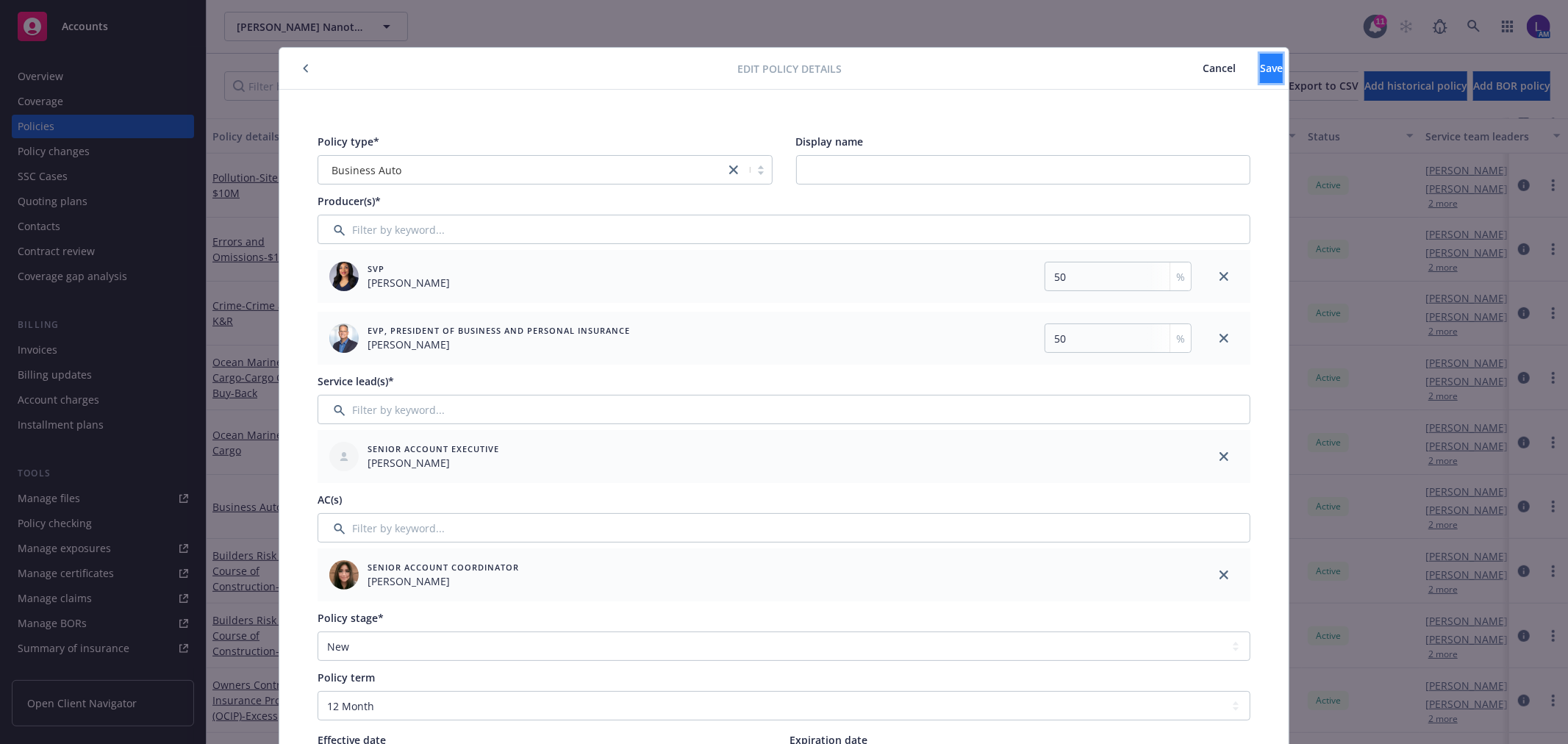
click at [1260, 78] on button "Save" at bounding box center [1272, 69] width 23 height 29
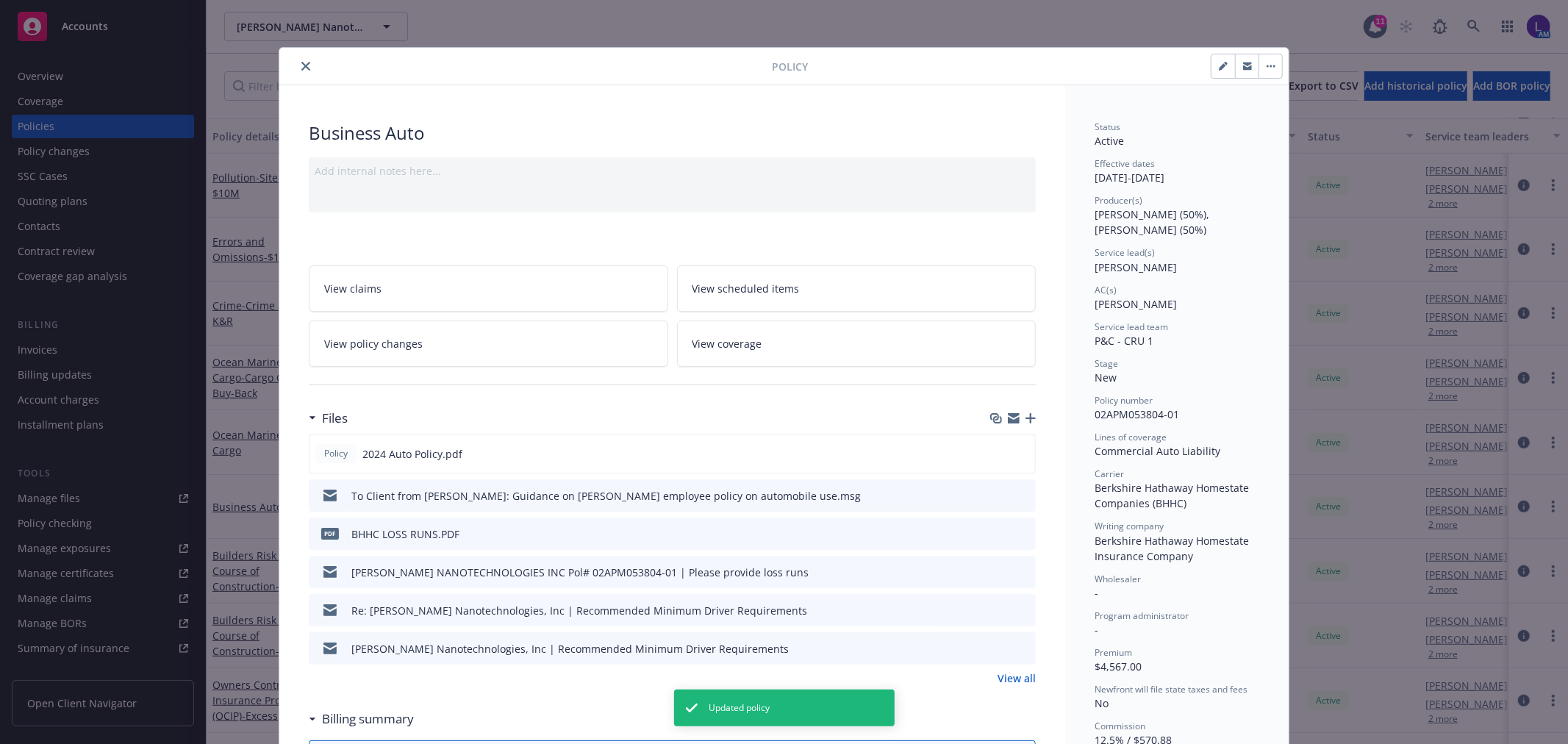
click at [297, 69] on button "close" at bounding box center [306, 66] width 18 height 18
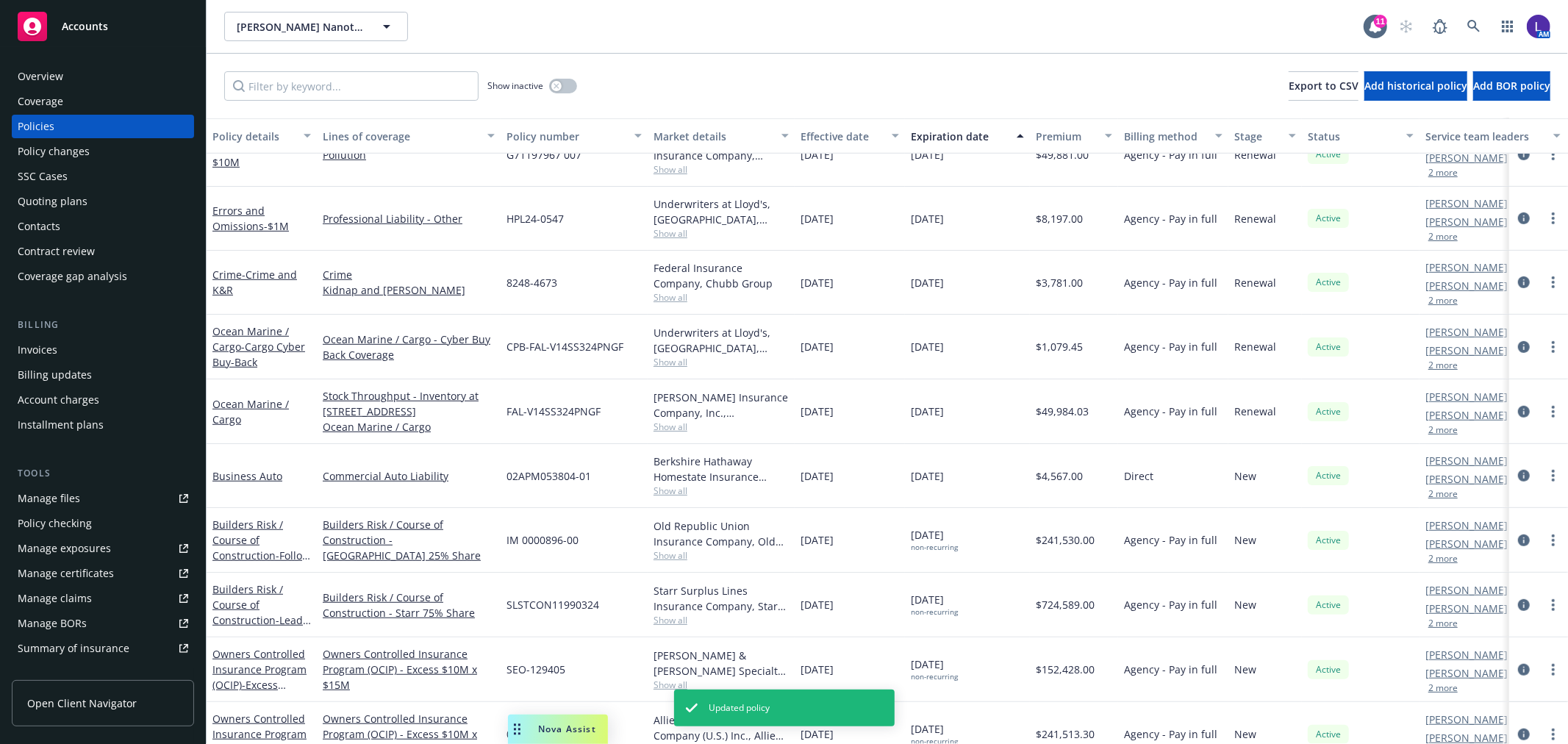
scroll to position [679, 0]
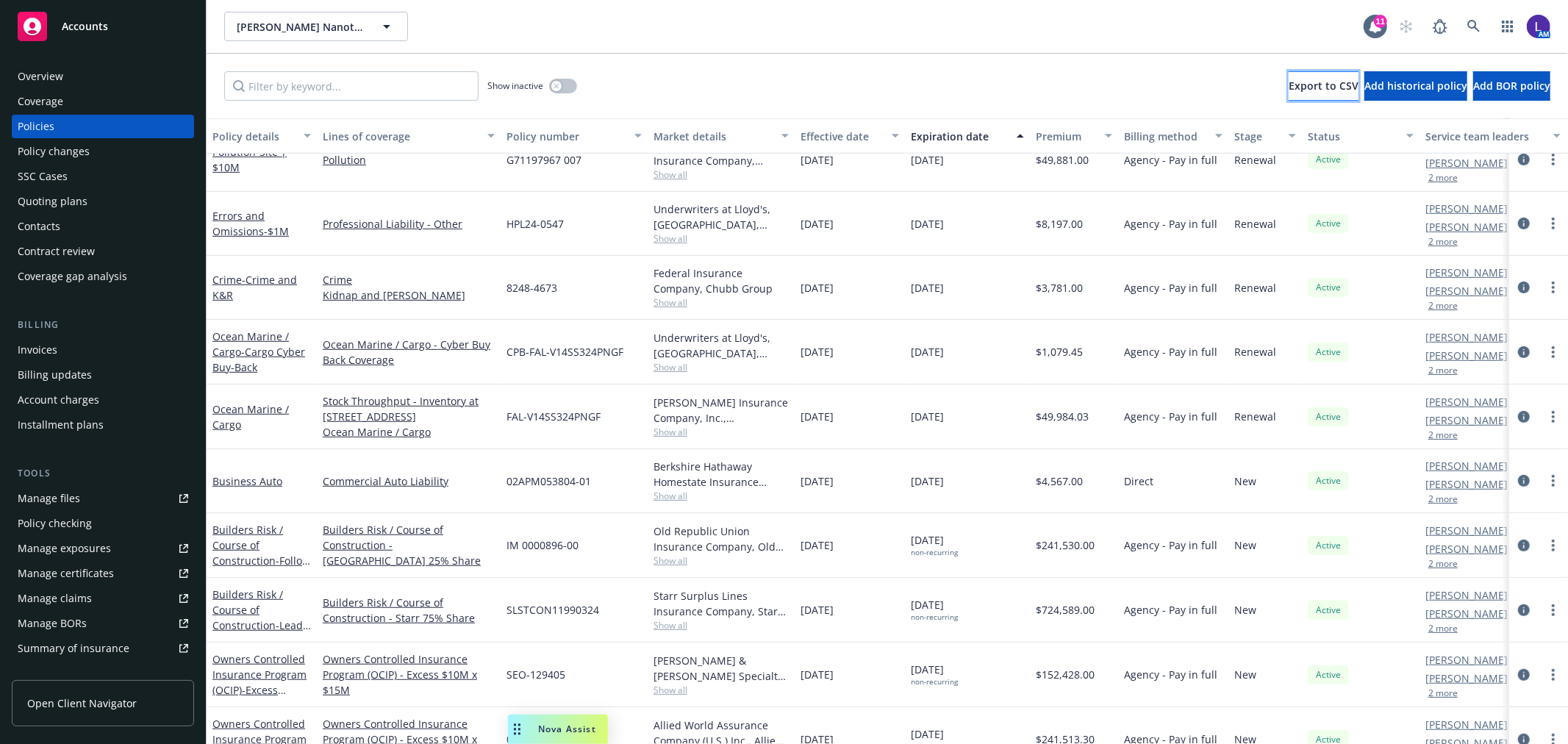
click at [1289, 85] on span "Export to CSV" at bounding box center [1324, 85] width 70 height 14
click at [1478, 19] on link at bounding box center [1474, 26] width 29 height 29
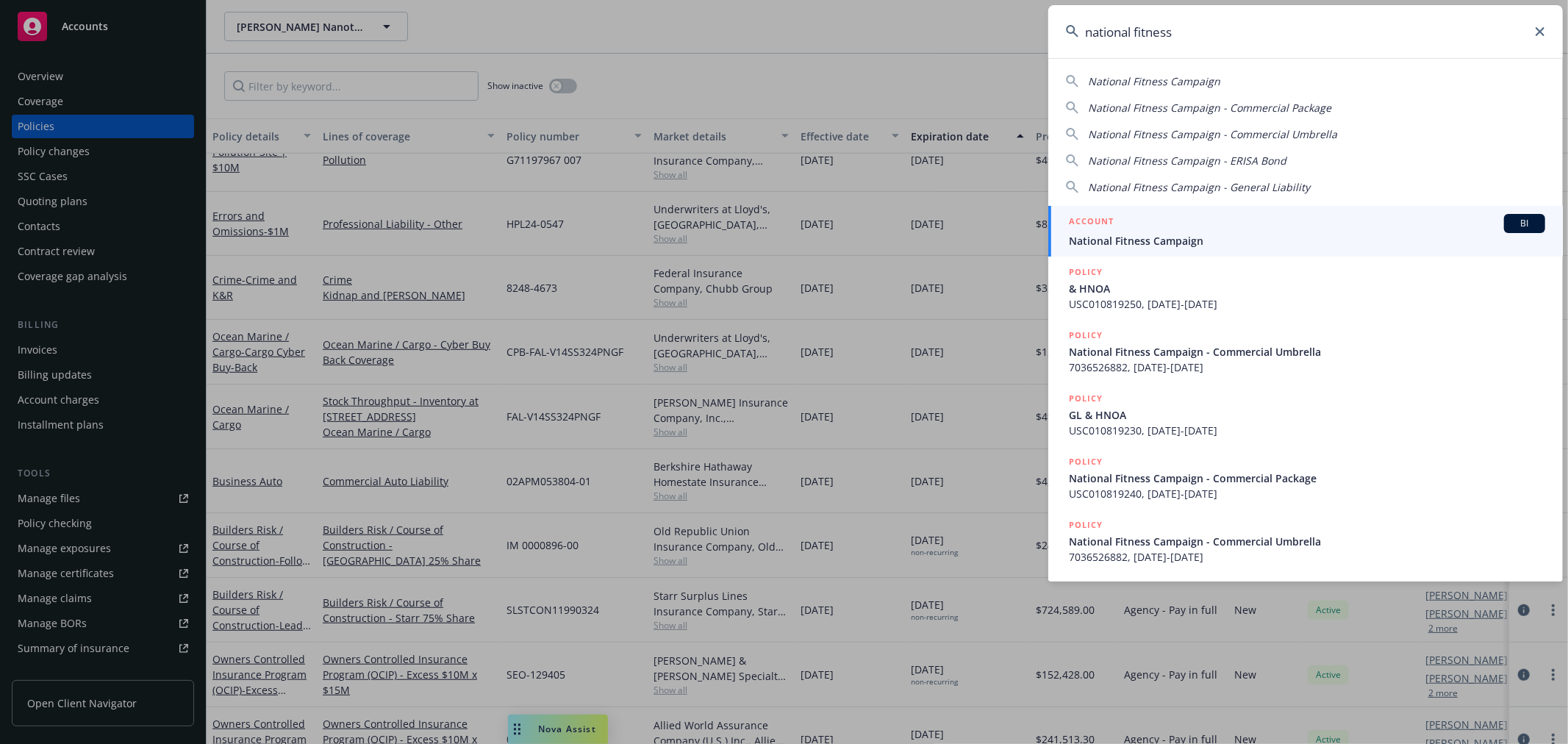
type input "national fitness"
click at [1189, 233] on span "National Fitness Campaign" at bounding box center [1307, 240] width 476 height 16
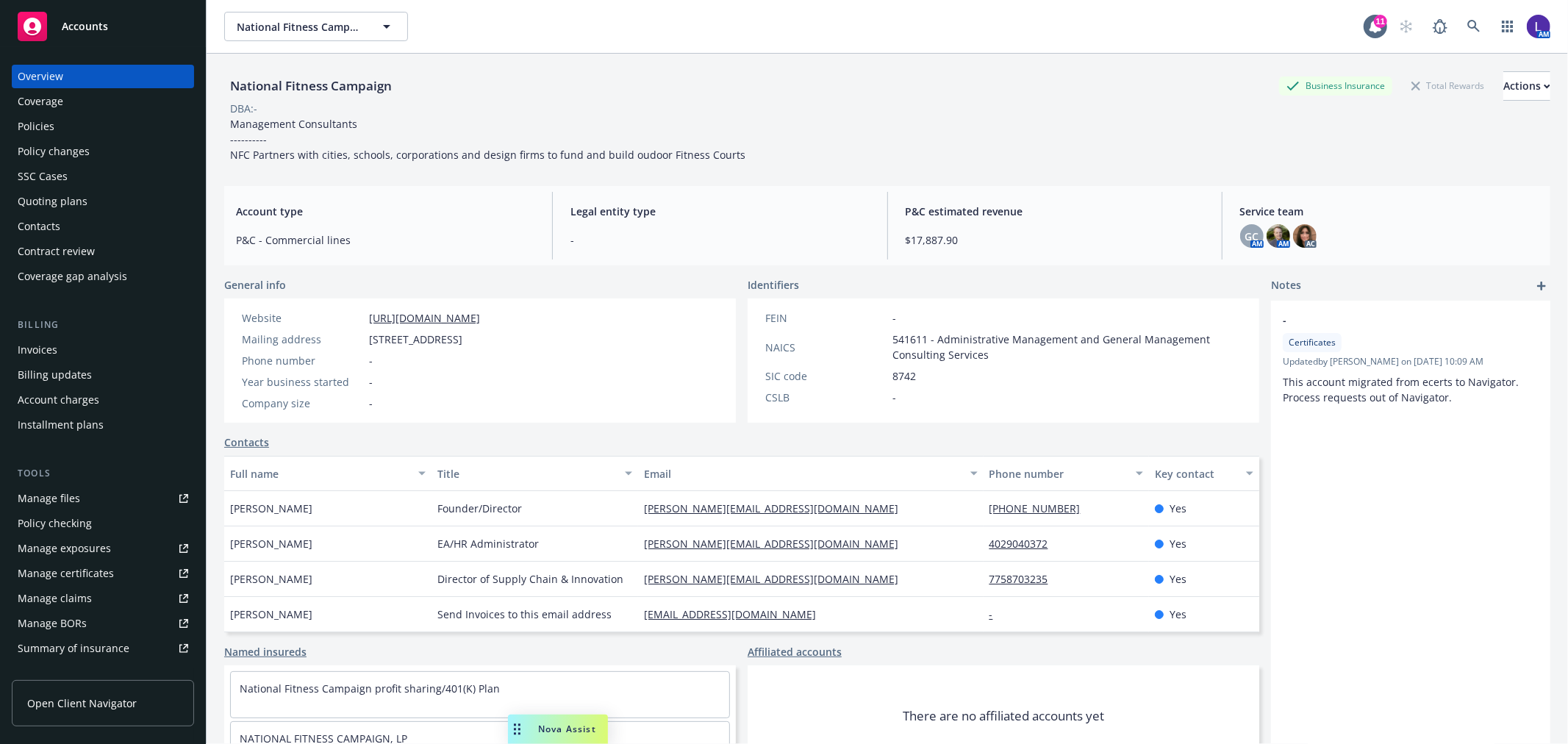
click at [47, 123] on div "Policies" at bounding box center [36, 126] width 37 height 24
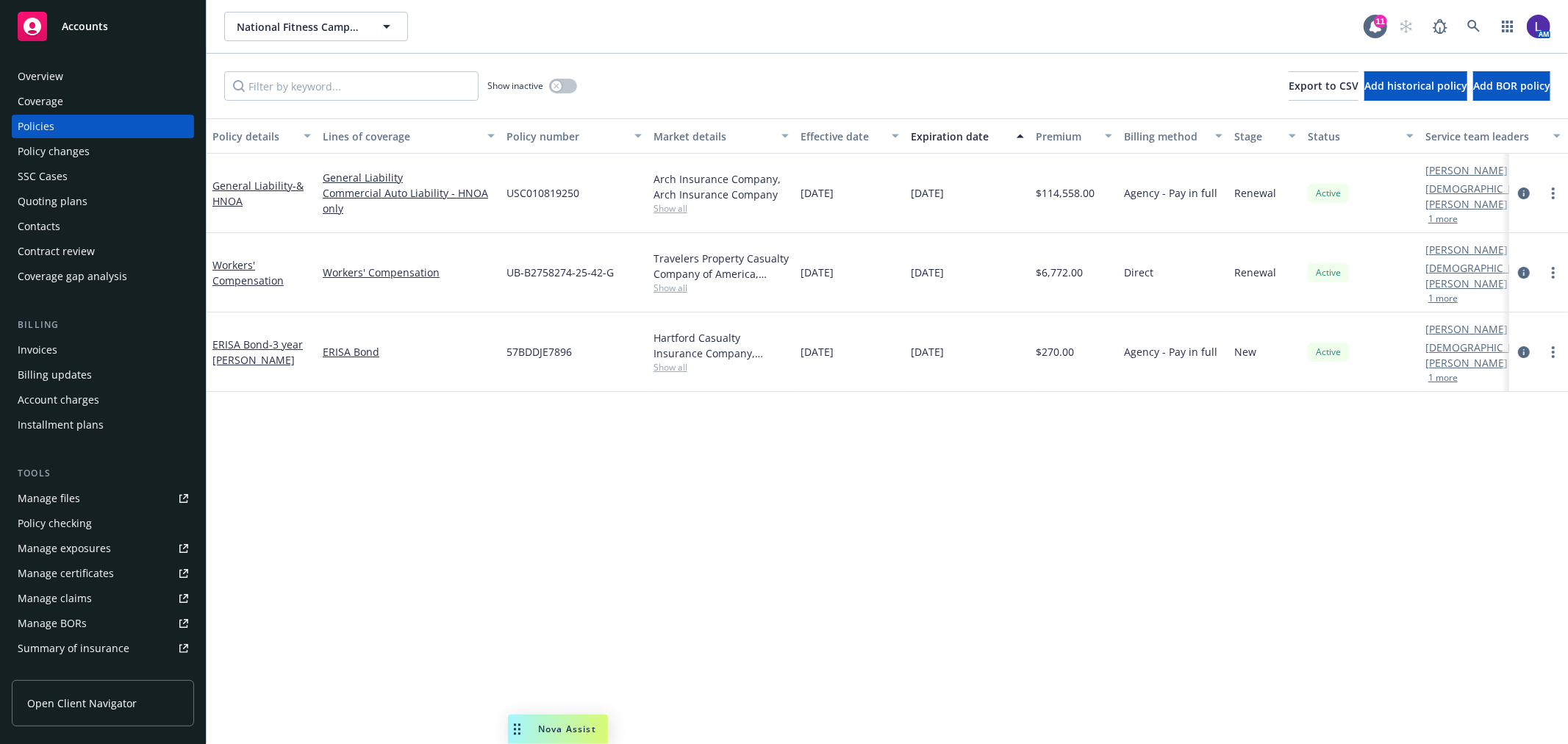
click at [1439, 215] on button "1 more" at bounding box center [1443, 219] width 29 height 9
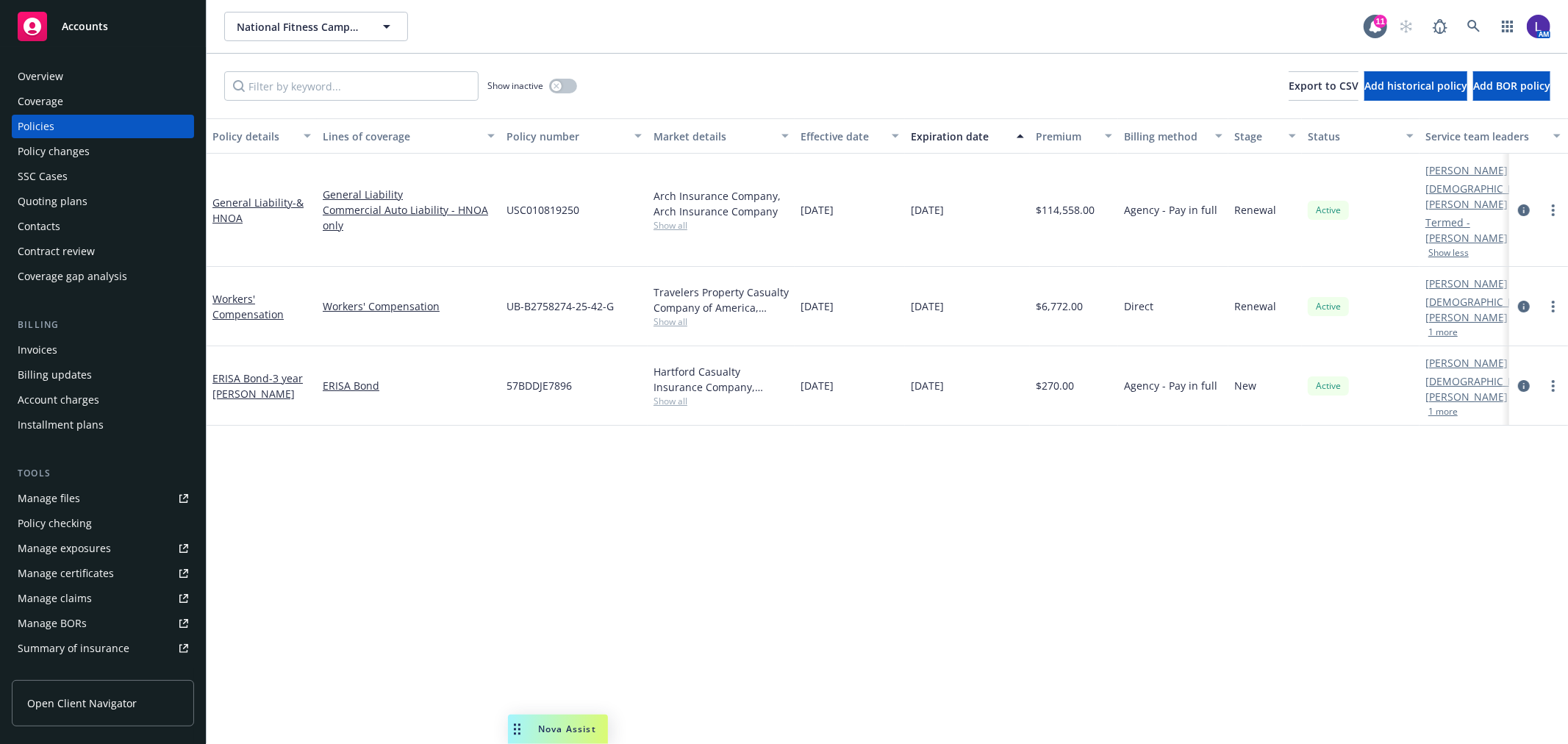
click at [1444, 327] on button "1 more" at bounding box center [1443, 332] width 29 height 9
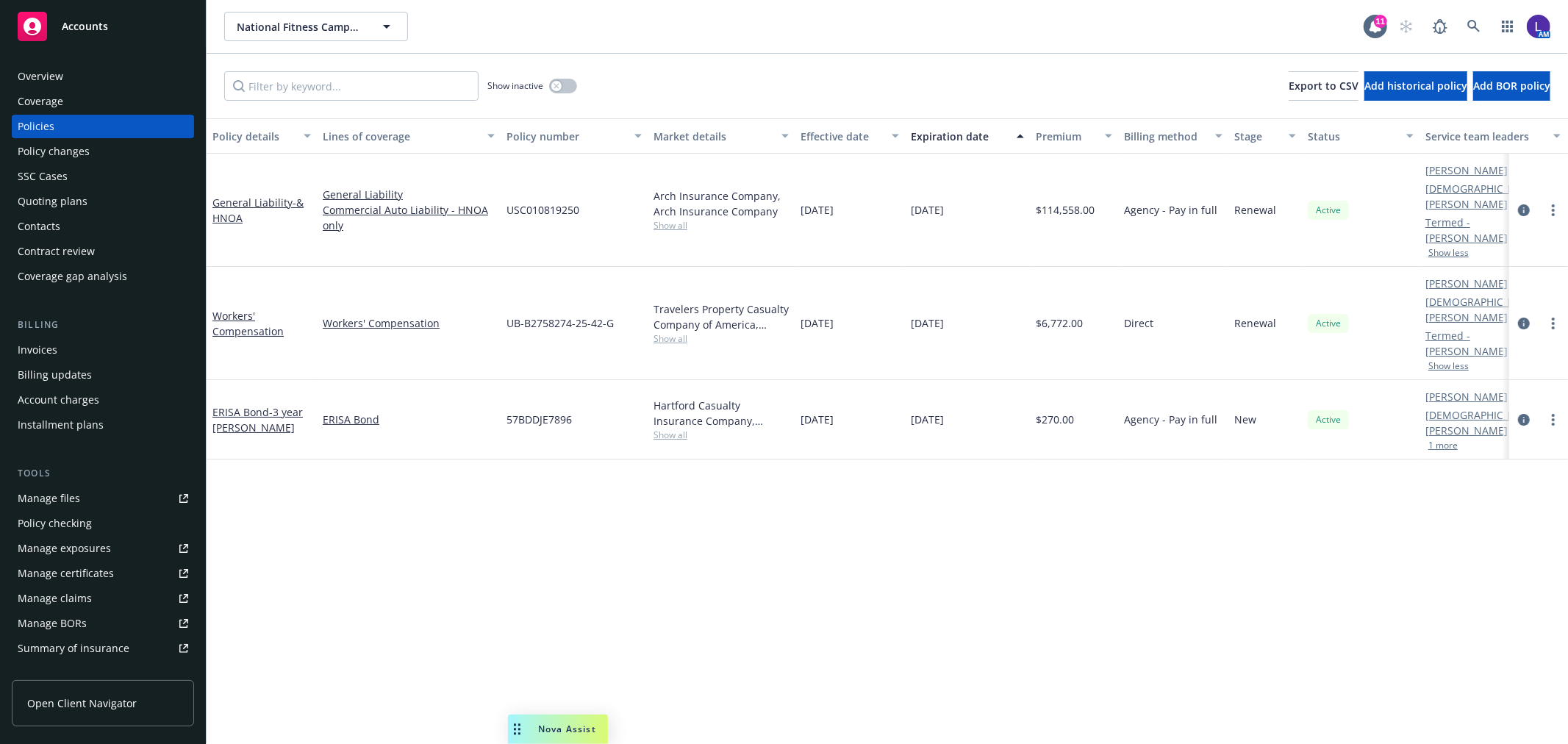
click at [1449, 441] on button "1 more" at bounding box center [1443, 445] width 29 height 9
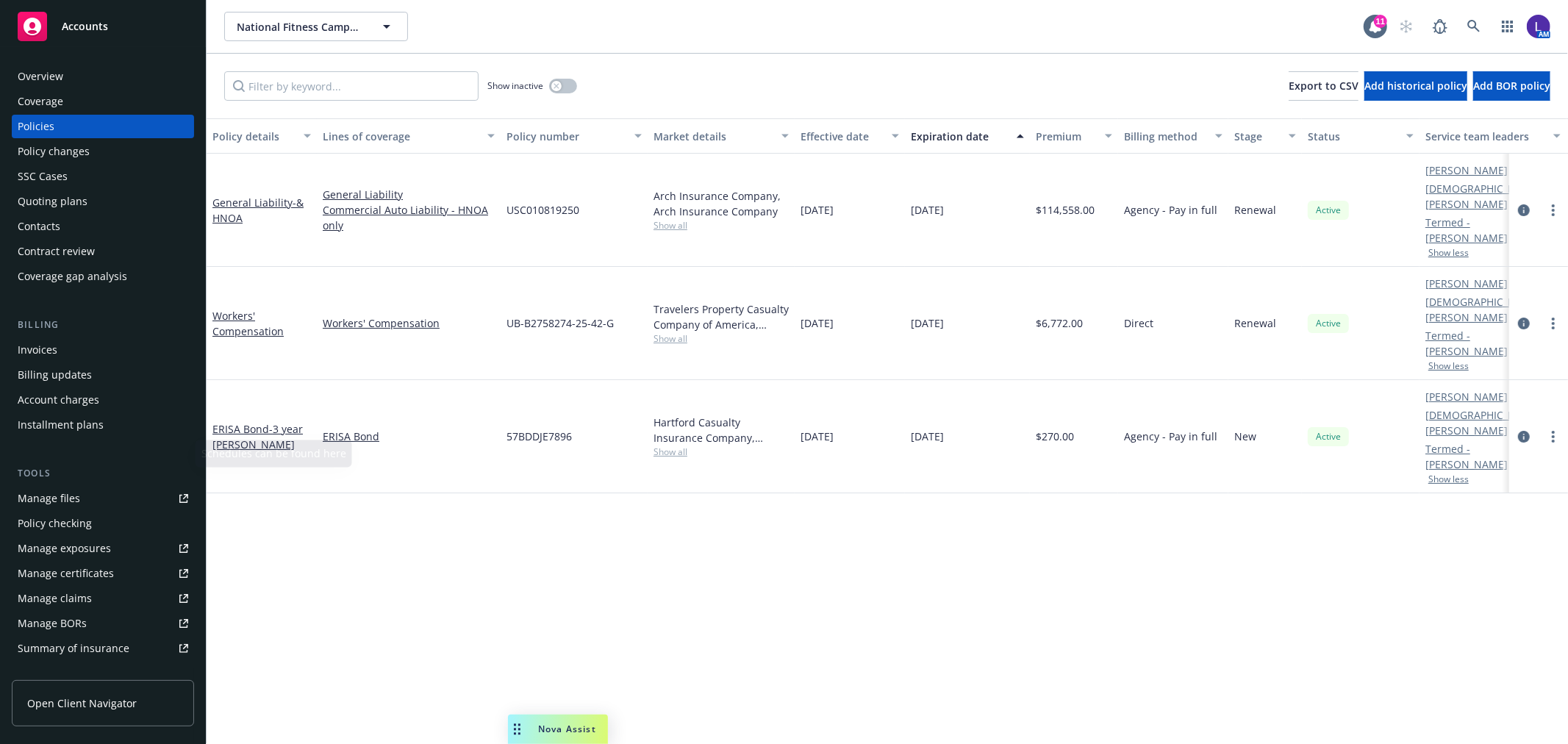
scroll to position [238, 0]
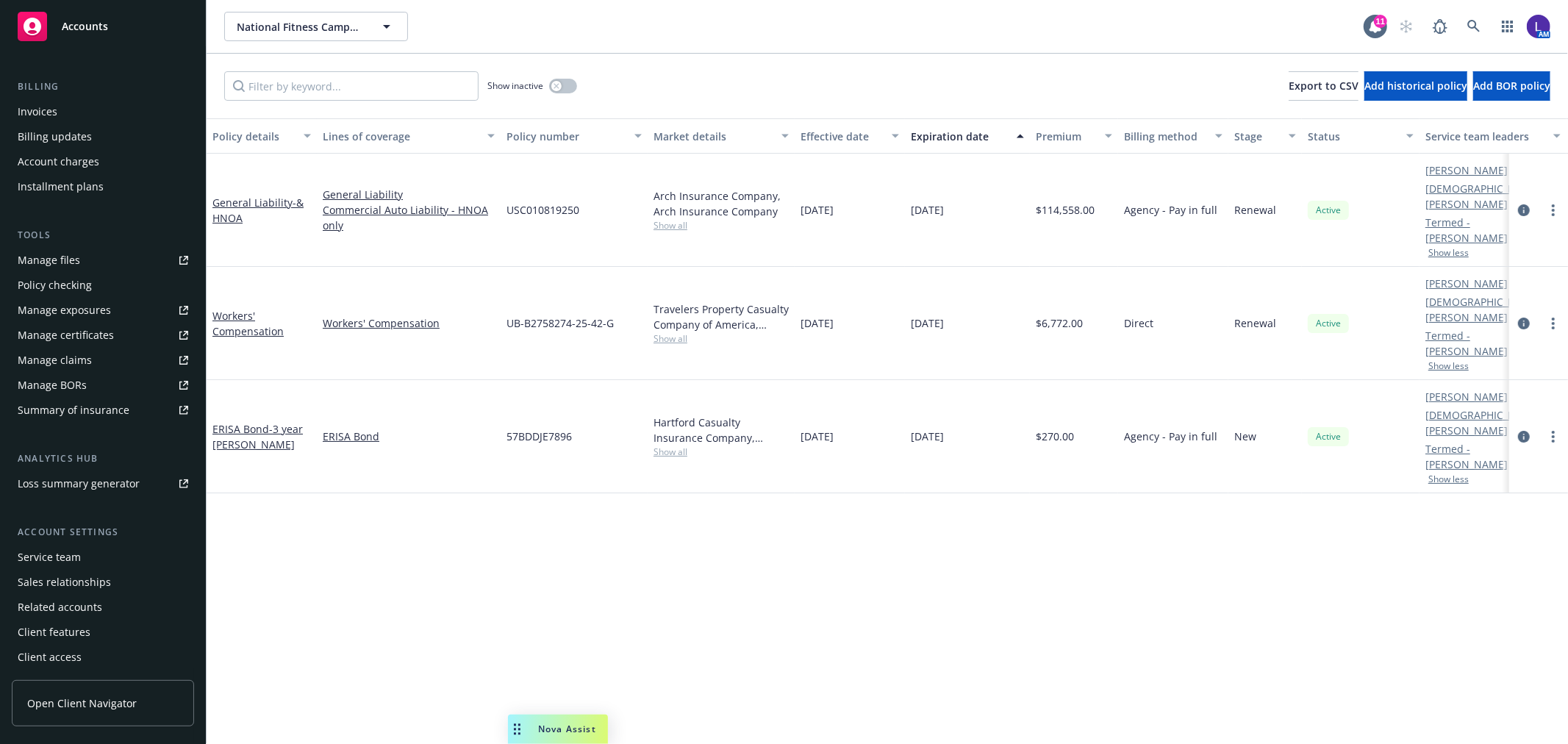
click at [38, 550] on div "Service team" at bounding box center [49, 557] width 63 height 24
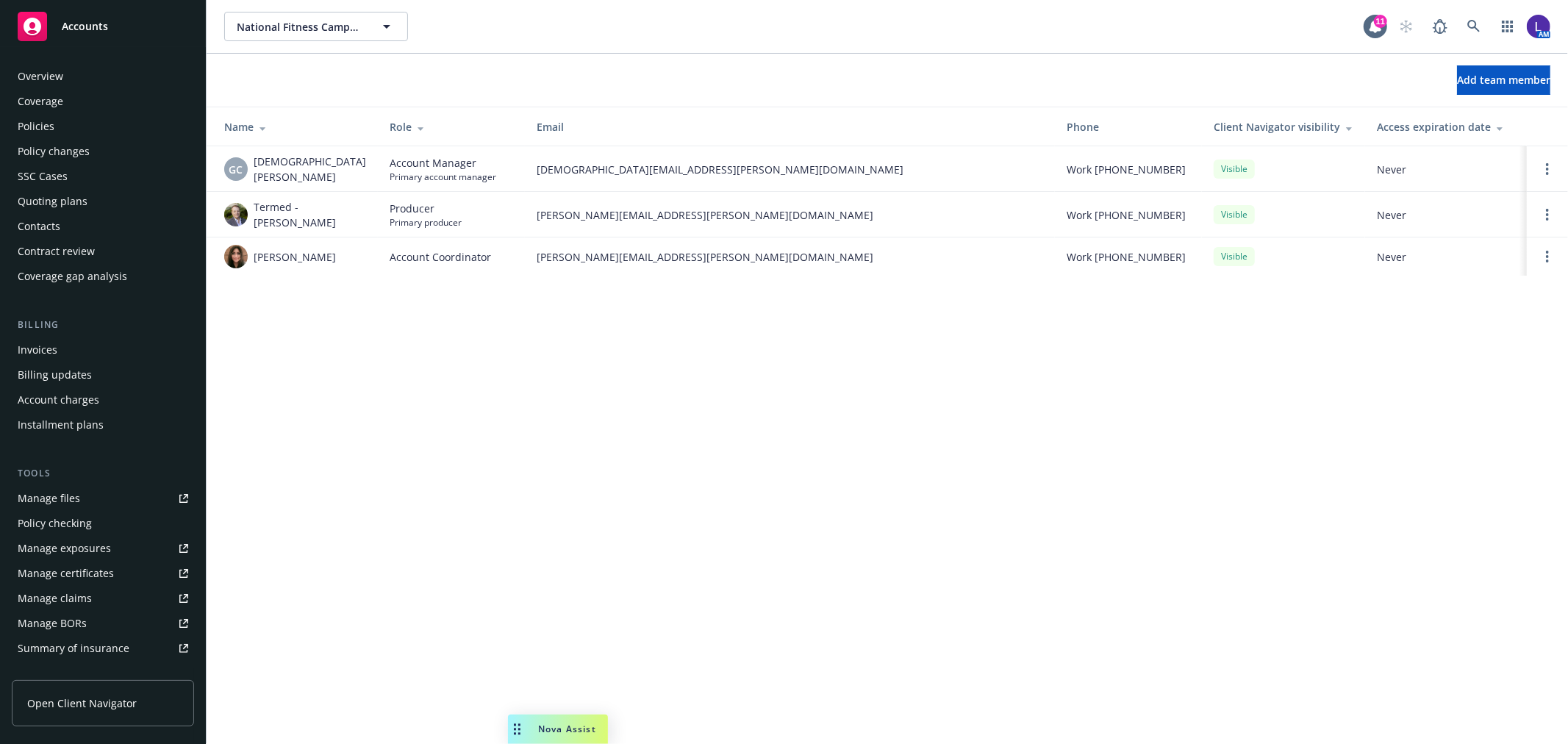
click at [47, 75] on div "Overview" at bounding box center [41, 76] width 46 height 24
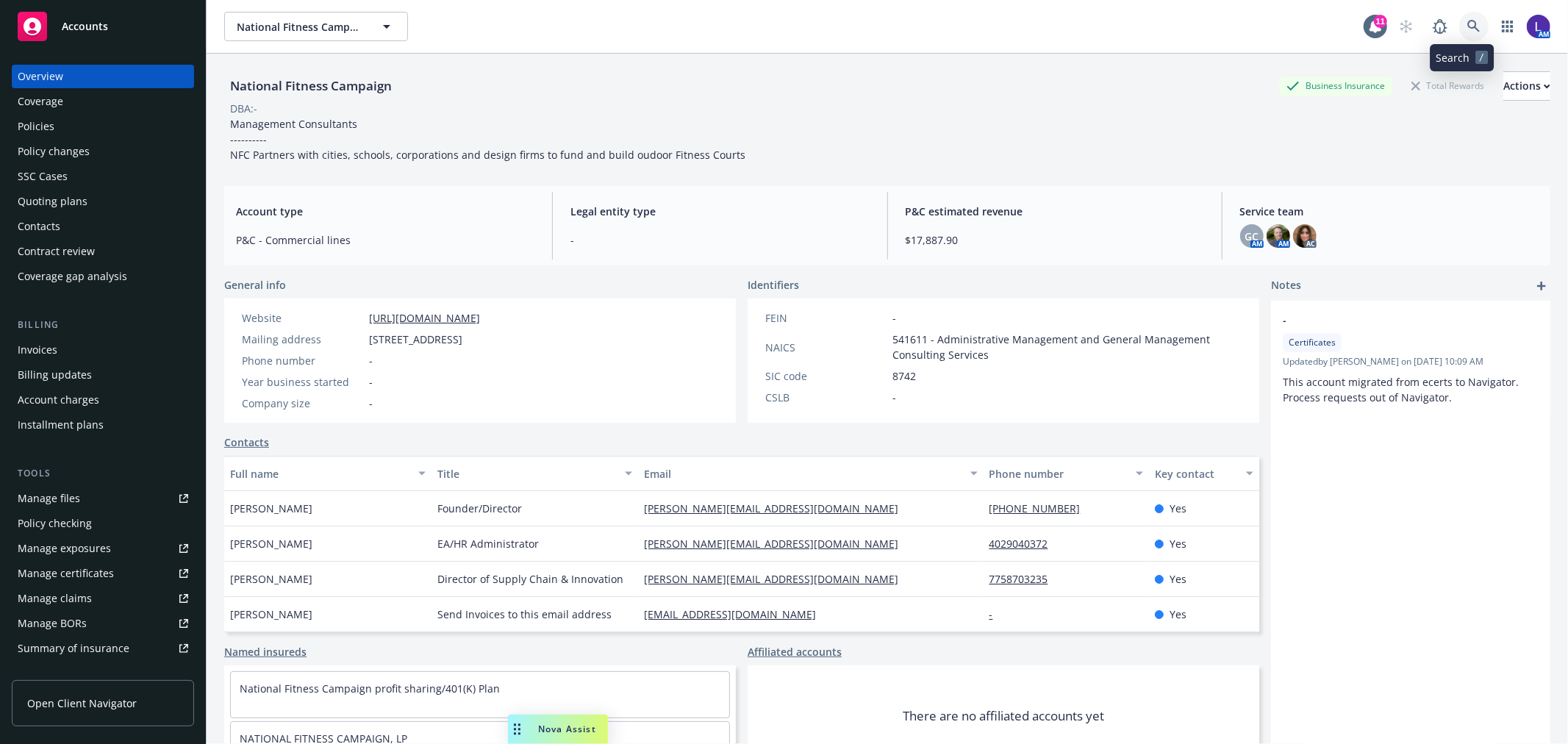
click at [1468, 26] on icon at bounding box center [1474, 26] width 13 height 13
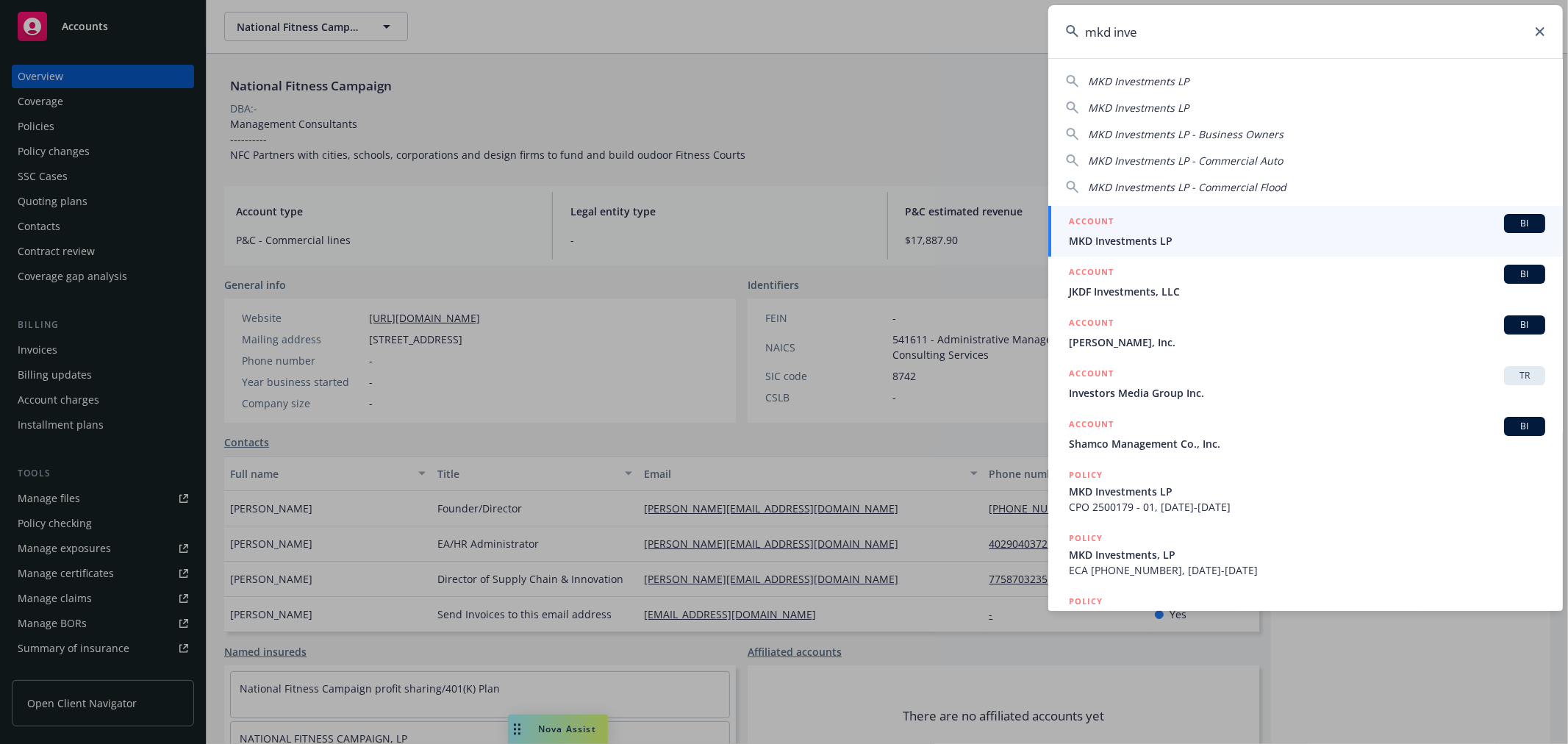
type input "mkd inve"
click at [1134, 229] on div "ACCOUNT BI" at bounding box center [1307, 223] width 476 height 19
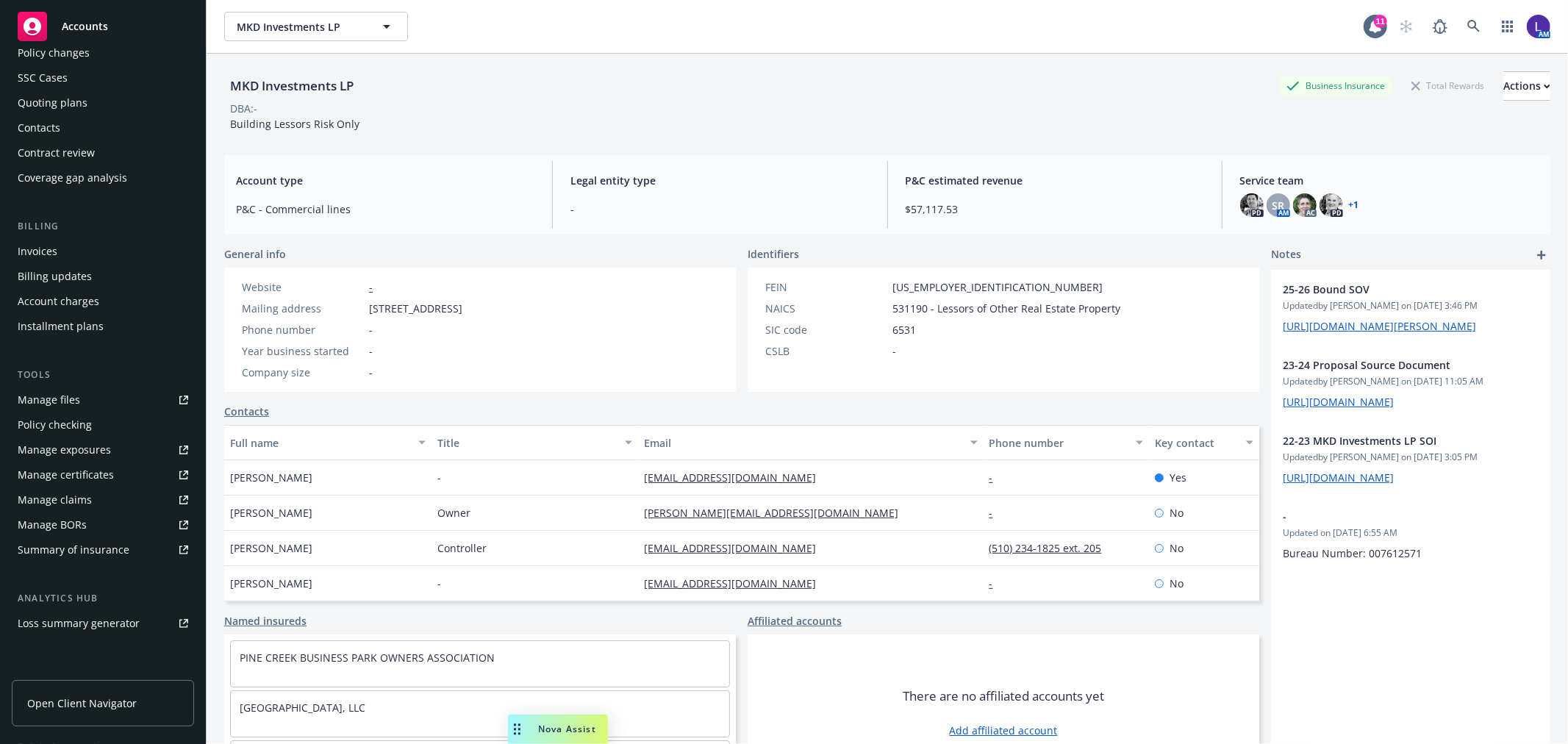
scroll to position [238, 0]
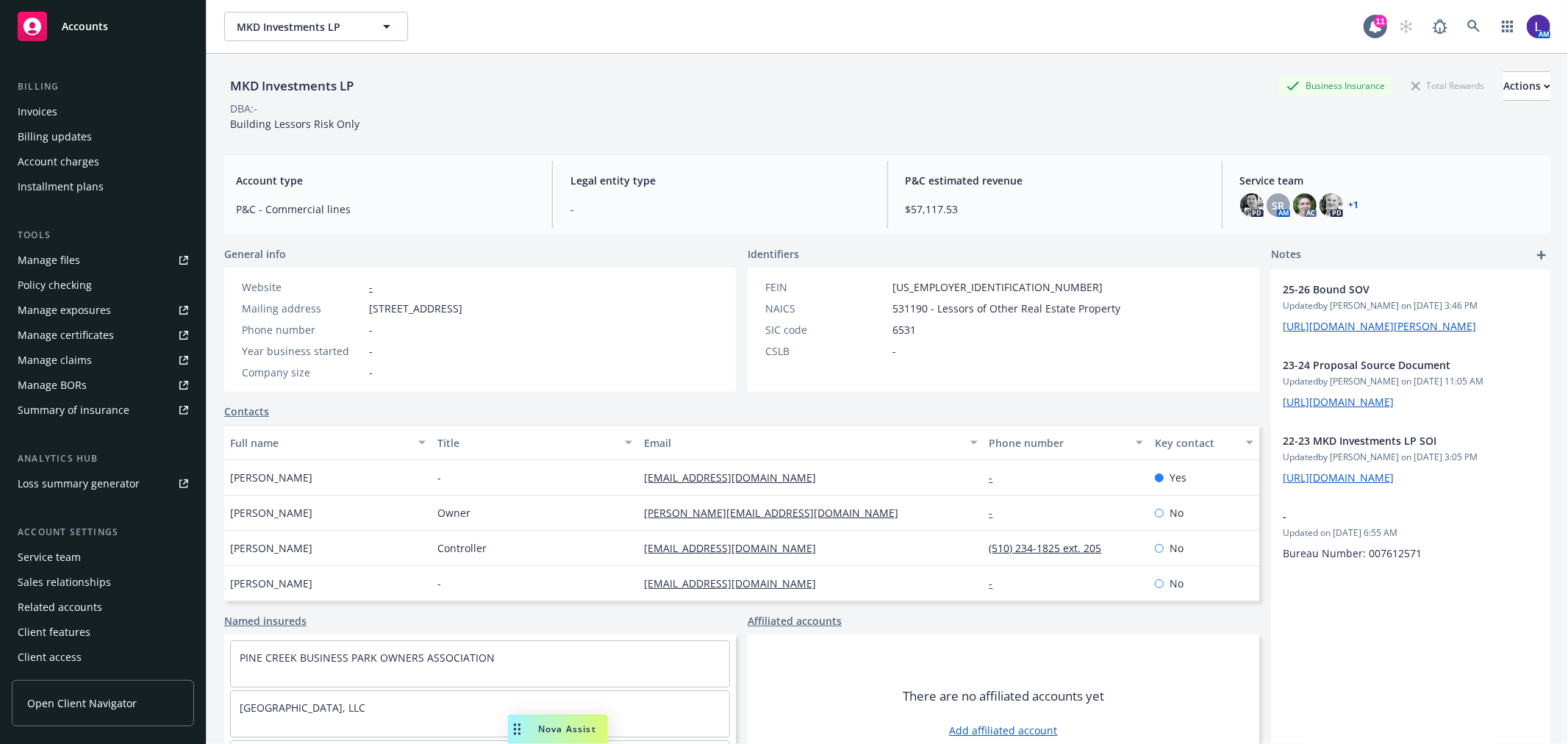
click at [78, 555] on div "Service team" at bounding box center [49, 557] width 63 height 24
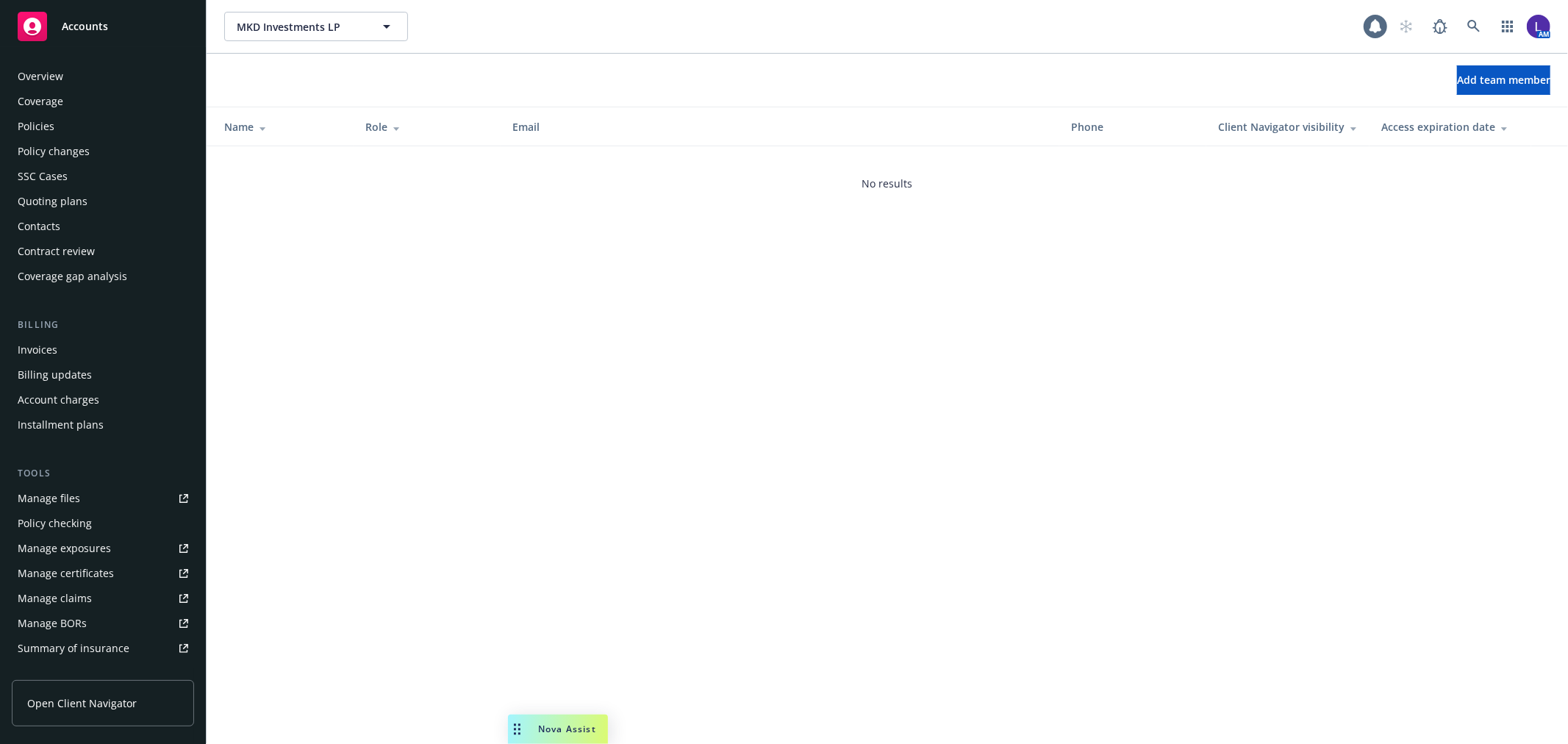
scroll to position [239, 0]
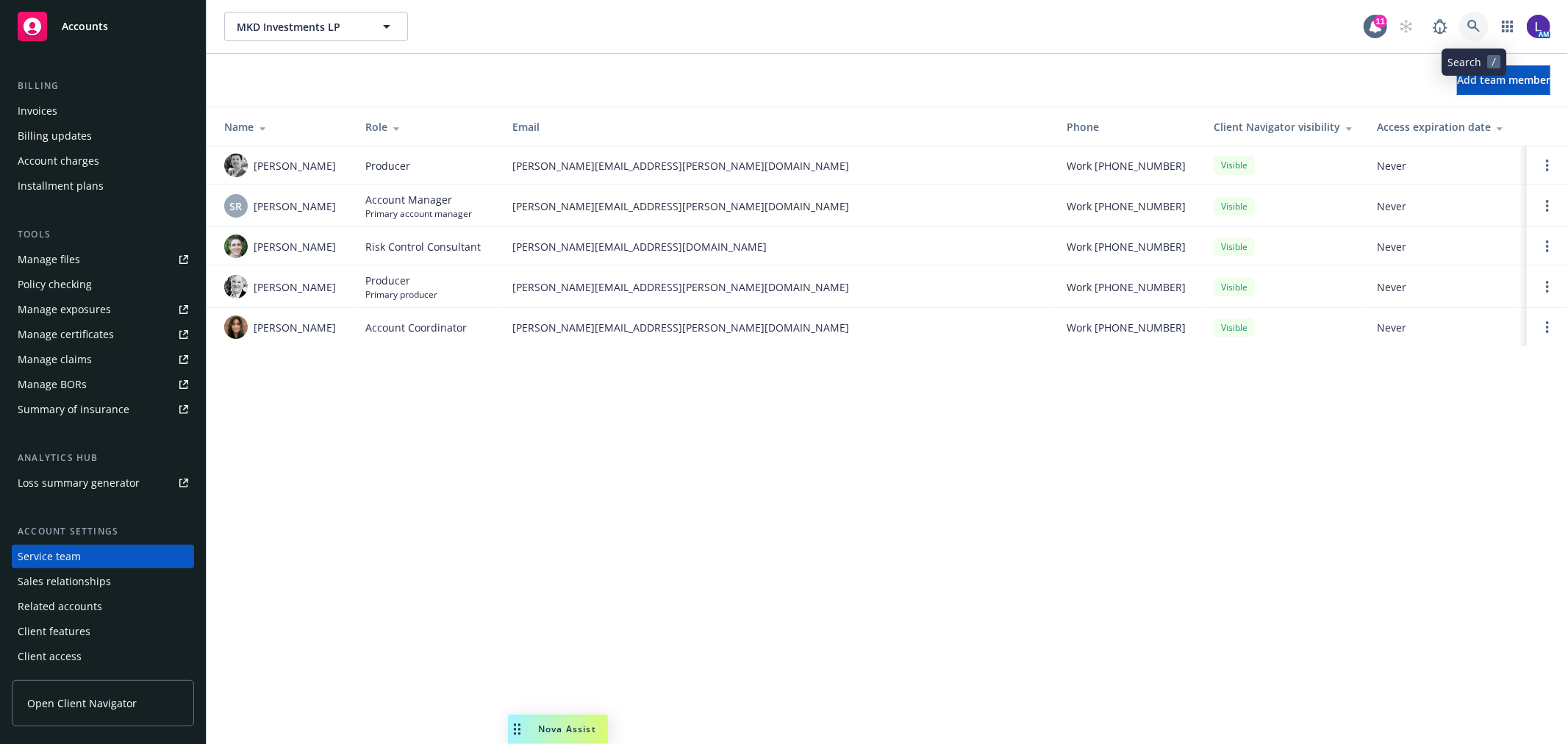
click at [1472, 24] on icon at bounding box center [1474, 26] width 13 height 13
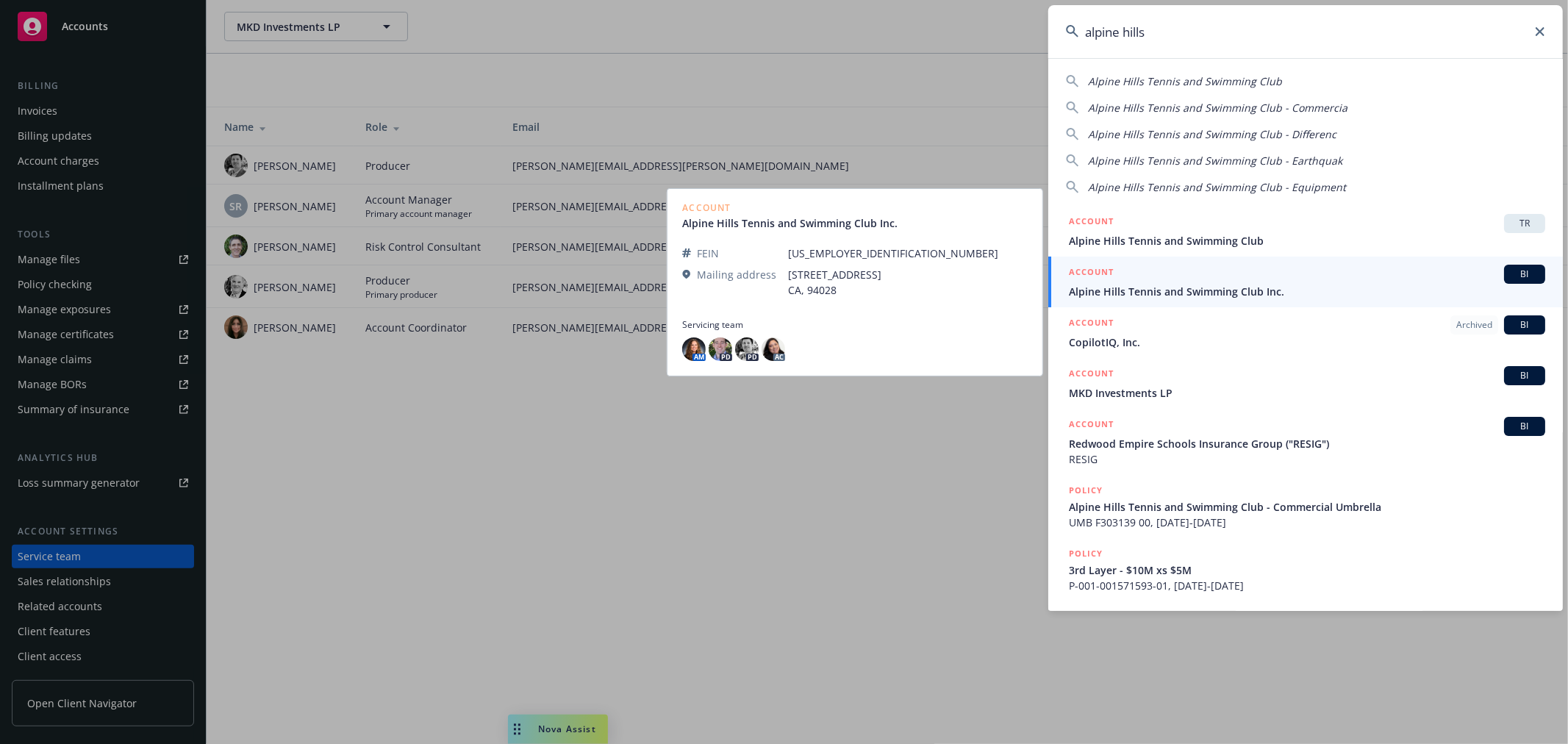
type input "alpine hills"
click at [1134, 278] on div "ACCOUNT BI" at bounding box center [1307, 274] width 476 height 19
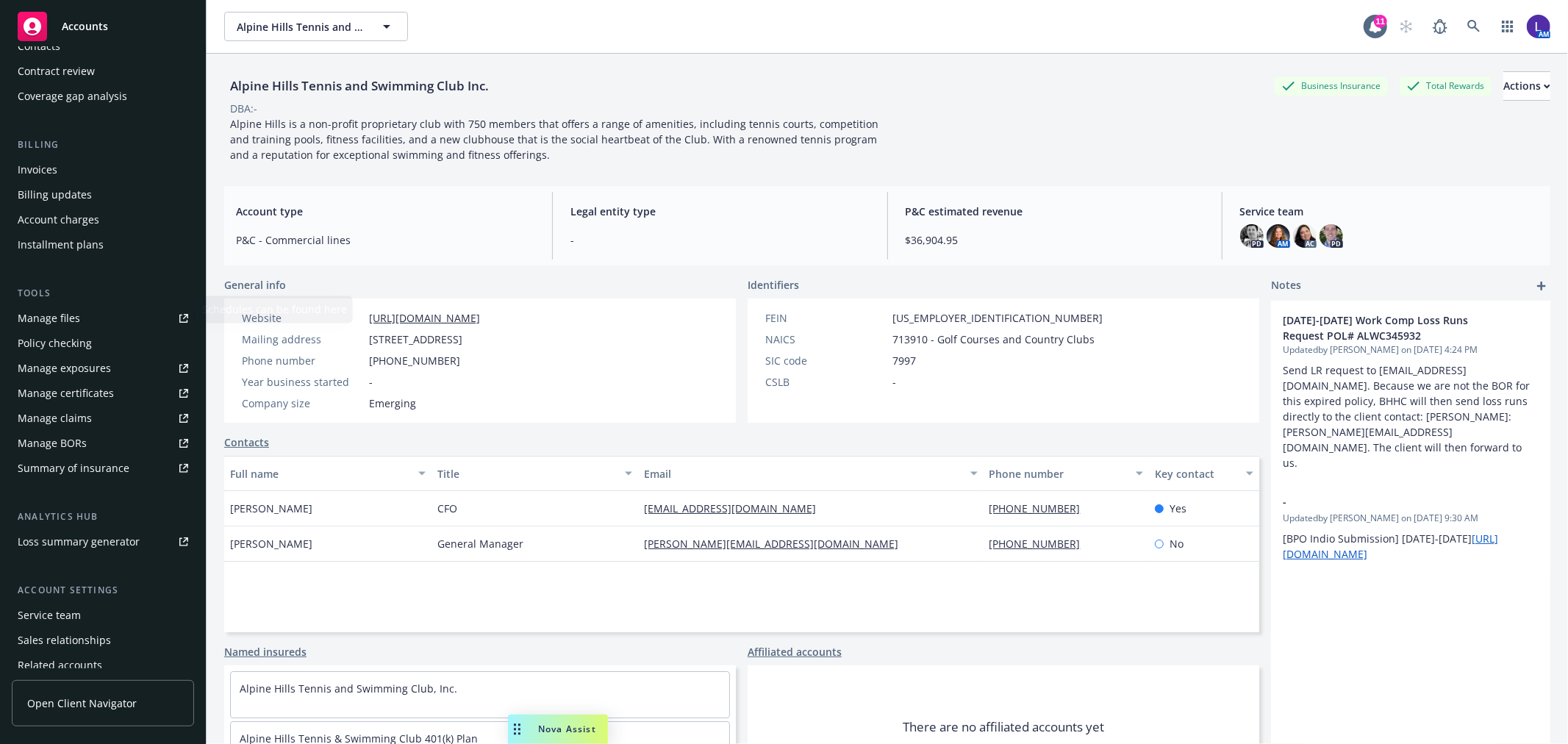
scroll to position [238, 0]
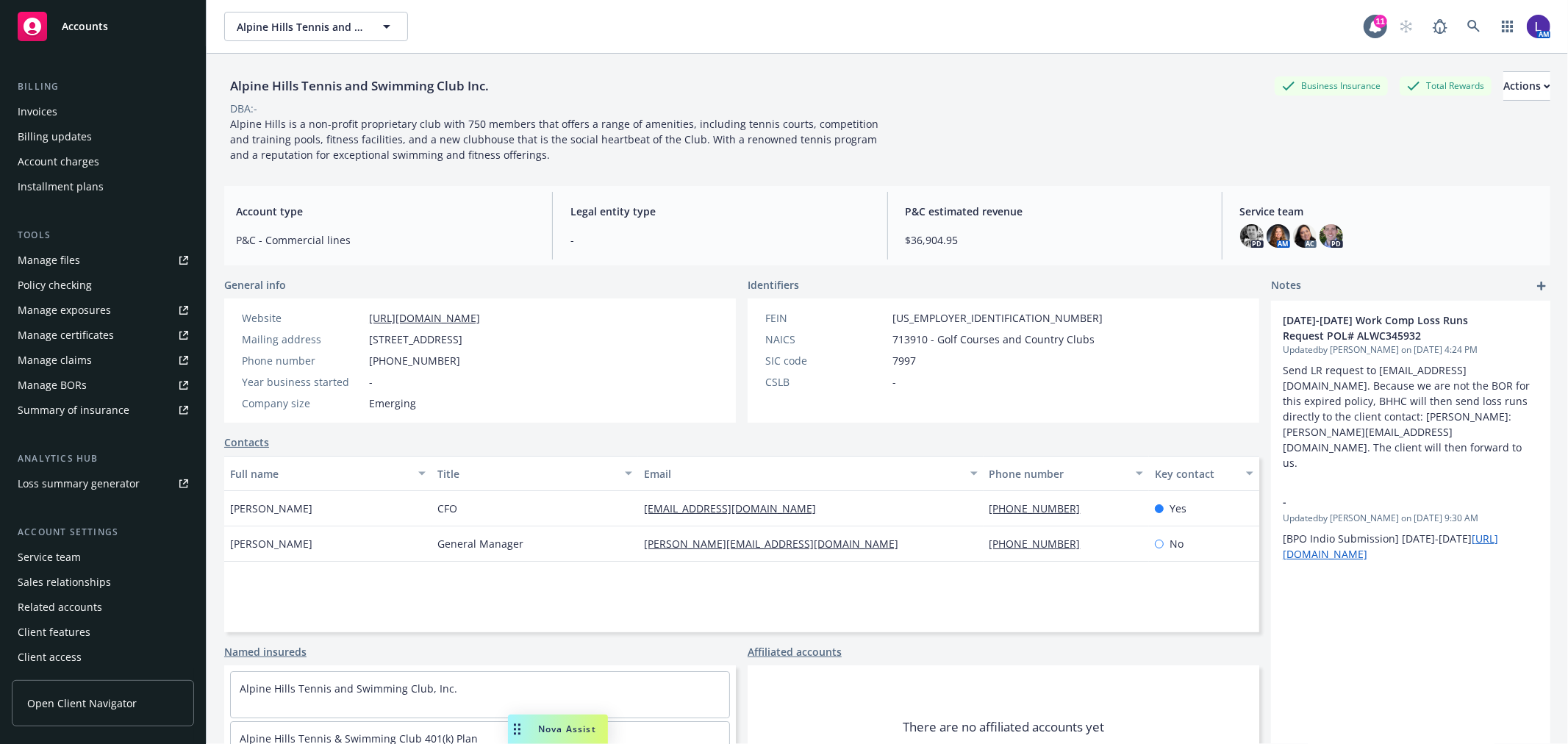
click at [63, 556] on div "Service team" at bounding box center [49, 557] width 63 height 24
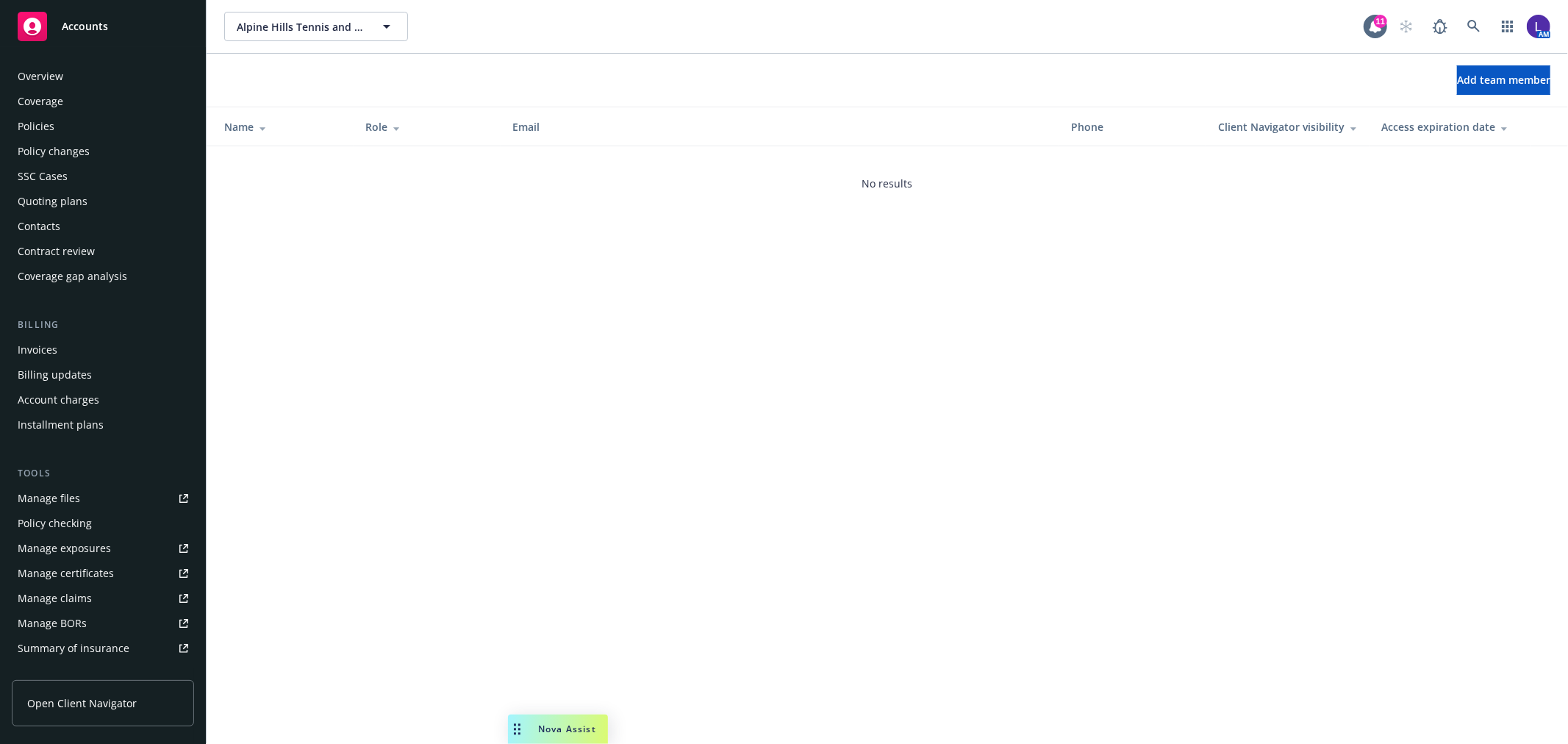
scroll to position [239, 0]
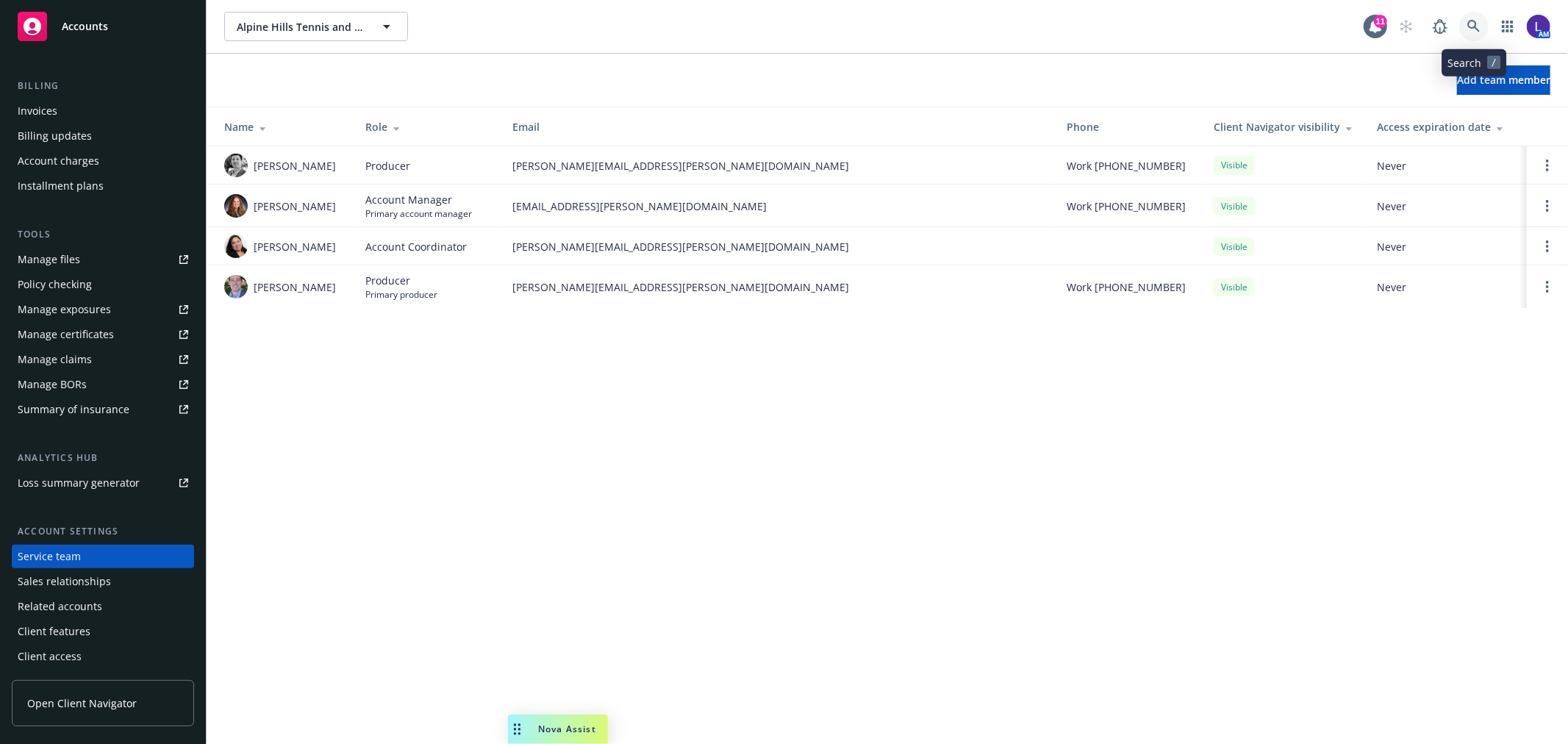
click at [1468, 26] on icon at bounding box center [1474, 26] width 13 height 13
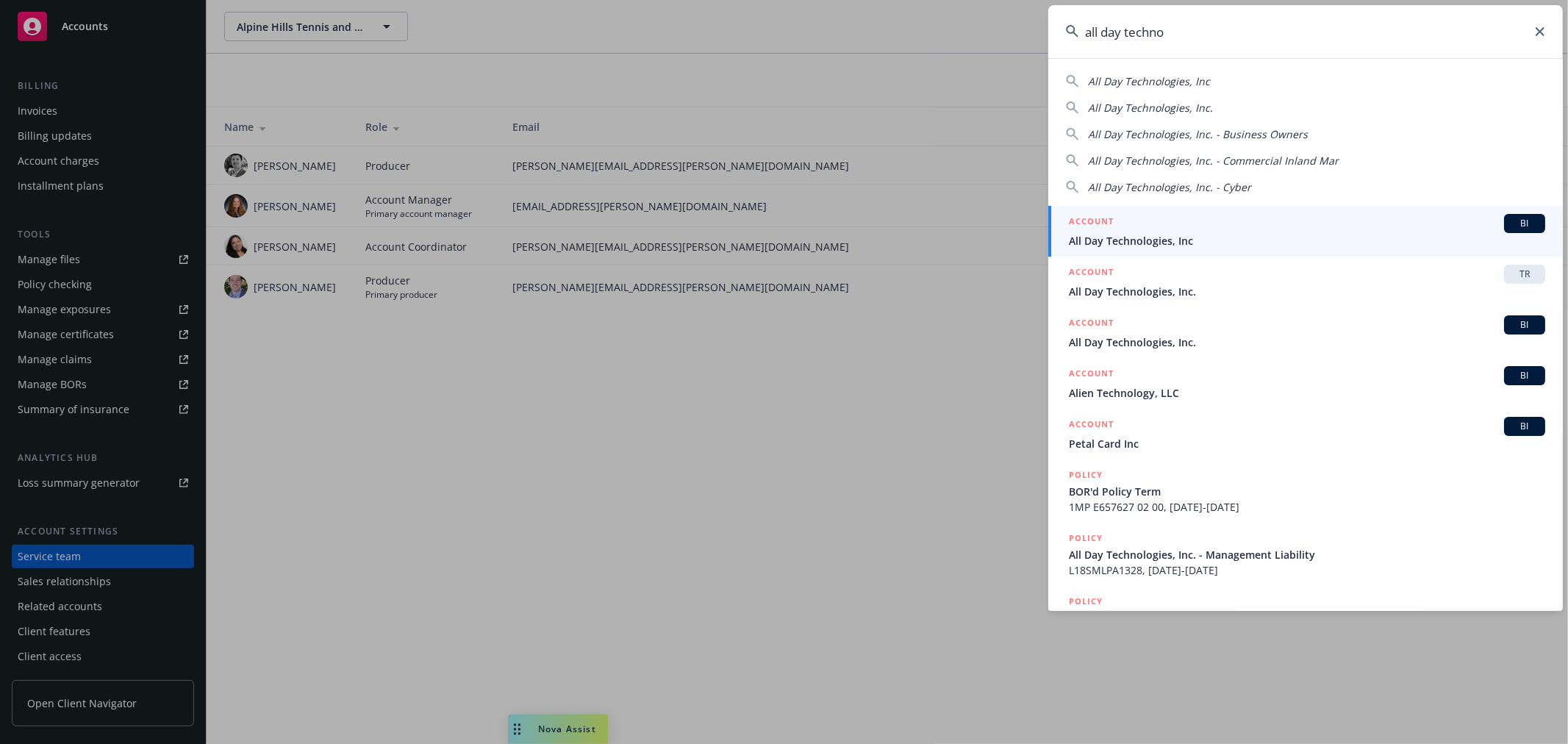
type input "all day techno"
click at [1295, 235] on span "All Day Technologies, Inc" at bounding box center [1307, 240] width 476 height 16
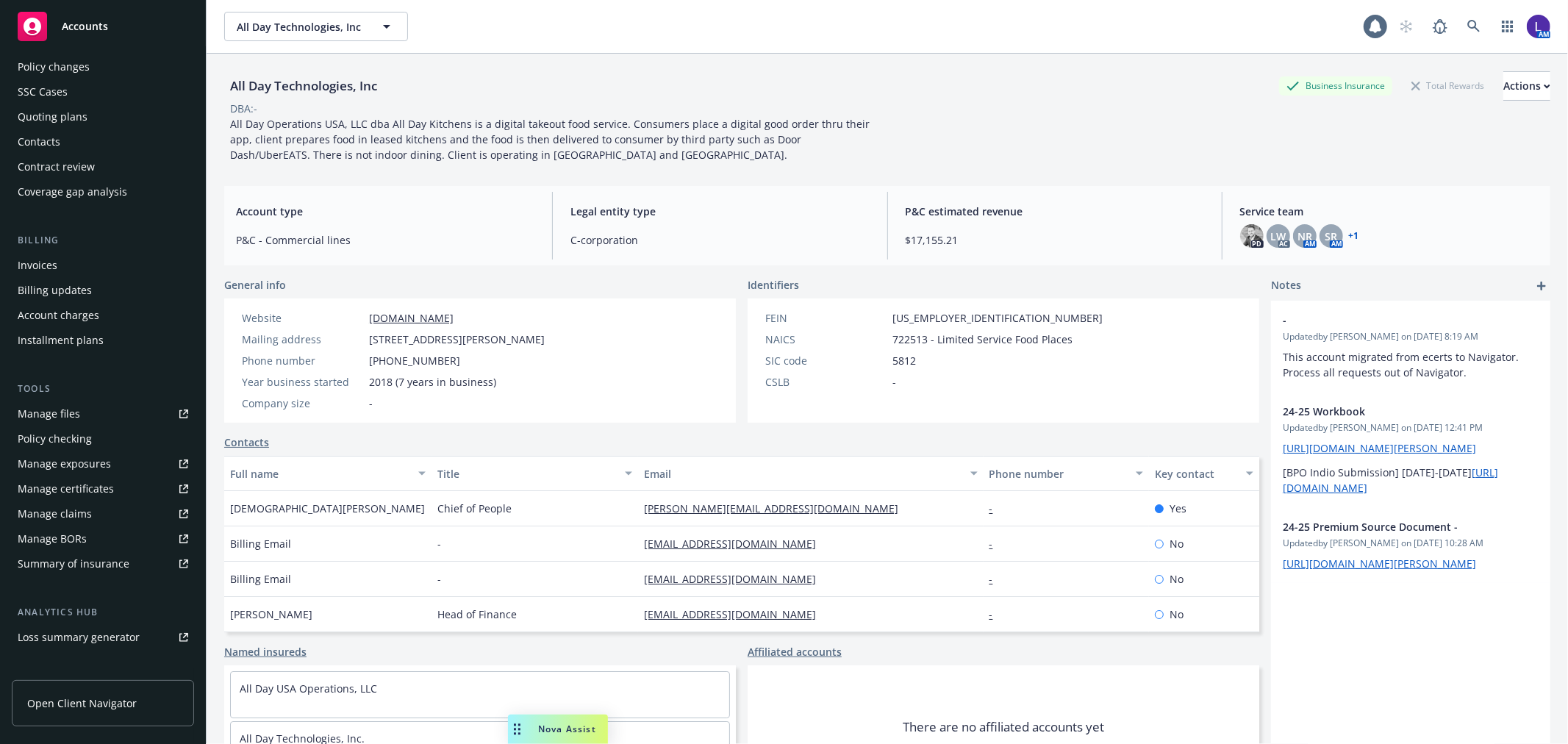
scroll to position [163, 0]
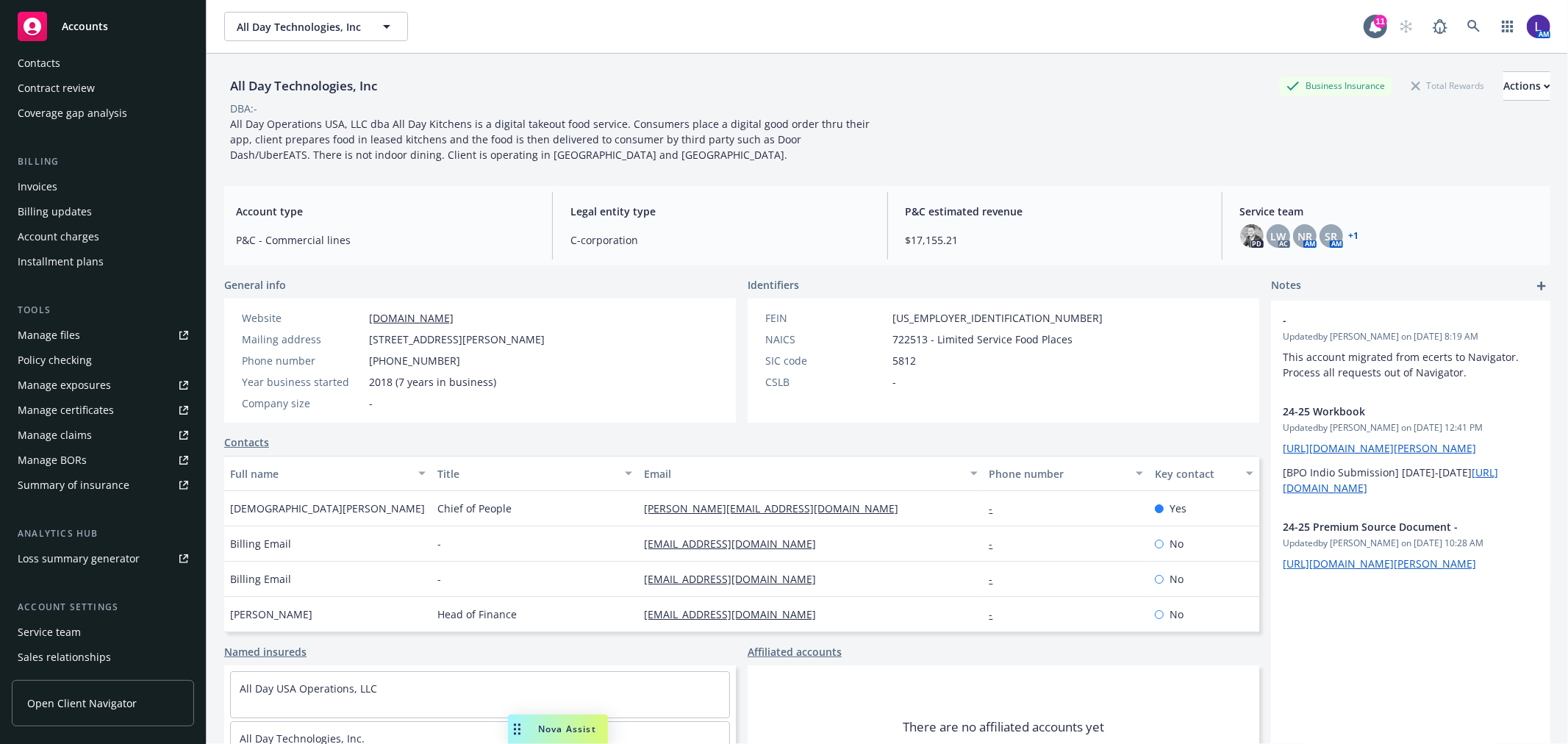
click at [67, 621] on div "Service team" at bounding box center [49, 632] width 63 height 24
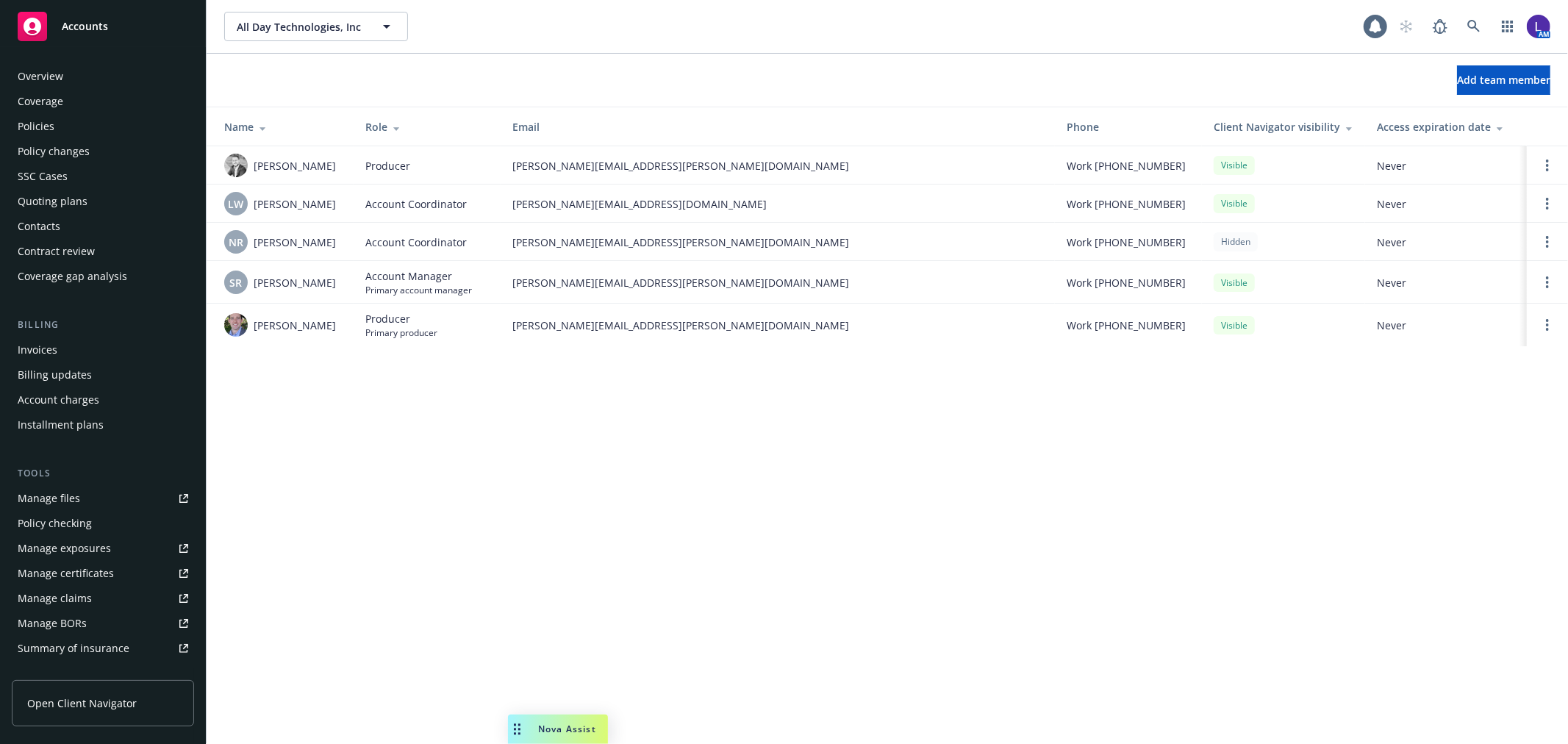
scroll to position [239, 0]
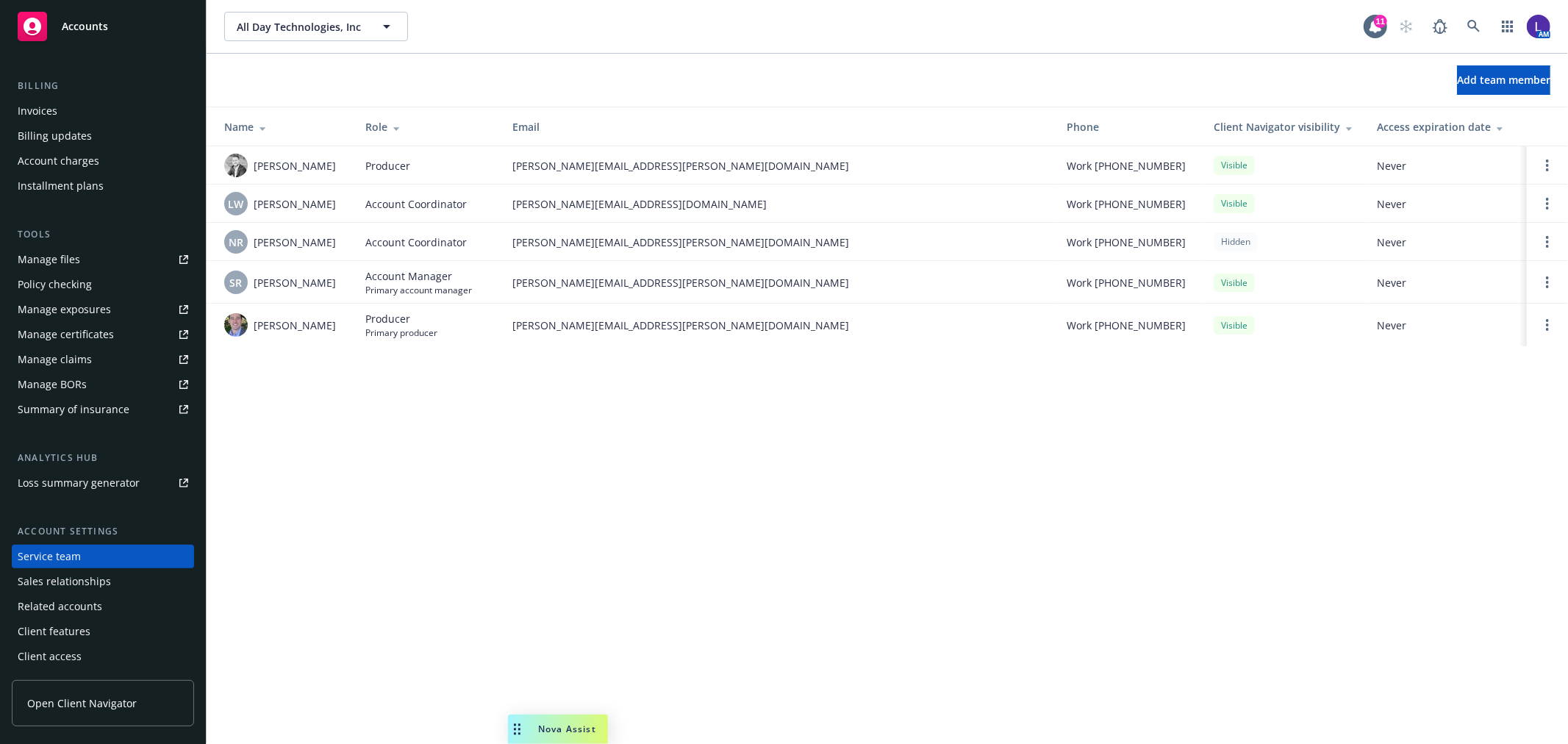
drag, startPoint x: 1417, startPoint y: 486, endPoint x: 1492, endPoint y: 165, distance: 329.6
click at [1419, 471] on div "All Day Technologies, Inc All Day Technologies, Inc 11 AM Add team member Name …" at bounding box center [887, 372] width 1361 height 744
click at [1465, 26] on link at bounding box center [1474, 26] width 29 height 29
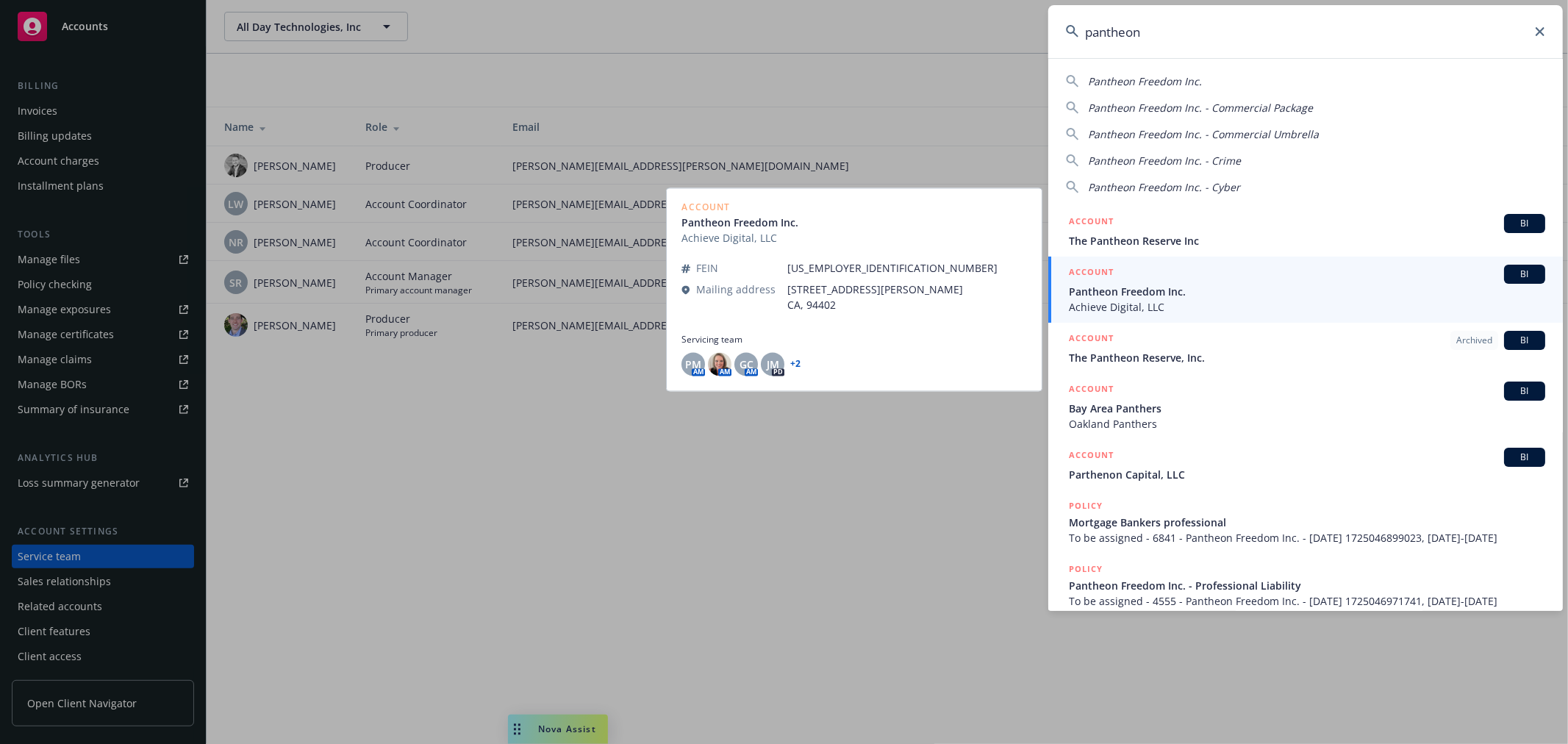
type input "pantheon"
click at [1106, 292] on span "Pantheon Freedom Inc." at bounding box center [1307, 291] width 476 height 16
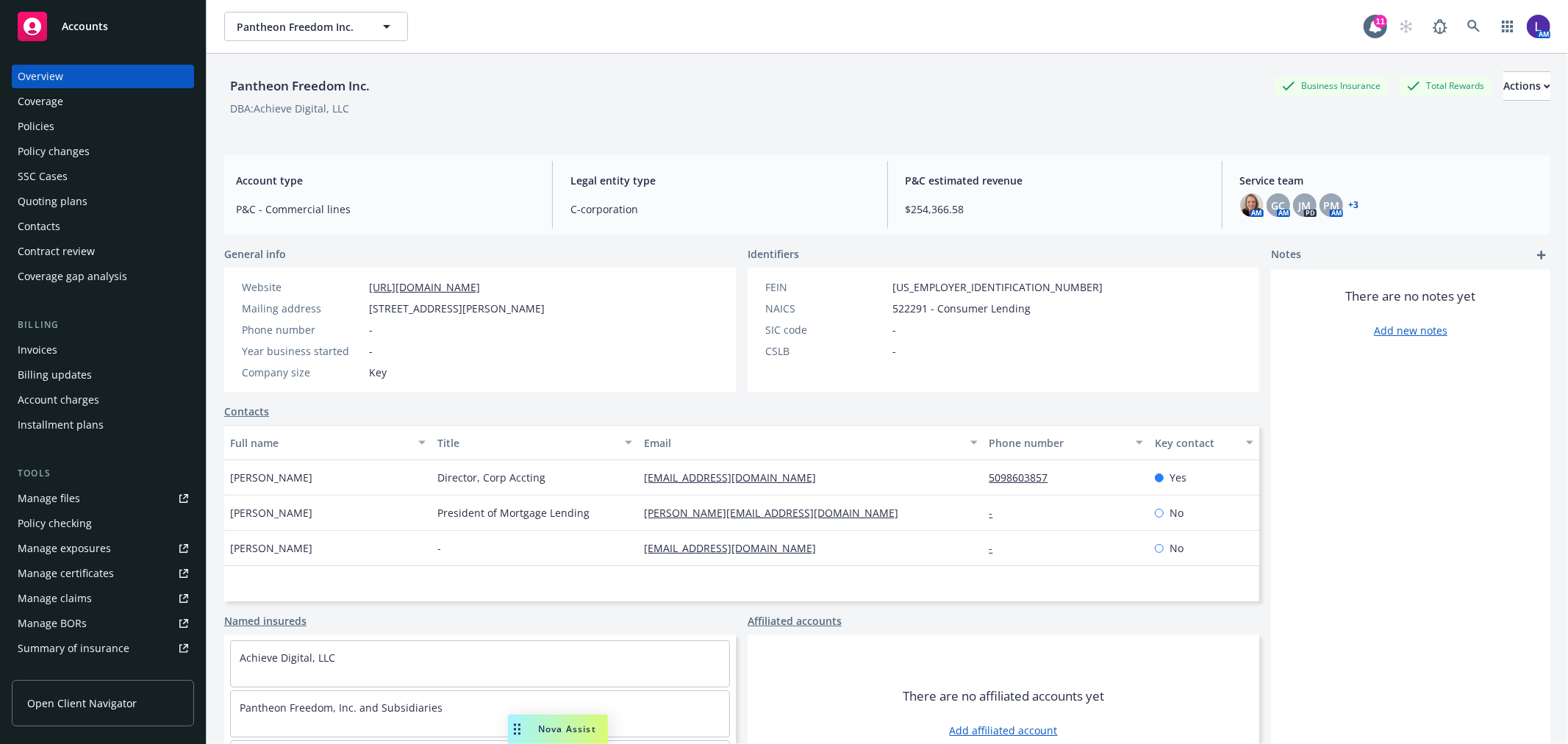
scroll to position [163, 0]
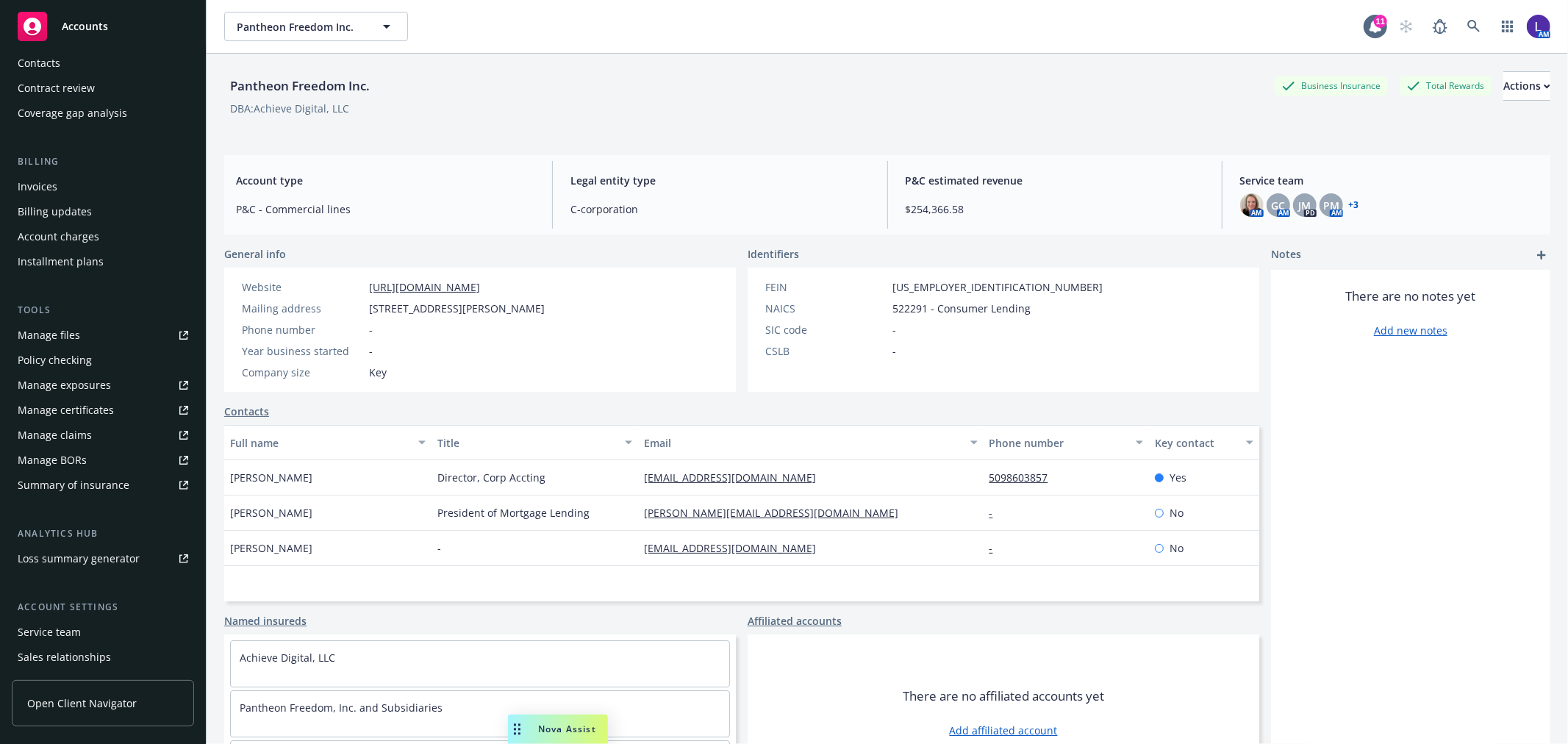
click at [46, 630] on div "Service team" at bounding box center [49, 632] width 63 height 24
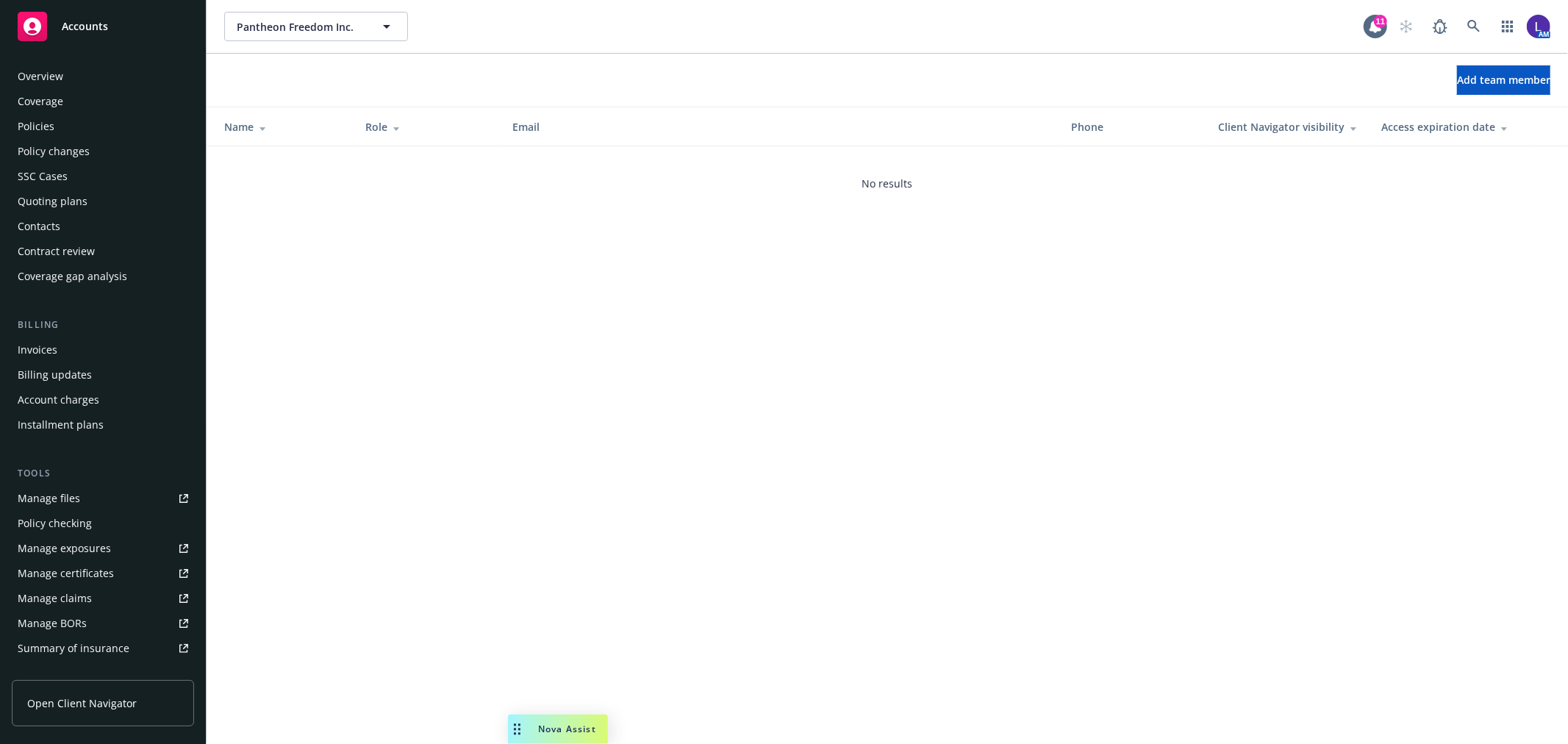
scroll to position [239, 0]
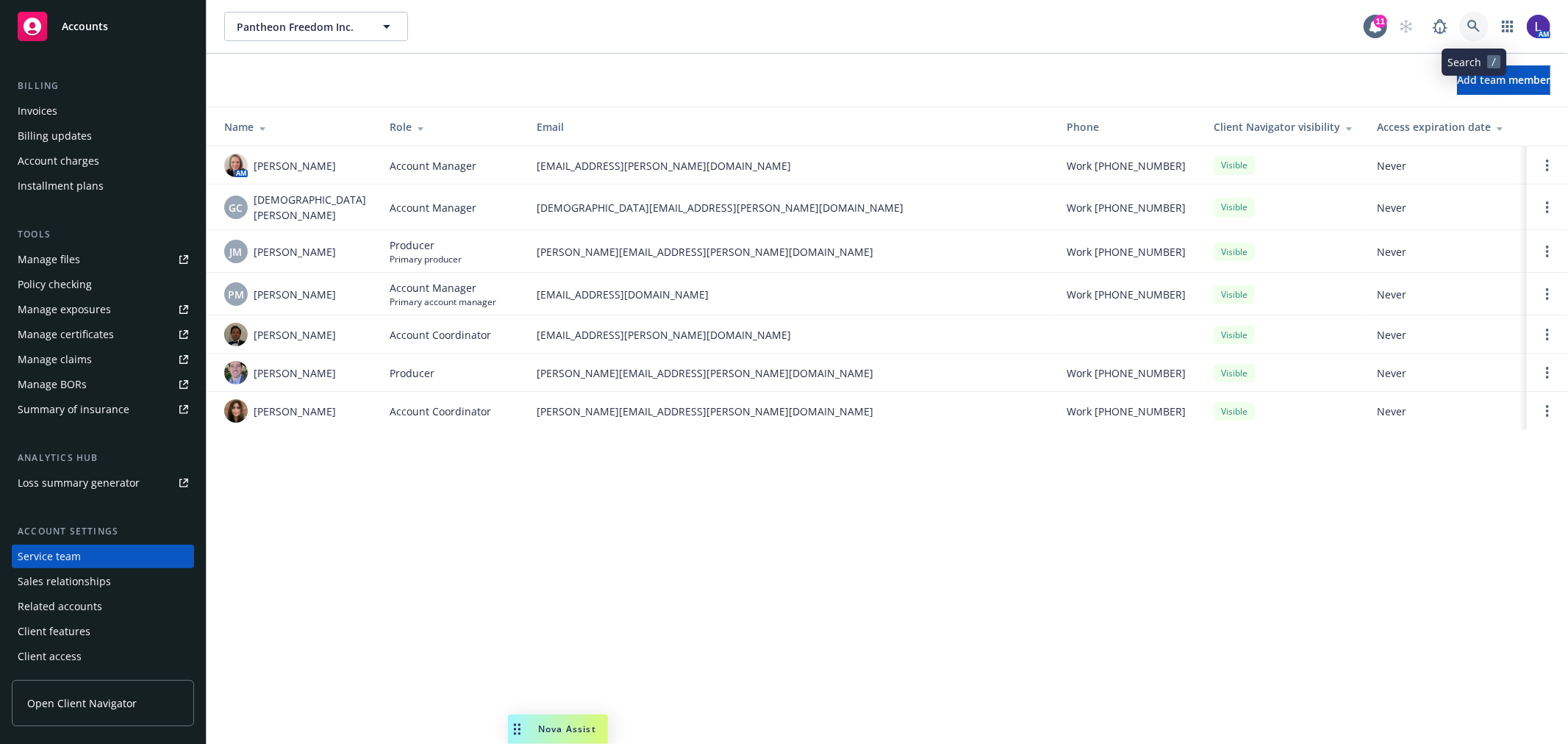
click at [1472, 28] on icon at bounding box center [1473, 25] width 12 height 12
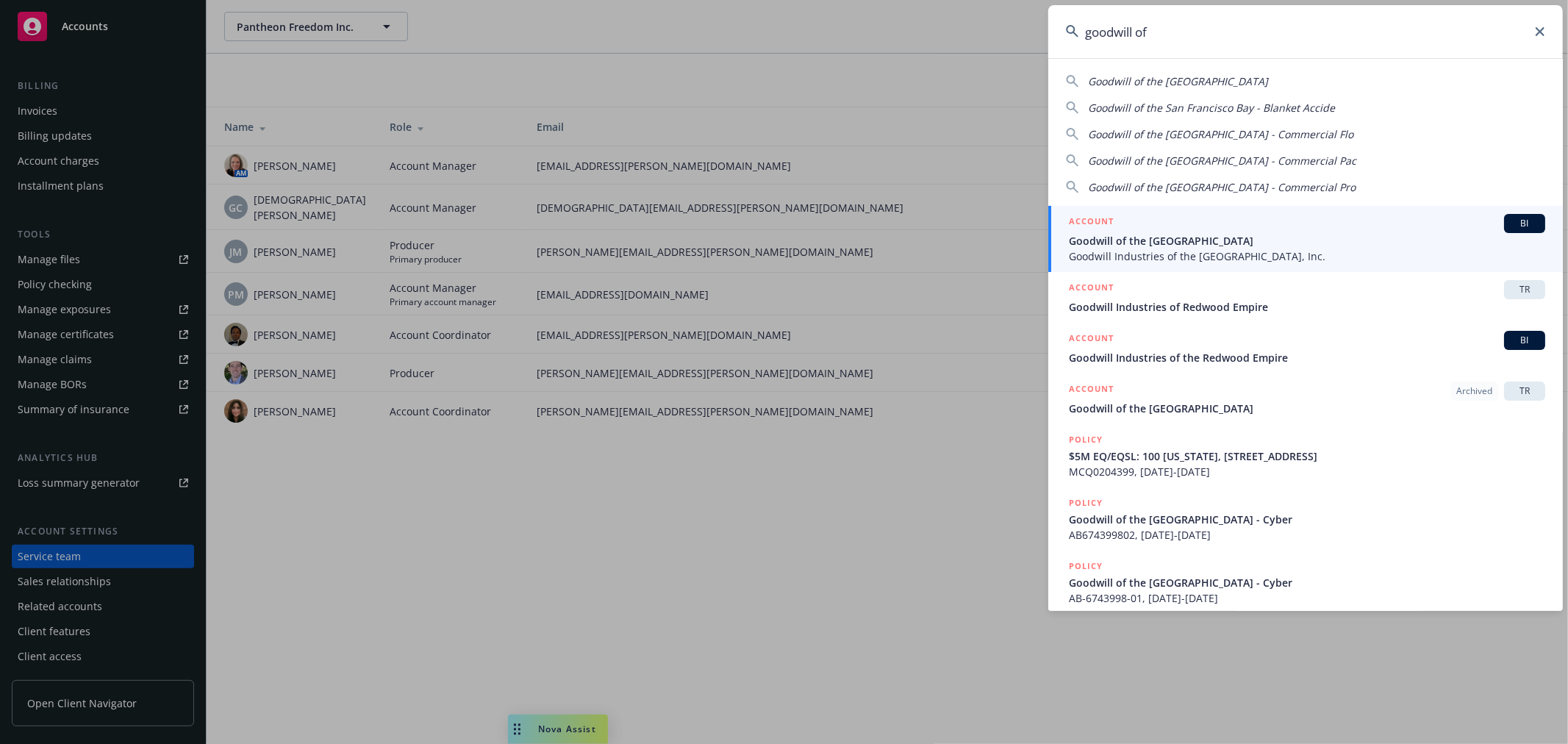
type input "goodwill of"
click at [1160, 238] on span "Goodwill of the [GEOGRAPHIC_DATA]" at bounding box center [1307, 240] width 476 height 16
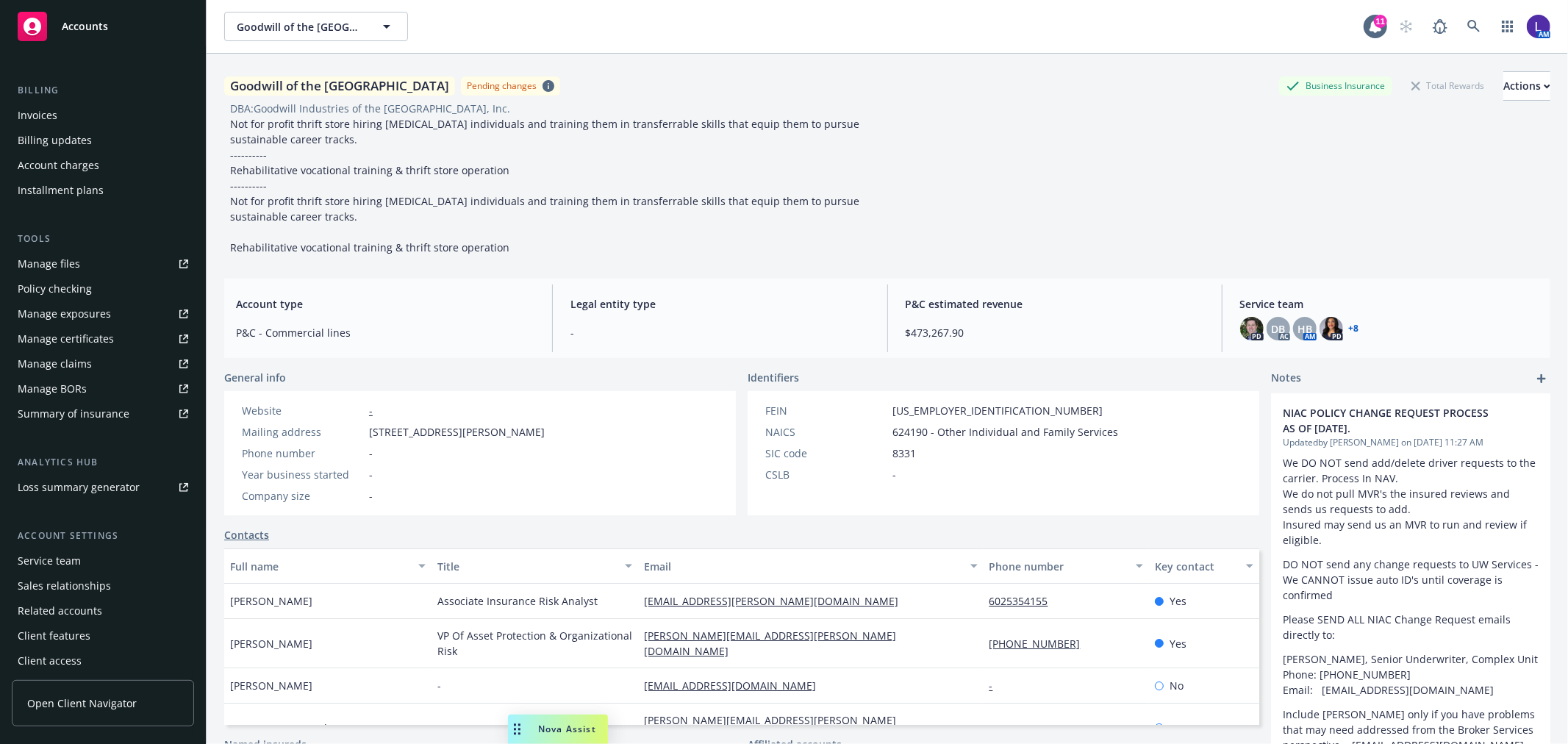
scroll to position [263, 0]
click at [71, 555] on div "Service team" at bounding box center [49, 557] width 63 height 24
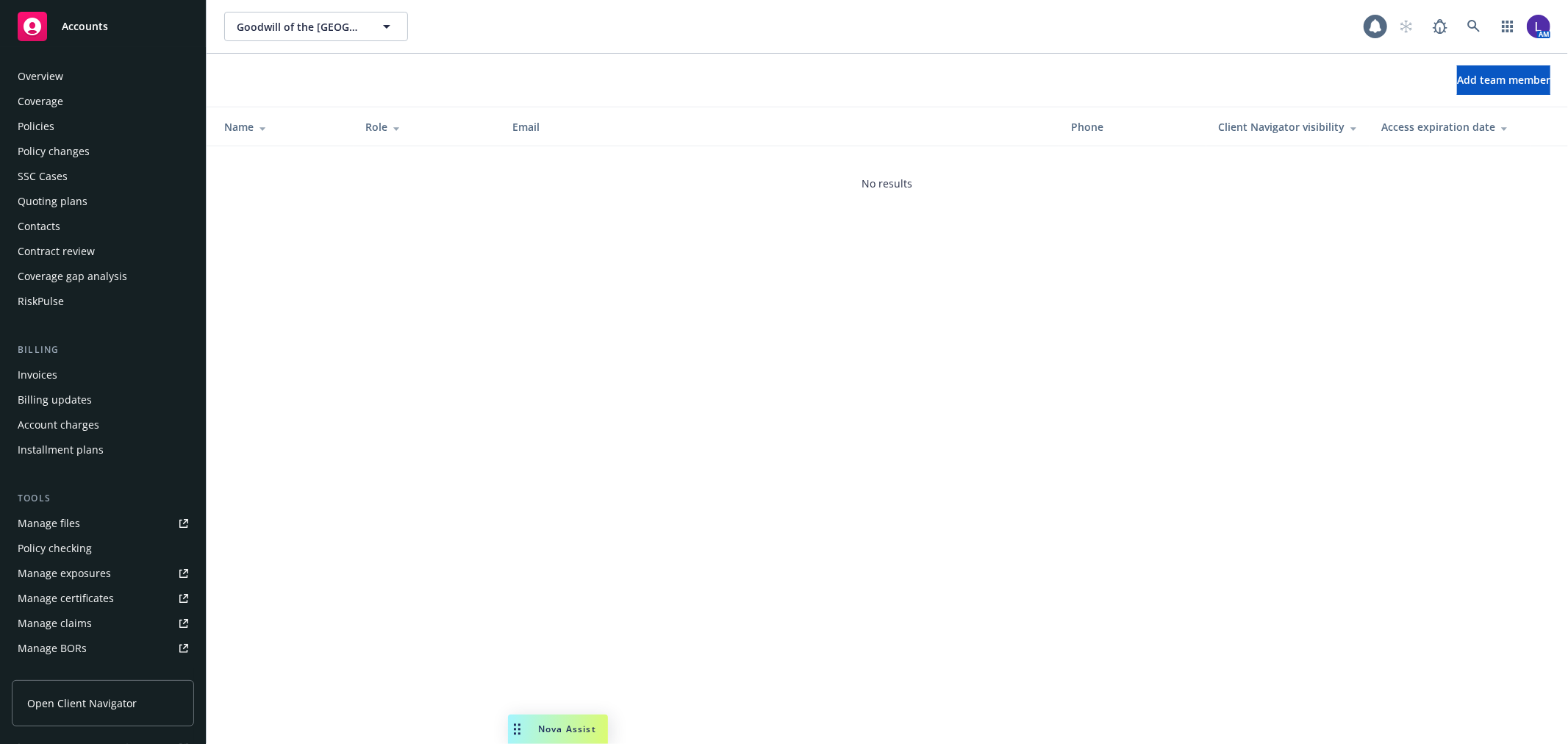
scroll to position [263, 0]
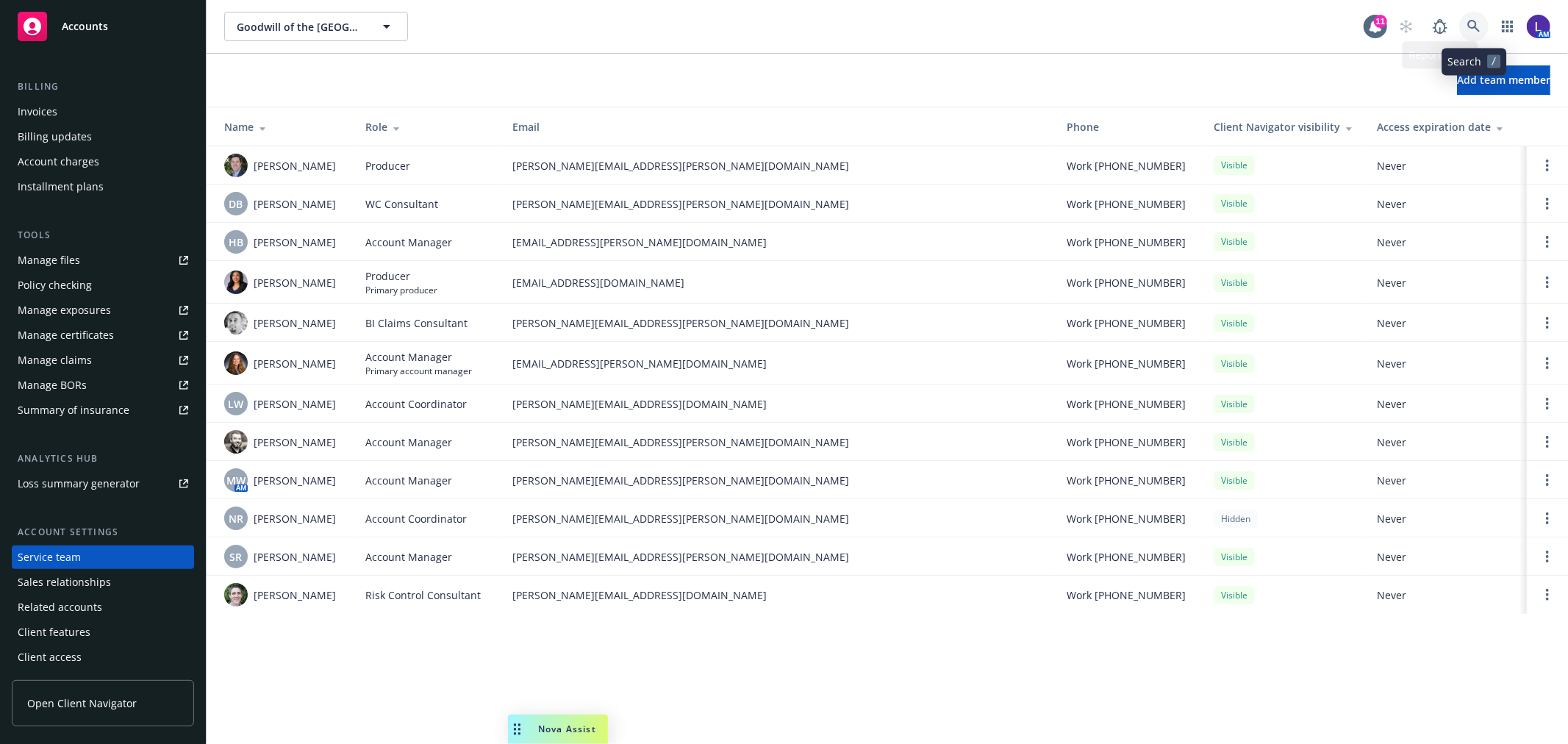
click at [1476, 23] on icon at bounding box center [1474, 26] width 13 height 13
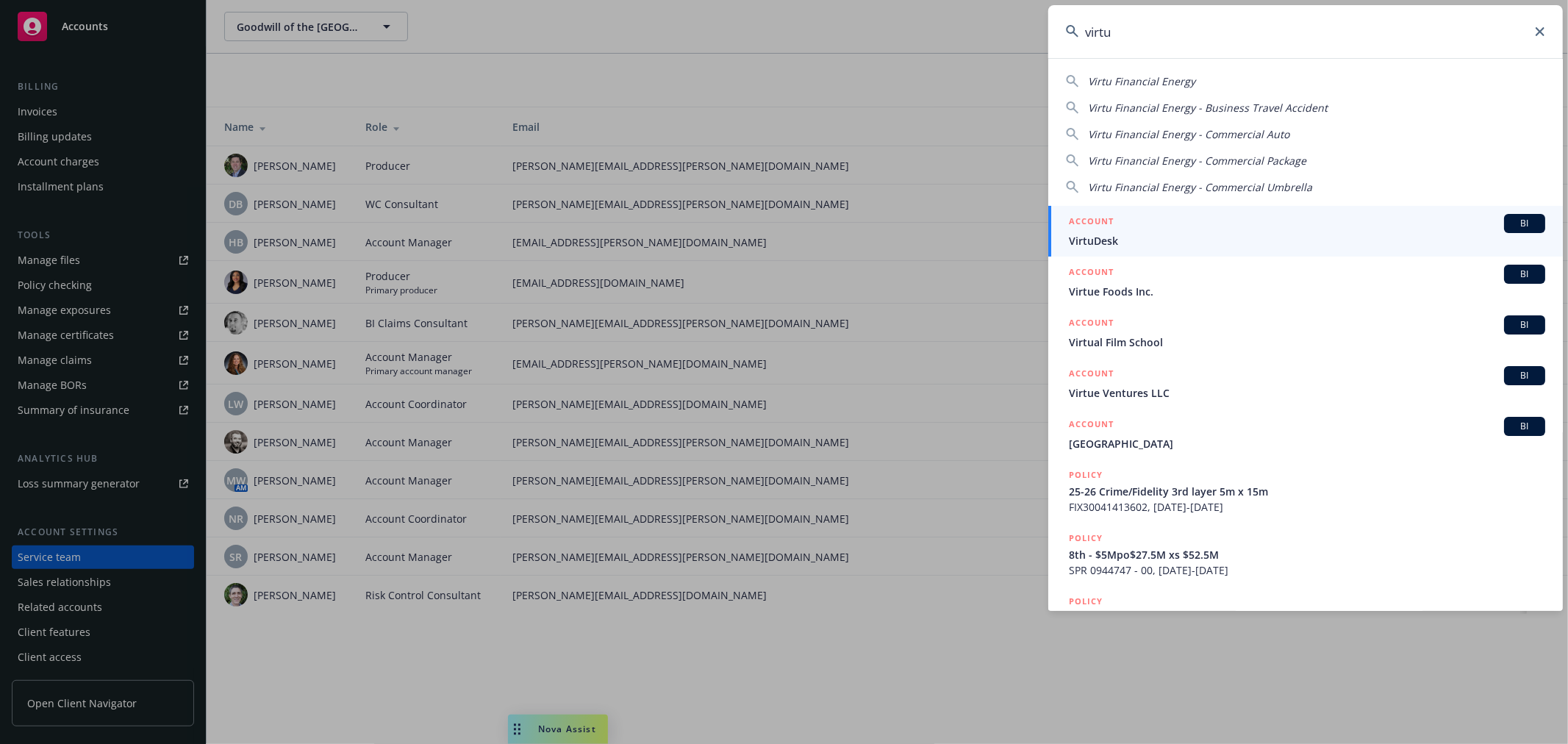
click at [1145, 69] on div "Virtu Financial Energy Virtu Financial Energy - Business Travel Accident Virtu …" at bounding box center [1306, 131] width 514 height 127
click at [1151, 81] on span "Virtu Financial Energy" at bounding box center [1141, 81] width 107 height 14
type input "Virtu Financial Energy"
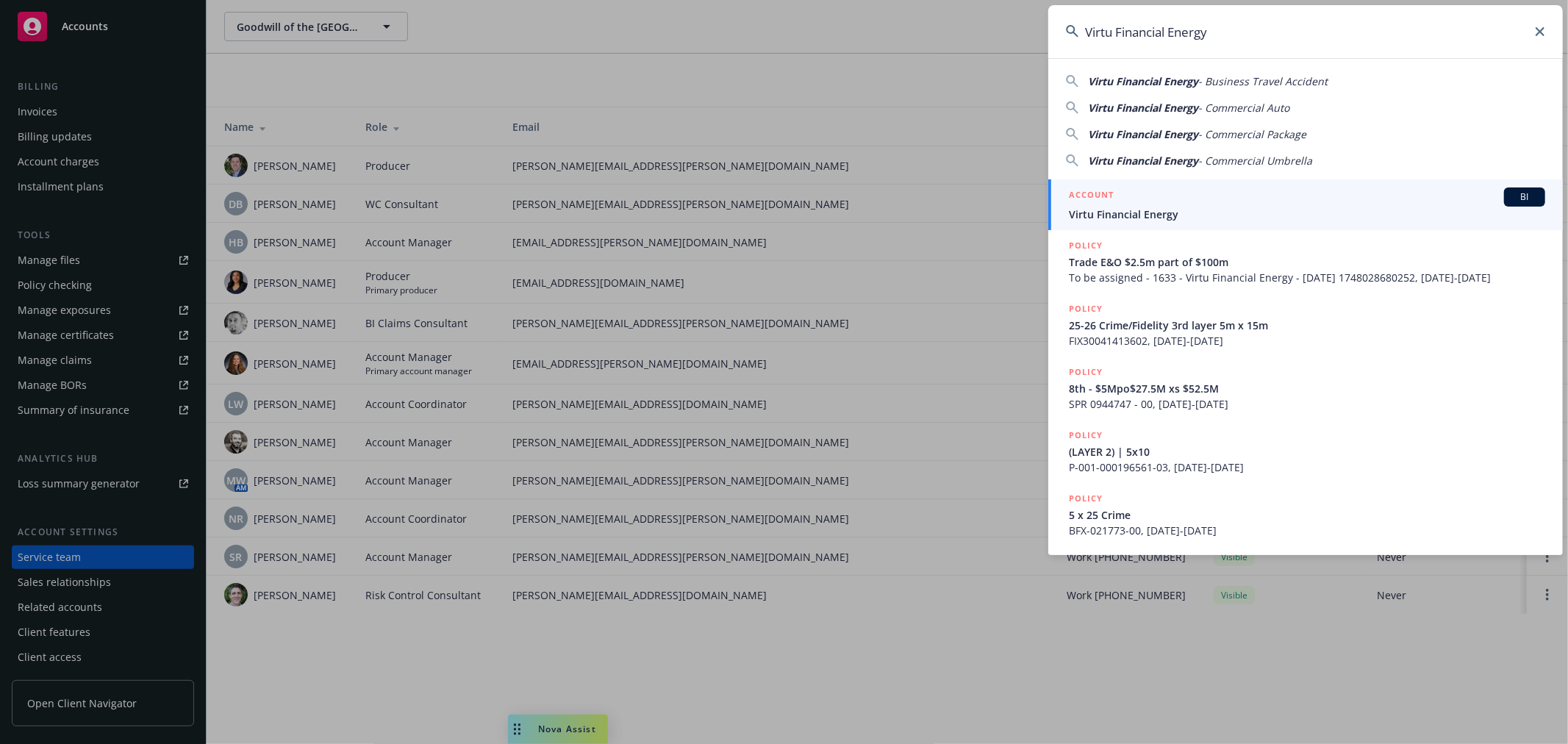
click at [1145, 200] on div "ACCOUNT BI" at bounding box center [1307, 197] width 476 height 19
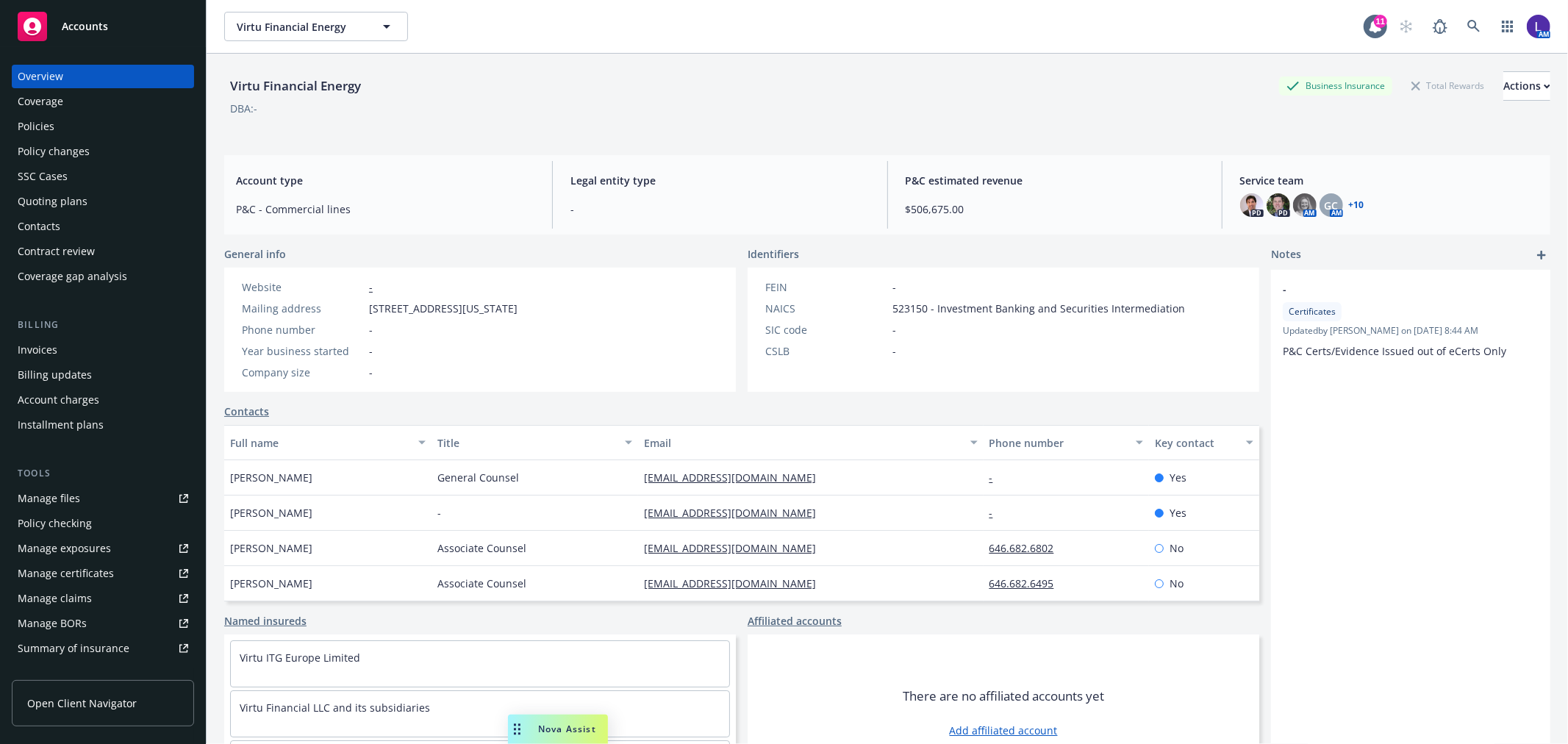
click at [46, 127] on div "Policies" at bounding box center [36, 126] width 37 height 24
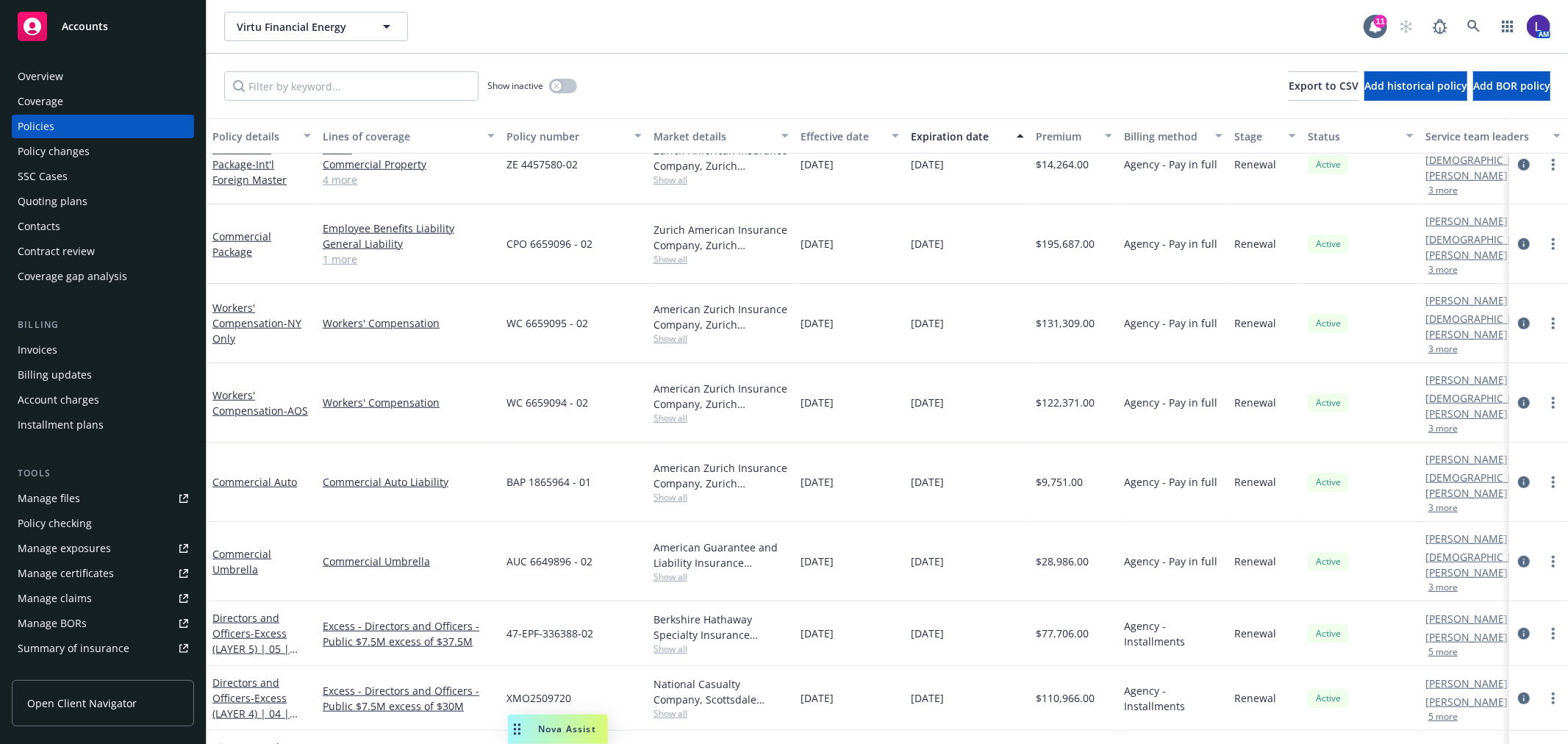
scroll to position [5481, 0]
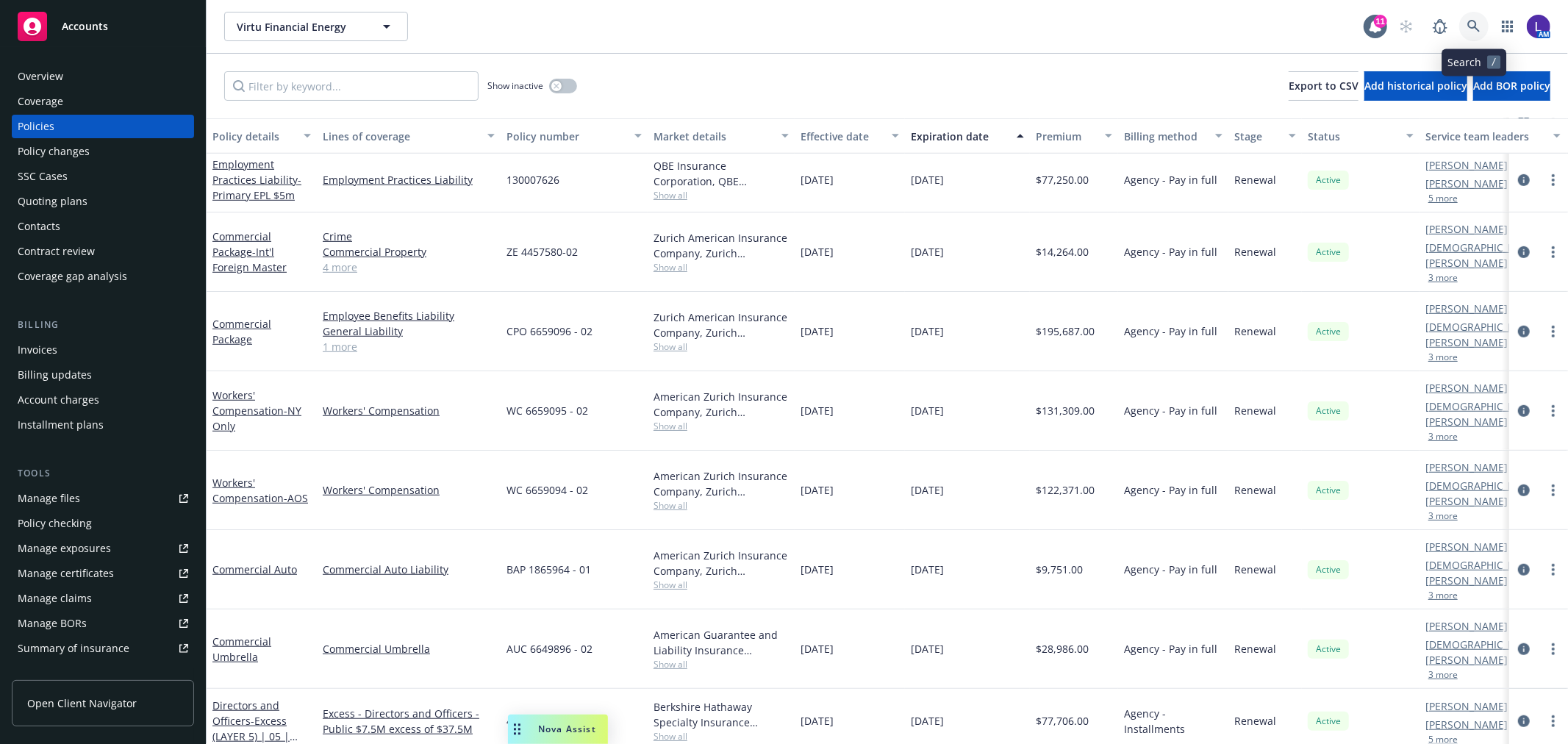
click at [1478, 33] on link at bounding box center [1474, 26] width 29 height 29
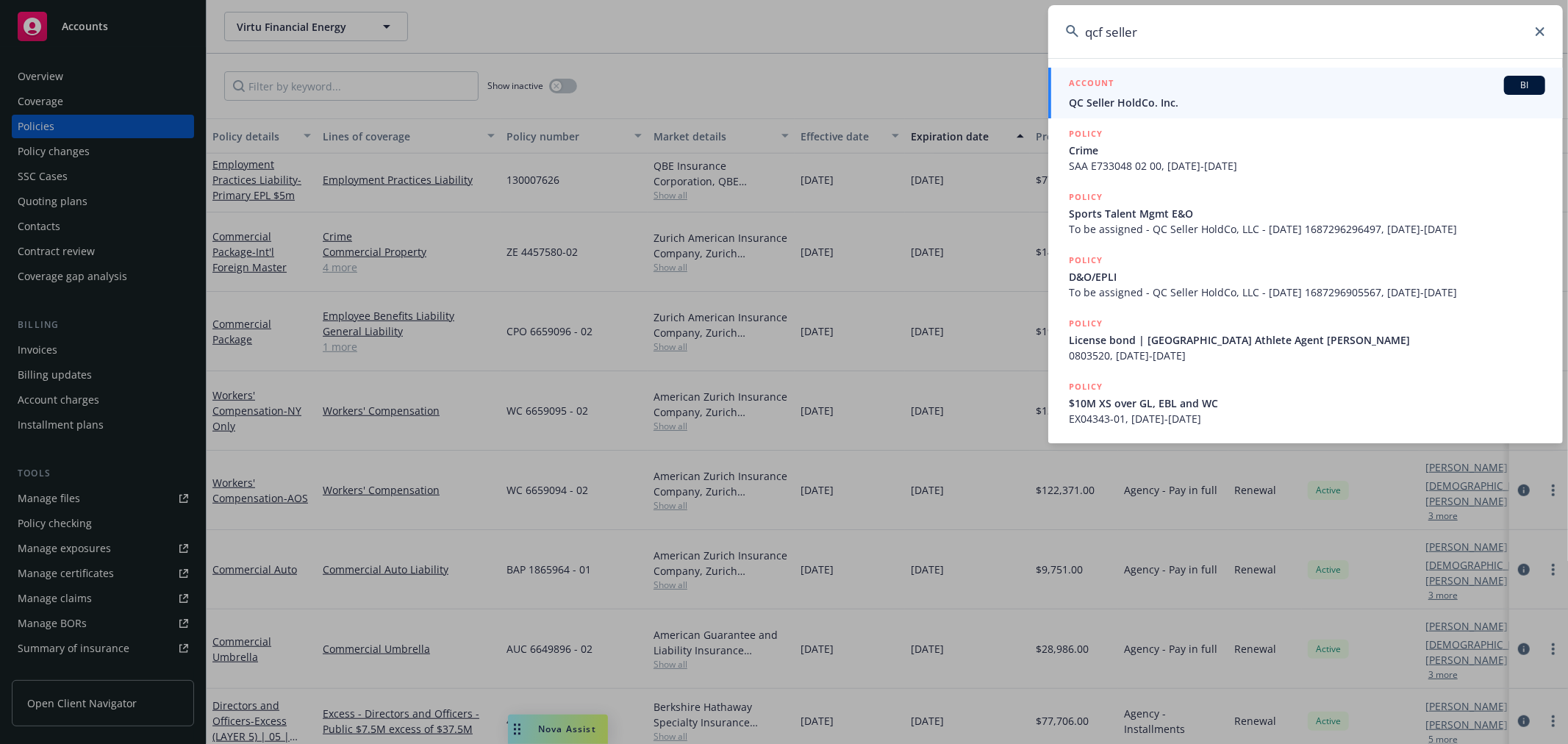
type input "qcf seller"
click at [1071, 101] on span "QC Seller HoldCo. Inc." at bounding box center [1307, 102] width 476 height 16
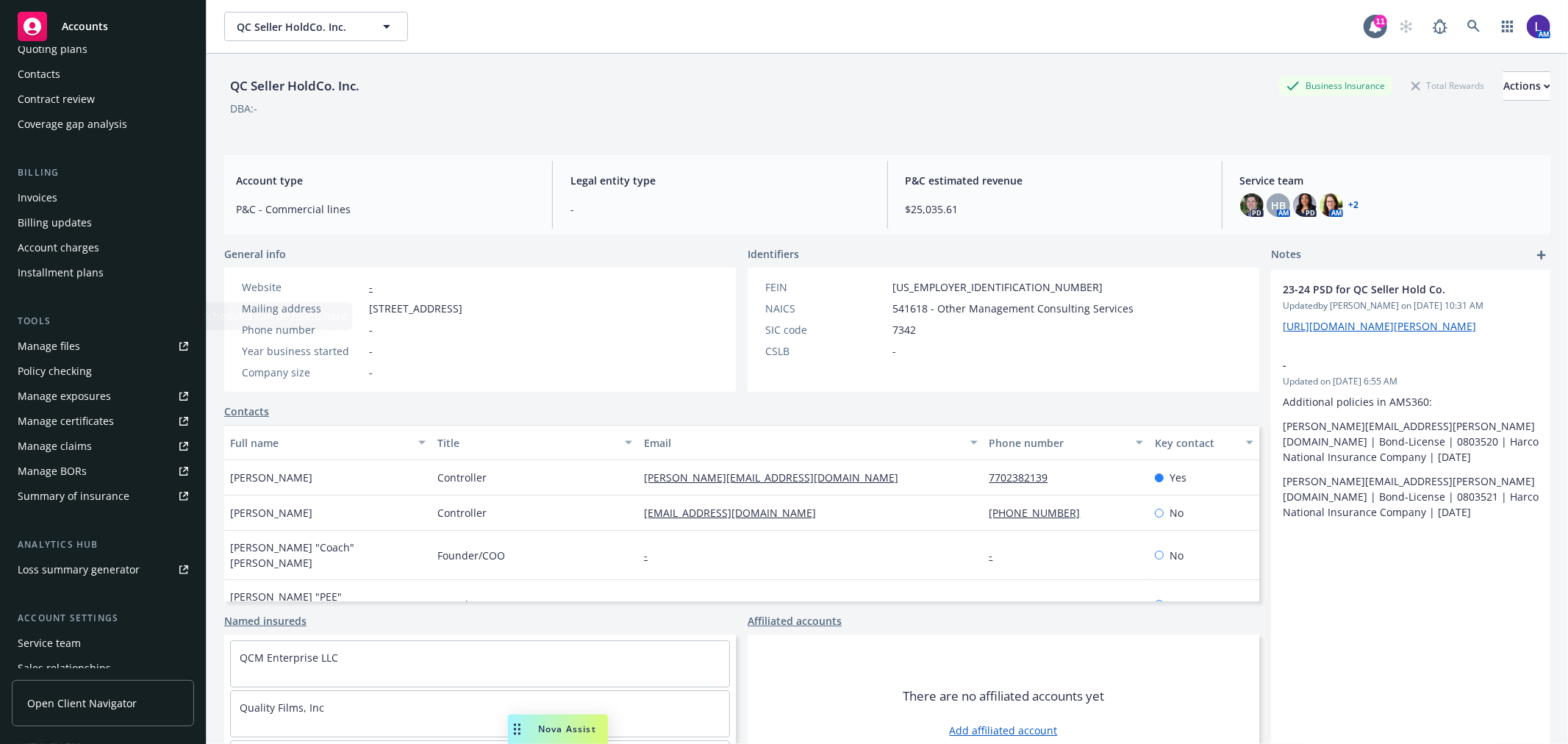
scroll to position [238, 0]
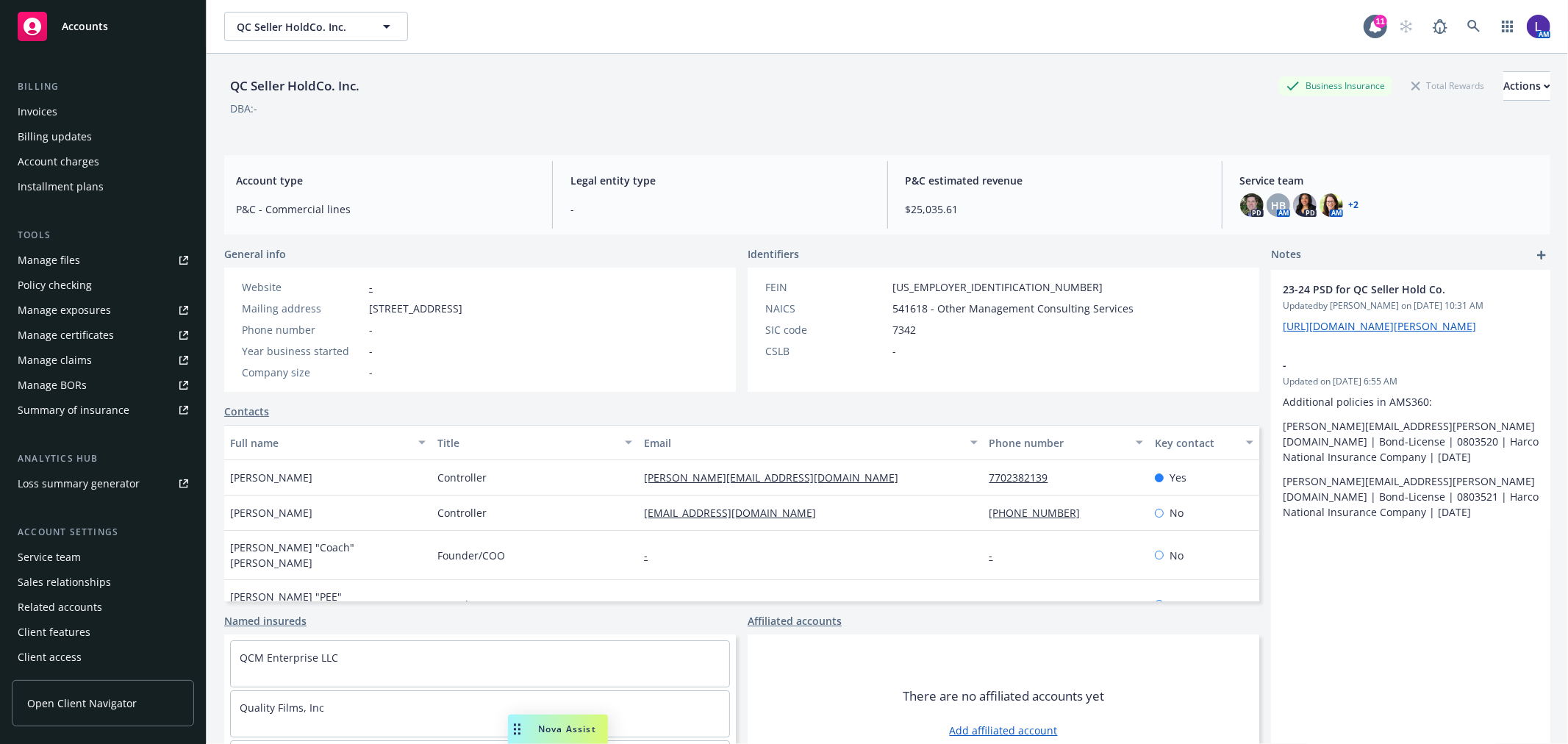
click at [61, 559] on div "Service team" at bounding box center [49, 557] width 63 height 24
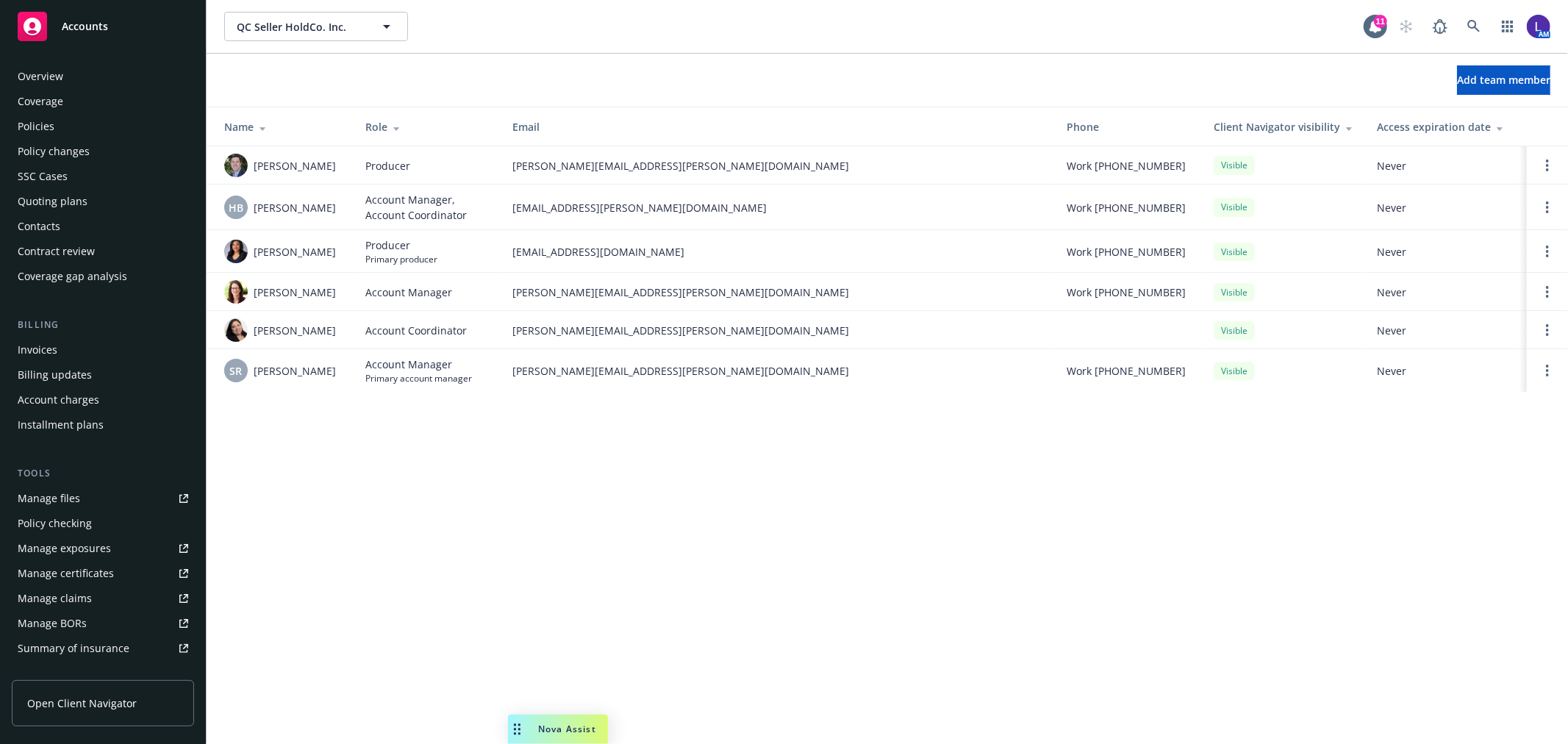
click at [30, 119] on div "Policies" at bounding box center [36, 126] width 37 height 24
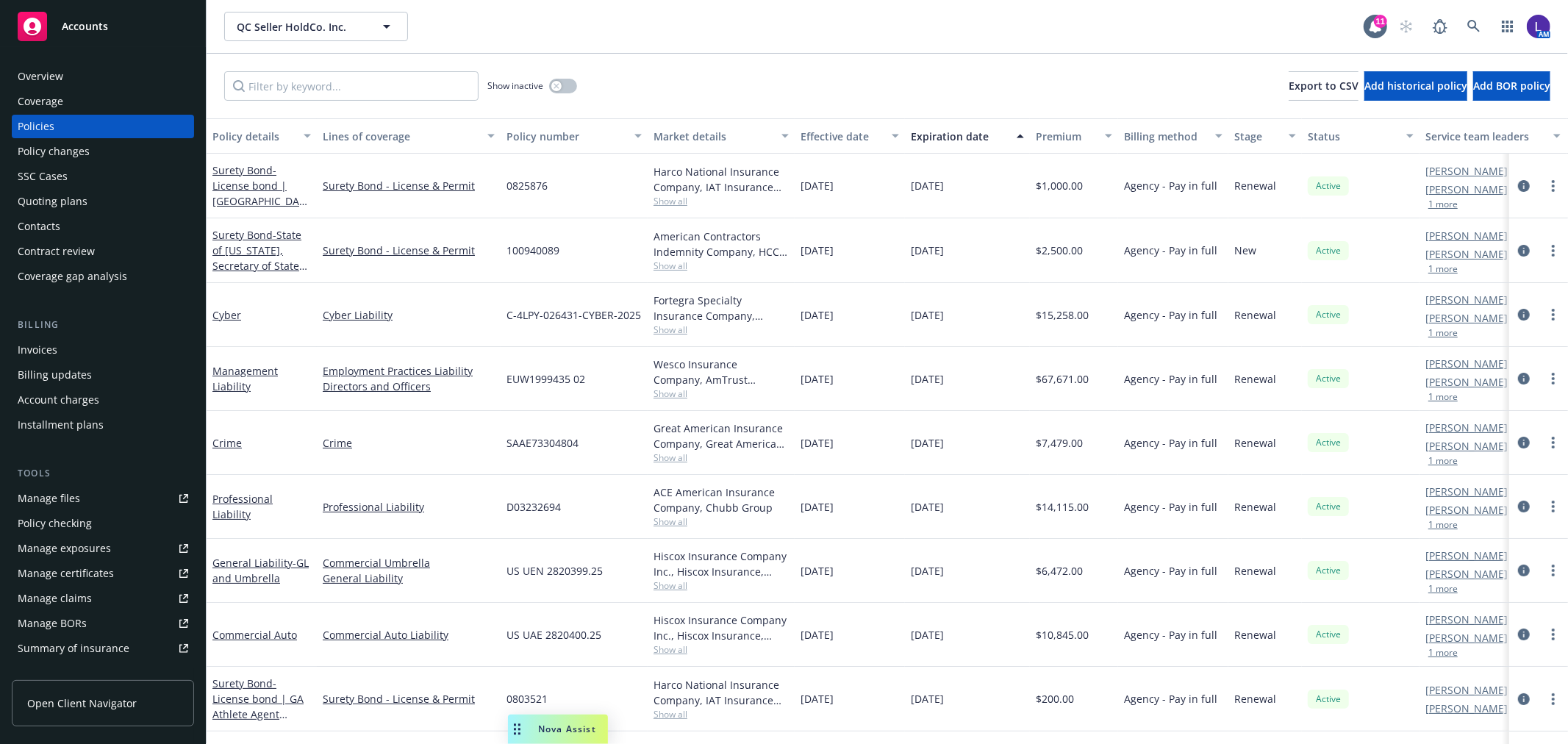
scroll to position [64, 0]
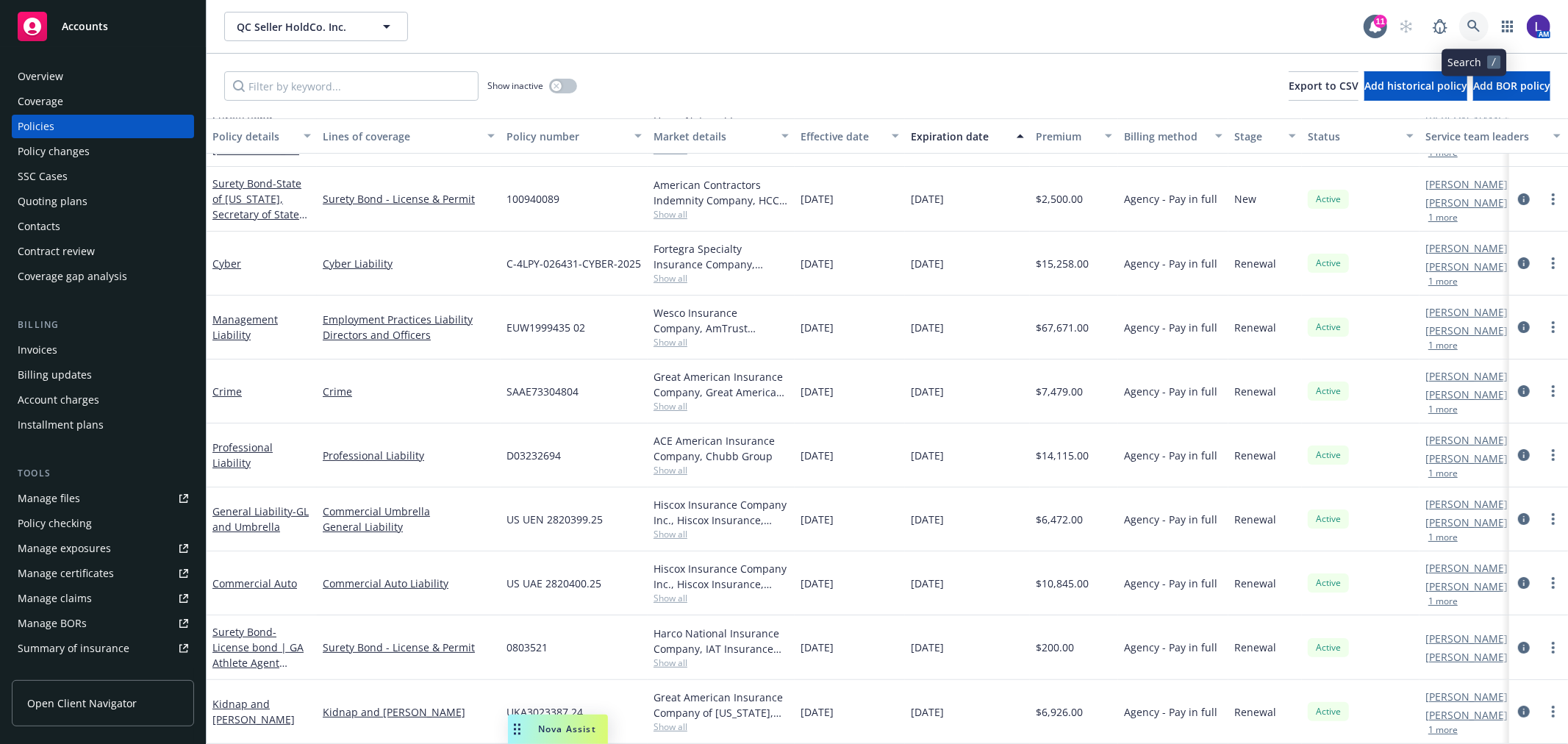
click at [1463, 22] on link at bounding box center [1474, 26] width 29 height 29
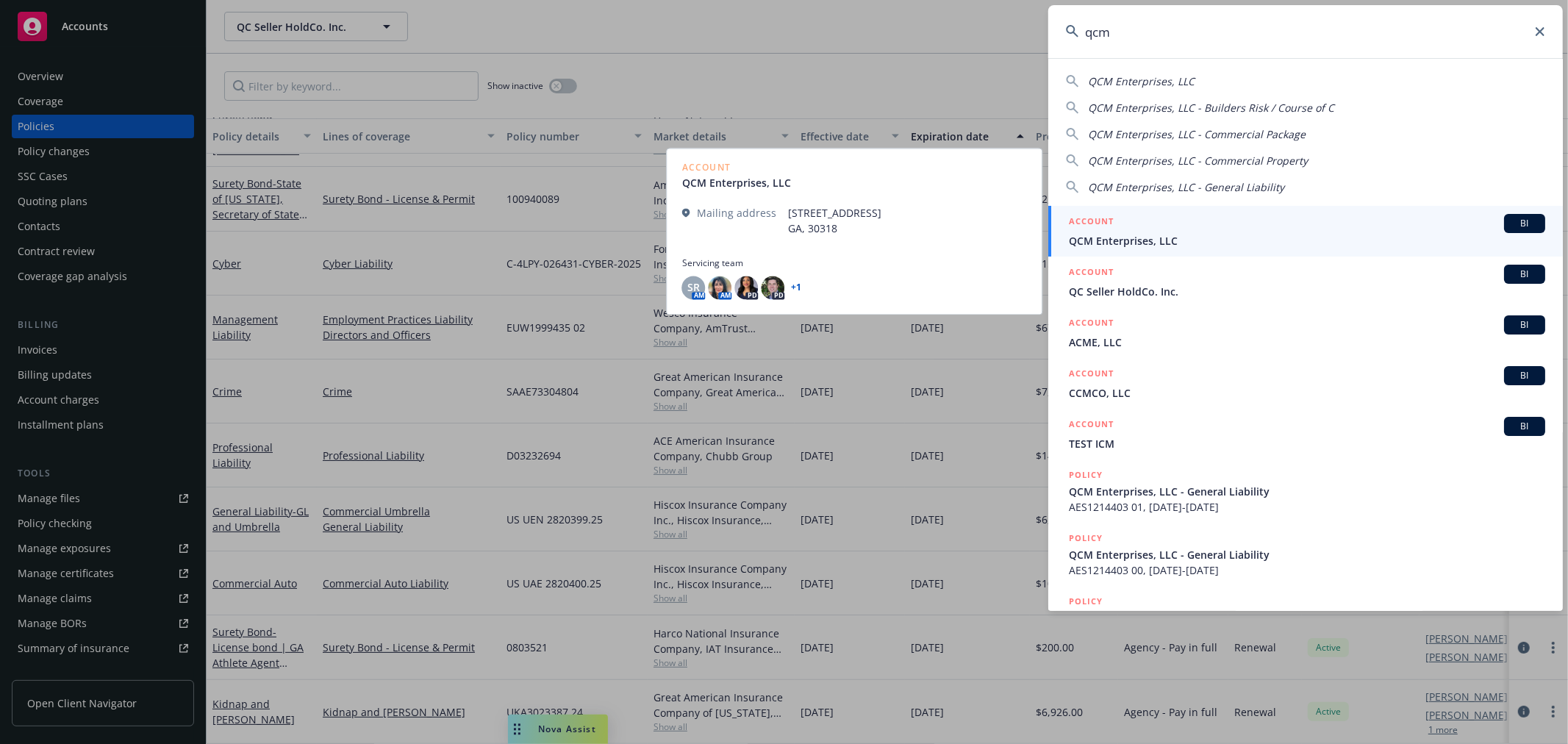
type input "qcm"
click at [1119, 232] on div "ACCOUNT BI" at bounding box center [1307, 223] width 476 height 19
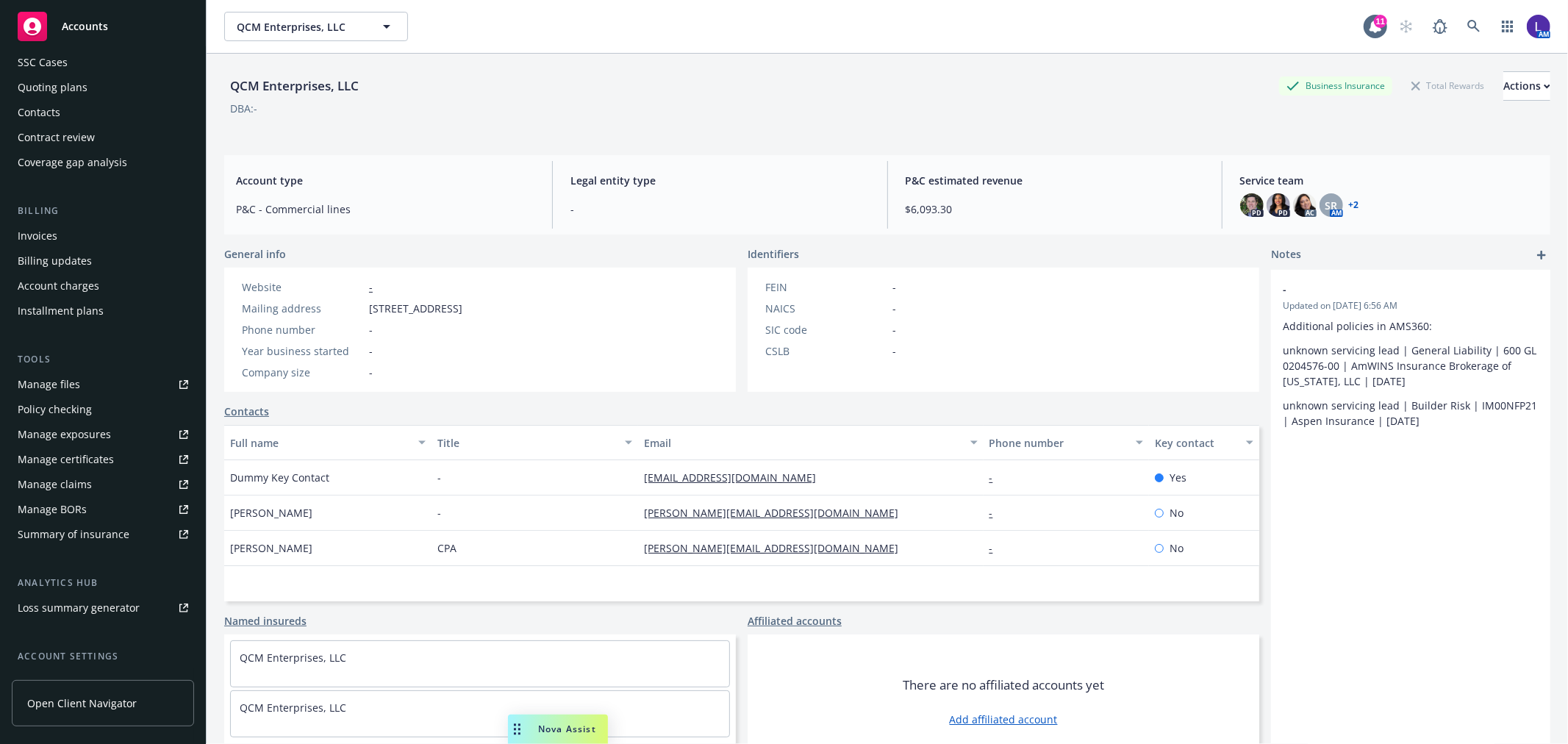
scroll to position [238, 0]
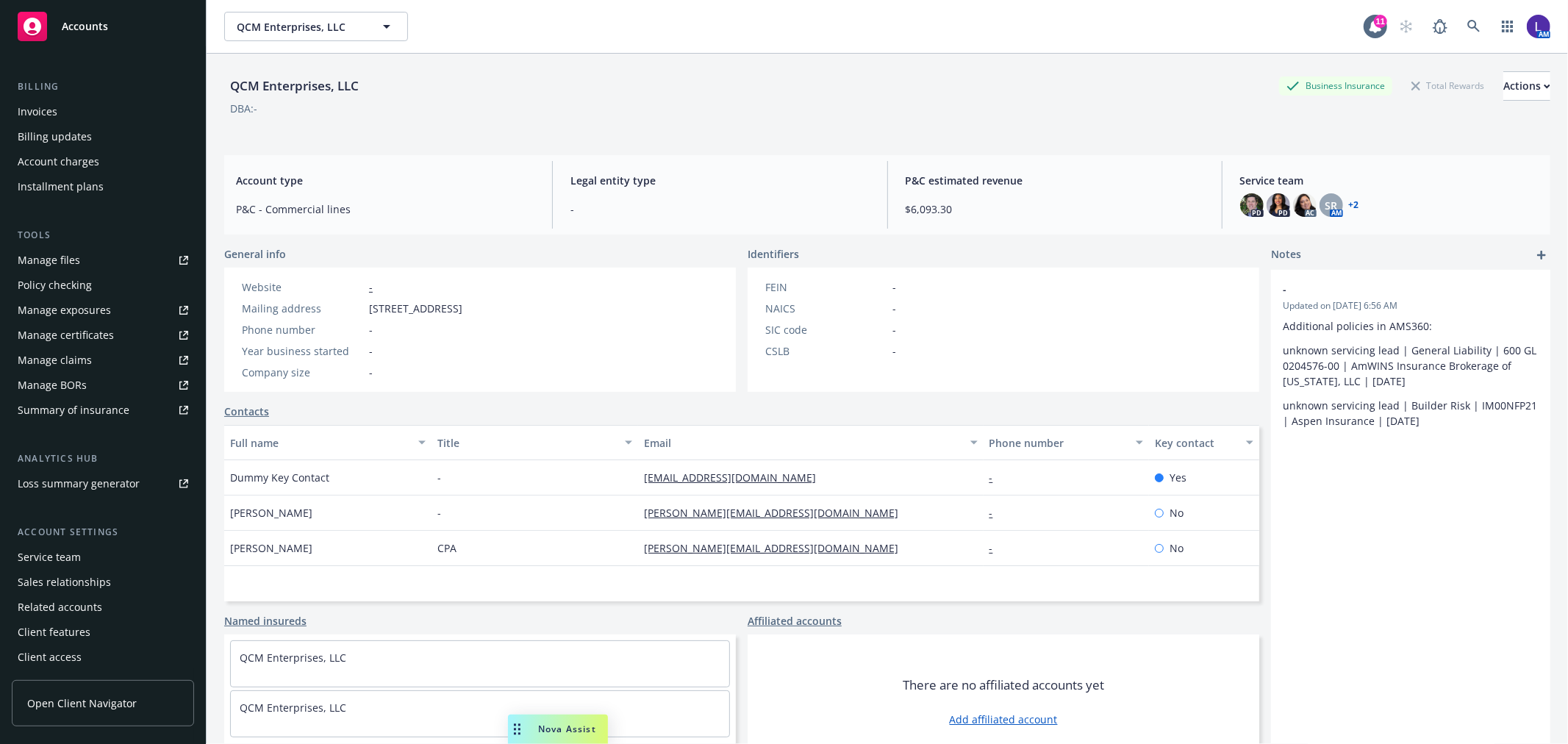
click at [47, 554] on div "Service team" at bounding box center [49, 557] width 63 height 24
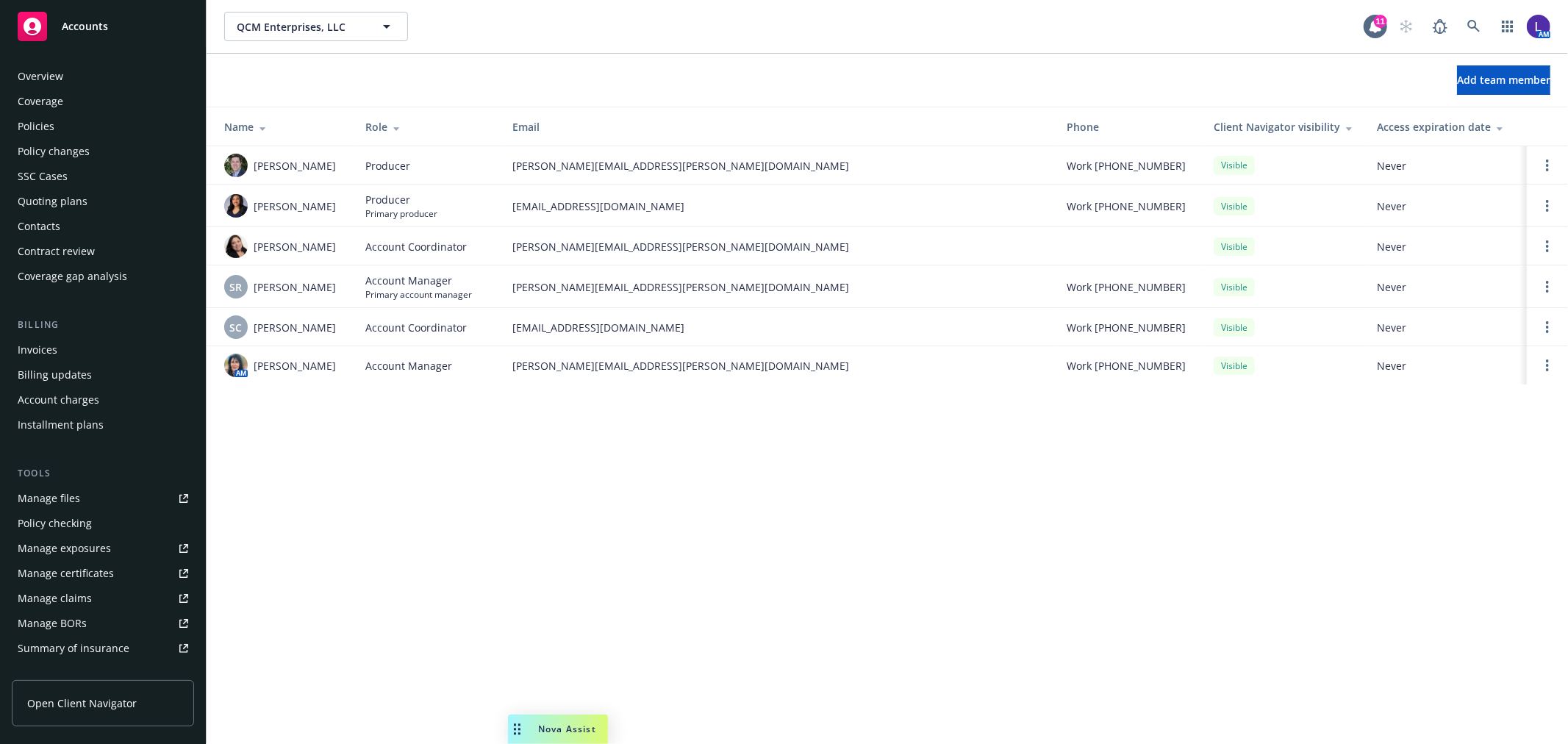
click at [47, 115] on div "Policies" at bounding box center [36, 126] width 37 height 24
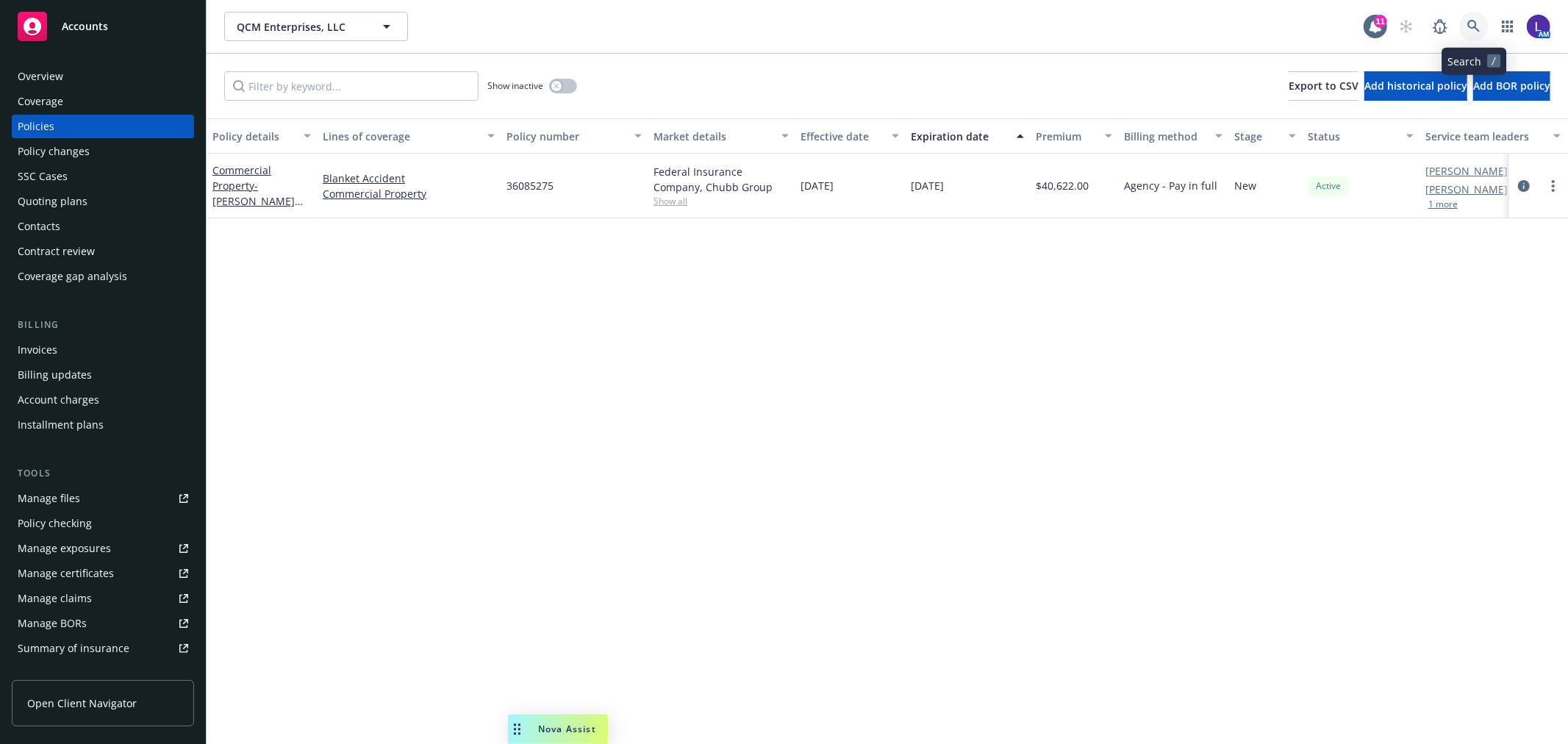
click at [1463, 26] on link at bounding box center [1474, 26] width 29 height 29
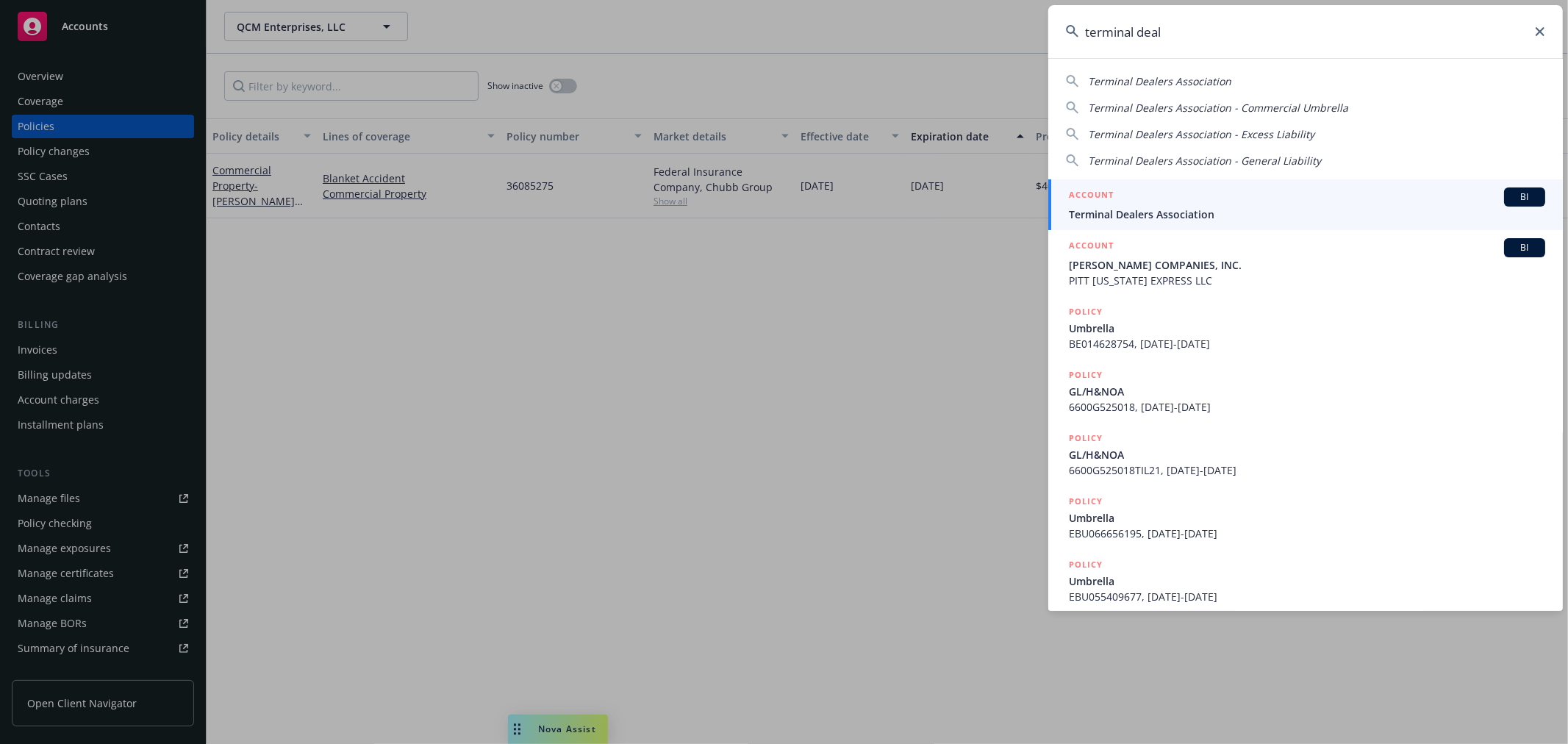
type input "terminal deal"
click at [1135, 200] on div "ACCOUNT BI" at bounding box center [1307, 197] width 476 height 19
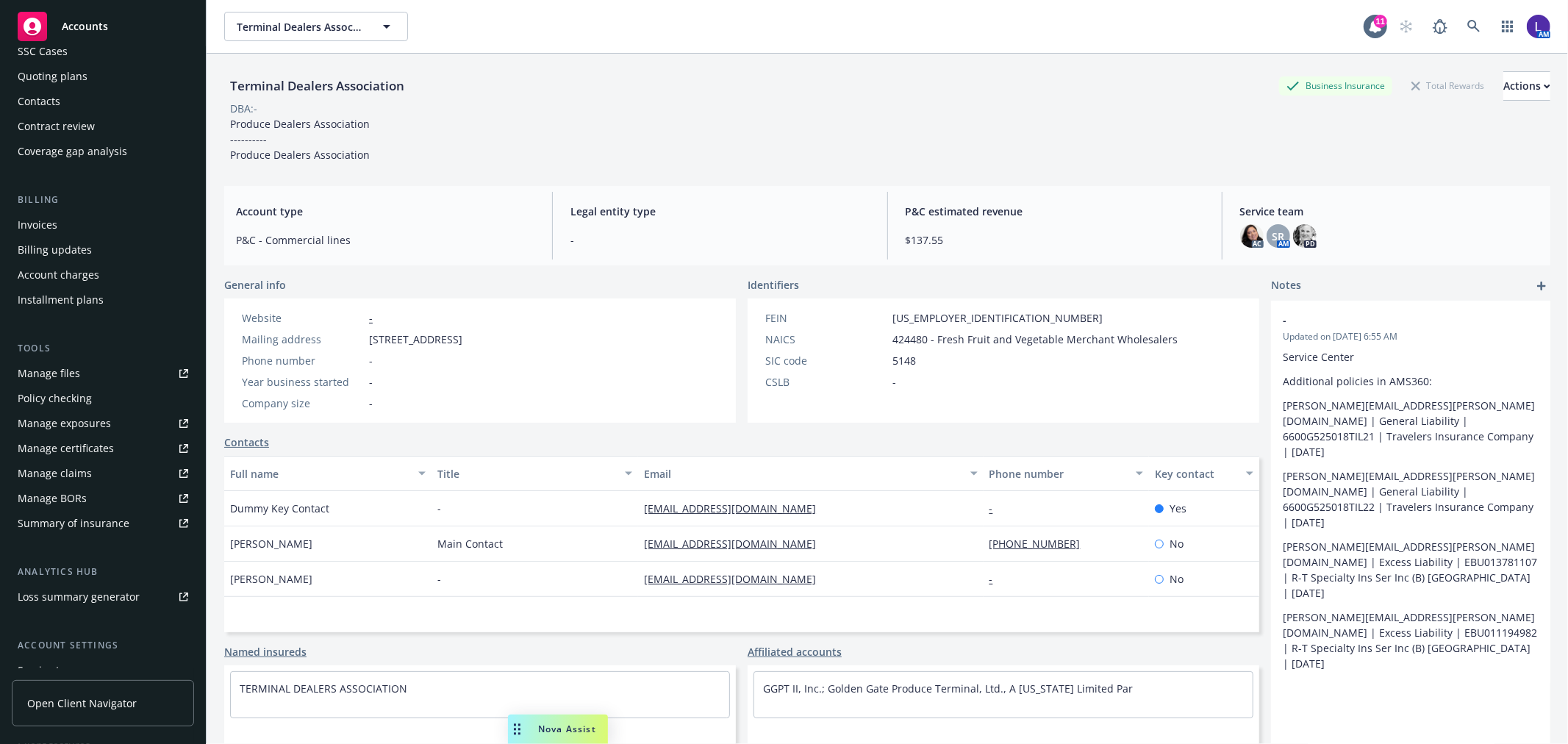
scroll to position [238, 0]
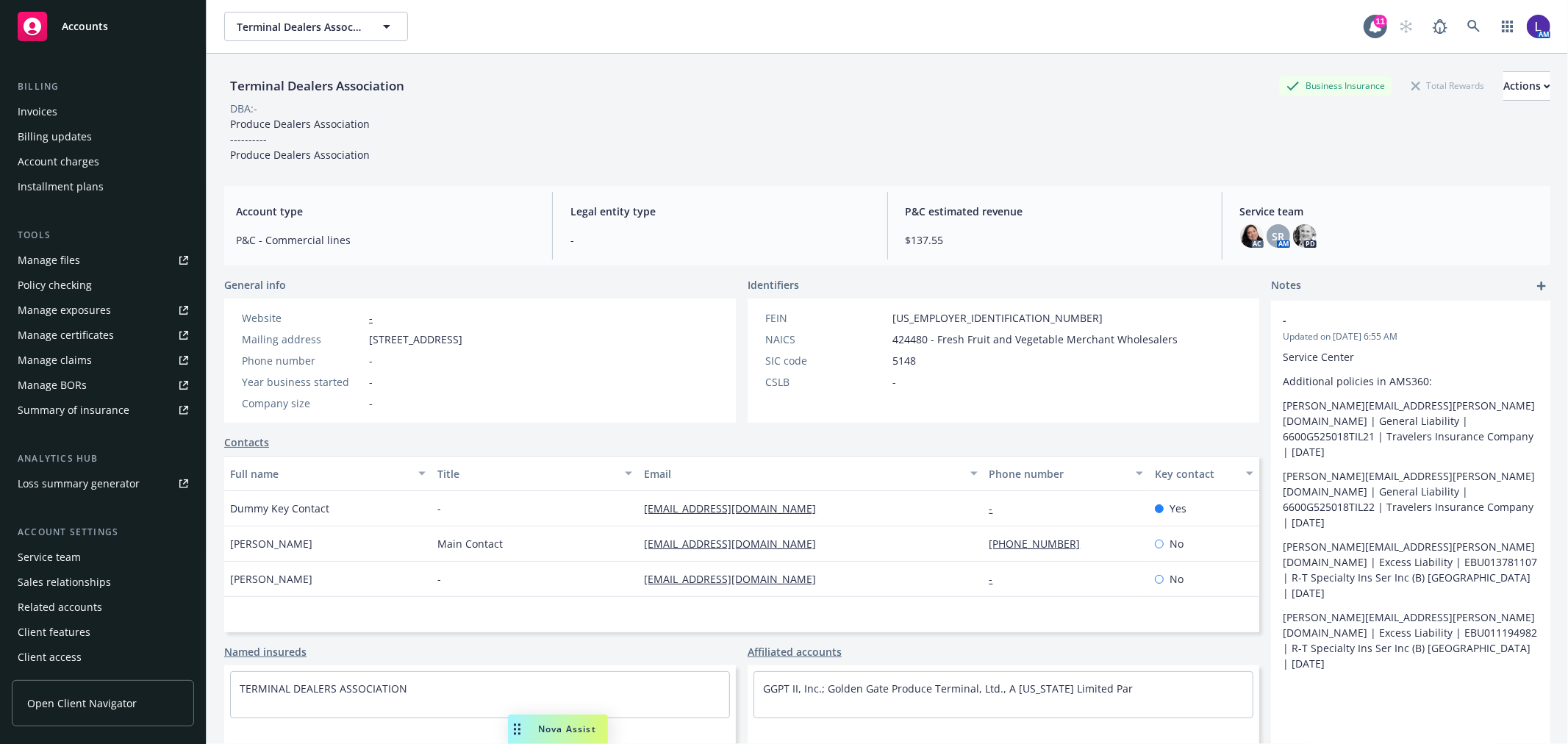
click at [65, 552] on div "Service team" at bounding box center [49, 557] width 63 height 24
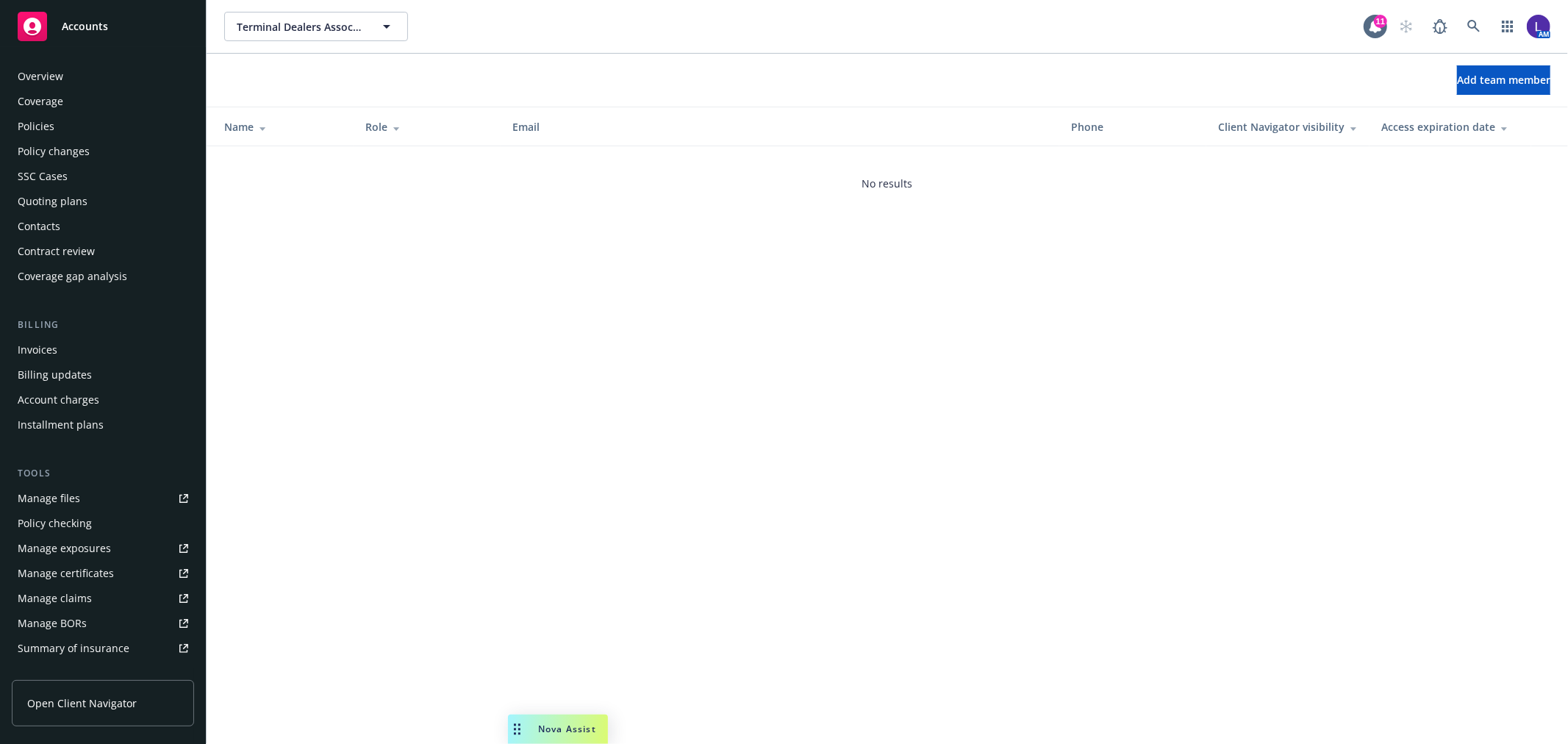
scroll to position [239, 0]
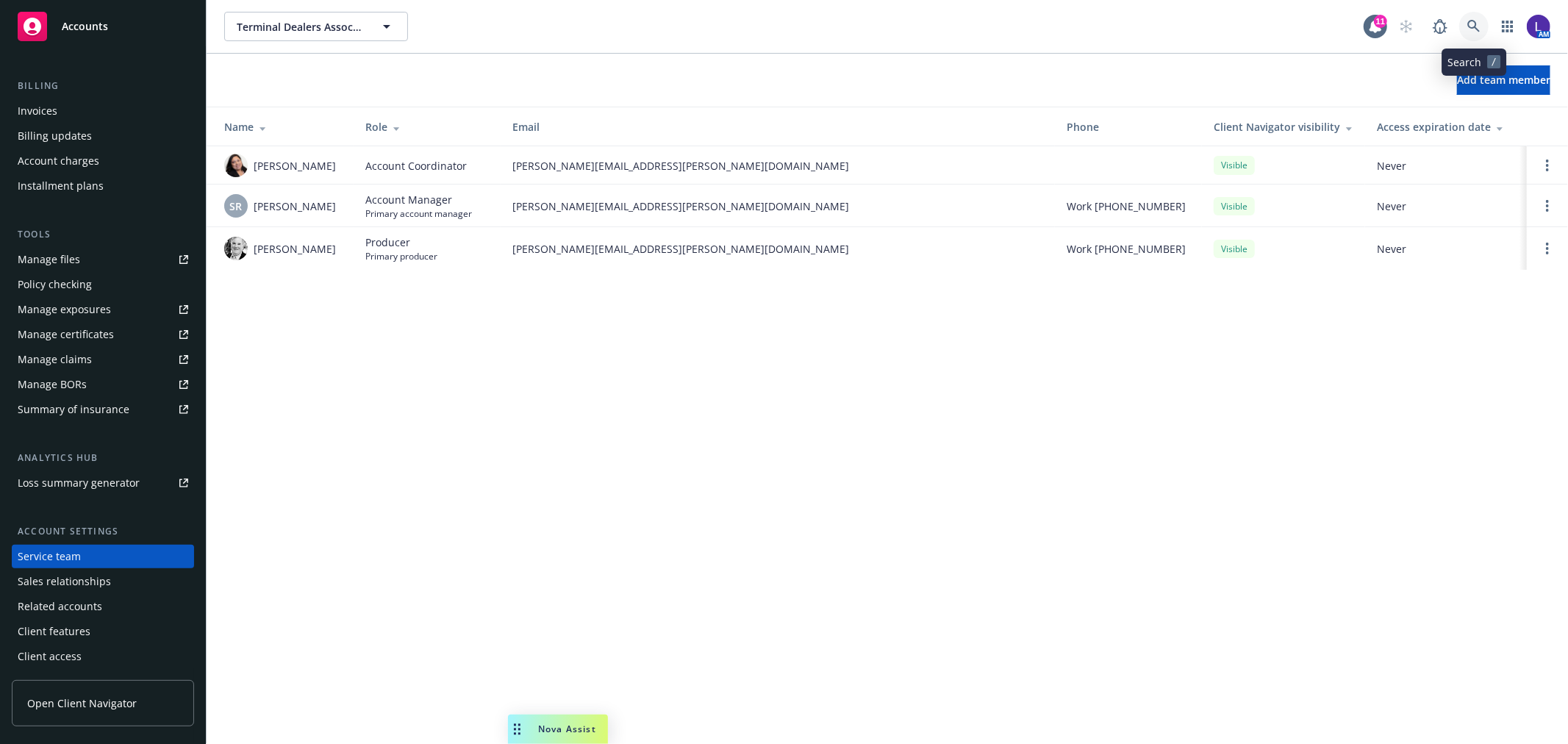
click at [1468, 25] on icon at bounding box center [1474, 26] width 13 height 13
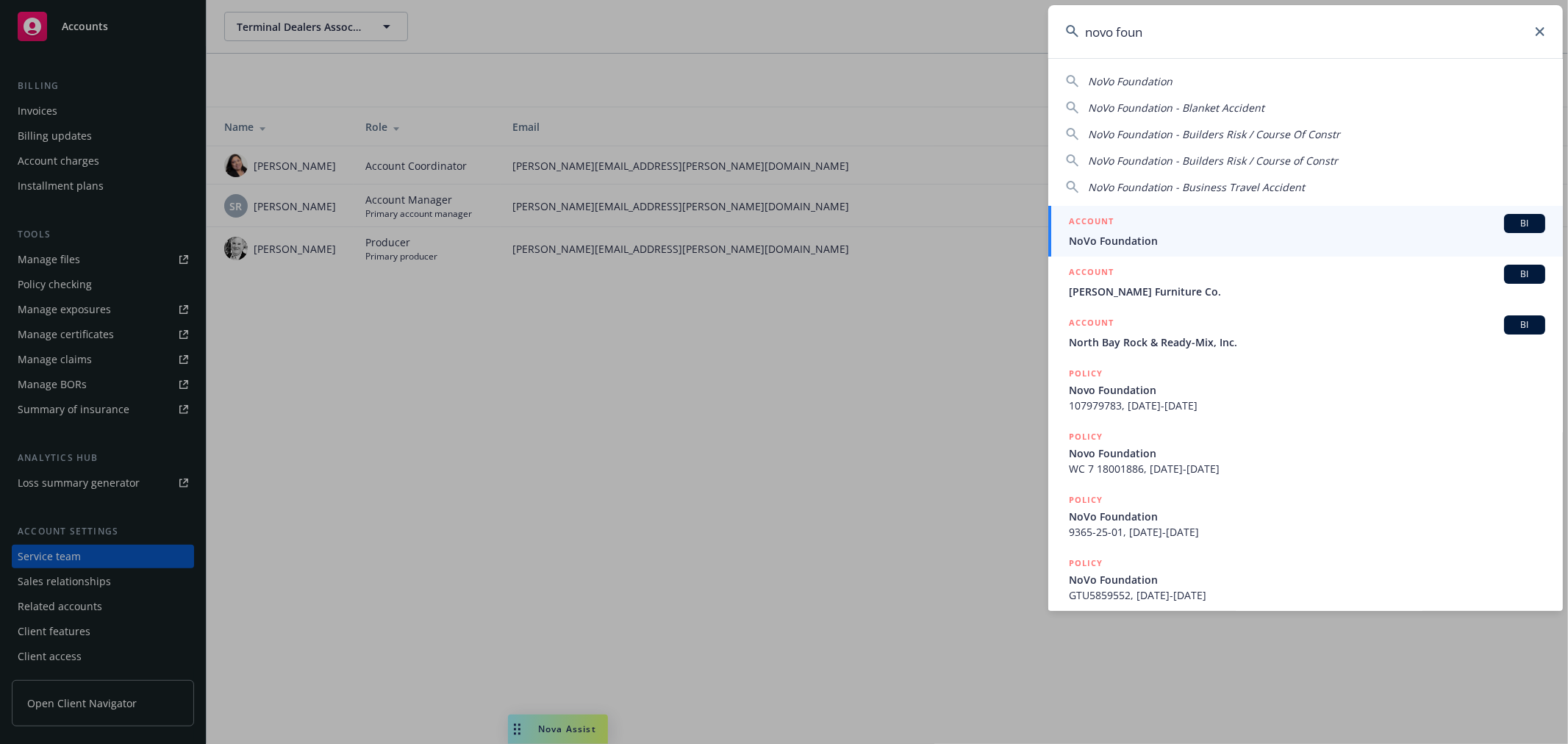
type input "novo foun"
click at [1192, 225] on div "ACCOUNT BI" at bounding box center [1307, 223] width 476 height 19
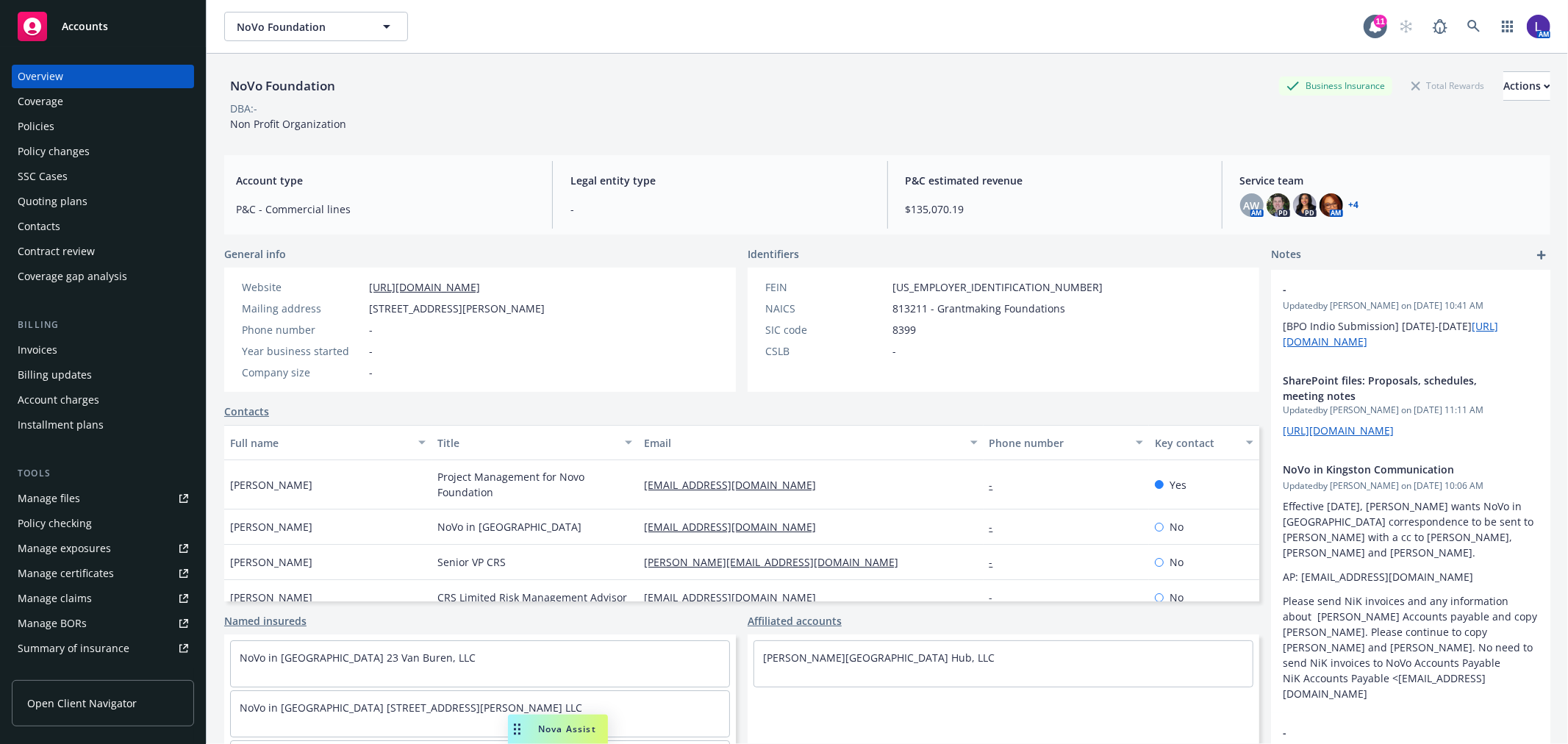
click at [47, 125] on div "Policies" at bounding box center [36, 126] width 37 height 24
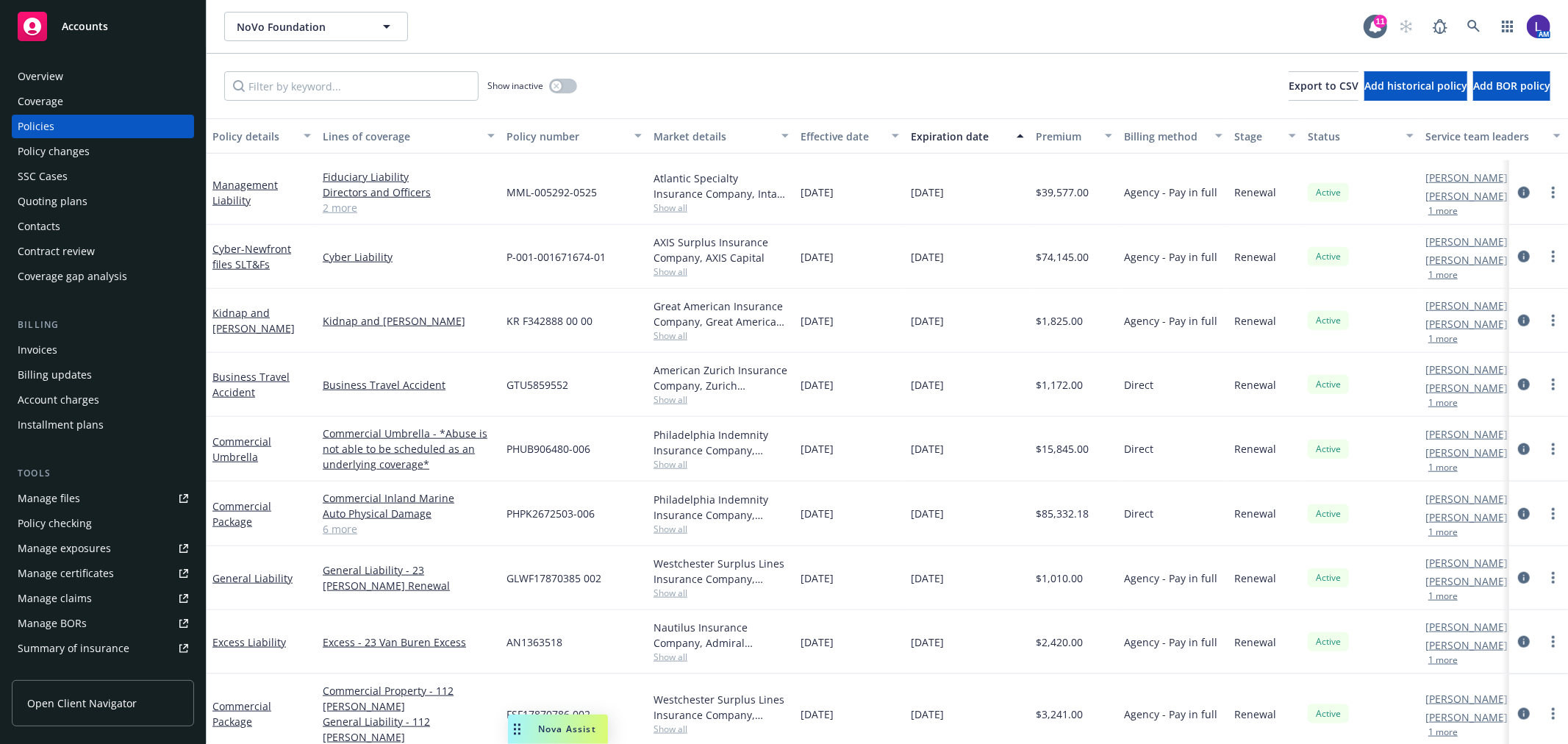
scroll to position [1316, 0]
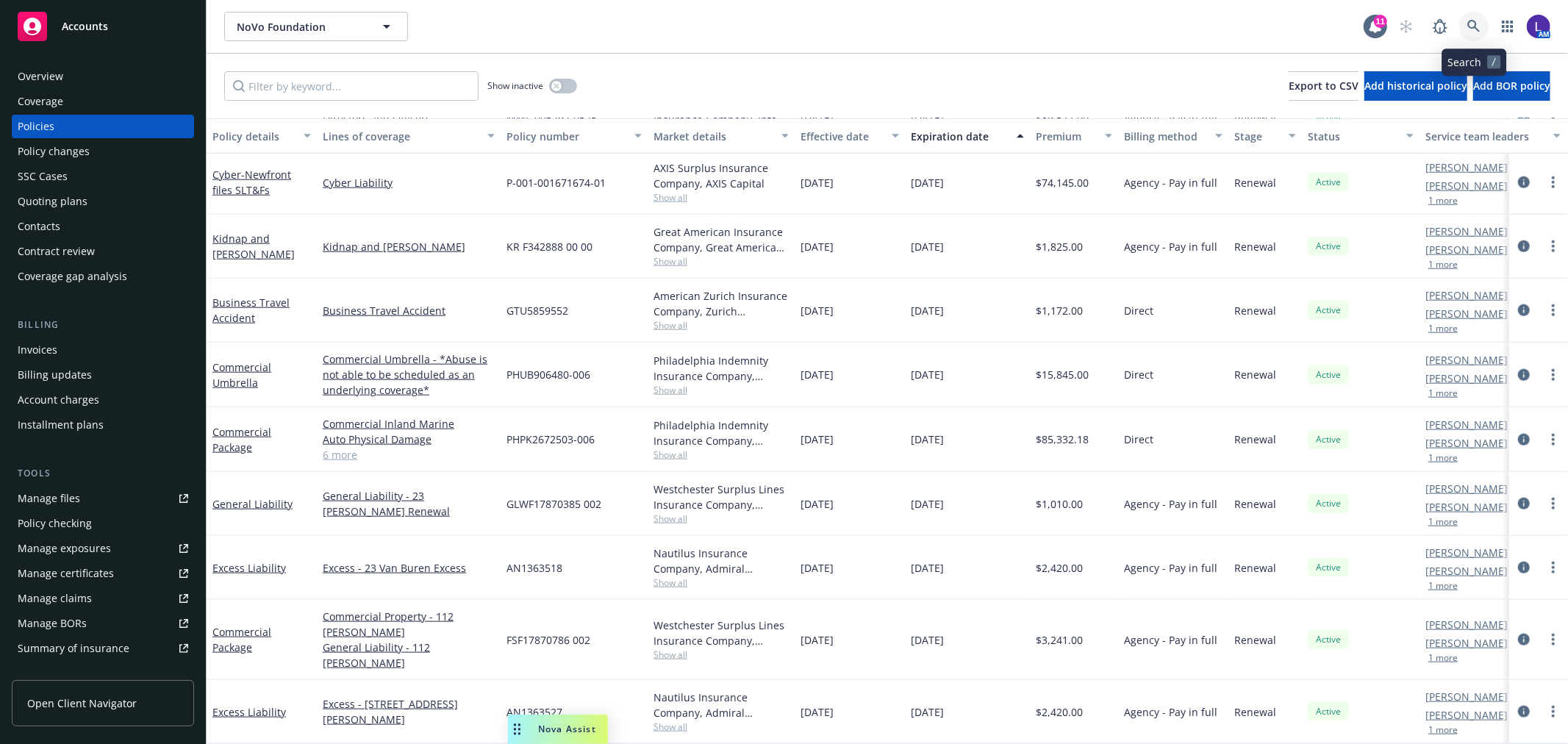
click at [1471, 19] on link at bounding box center [1474, 26] width 29 height 29
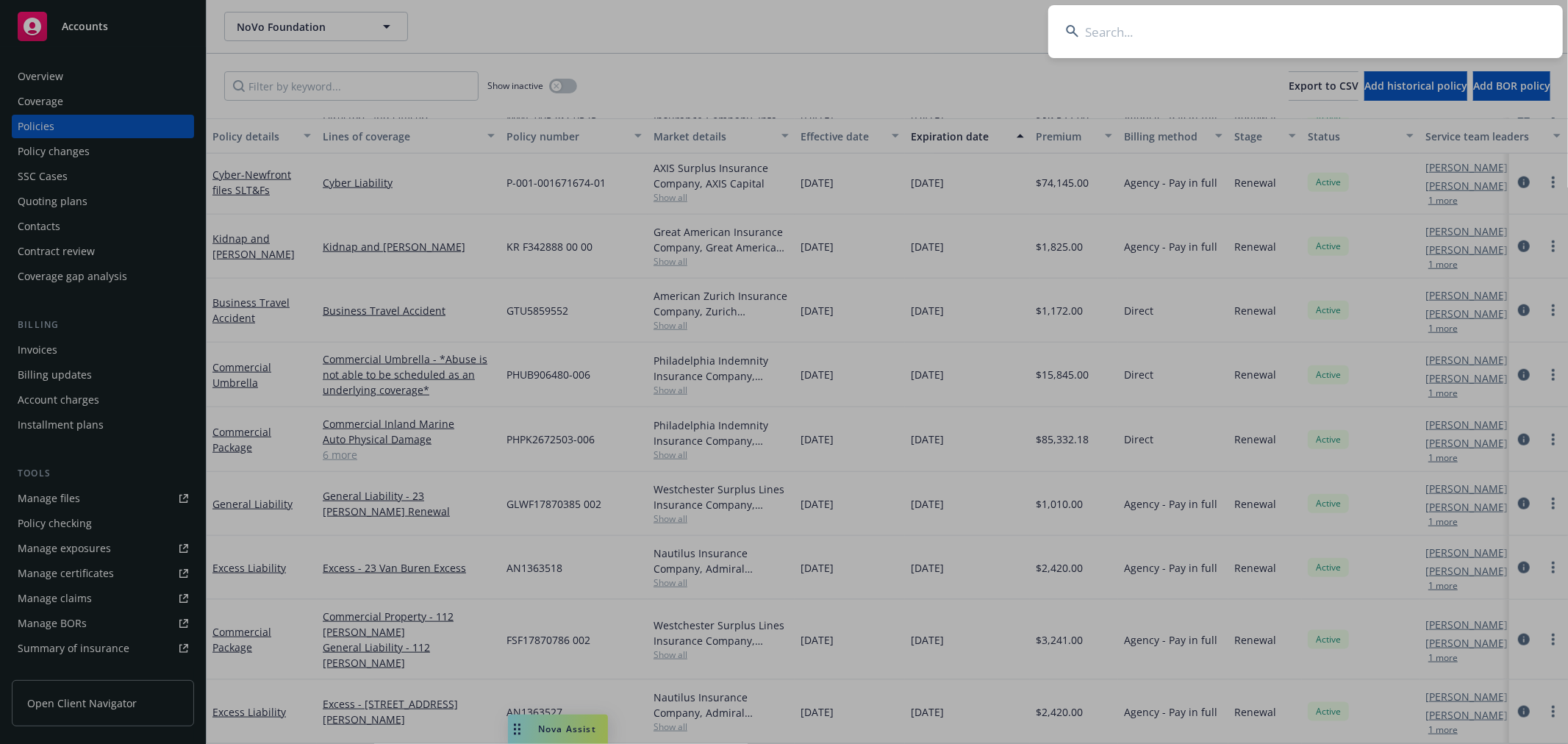
click at [1136, 31] on input at bounding box center [1306, 31] width 514 height 53
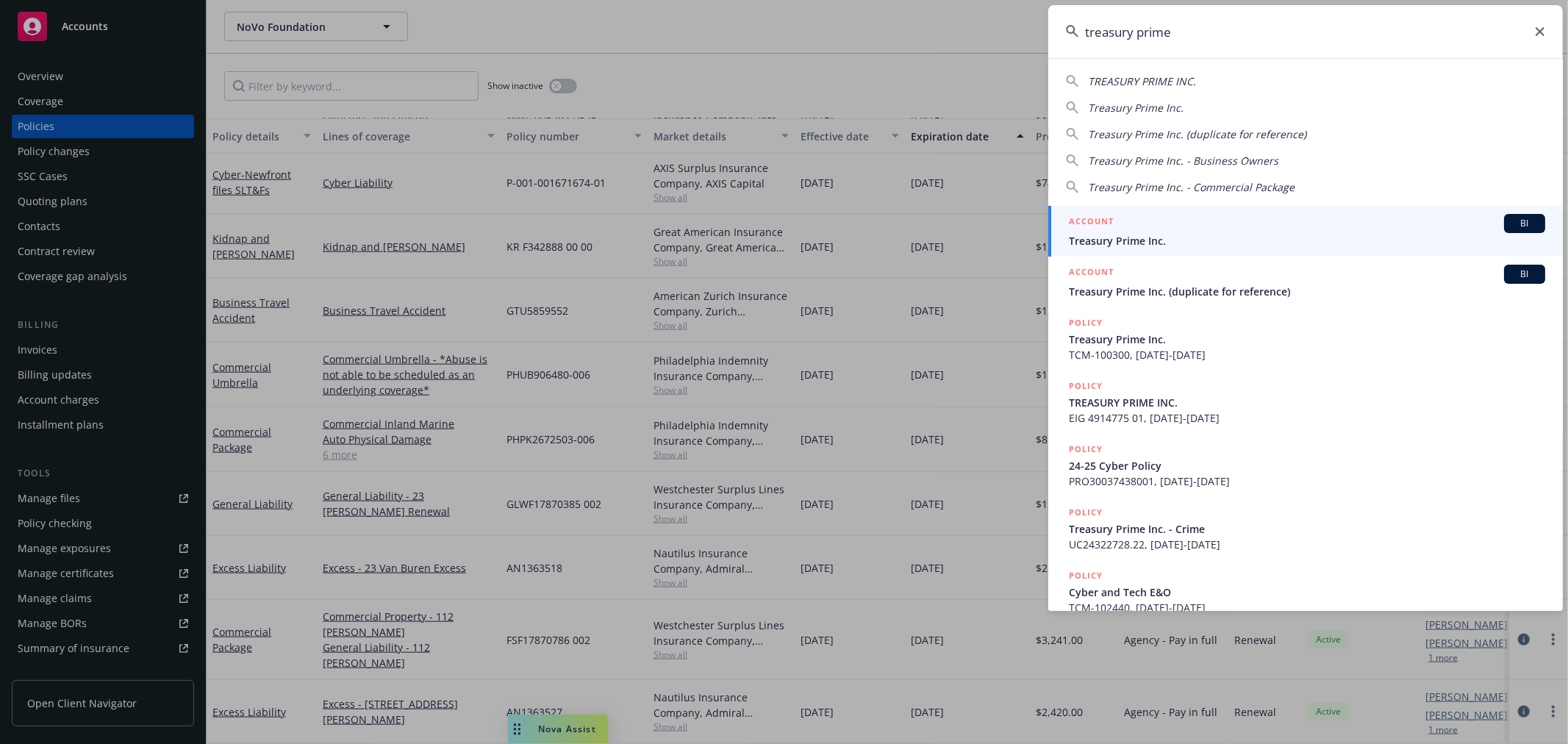
type input "treasury prime"
click at [1181, 238] on span "Treasury Prime Inc." at bounding box center [1307, 240] width 476 height 16
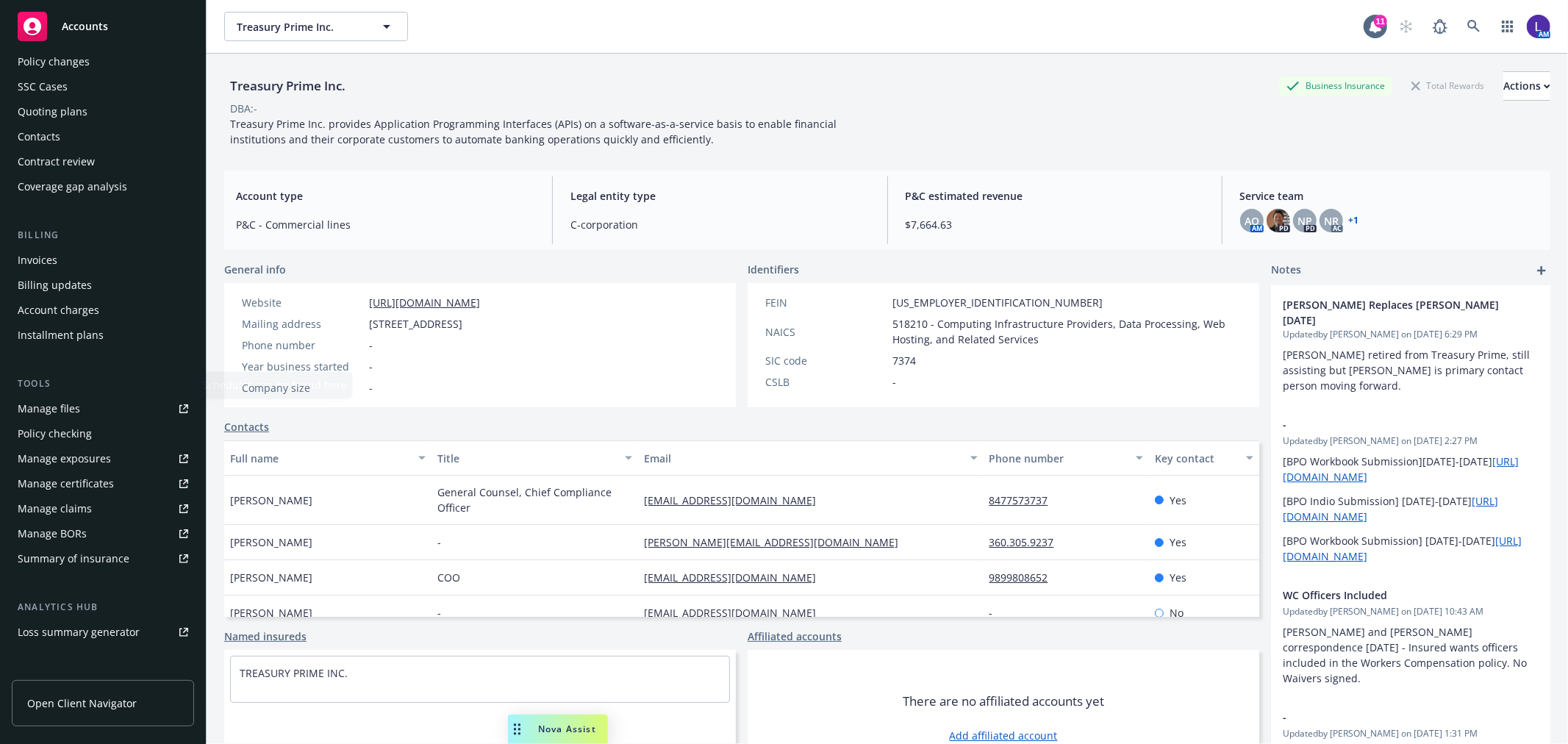
scroll to position [163, 0]
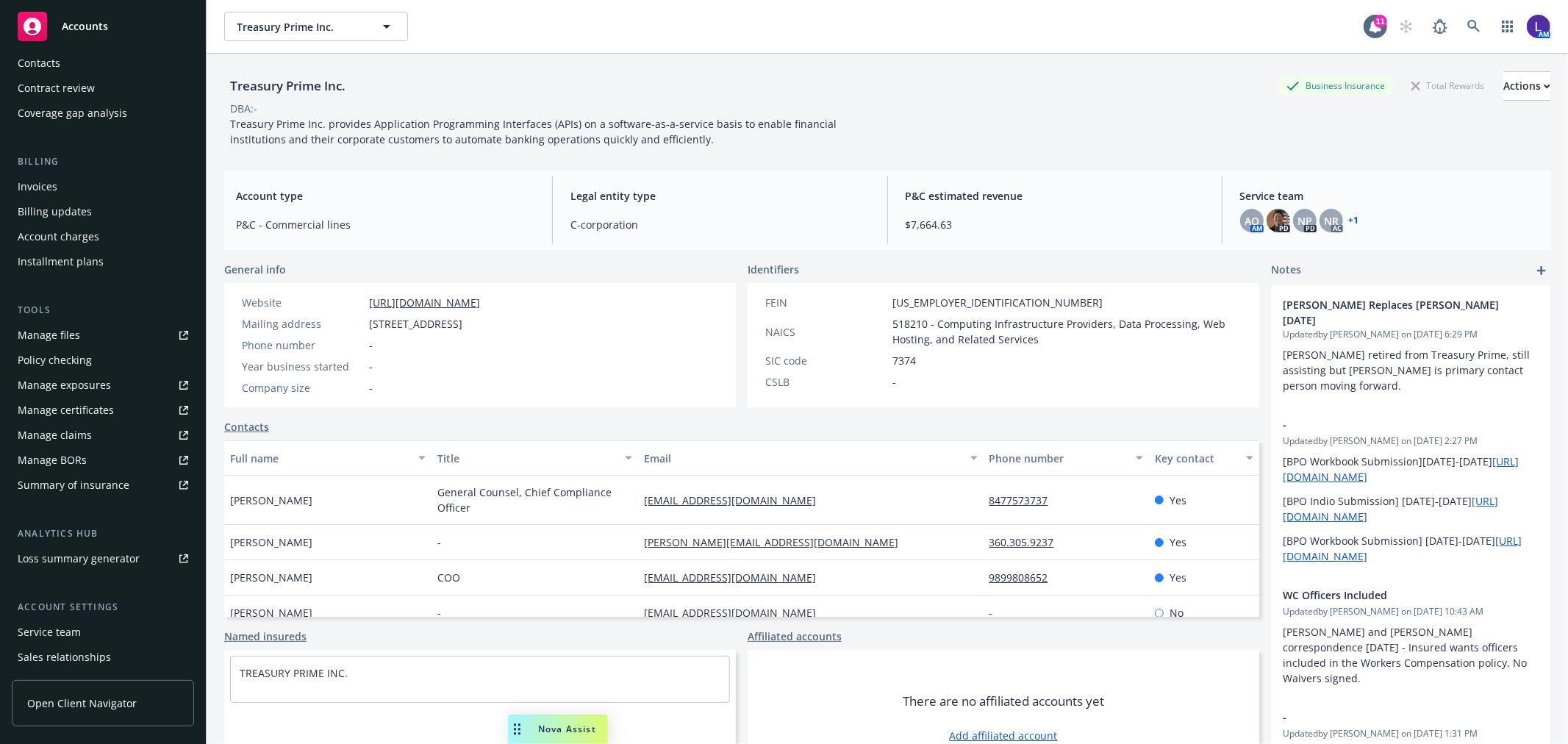
click at [56, 629] on div "Service team" at bounding box center [49, 632] width 63 height 24
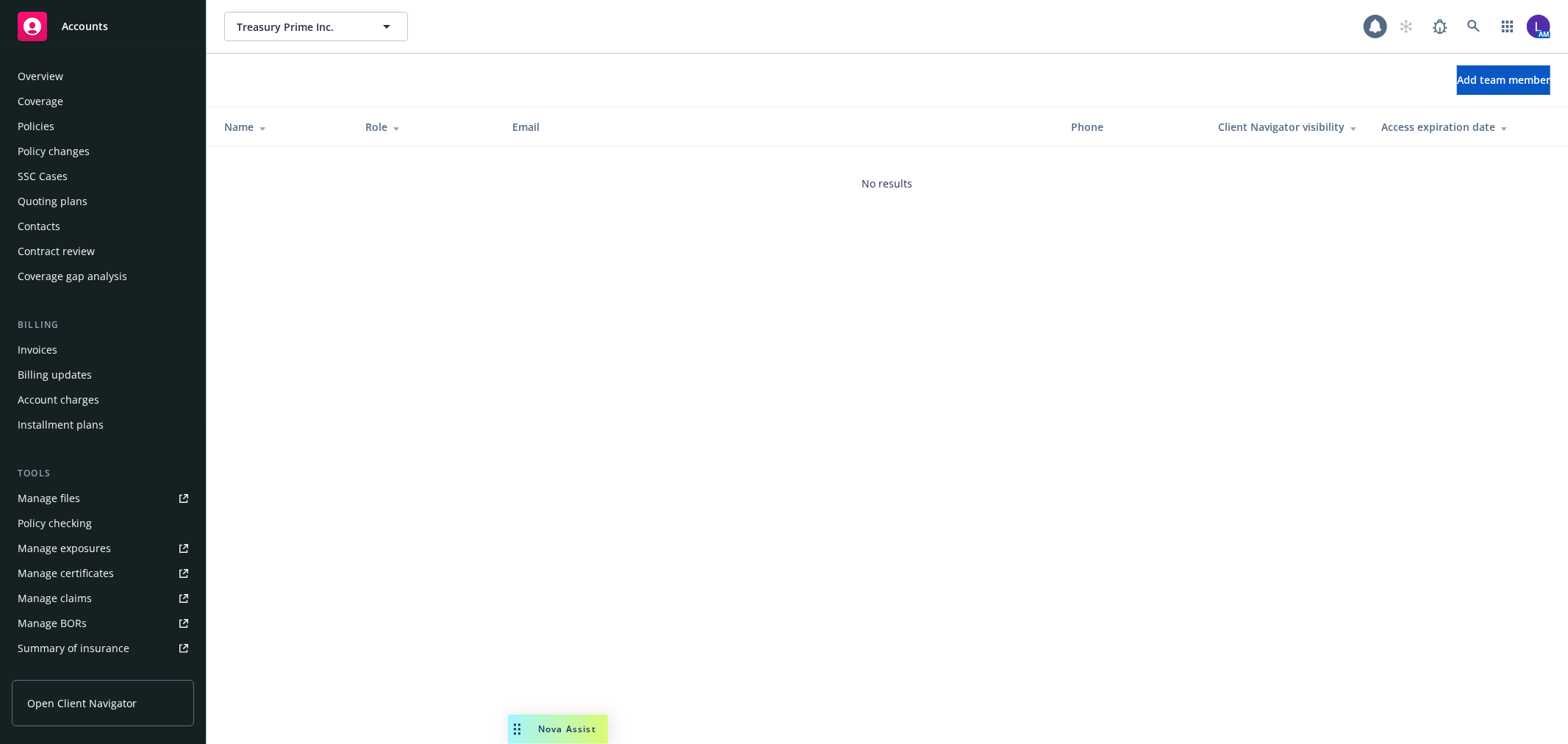
scroll to position [239, 0]
